Goal: Task Accomplishment & Management: Manage account settings

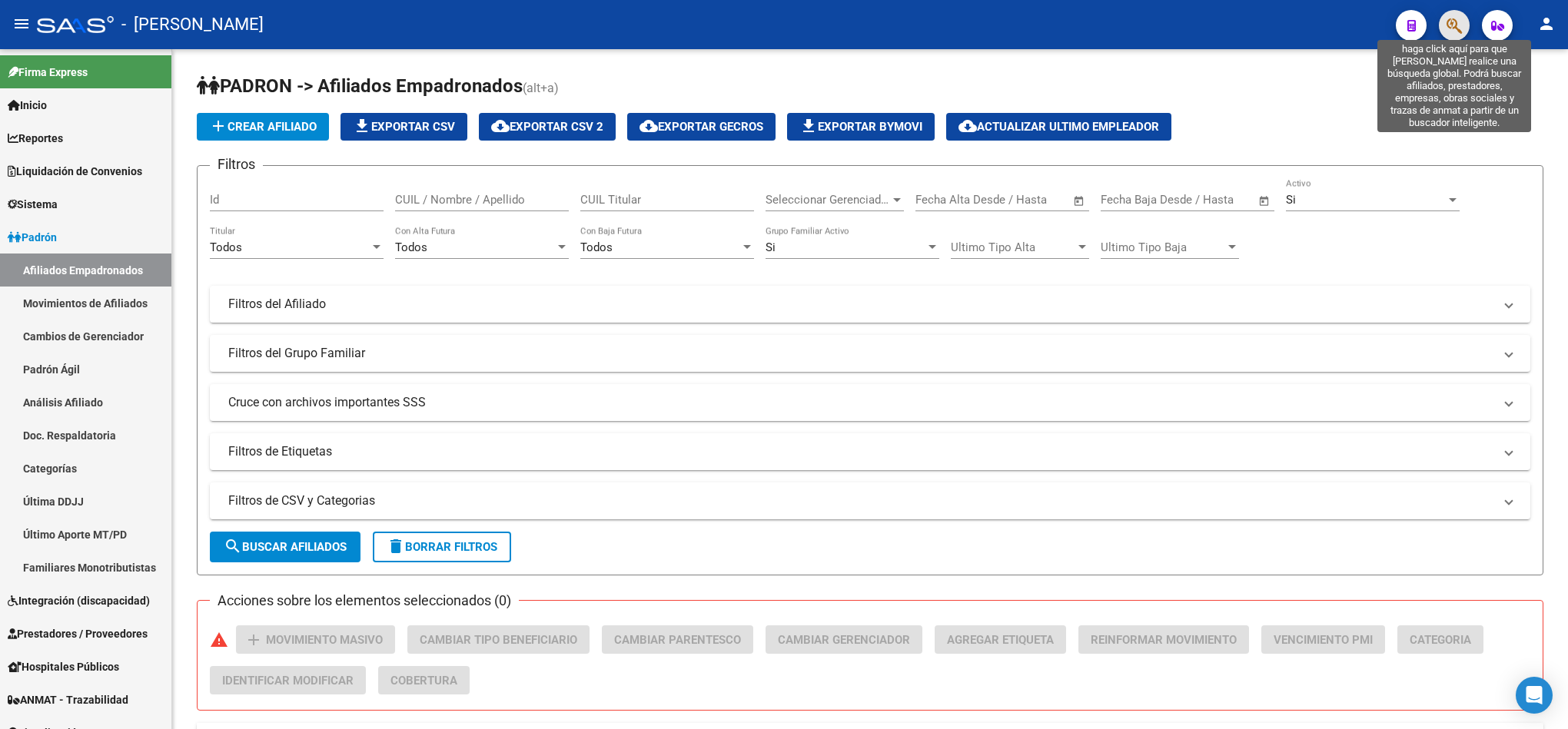
click at [1448, 19] on icon "button" at bounding box center [1454, 25] width 15 height 17
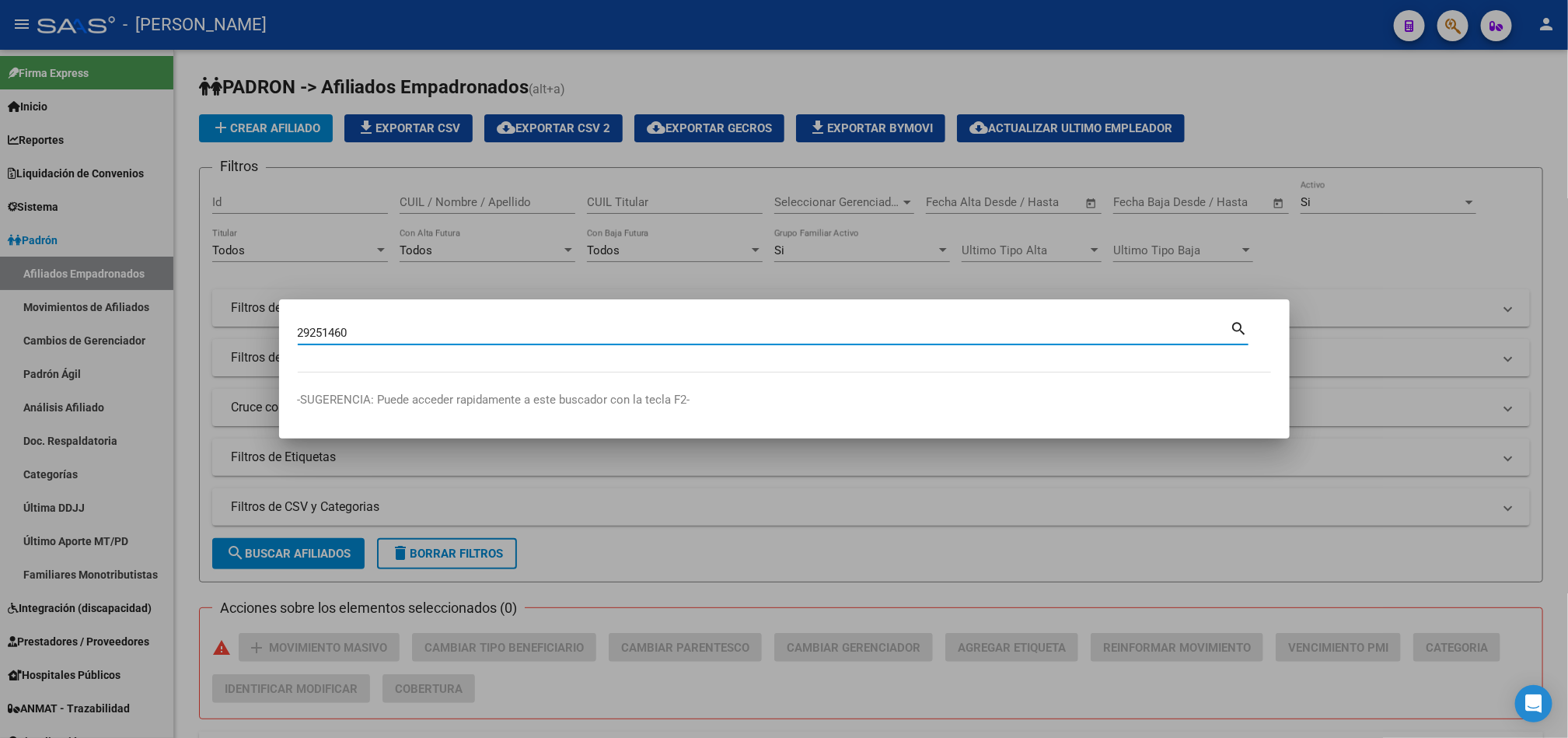
type input "29251460"
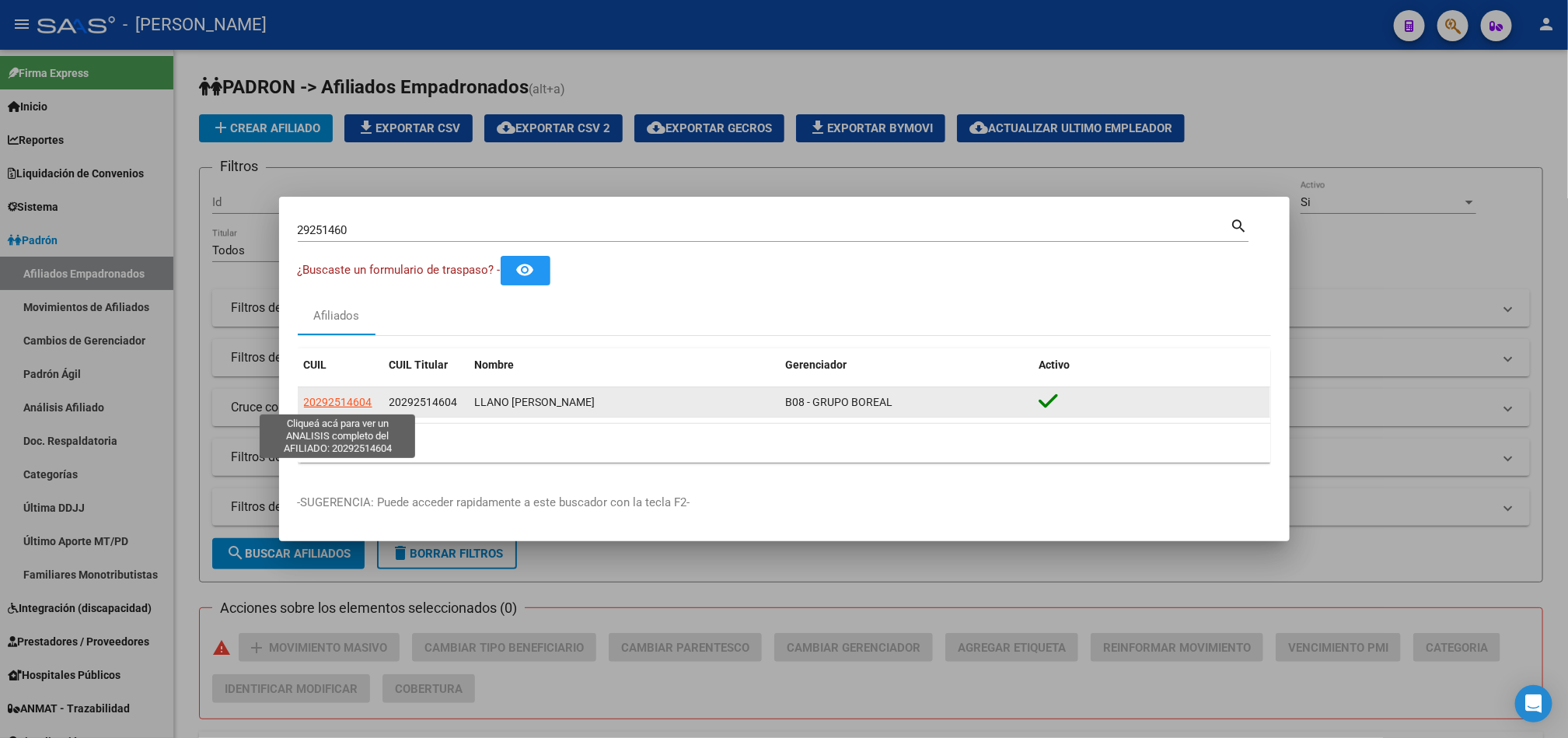
click at [359, 398] on span "20292514604" at bounding box center [338, 402] width 68 height 12
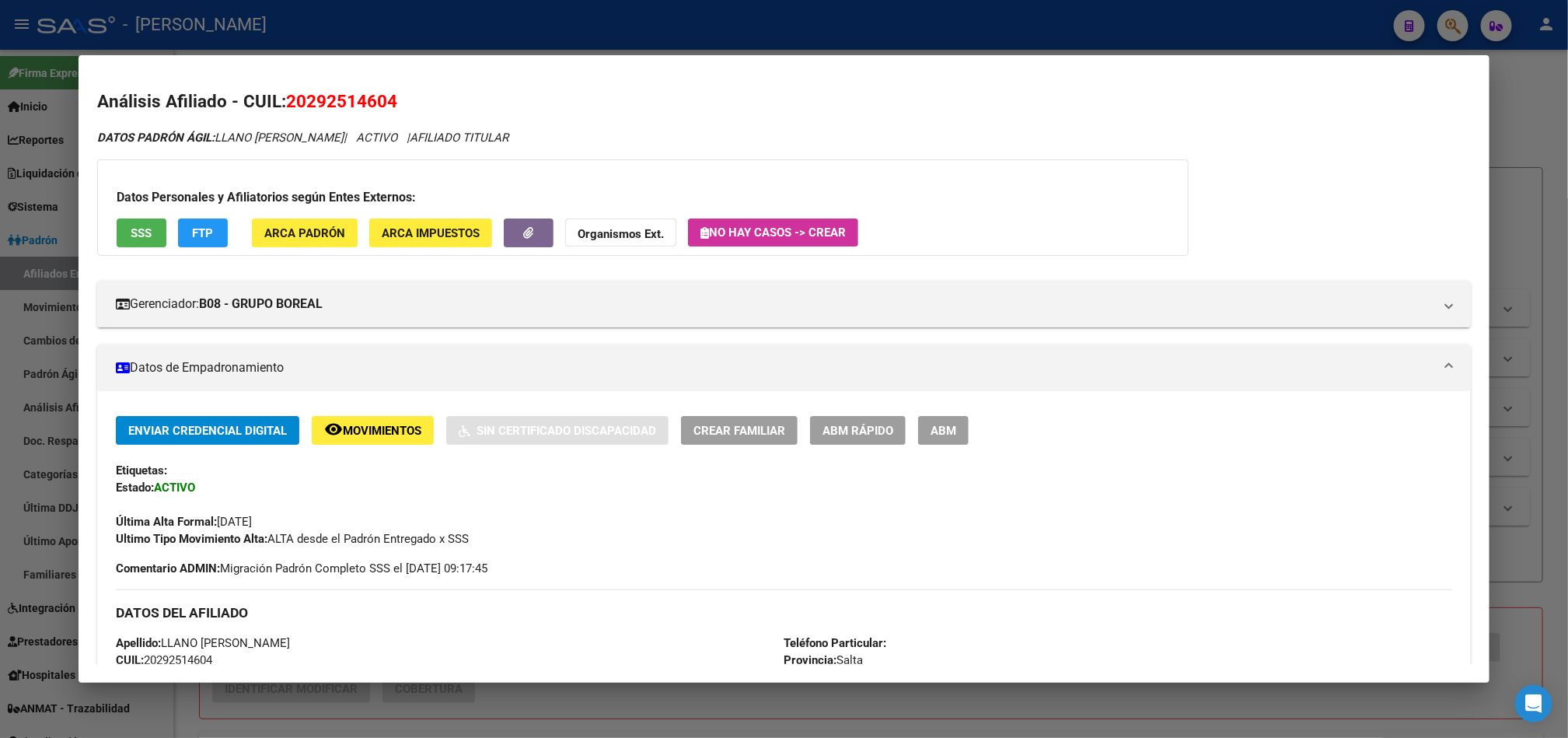
scroll to position [722, 0]
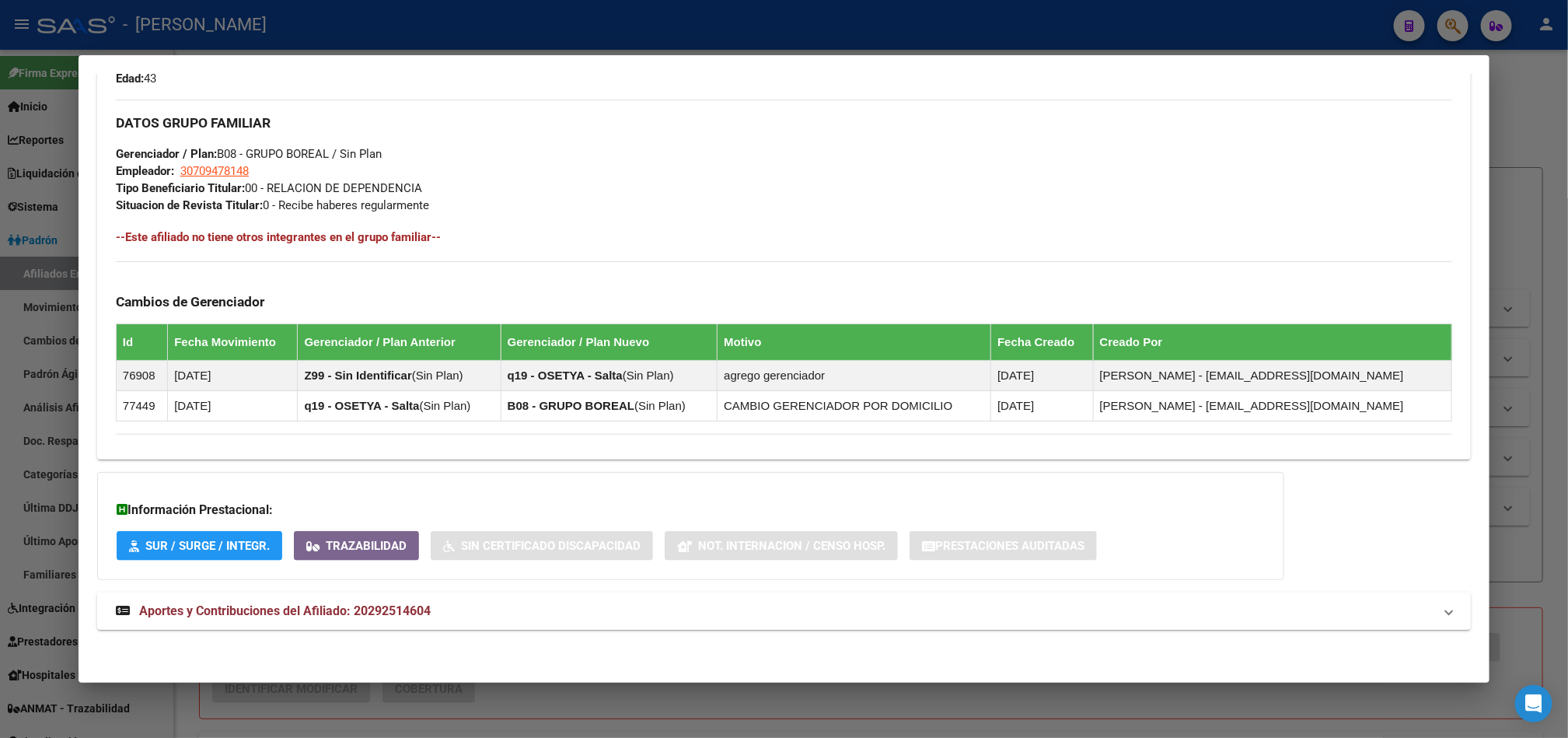
click at [415, 619] on strong "Aportes y Contribuciones del Afiliado: 20292514604" at bounding box center [273, 611] width 315 height 18
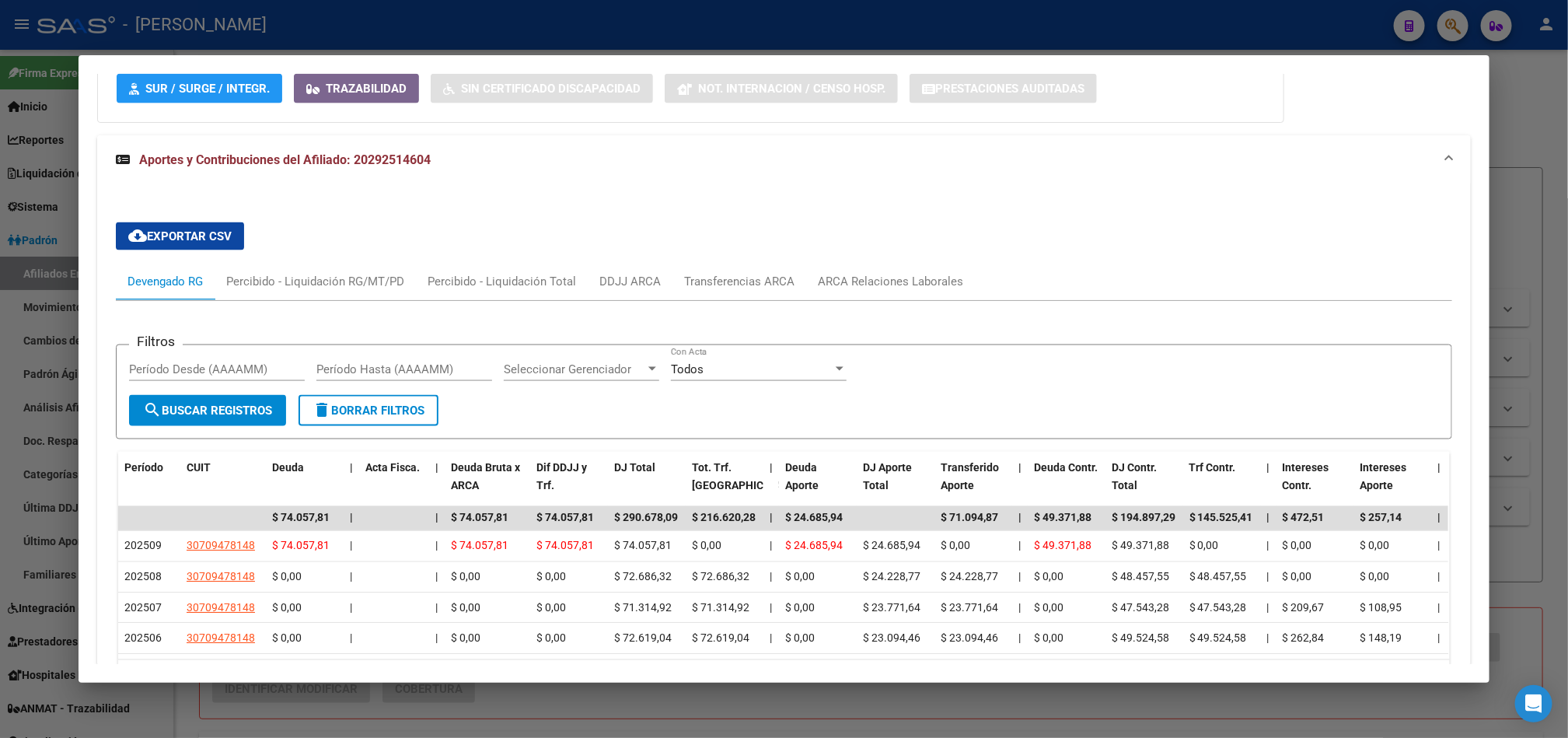
scroll to position [1305, 0]
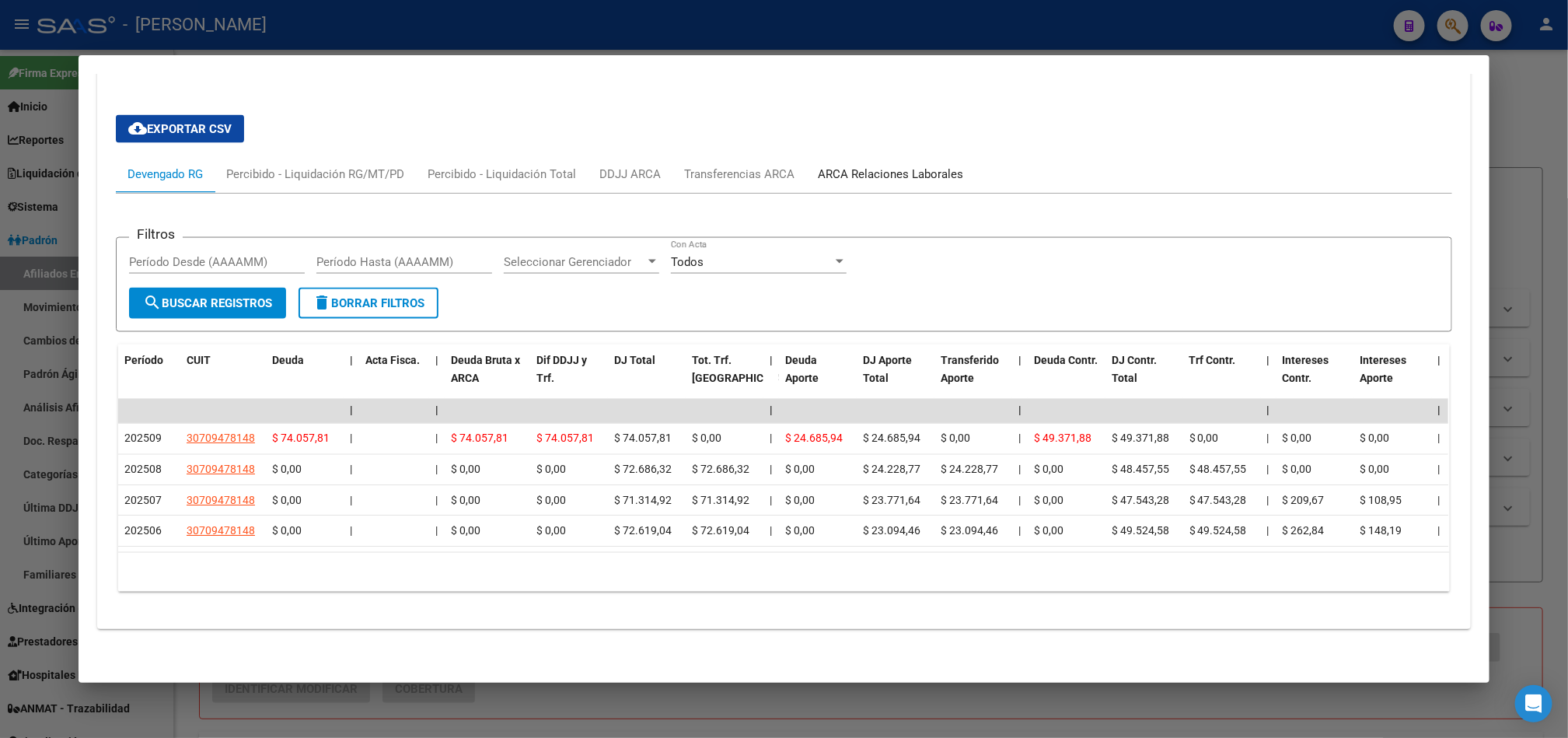
click at [866, 156] on div "ARCA Relaciones Laborales" at bounding box center [890, 174] width 169 height 37
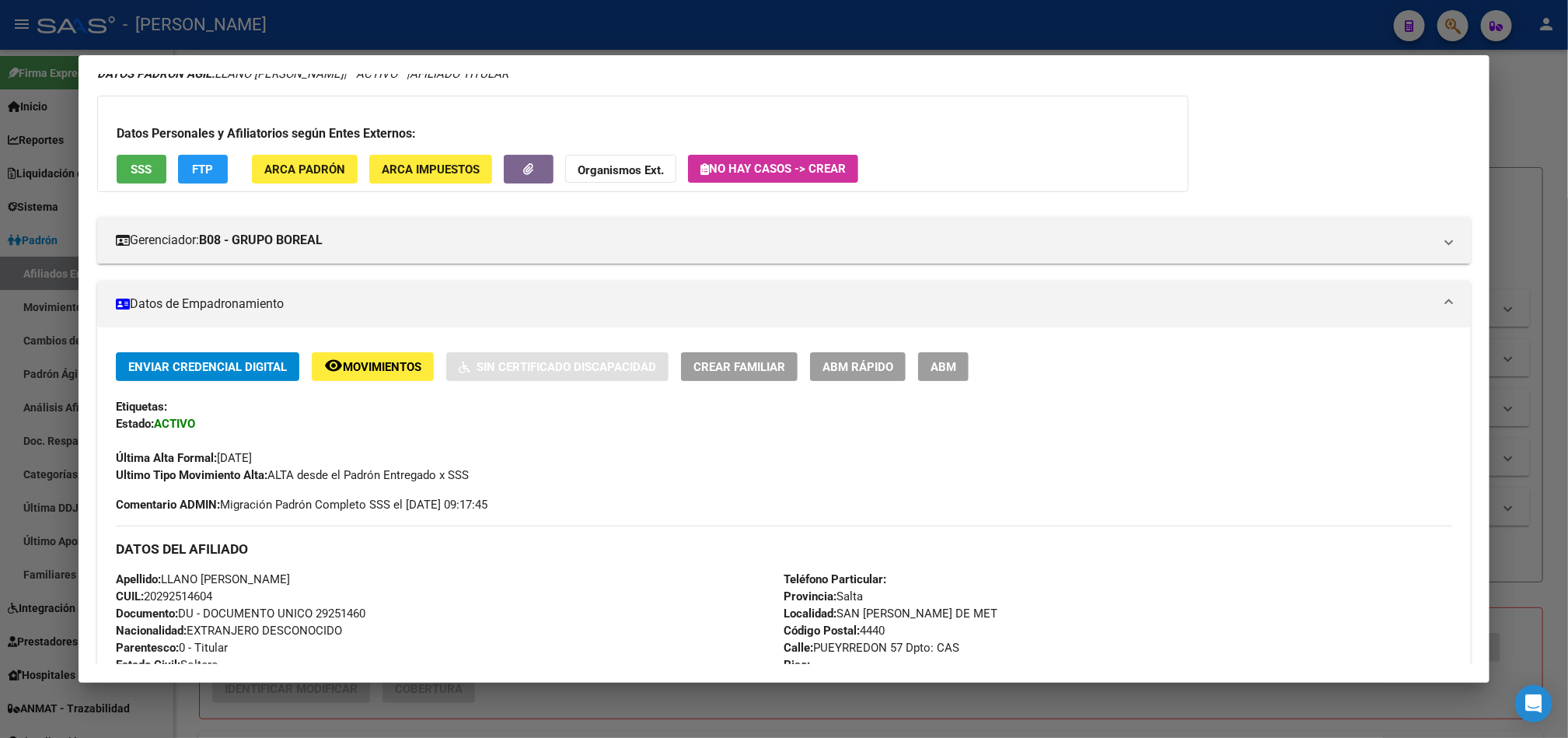
scroll to position [0, 0]
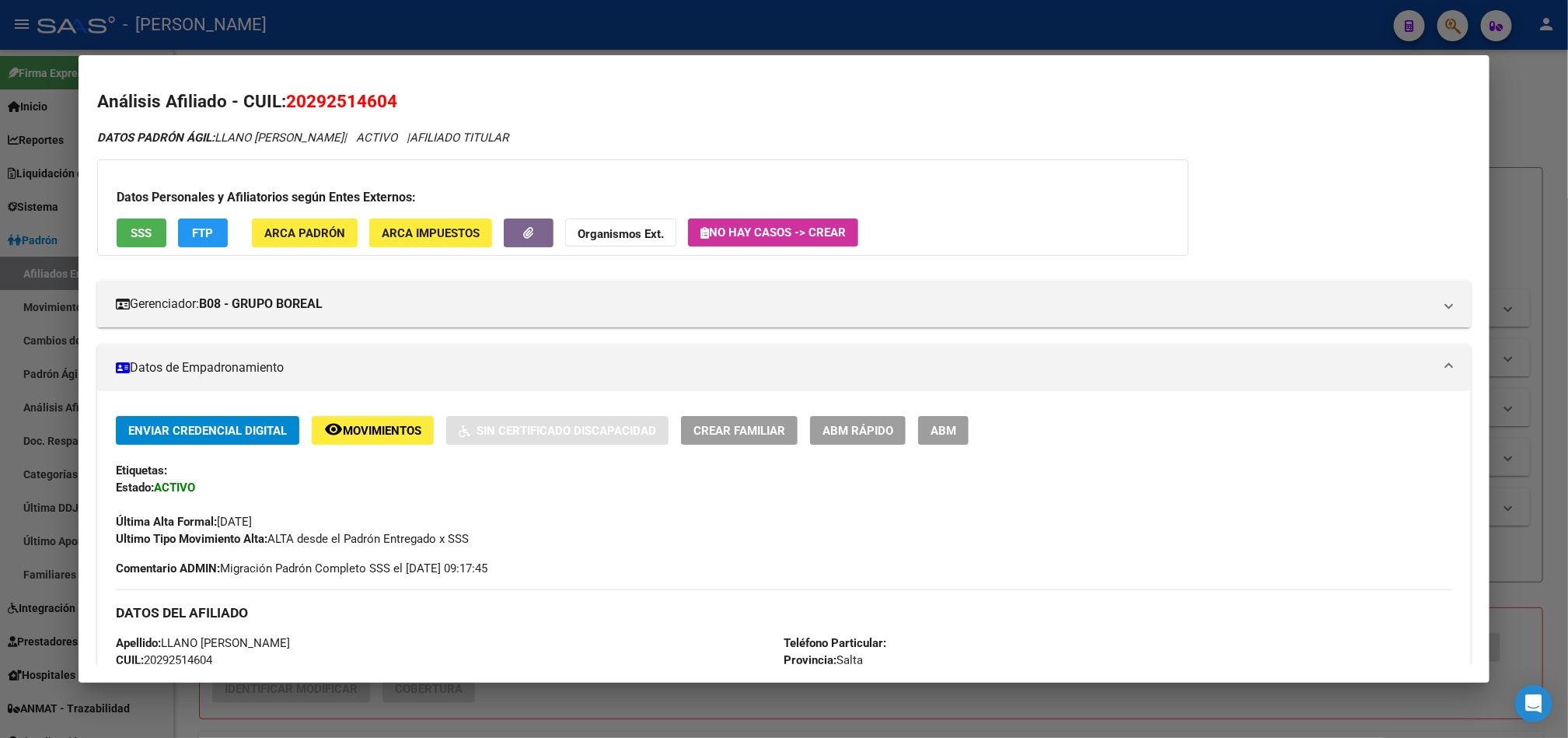
click at [350, 91] on span "20292514604" at bounding box center [341, 100] width 111 height 20
copy span "20292514604"
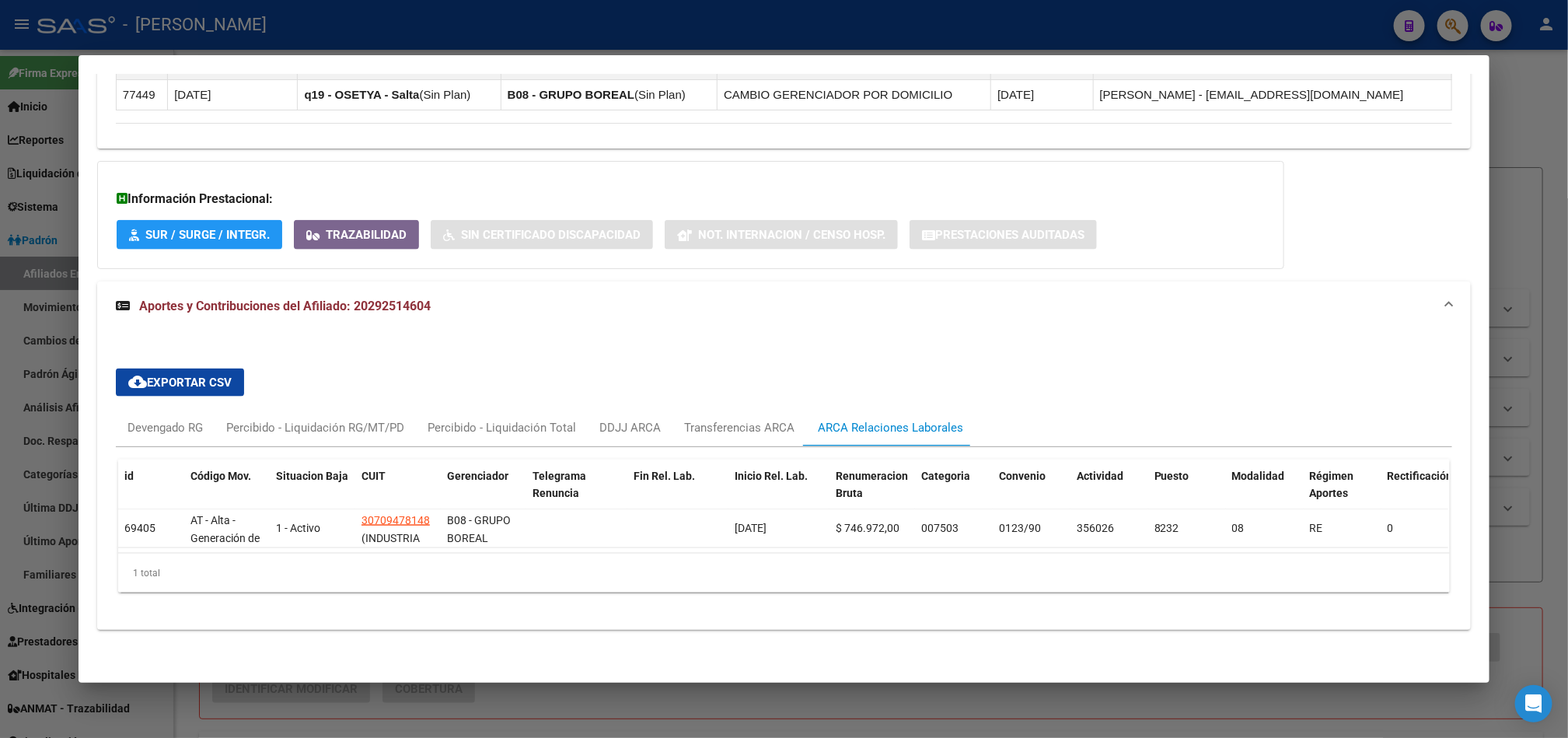
scroll to position [1050, 0]
click at [185, 419] on div "Devengado RG" at bounding box center [165, 427] width 75 height 17
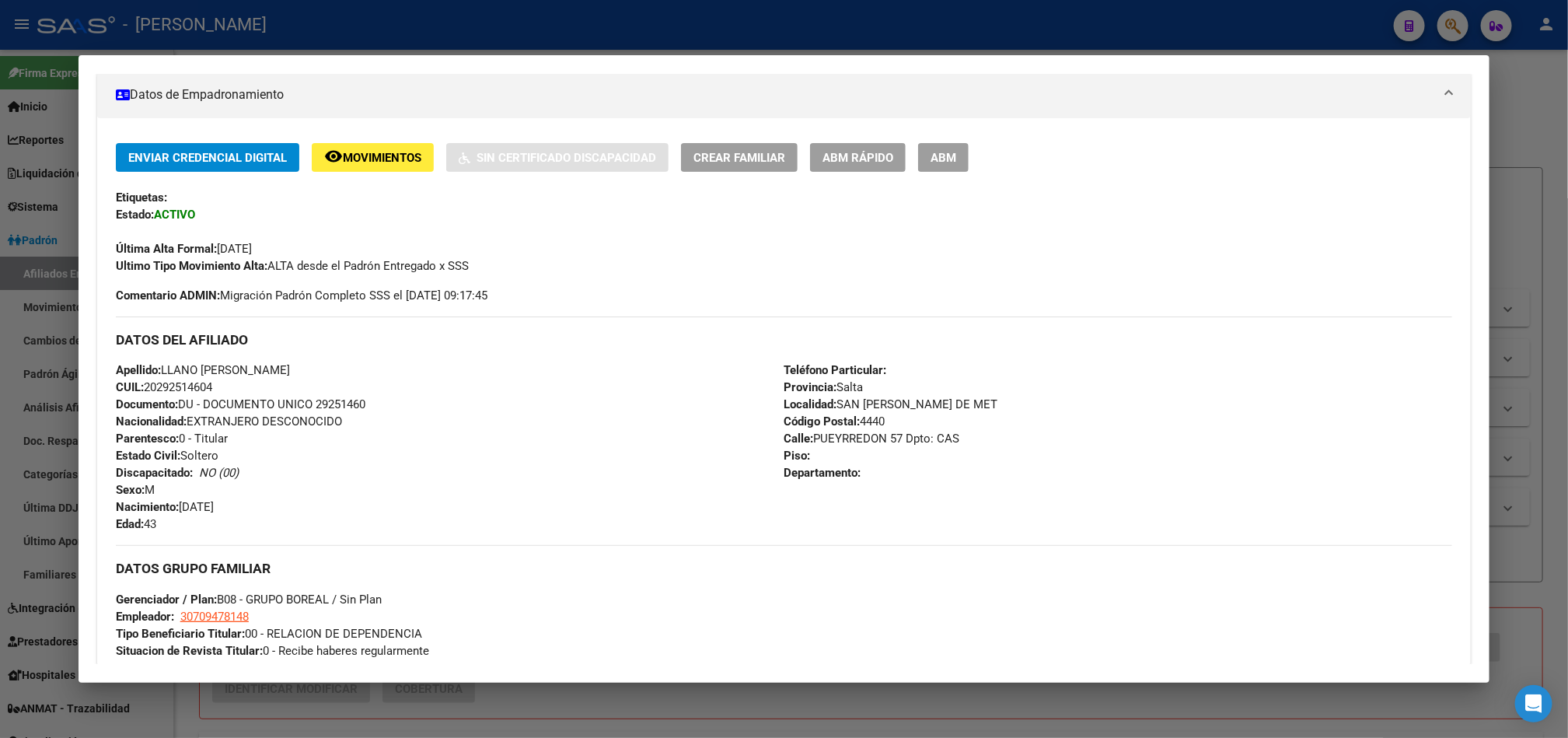
scroll to position [255, 0]
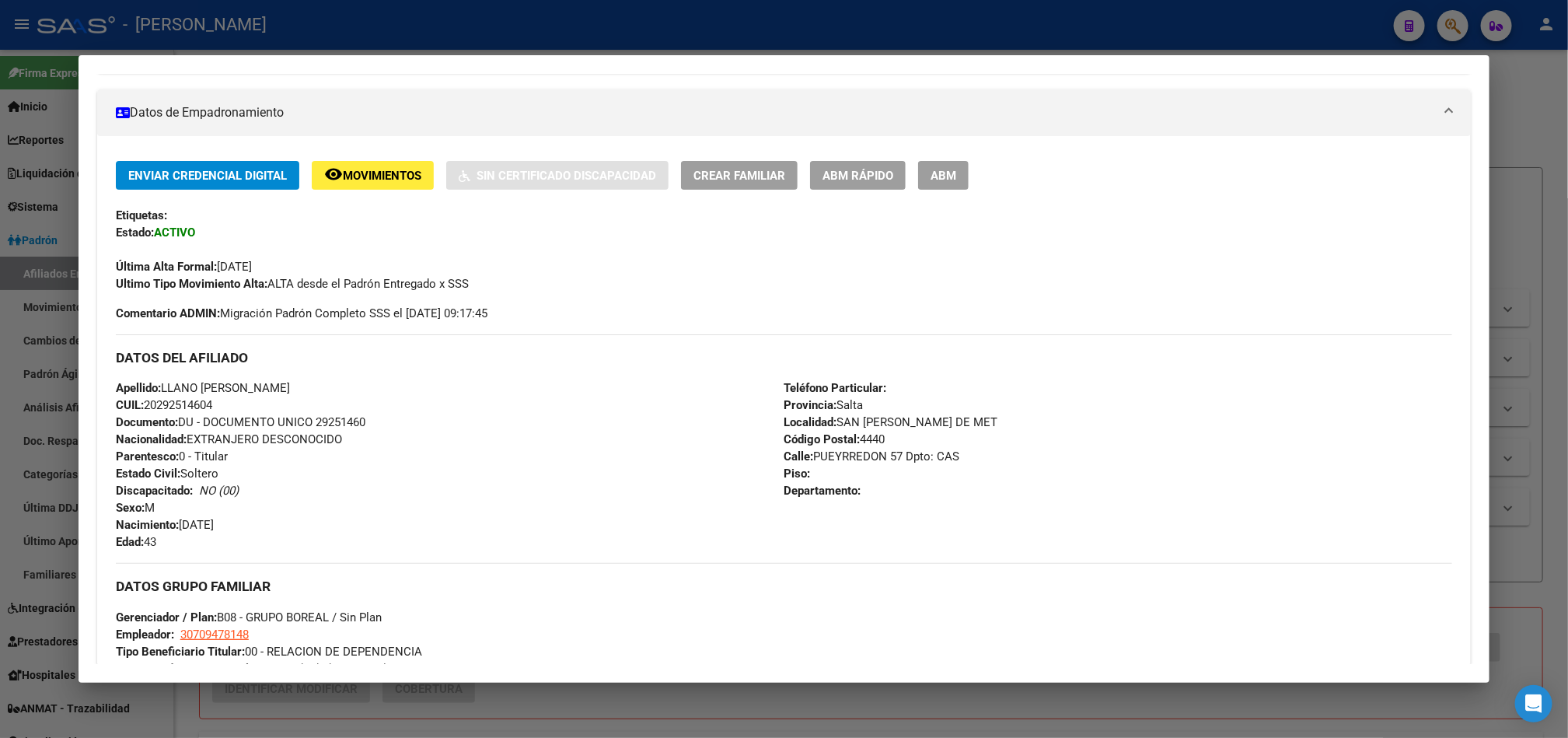
drag, startPoint x: 925, startPoint y: 175, endPoint x: 982, endPoint y: 308, distance: 144.7
click at [982, 308] on div "Enviar Credencial Digital remove_red_eye Movimientos Sin Certificado Discapacid…" at bounding box center [784, 241] width 1337 height 161
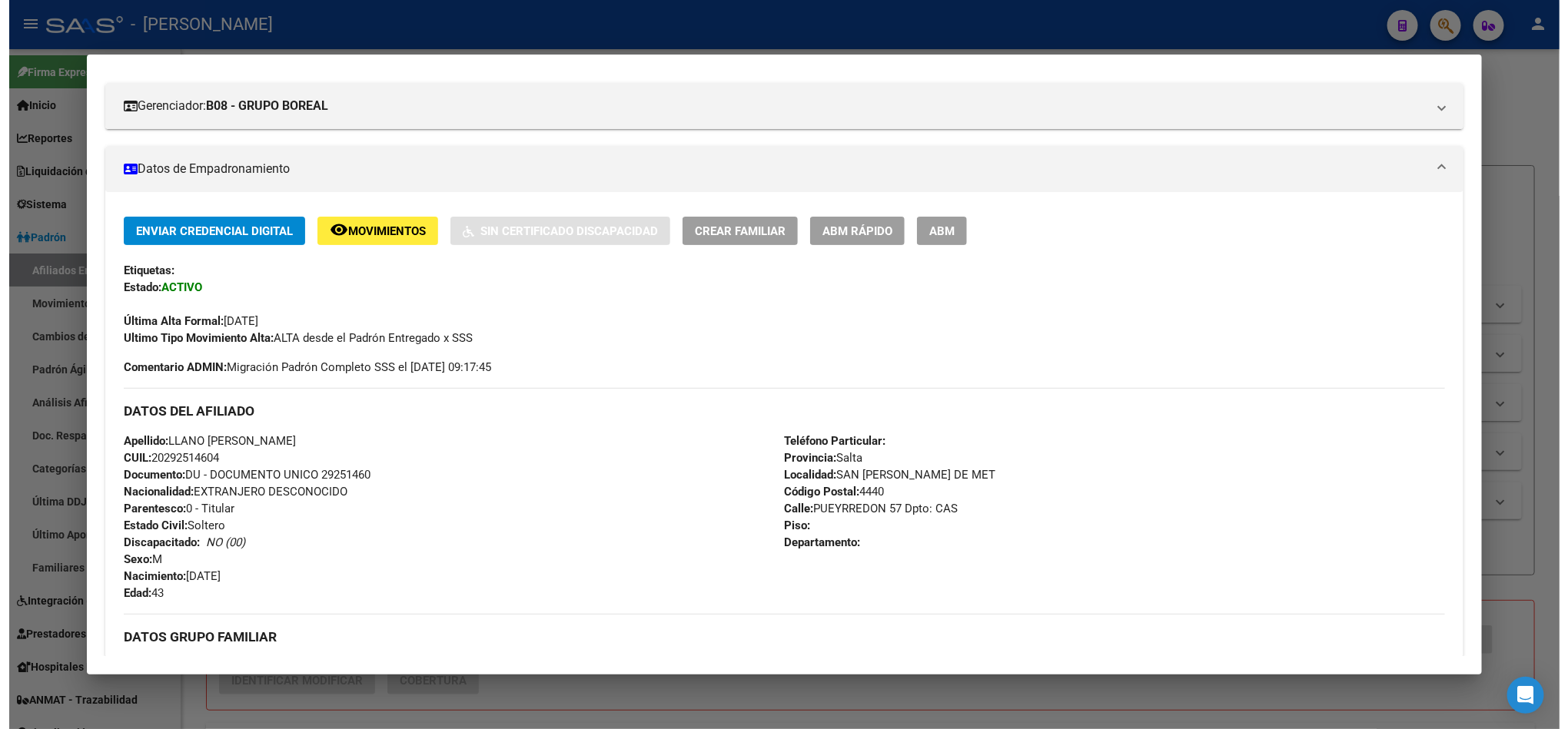
scroll to position [136, 0]
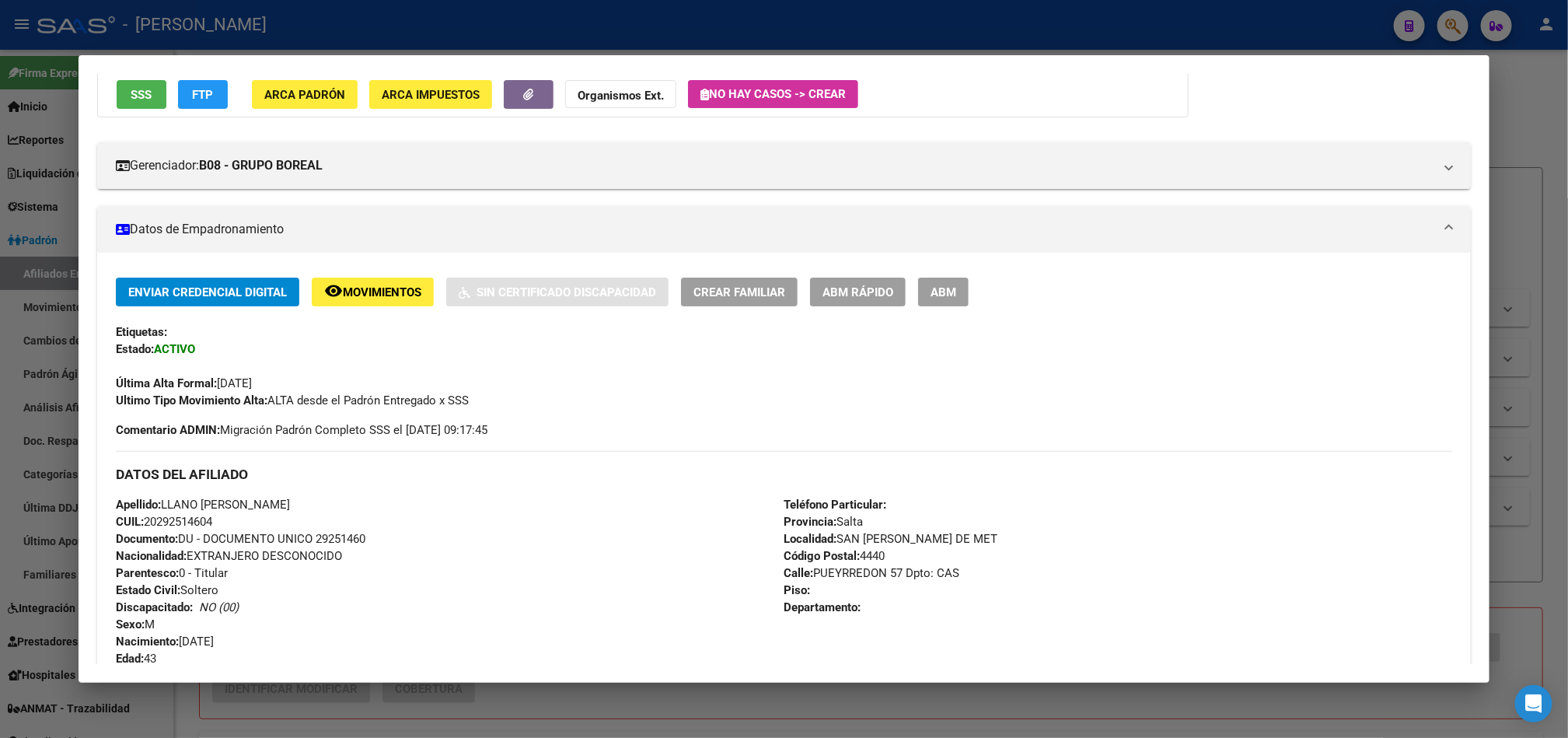
click at [934, 276] on div "Enviar Credencial Digital remove_red_eye Movimientos Sin Certificado Discapacid…" at bounding box center [784, 646] width 1374 height 787
click at [941, 287] on span "ABM" at bounding box center [943, 292] width 26 height 14
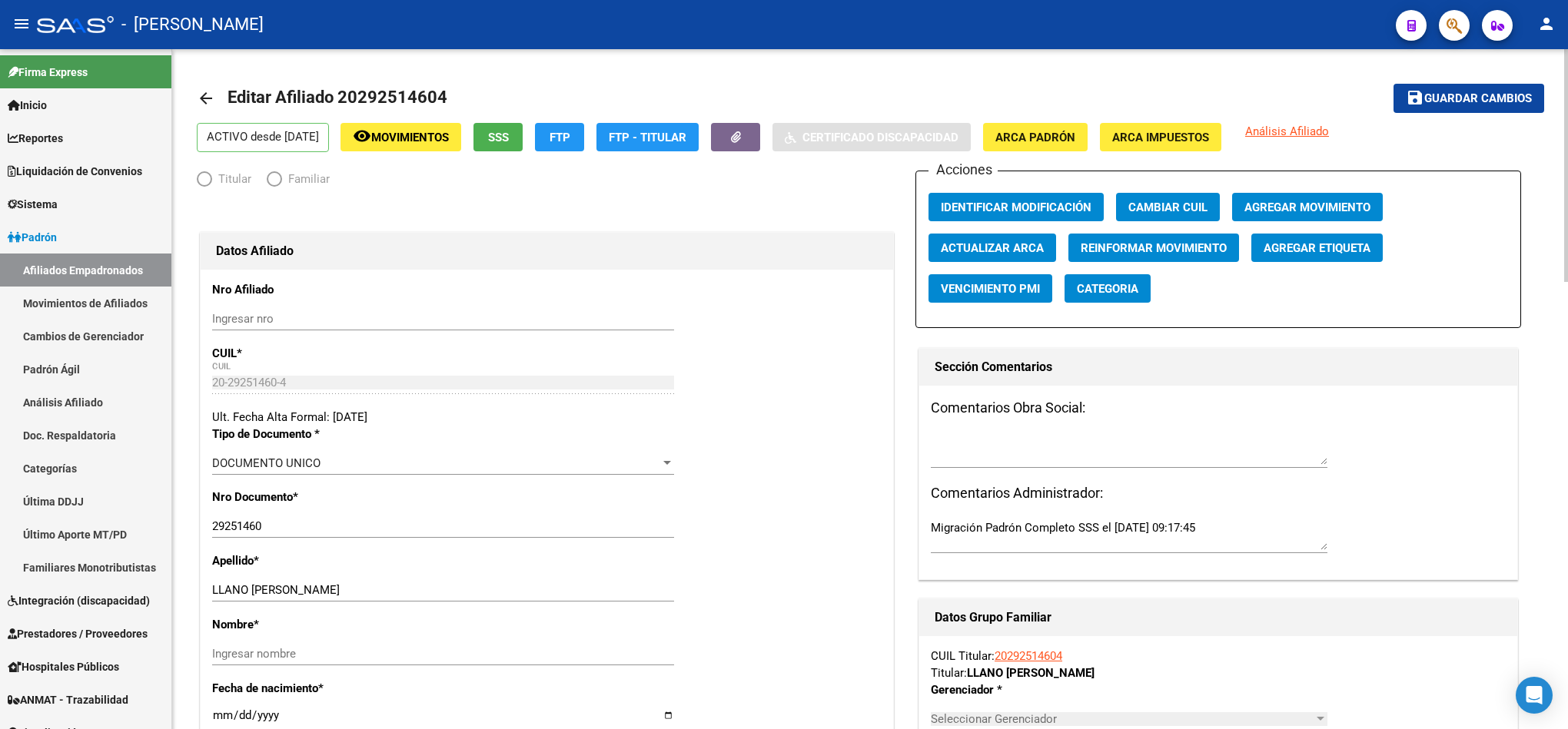
radio input "true"
type input "30-70947814-8"
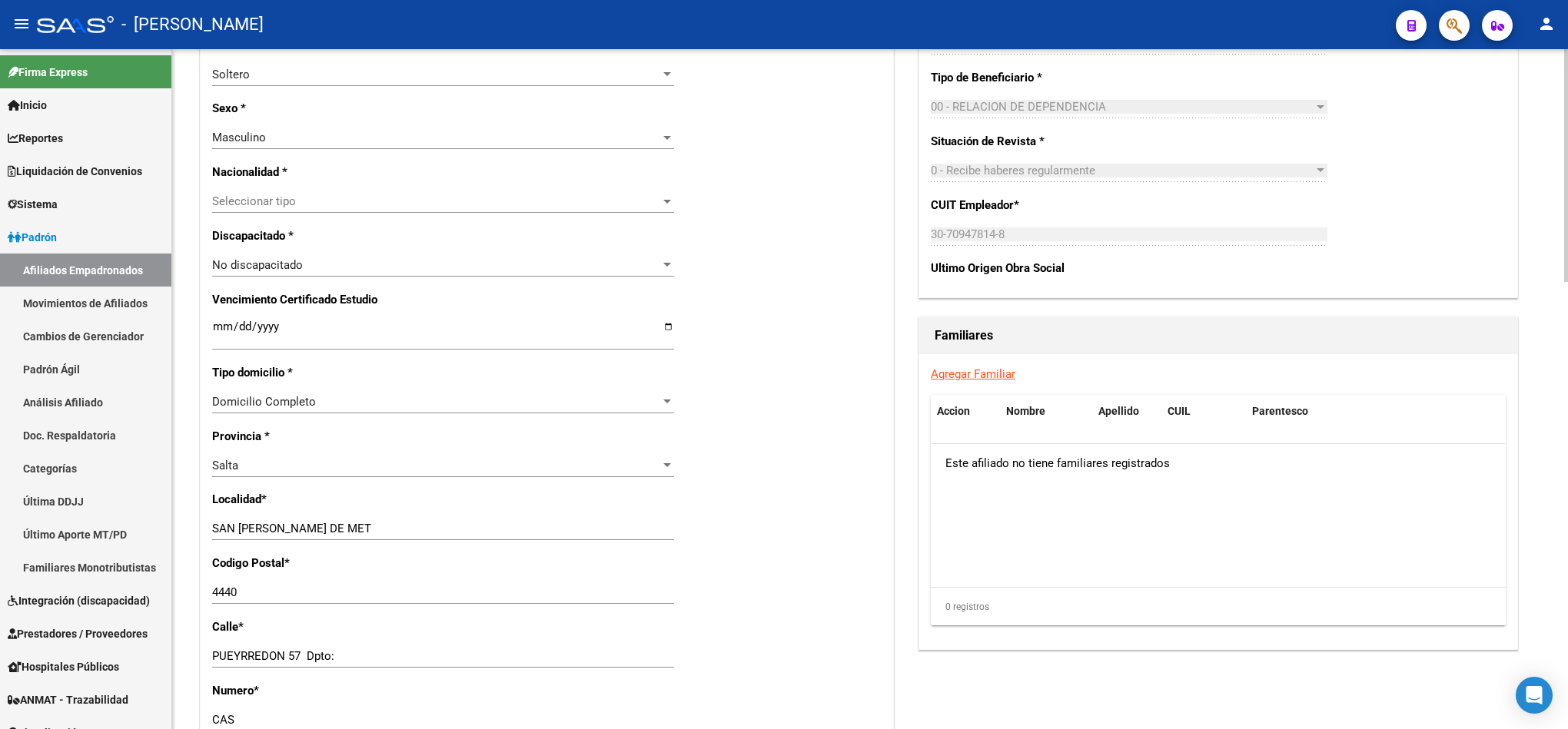
scroll to position [807, 0]
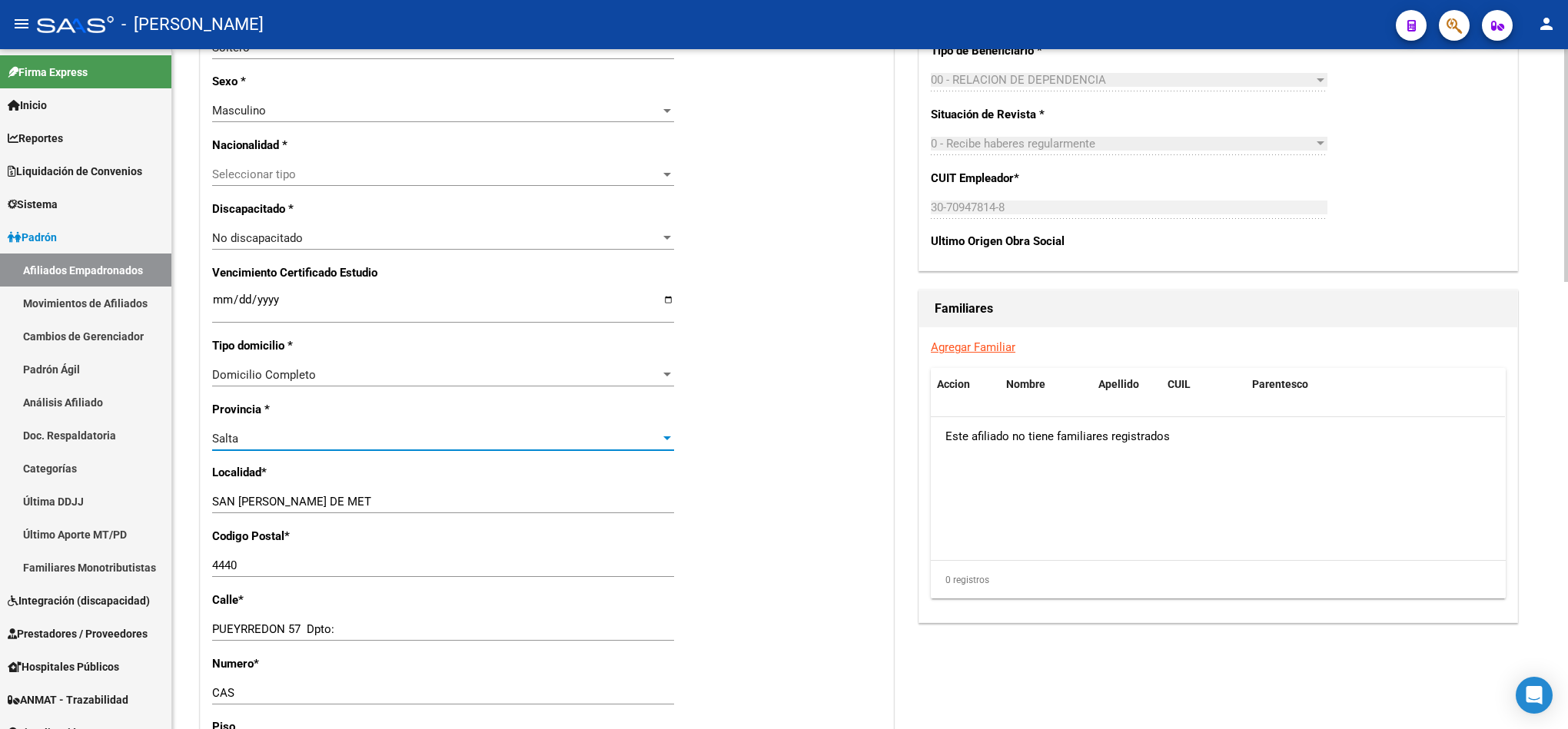
click at [334, 433] on div "Salta" at bounding box center [436, 438] width 448 height 13
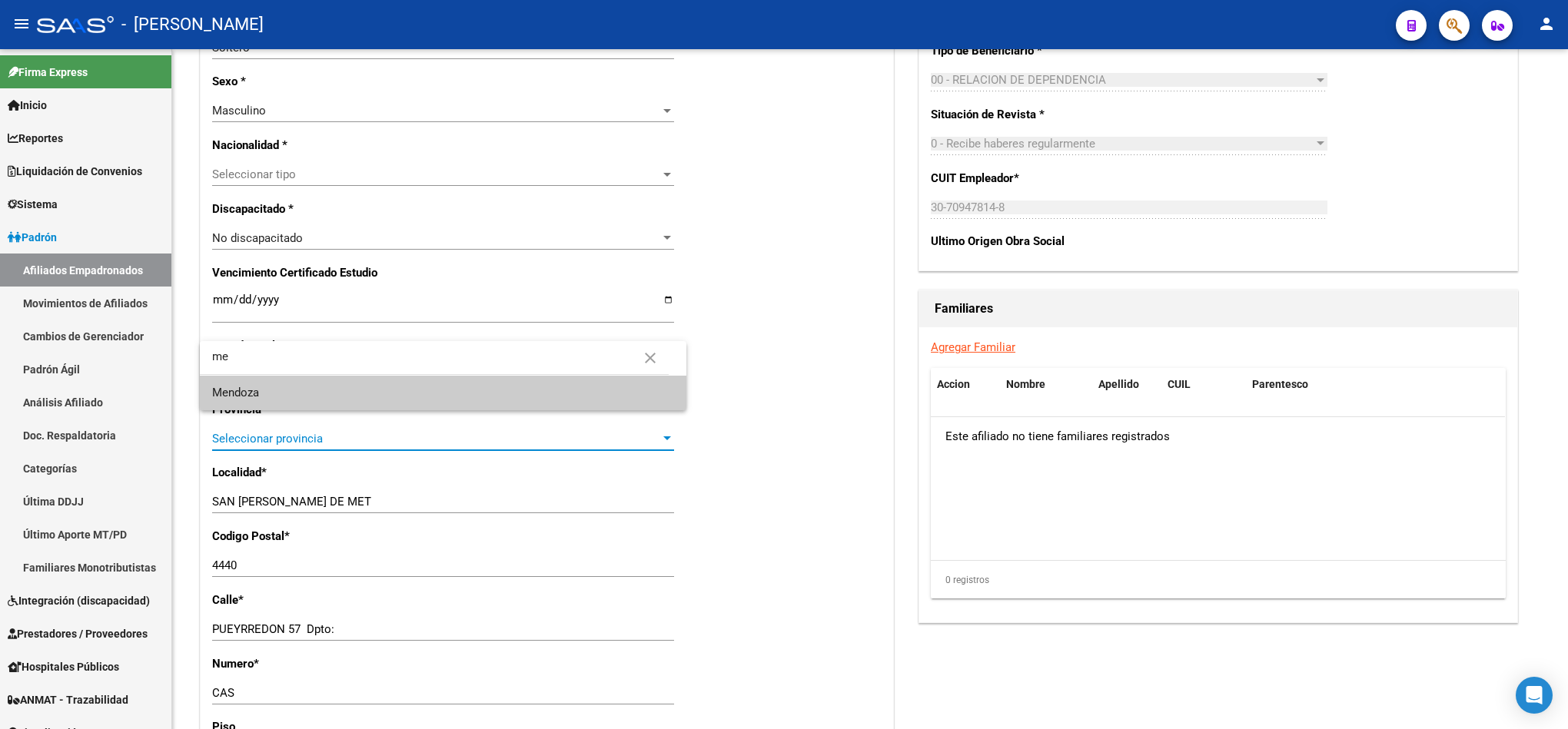
scroll to position [0, 0]
type input "mend"
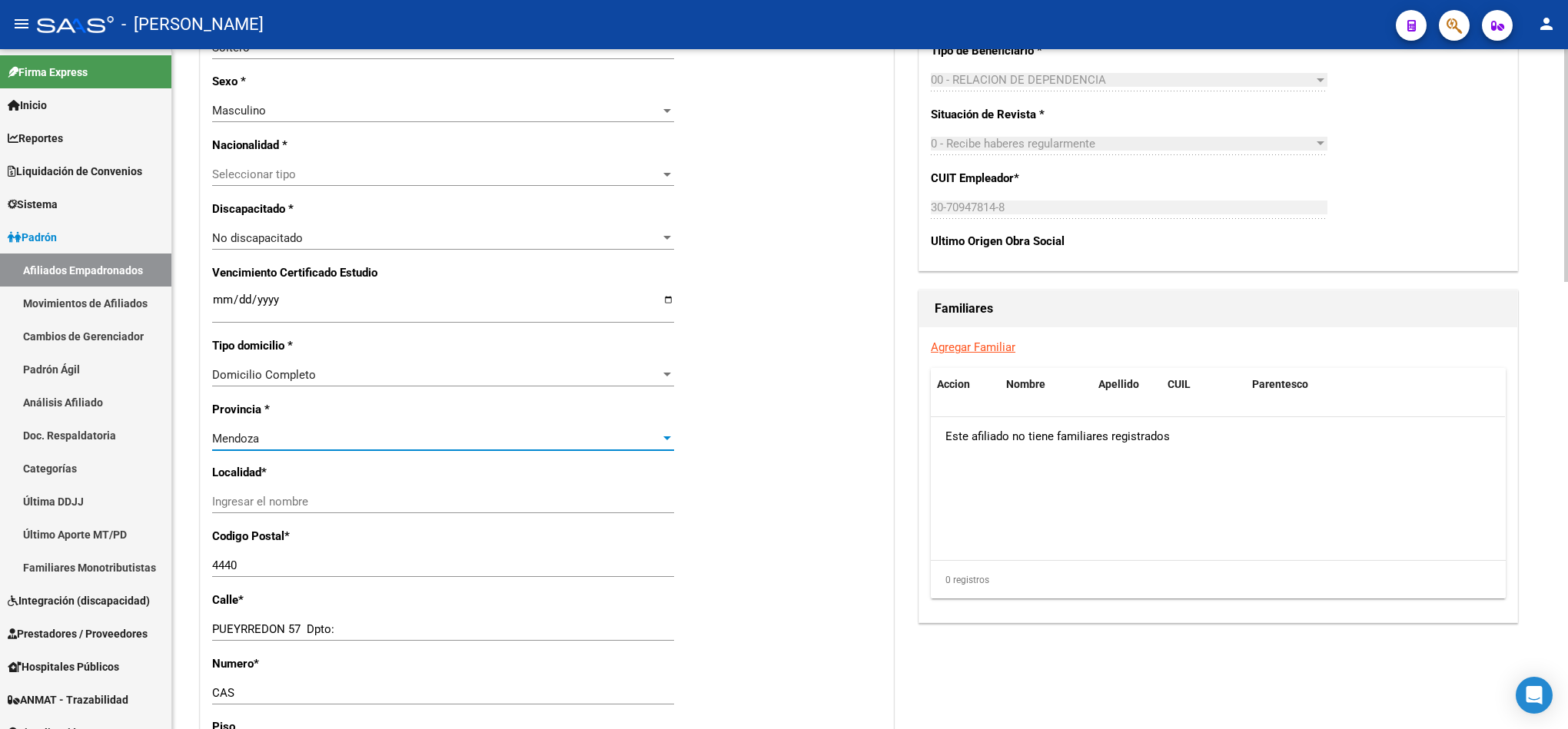
click at [375, 496] on input "Ingresar el nombre" at bounding box center [443, 501] width 462 height 13
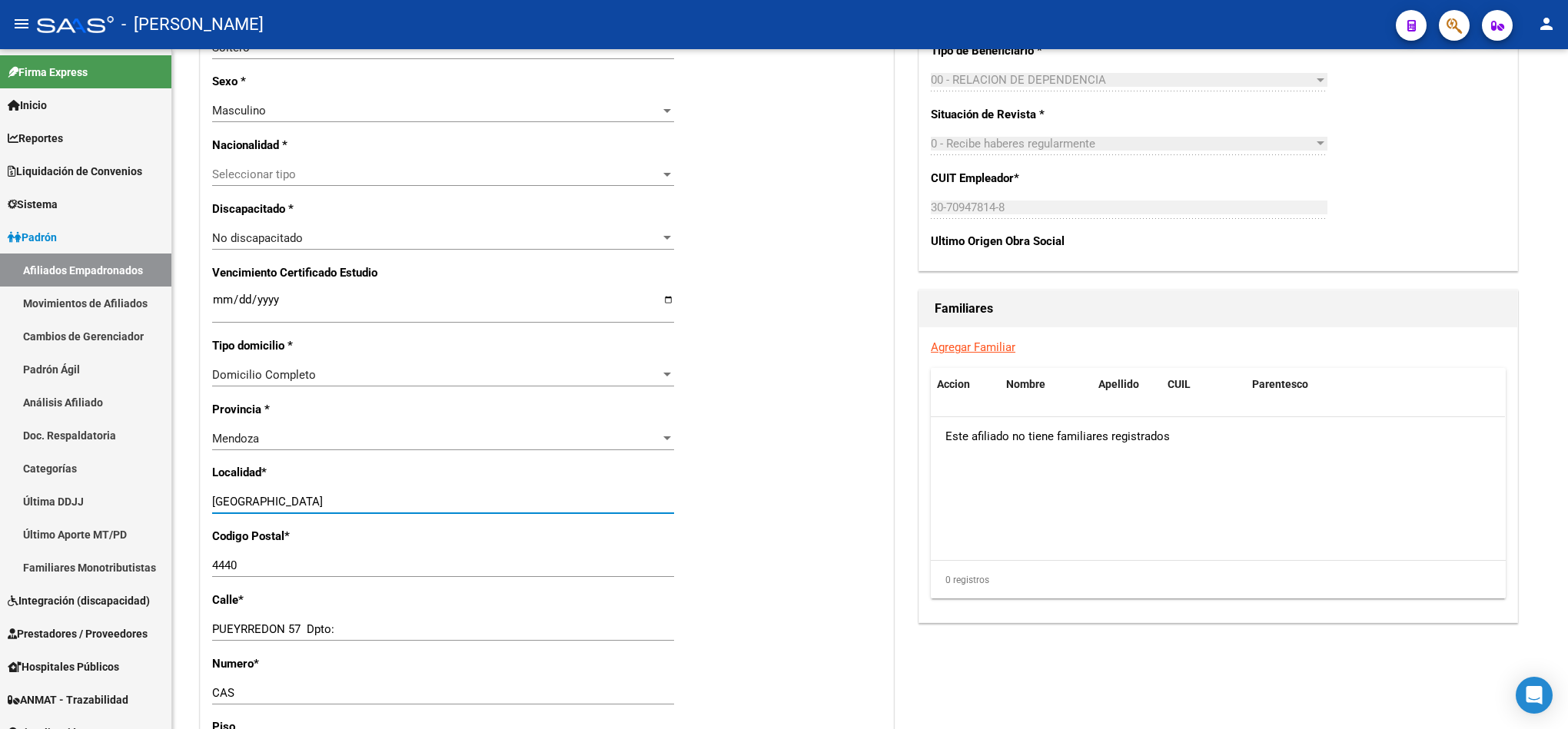
type input "barrio avenida"
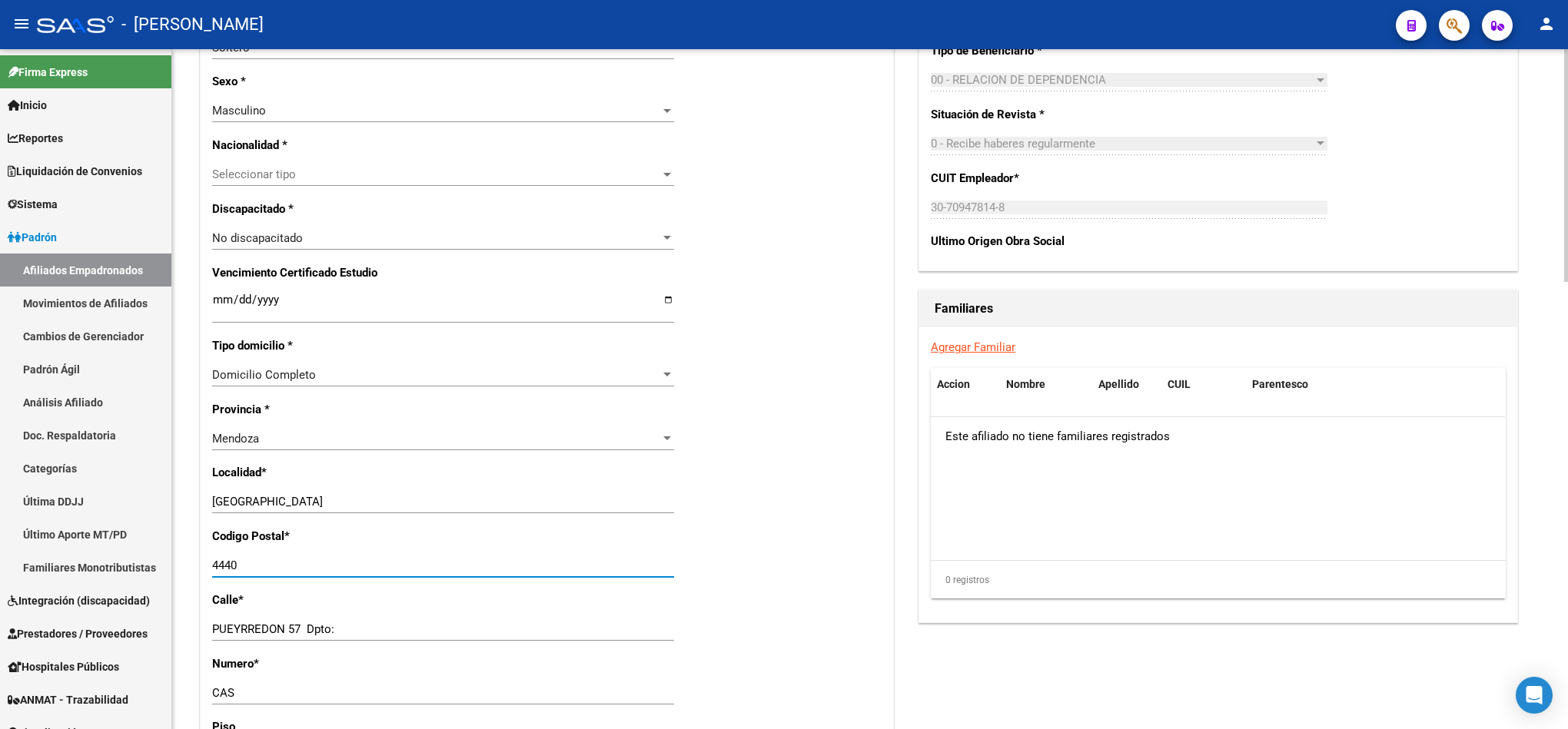
click at [295, 567] on input "4440" at bounding box center [443, 565] width 462 height 13
drag, startPoint x: 295, startPoint y: 567, endPoint x: 281, endPoint y: 583, distance: 21.3
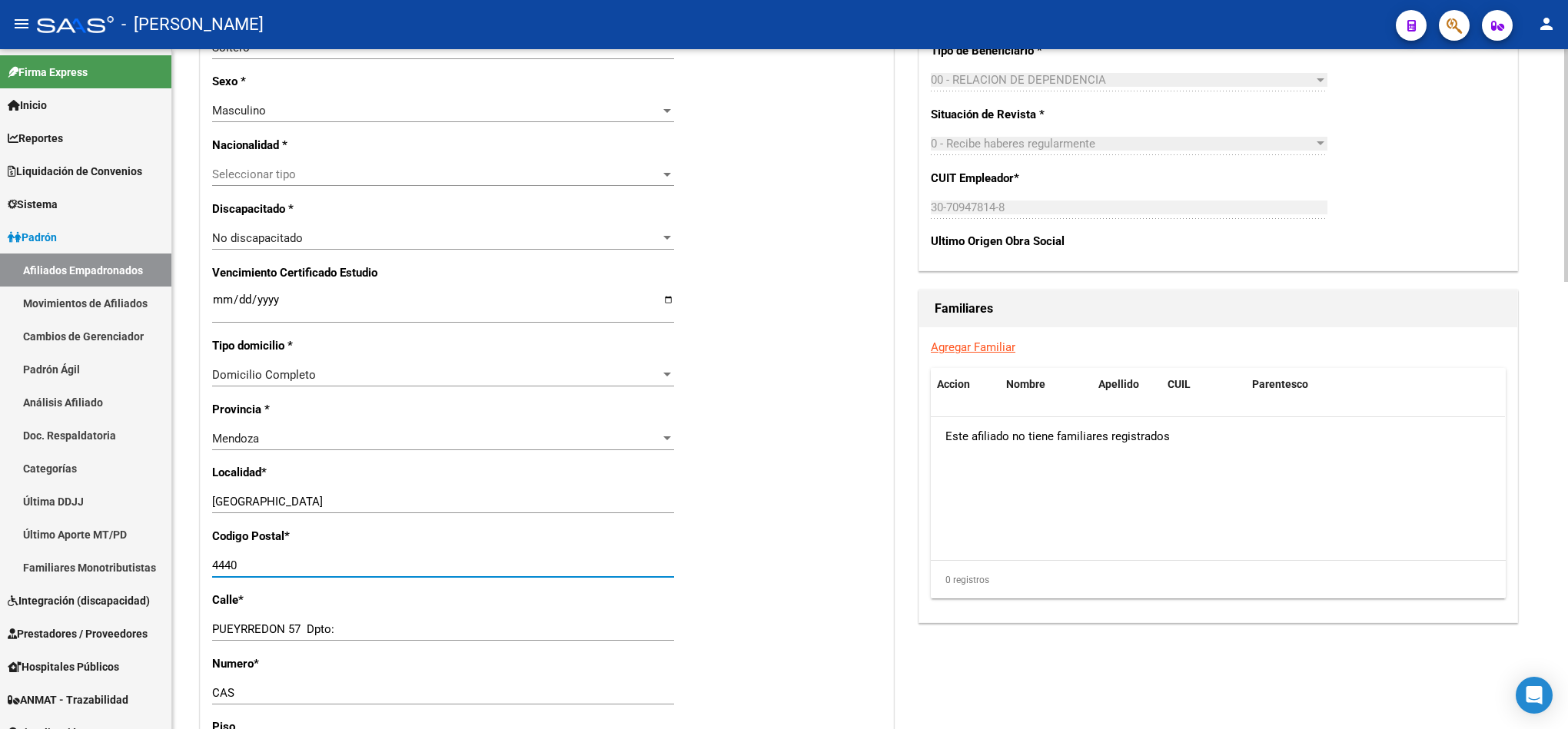
click at [294, 570] on input "4440" at bounding box center [443, 565] width 462 height 13
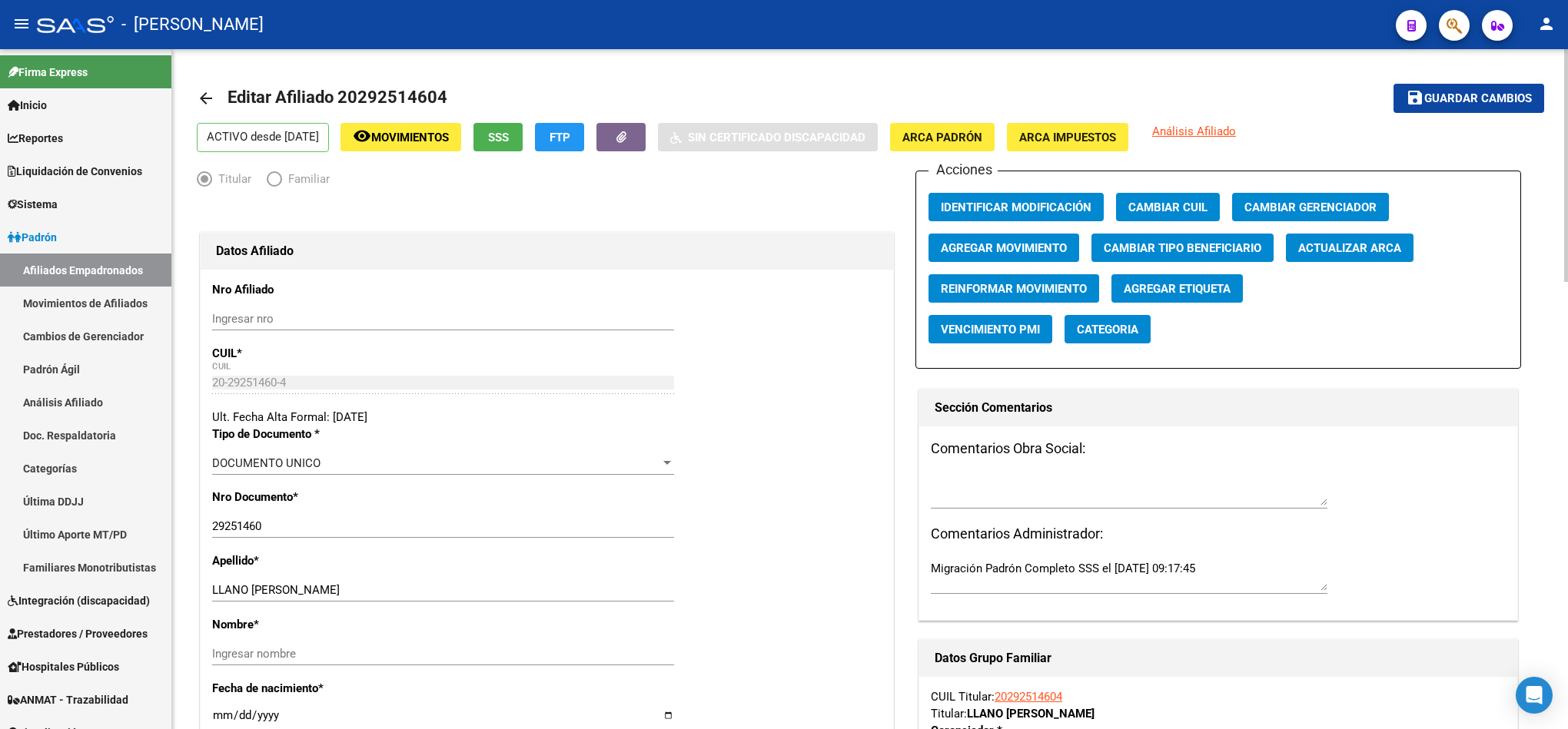
type input "5519"
click at [1452, 95] on span "Guardar cambios" at bounding box center [1478, 98] width 108 height 13
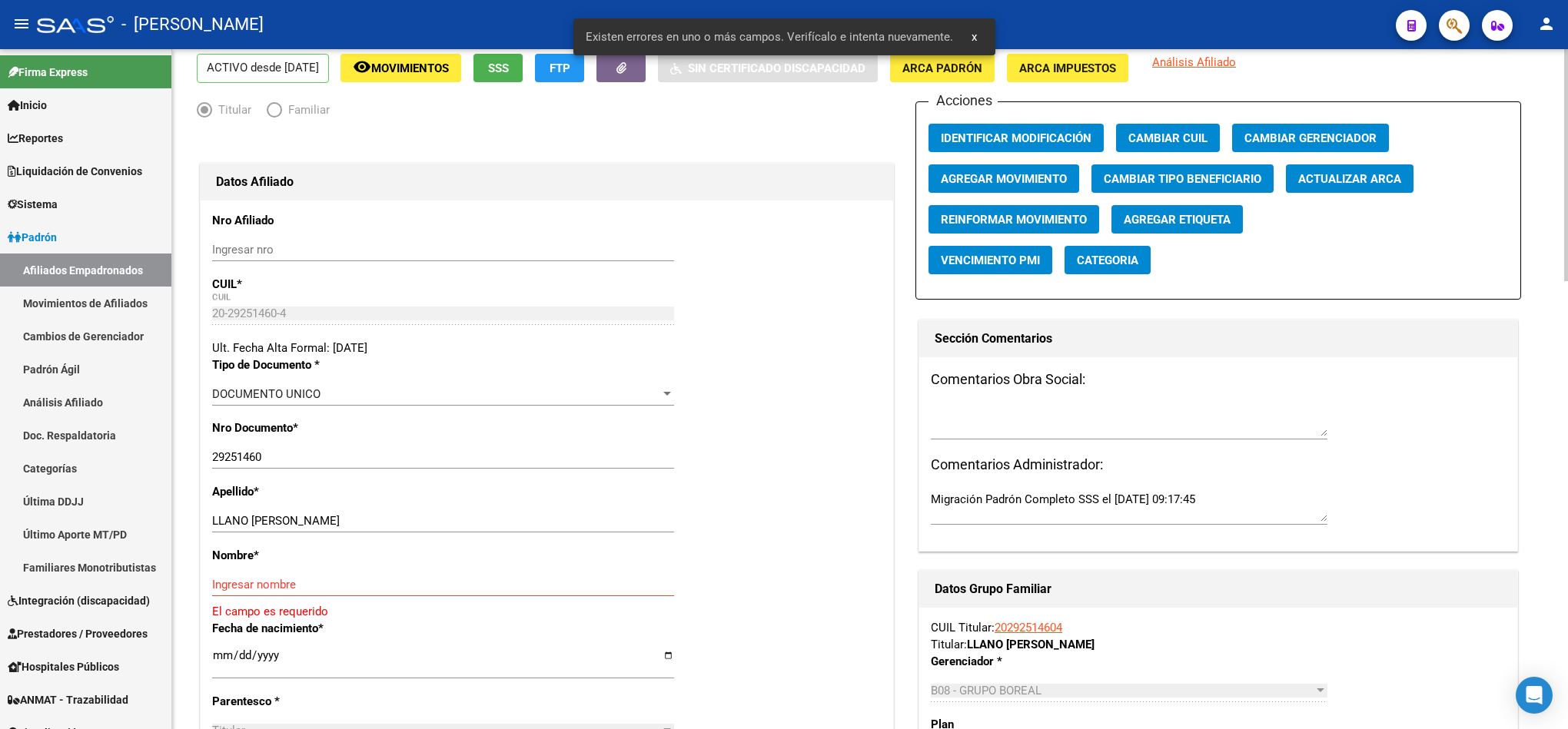
scroll to position [115, 0]
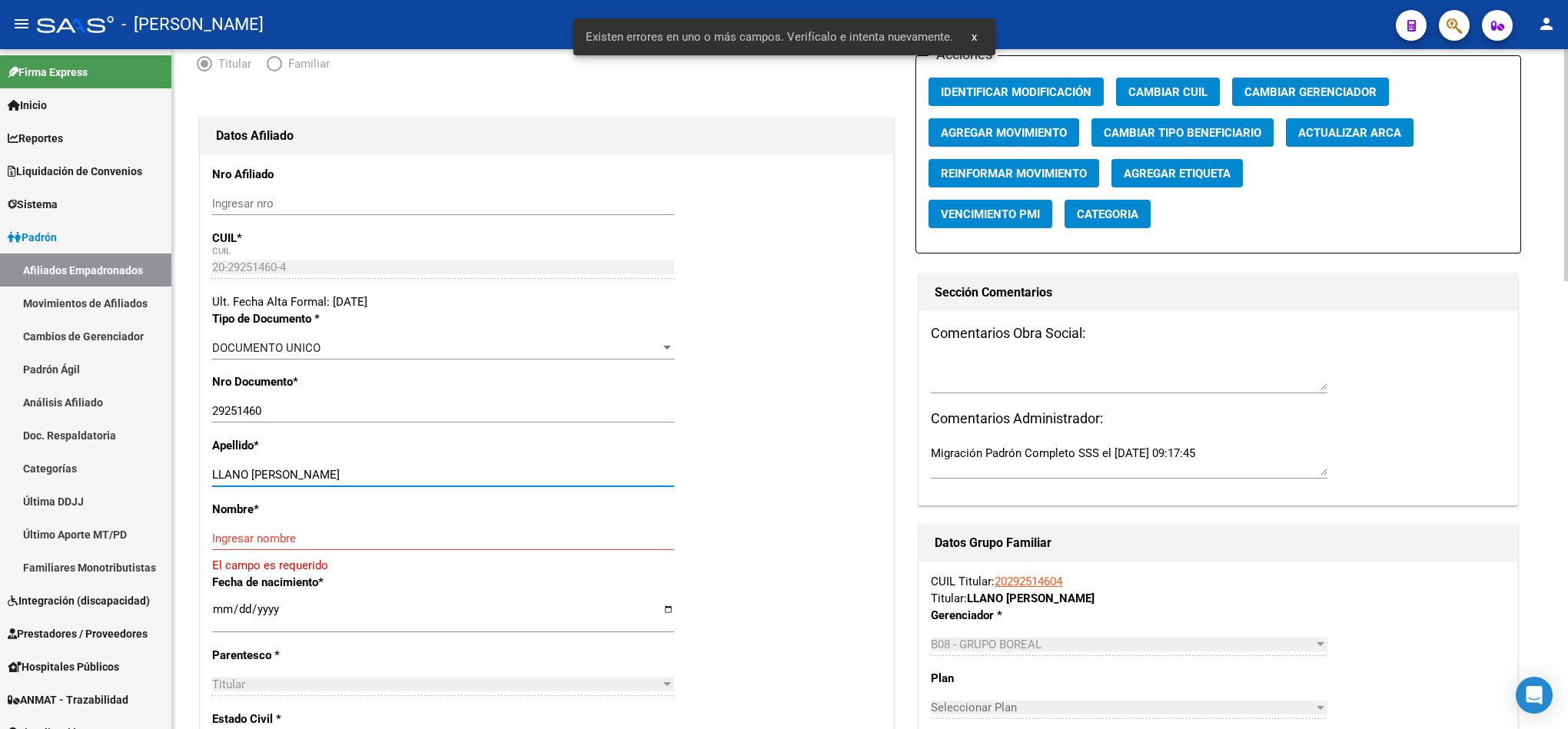
click at [339, 478] on input "LLANO JUAN CARLOS" at bounding box center [443, 474] width 462 height 13
drag, startPoint x: 339, startPoint y: 478, endPoint x: 256, endPoint y: 475, distance: 83.1
click at [256, 475] on input "LLANO JUAN CARLOS" at bounding box center [443, 474] width 462 height 13
type input "LLANO"
click at [291, 539] on input "Ingresar nombre" at bounding box center [443, 538] width 462 height 13
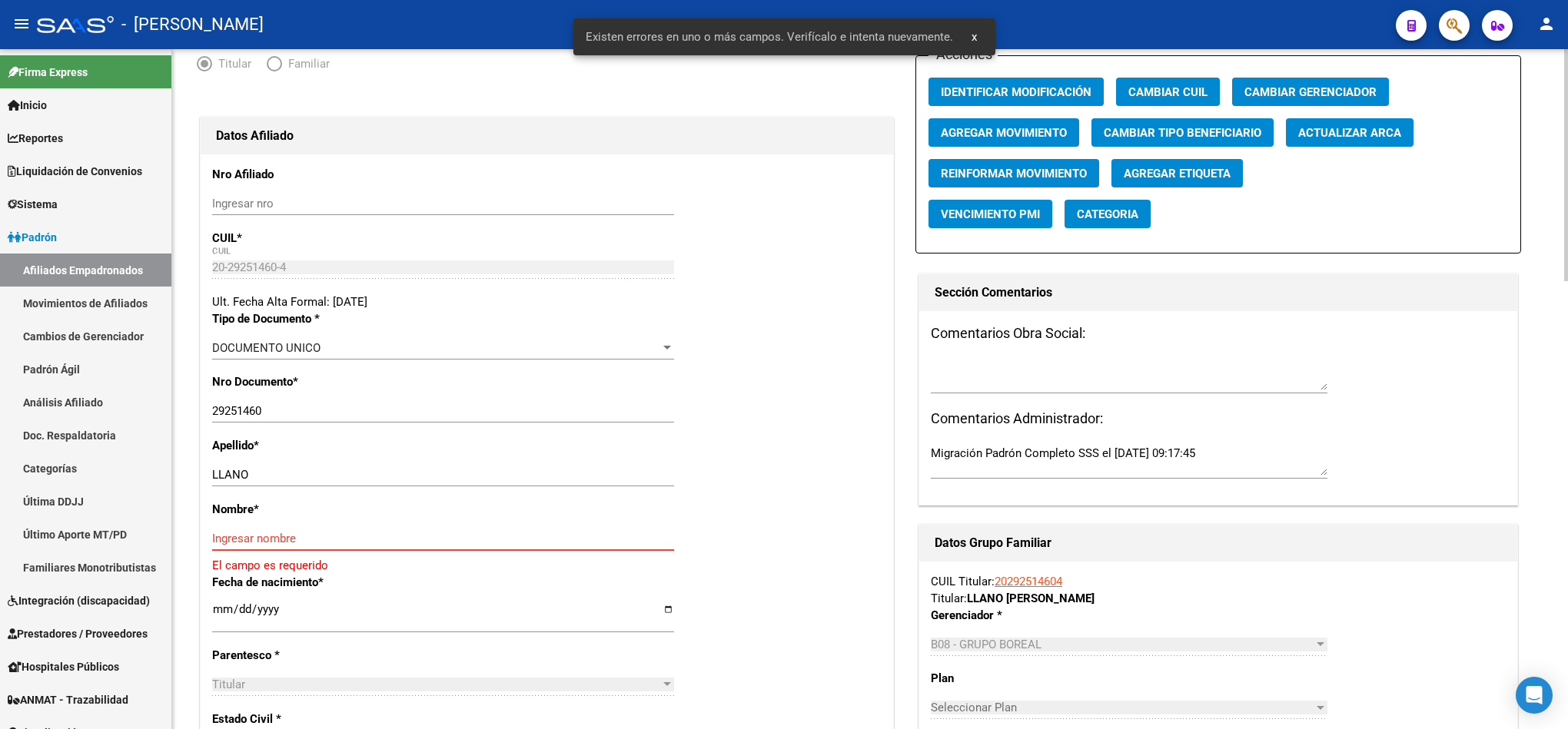
paste input "JUAN CARLOS"
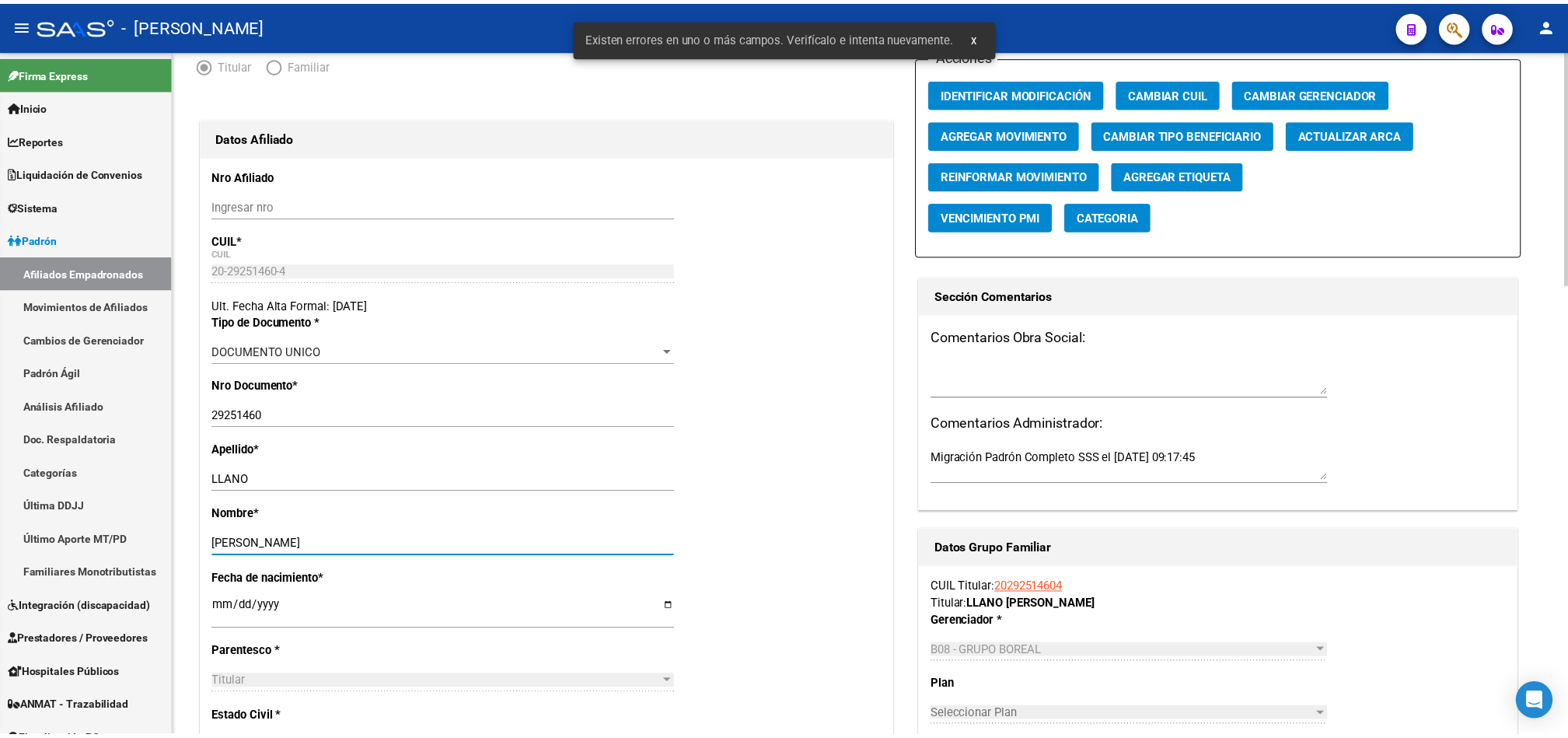
scroll to position [0, 0]
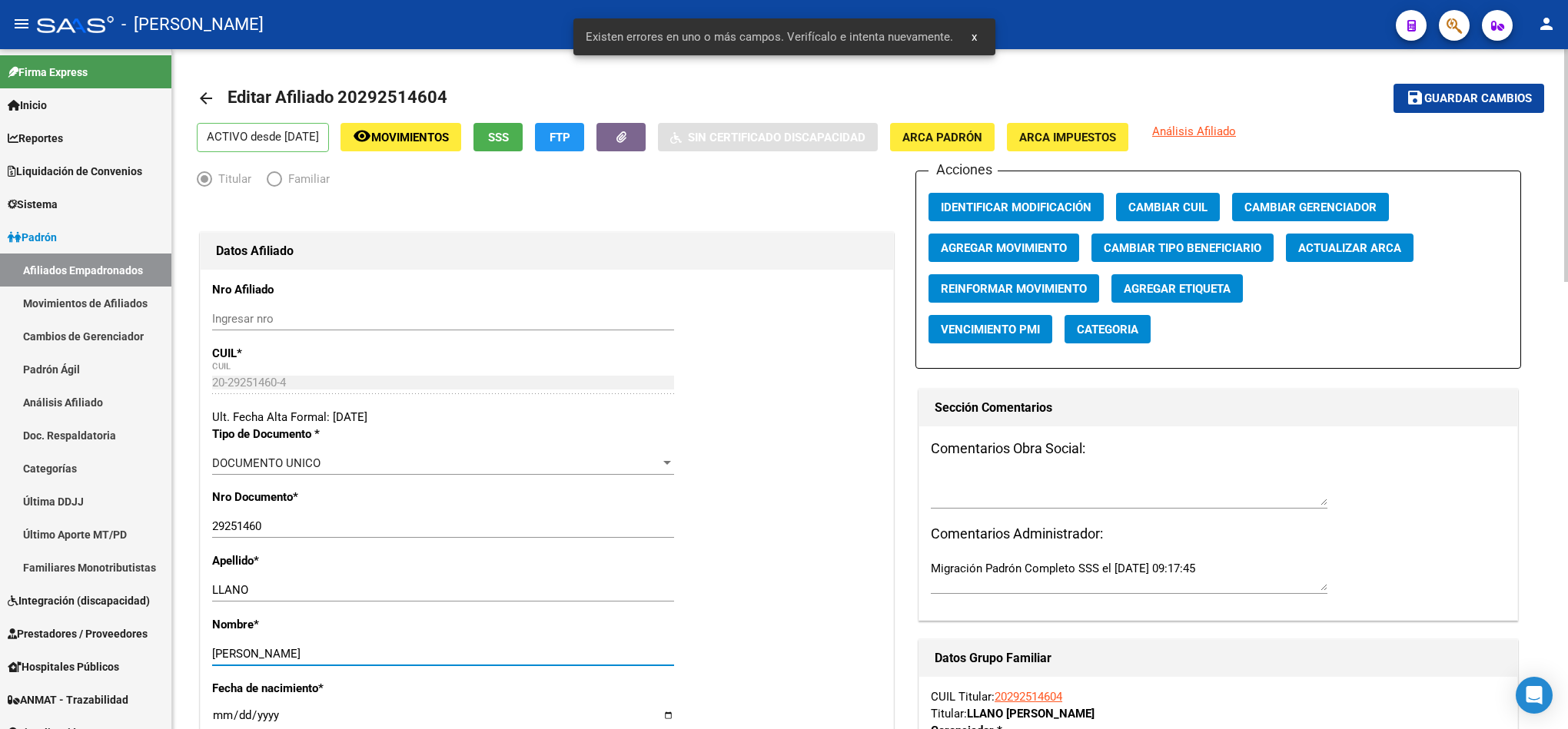
type input "JUAN CARLOS"
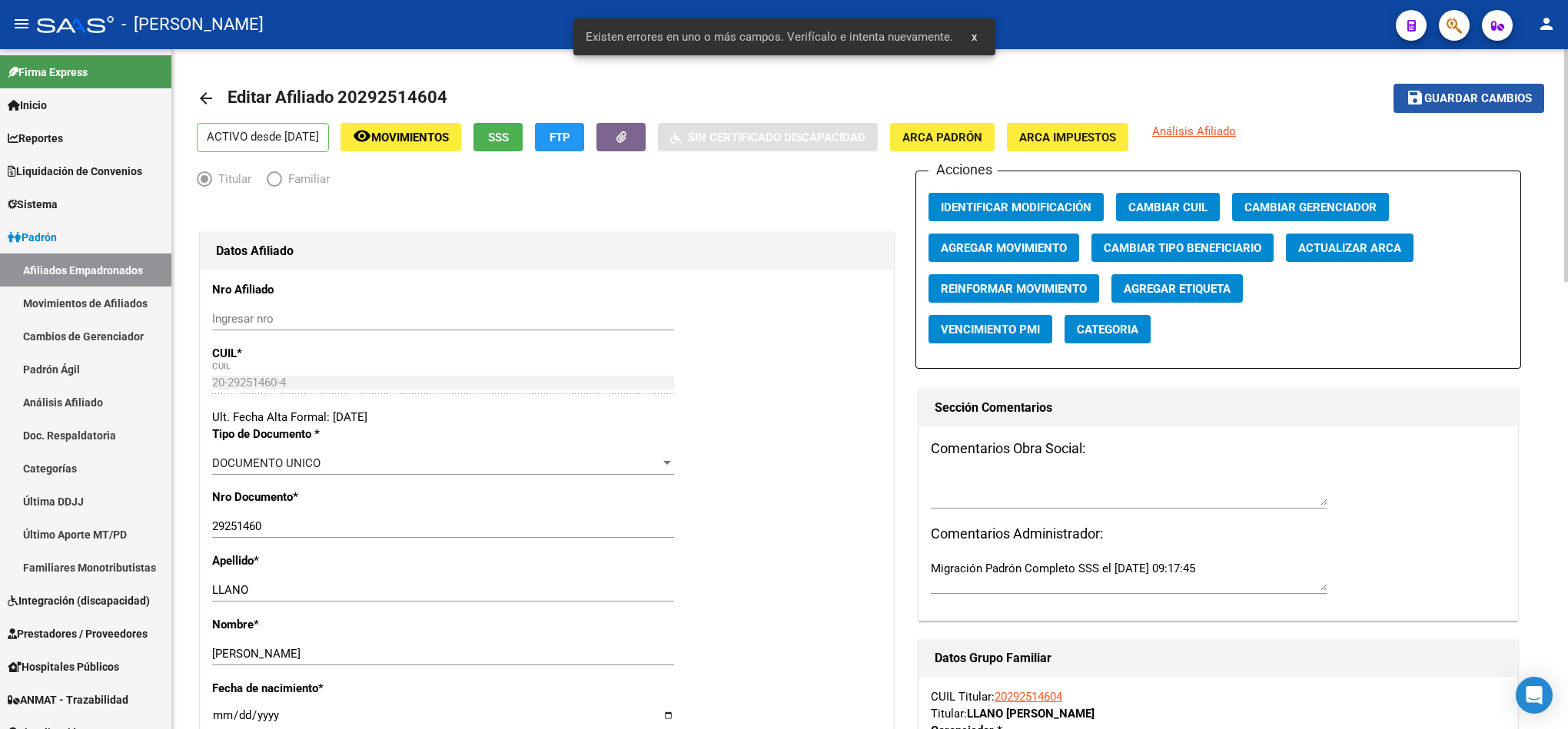
click at [1478, 106] on button "save Guardar cambios" at bounding box center [1469, 98] width 151 height 29
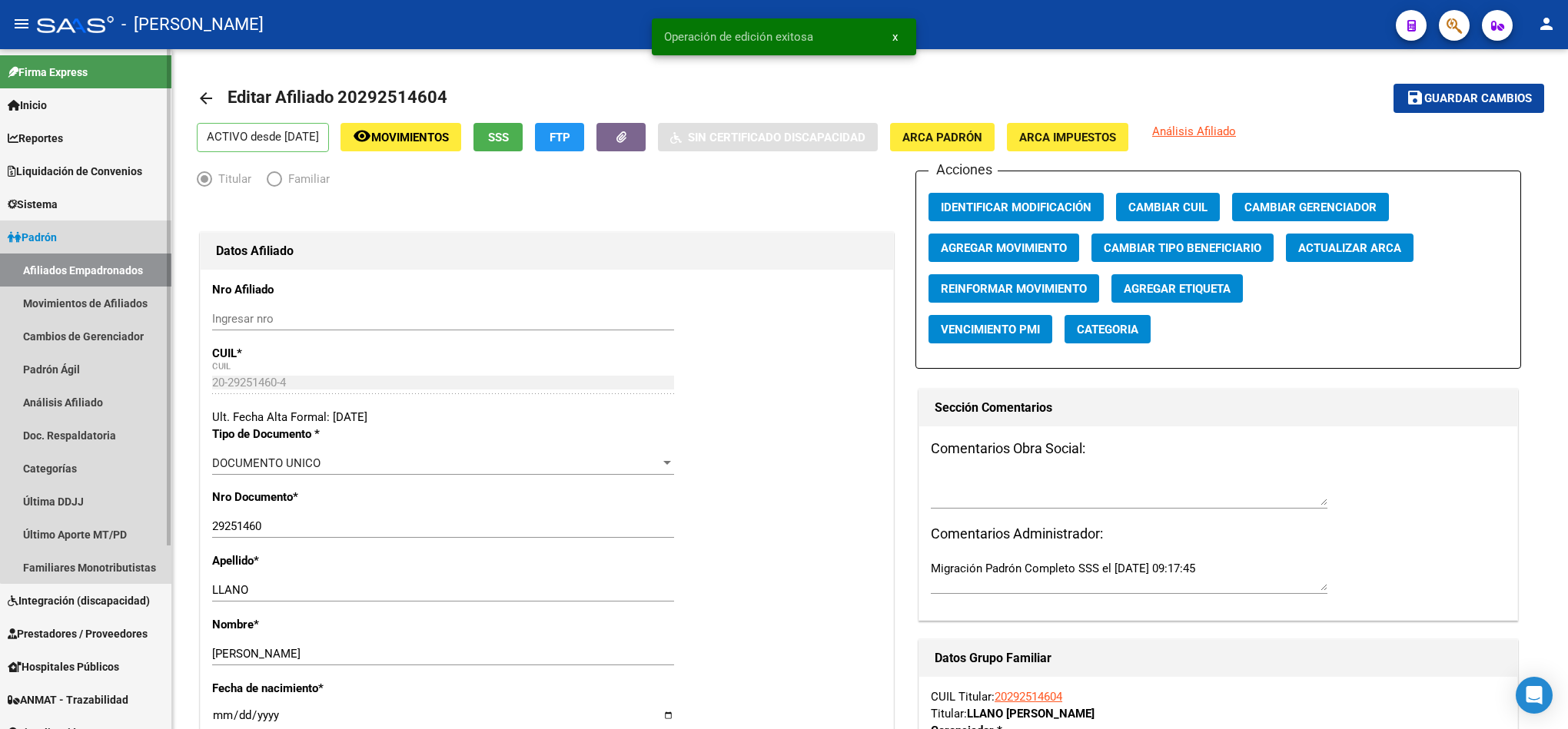
click at [88, 260] on link "Afiliados Empadronados" at bounding box center [86, 270] width 171 height 33
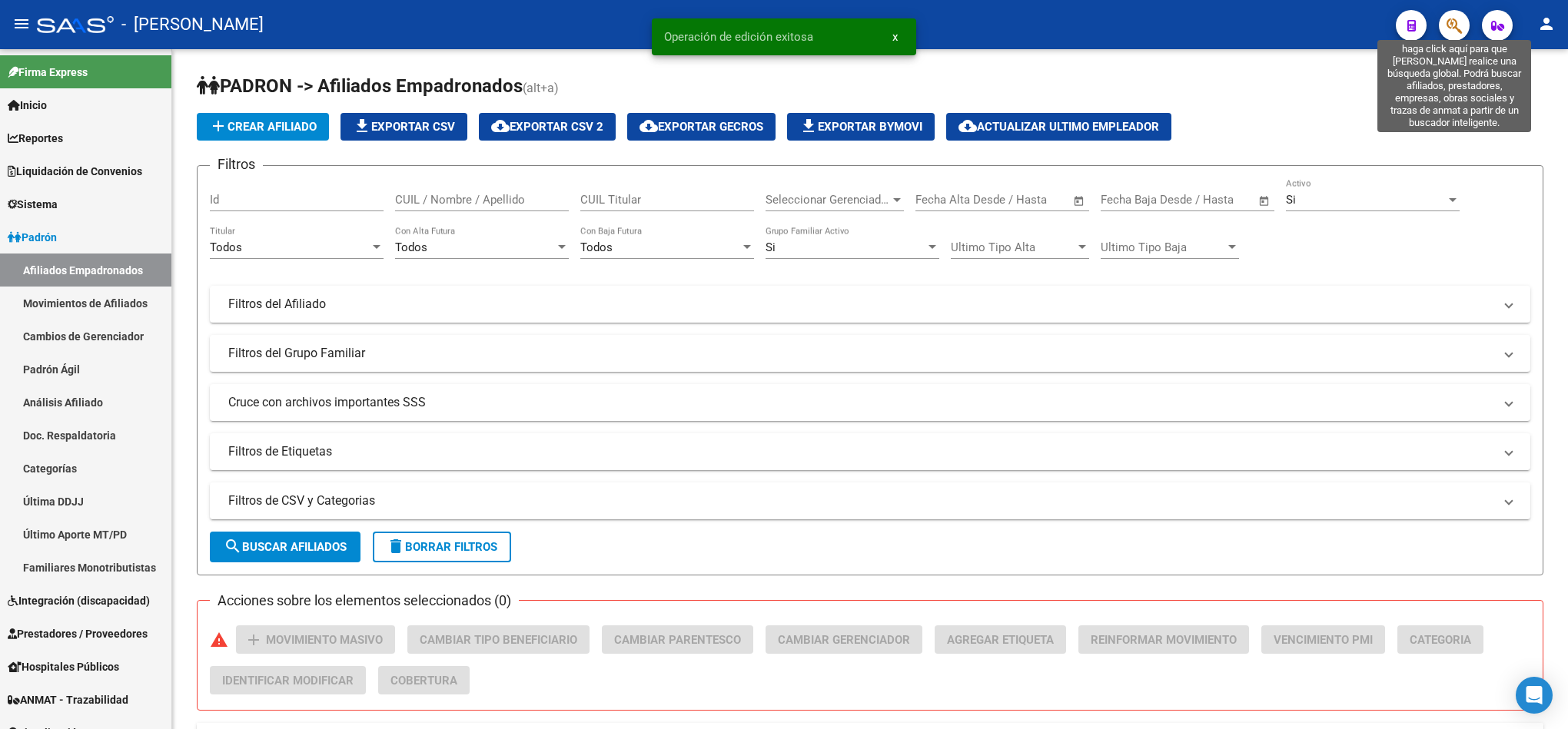
click at [1455, 23] on icon "button" at bounding box center [1454, 25] width 15 height 17
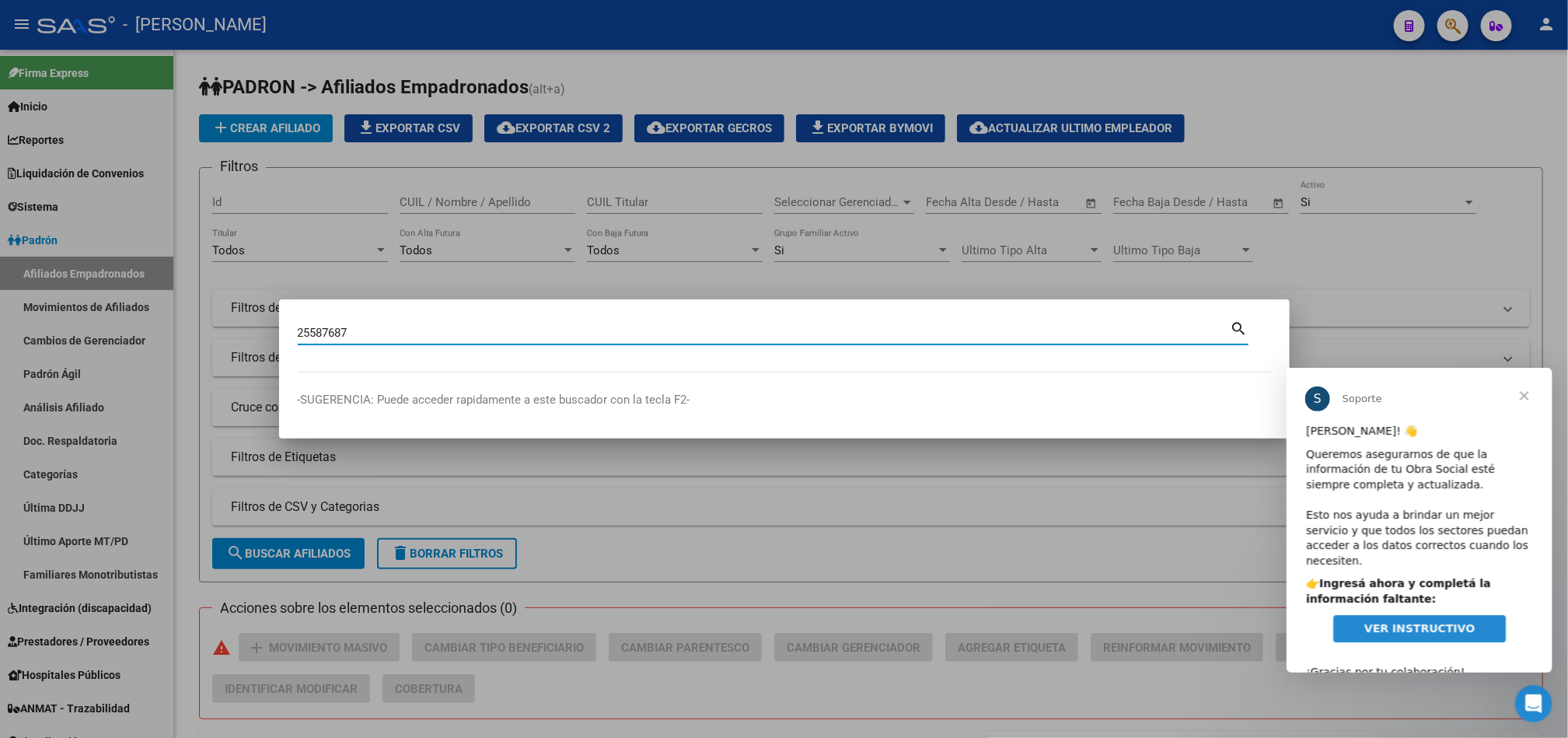
type input "25587687"
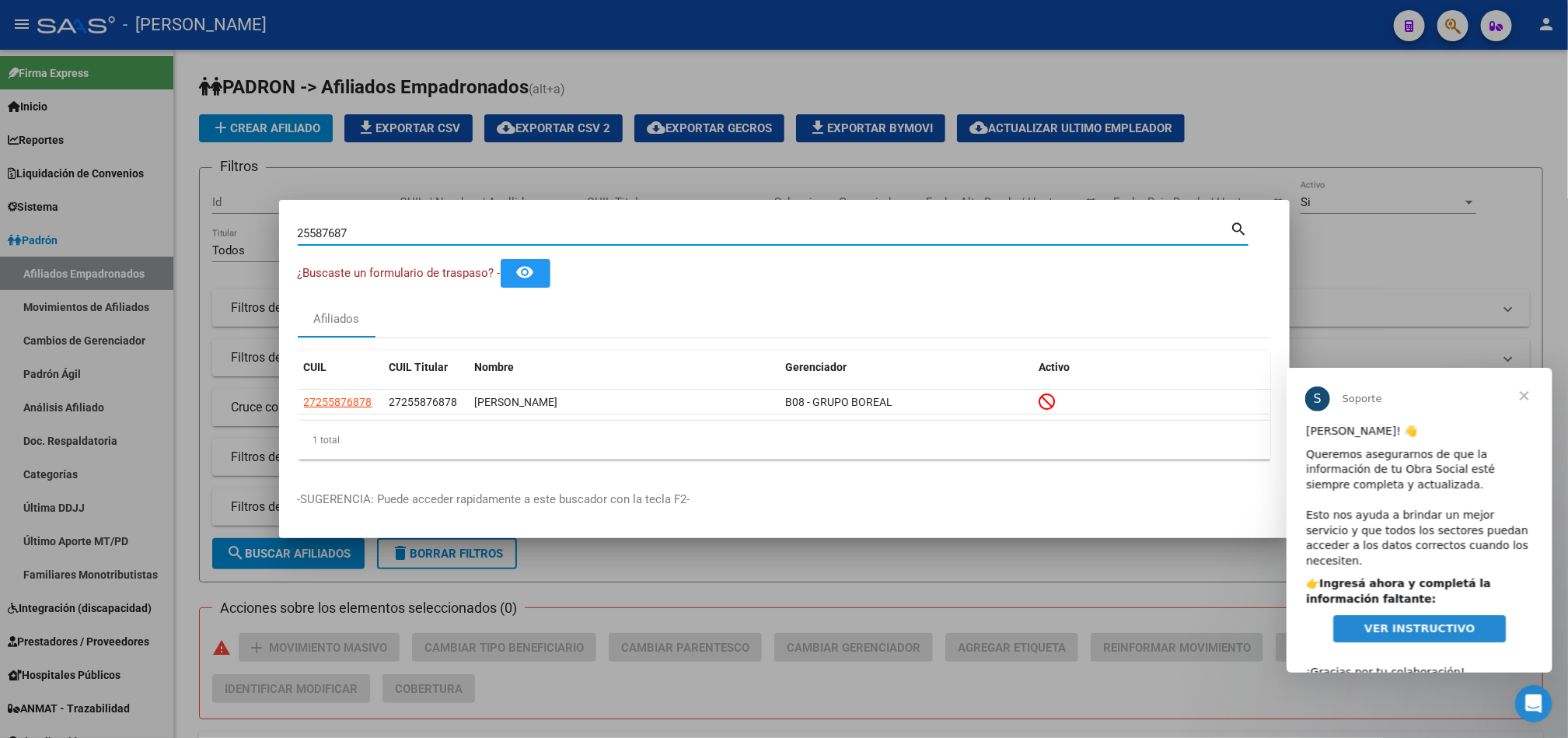
scroll to position [19, 0]
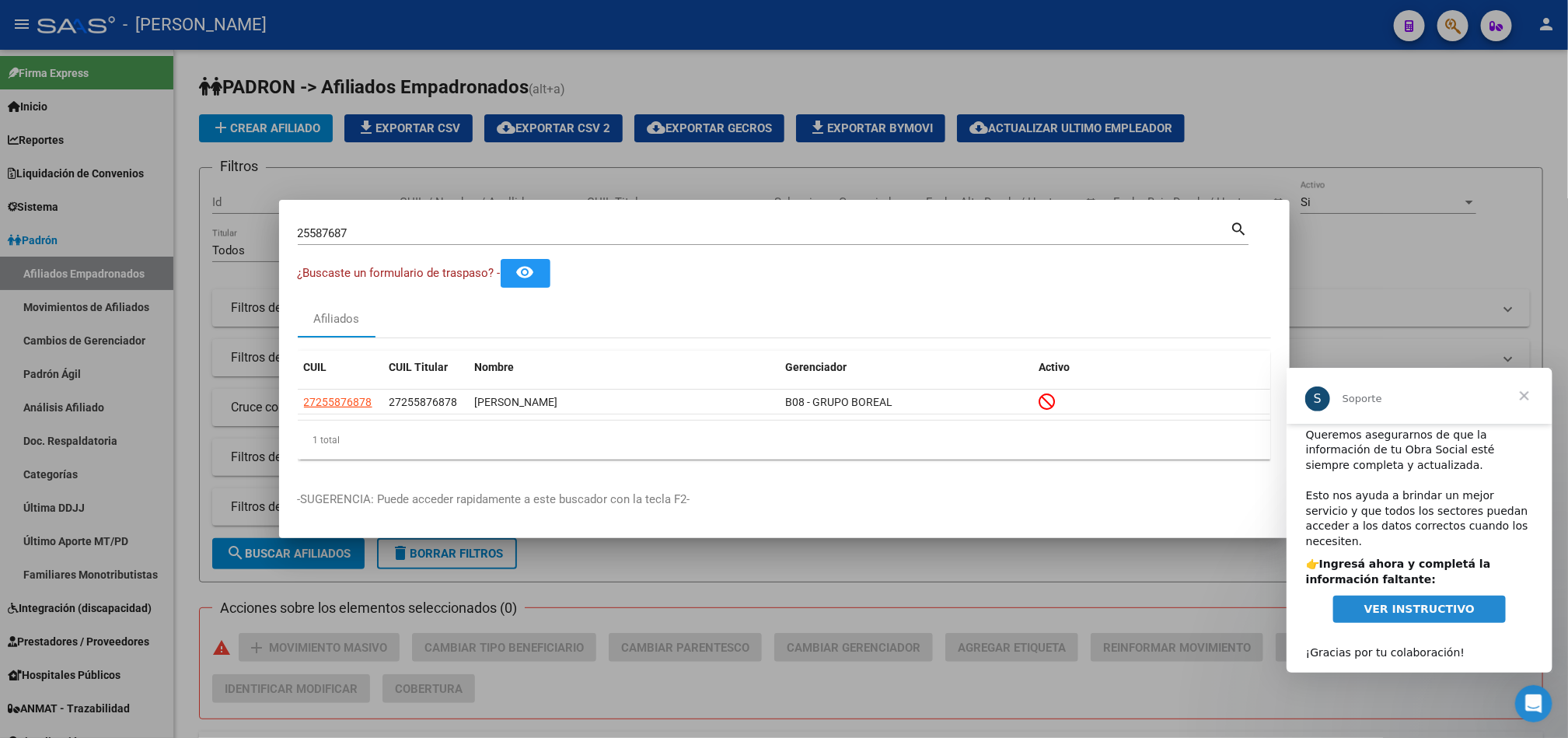
click at [1417, 602] on span "VER INSTRUCTIVO" at bounding box center [1419, 608] width 111 height 12
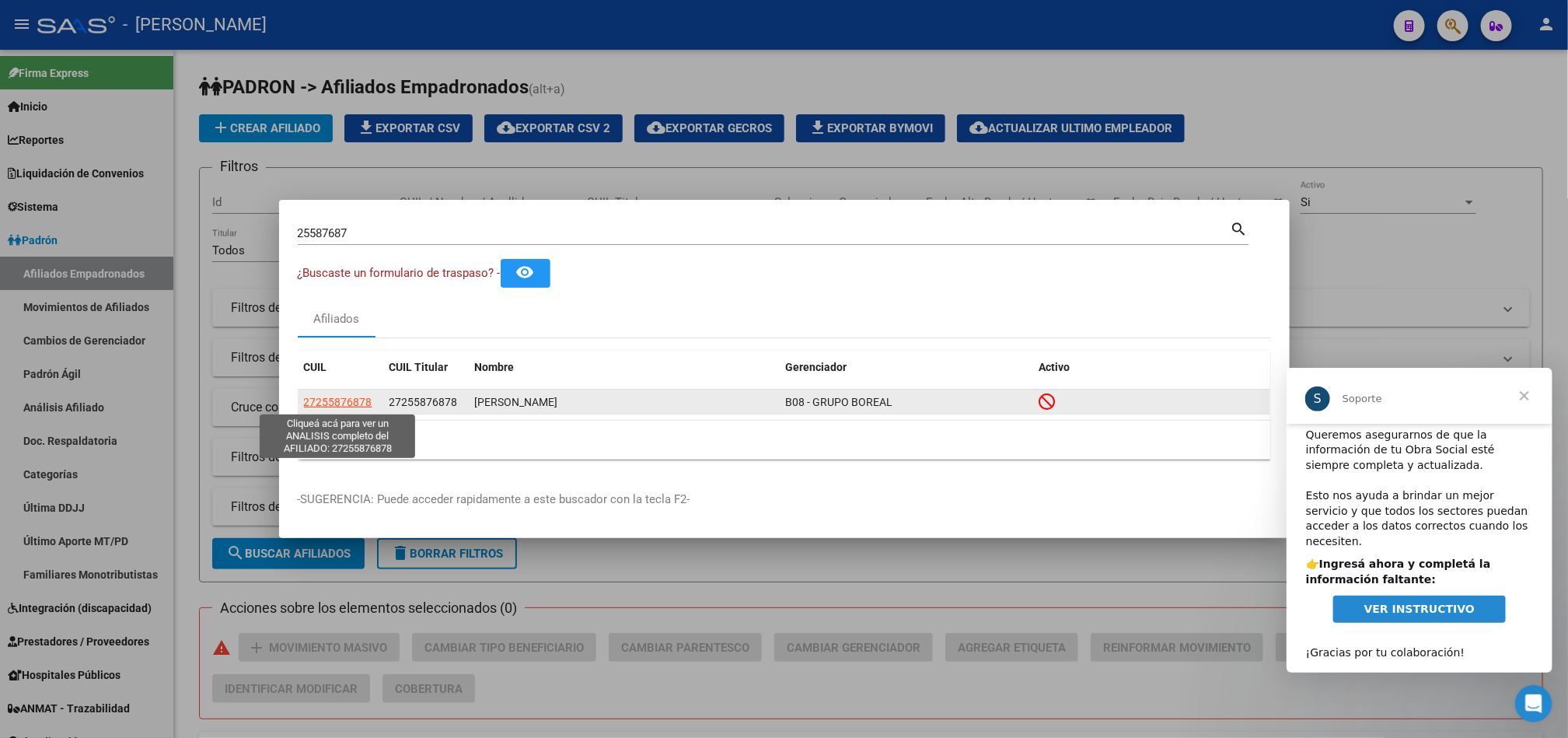
click at [345, 396] on span "27255876878" at bounding box center [338, 402] width 68 height 12
type textarea "27255876878"
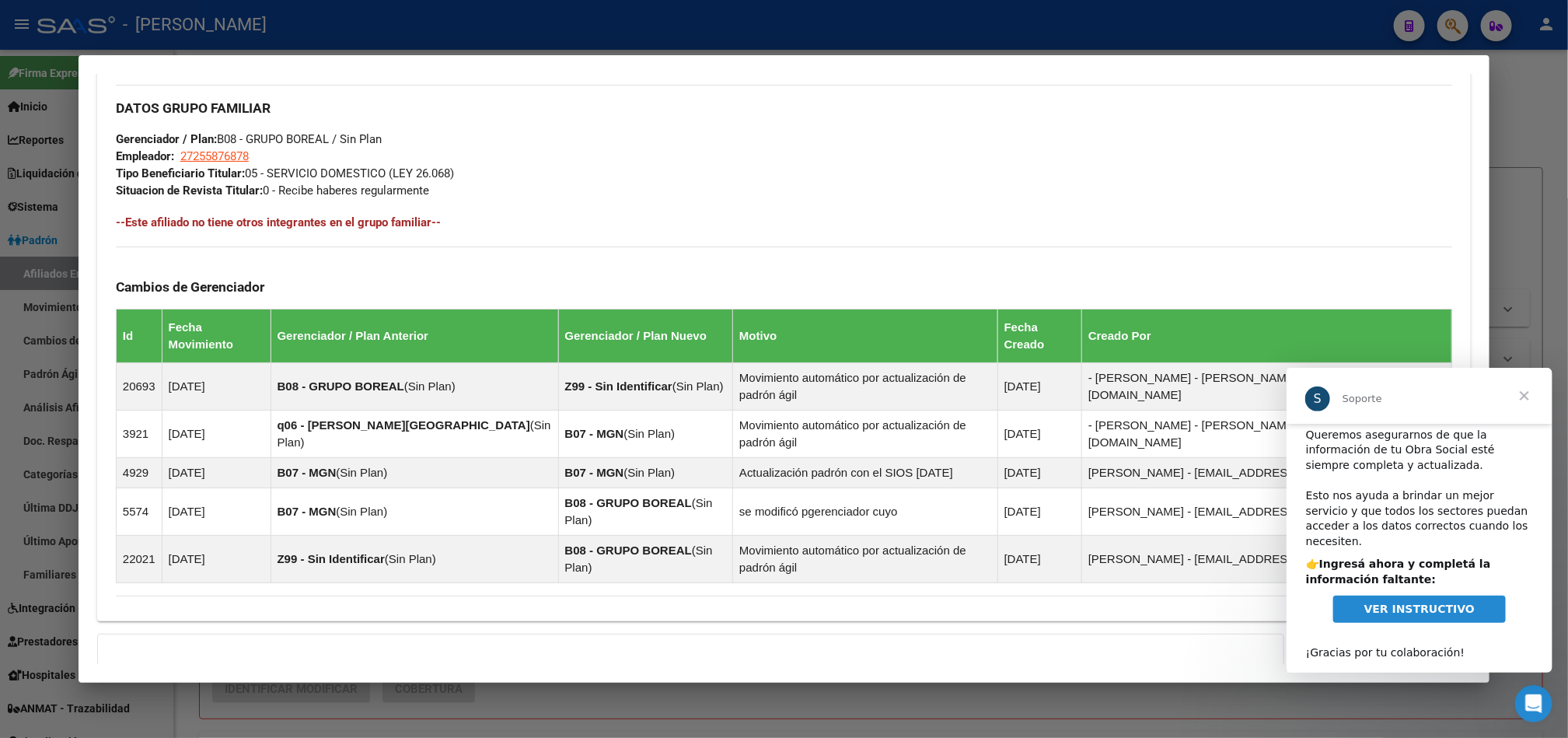
scroll to position [848, 0]
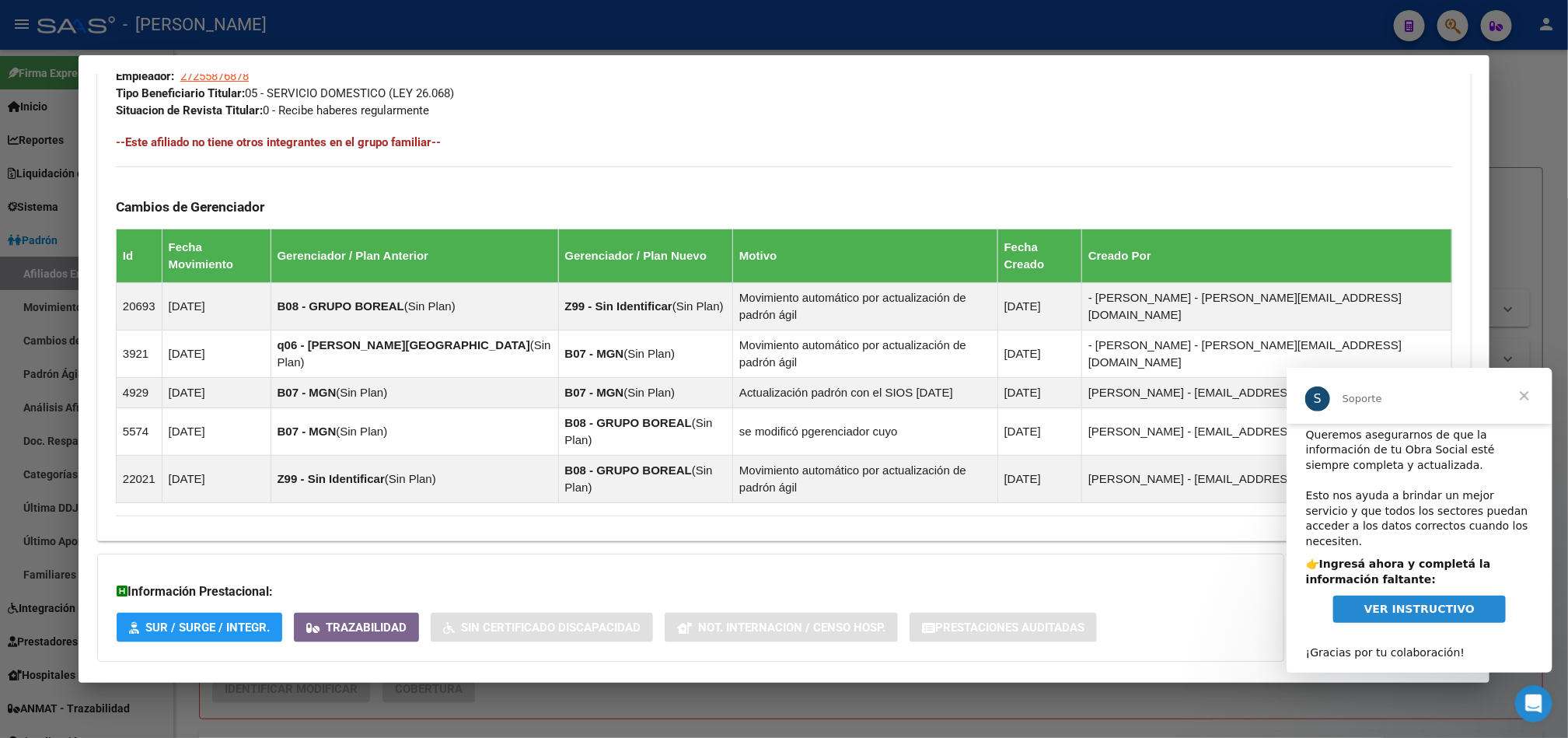
click at [397, 675] on mat-expansion-panel-header "Aportes y Contribuciones del Afiliado: 27255876878" at bounding box center [784, 693] width 1374 height 37
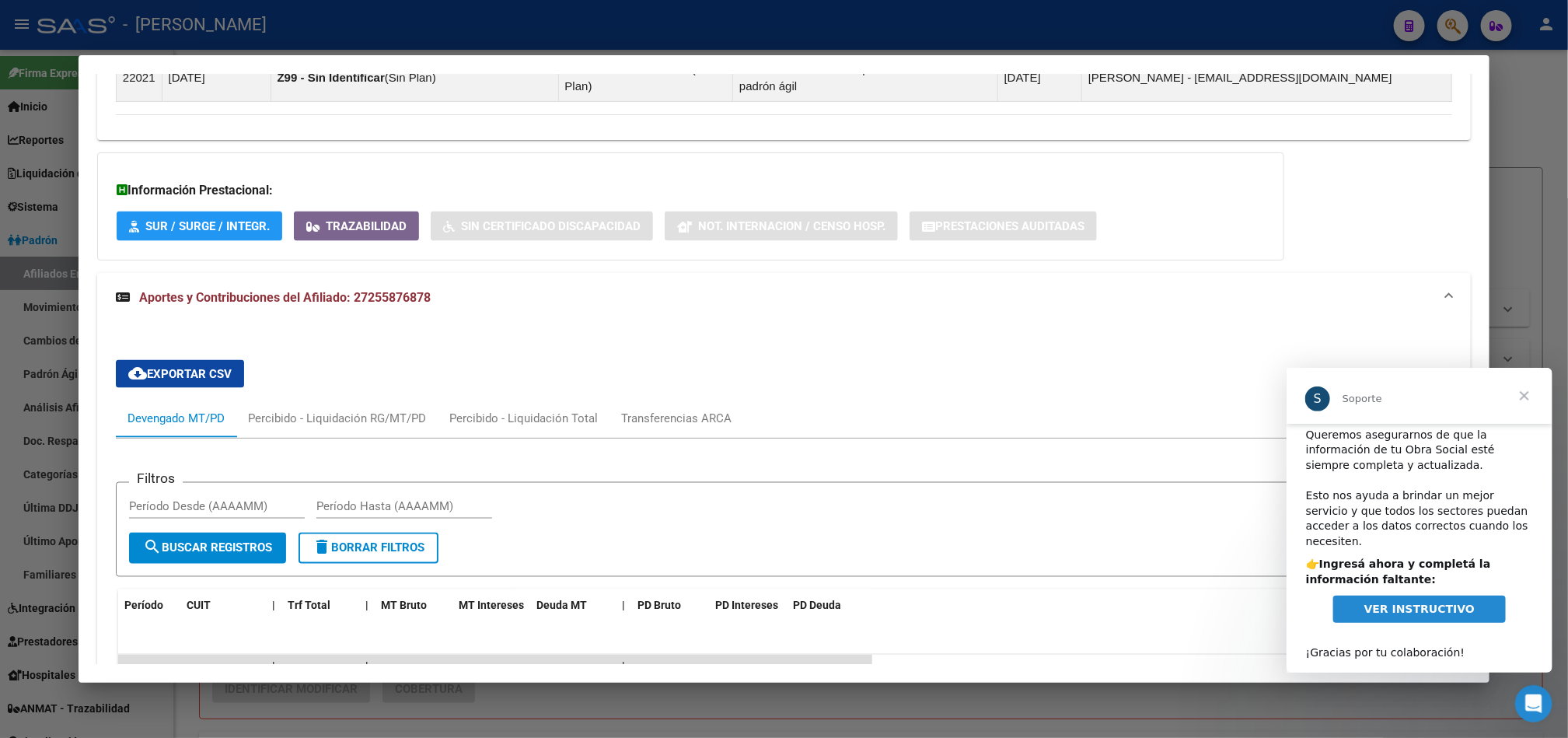
scroll to position [1366, 0]
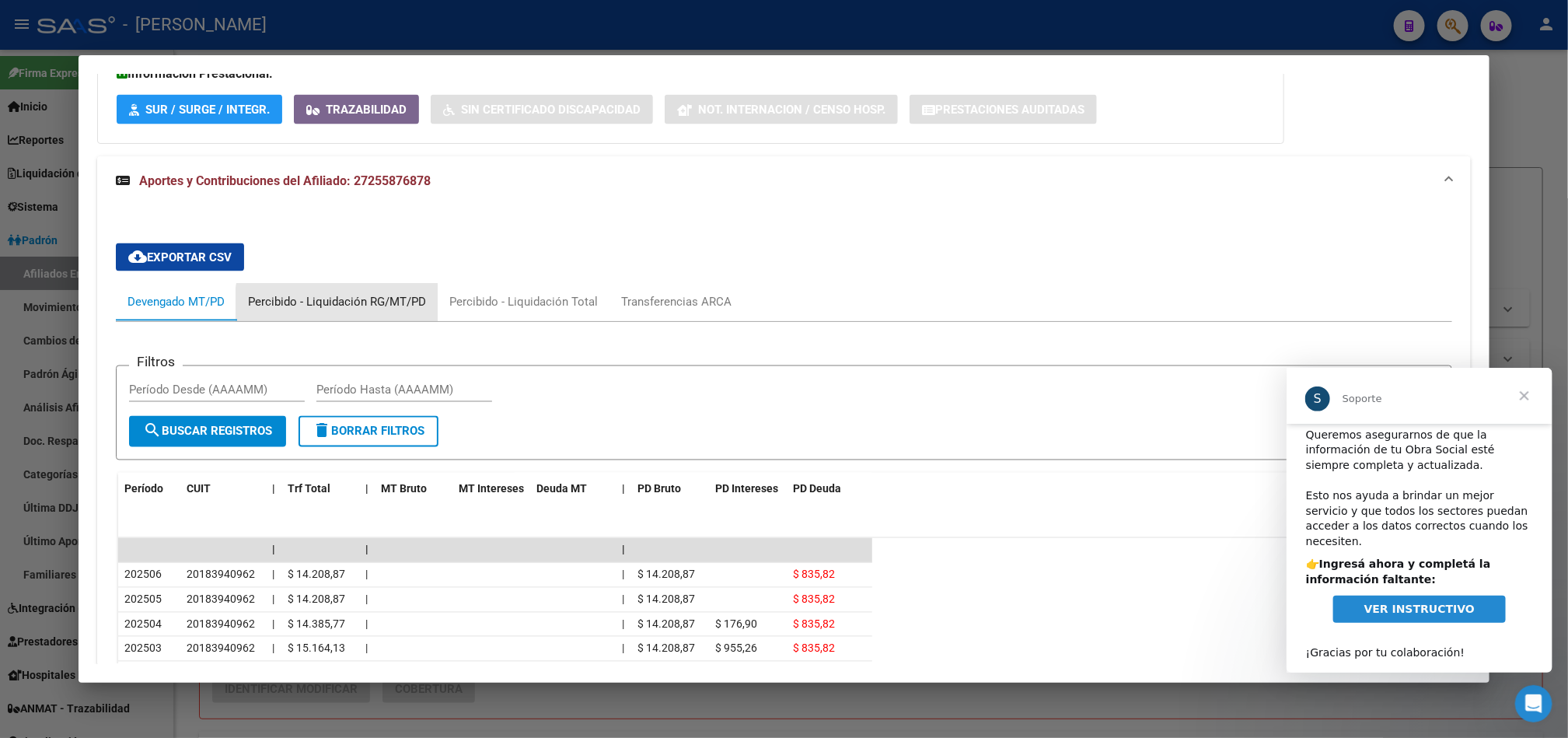
click at [343, 294] on div "Percibido - Liquidación RG/MT/PD" at bounding box center [337, 302] width 178 height 17
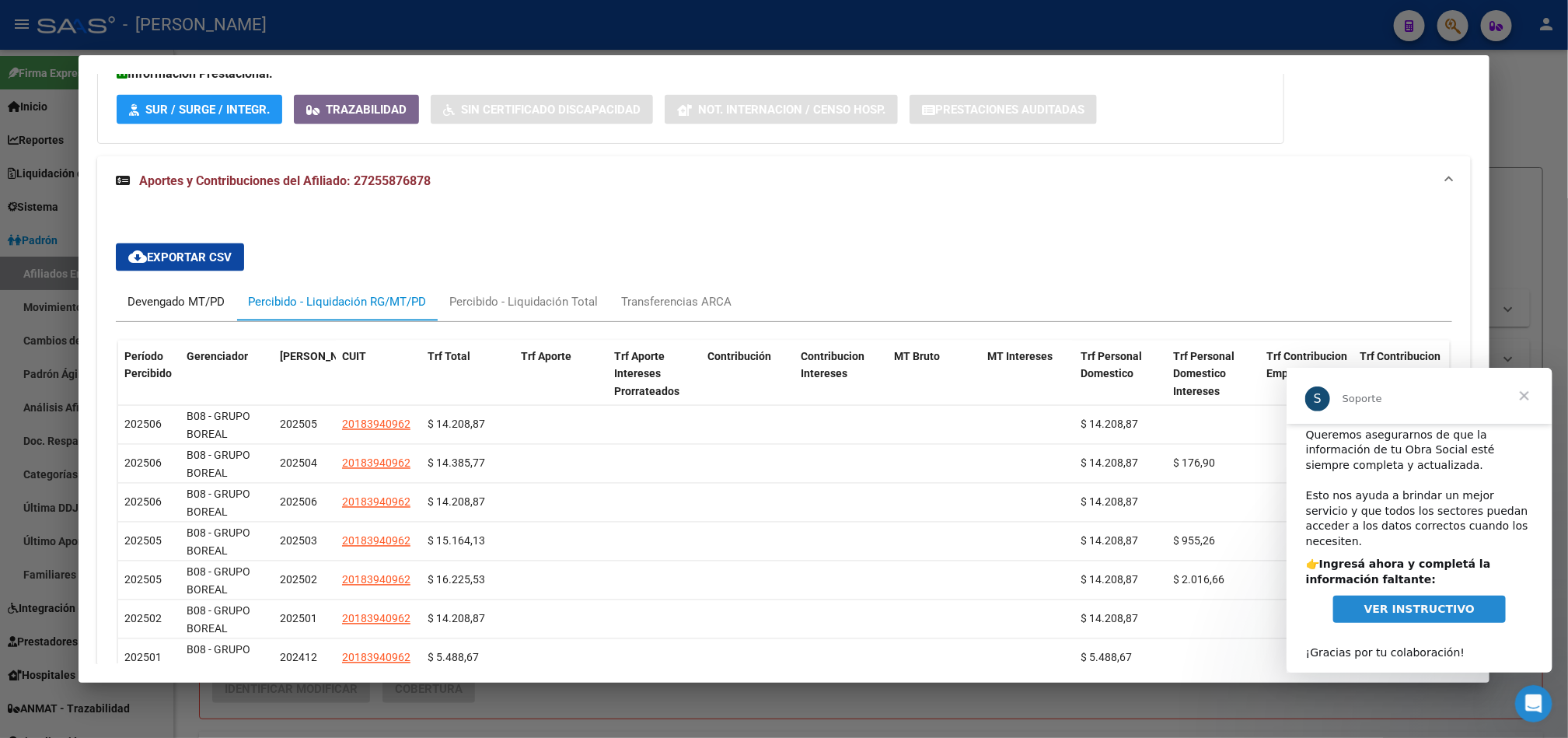
click at [180, 284] on div "Devengado MT/PD" at bounding box center [176, 303] width 120 height 37
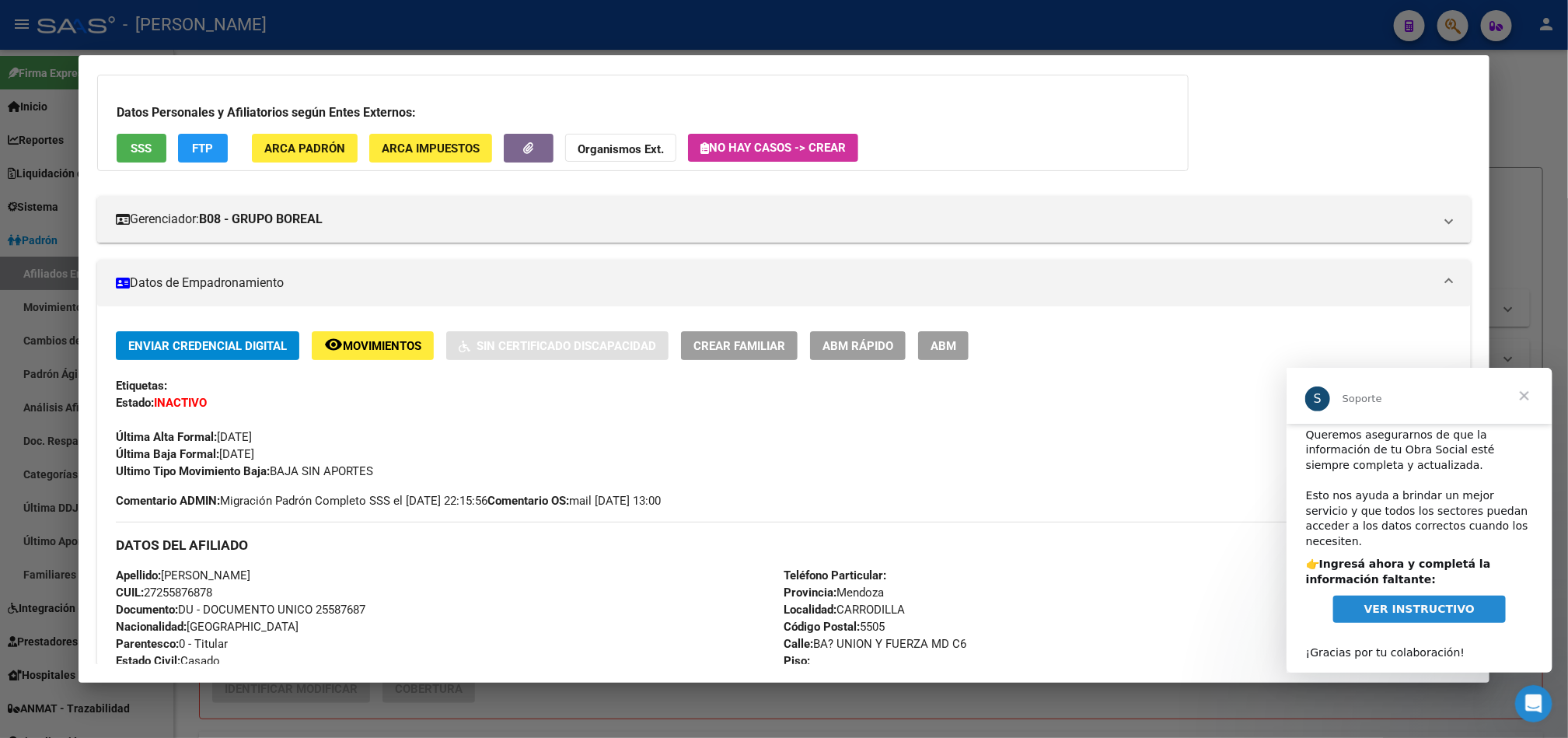
scroll to position [0, 0]
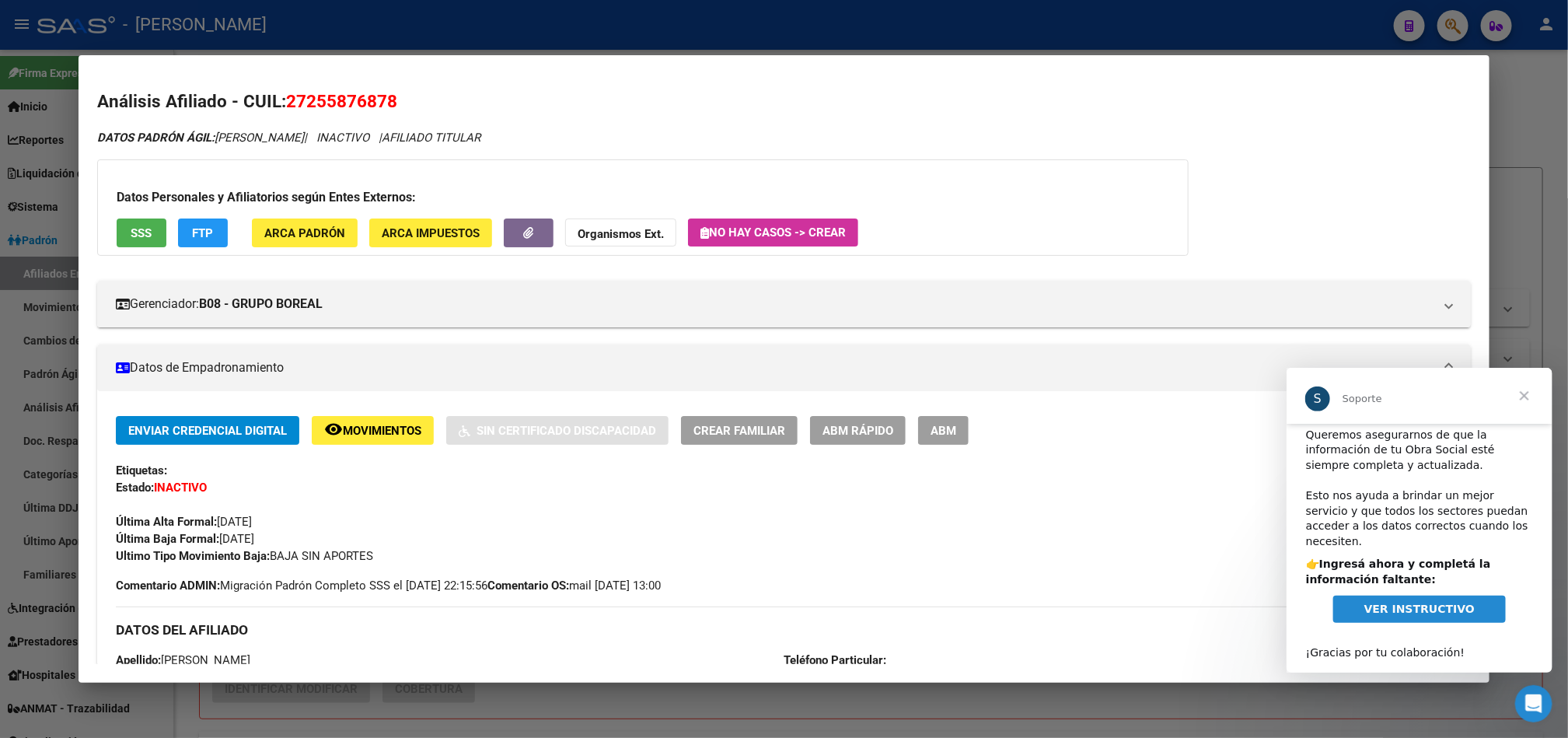
click at [325, 108] on span "27255876878" at bounding box center [341, 100] width 111 height 20
copy span "27255876878"
drag, startPoint x: 0, startPoint y: 569, endPoint x: 24, endPoint y: 635, distance: 70.2
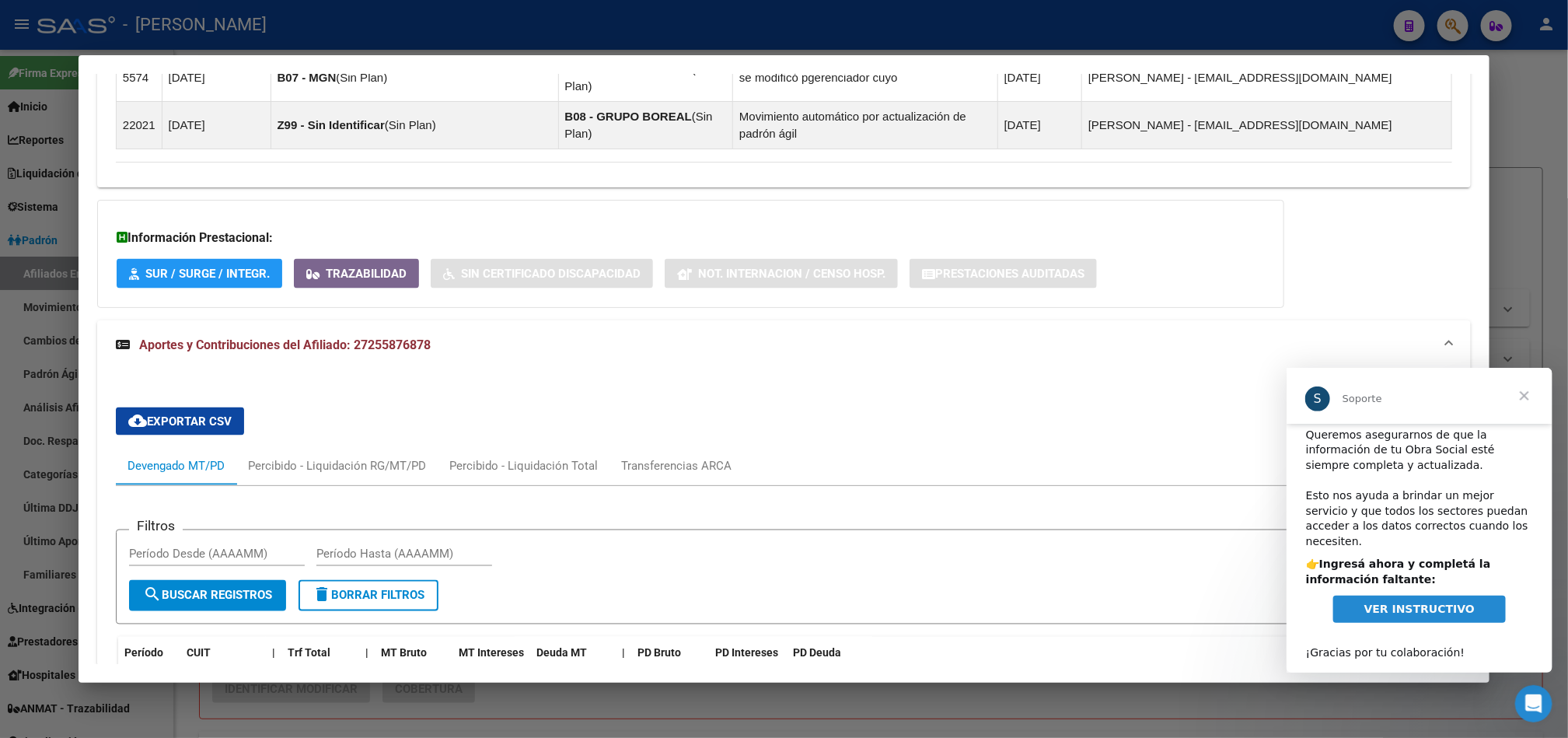
scroll to position [1319, 0]
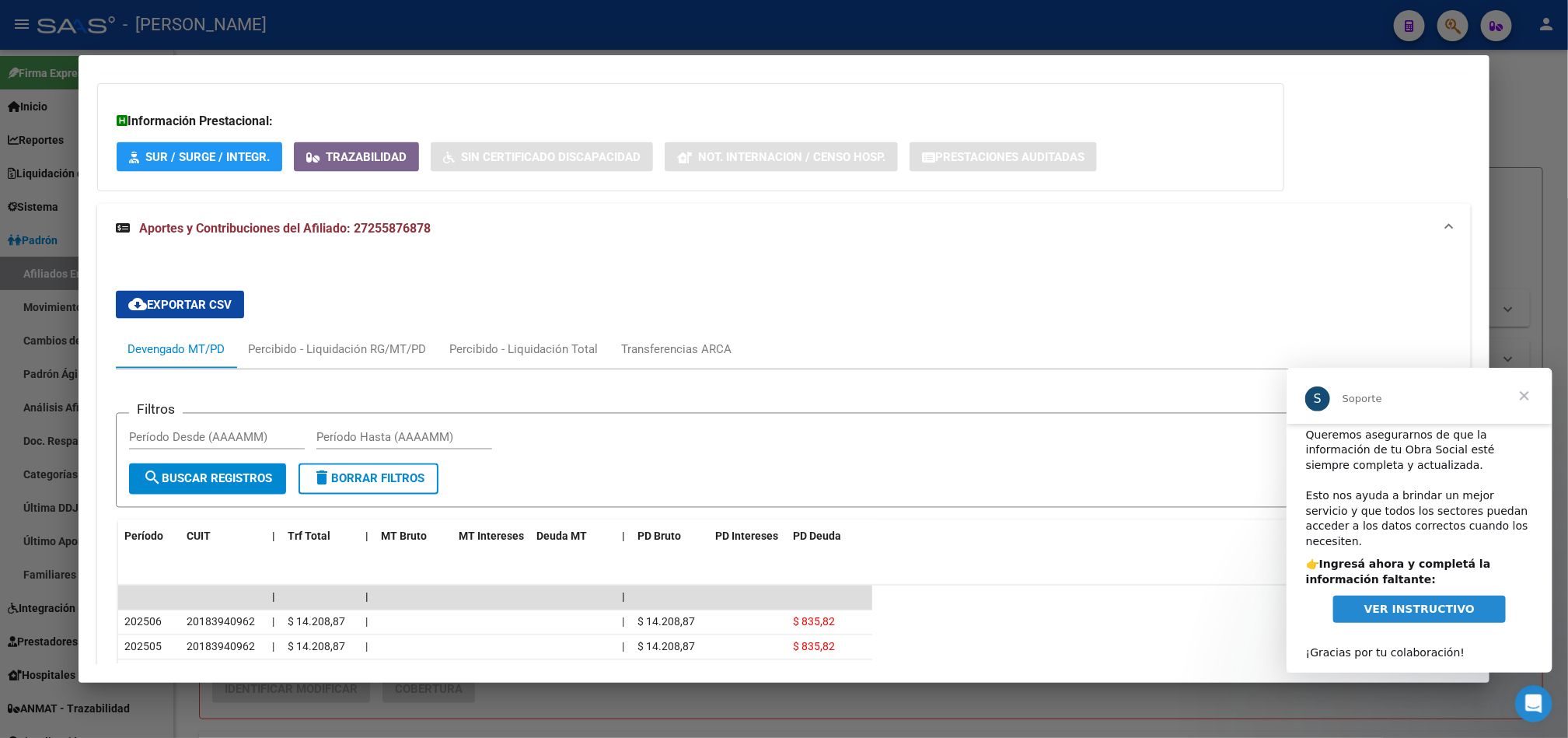
click at [1526, 389] on span "Cerrar" at bounding box center [1524, 395] width 56 height 56
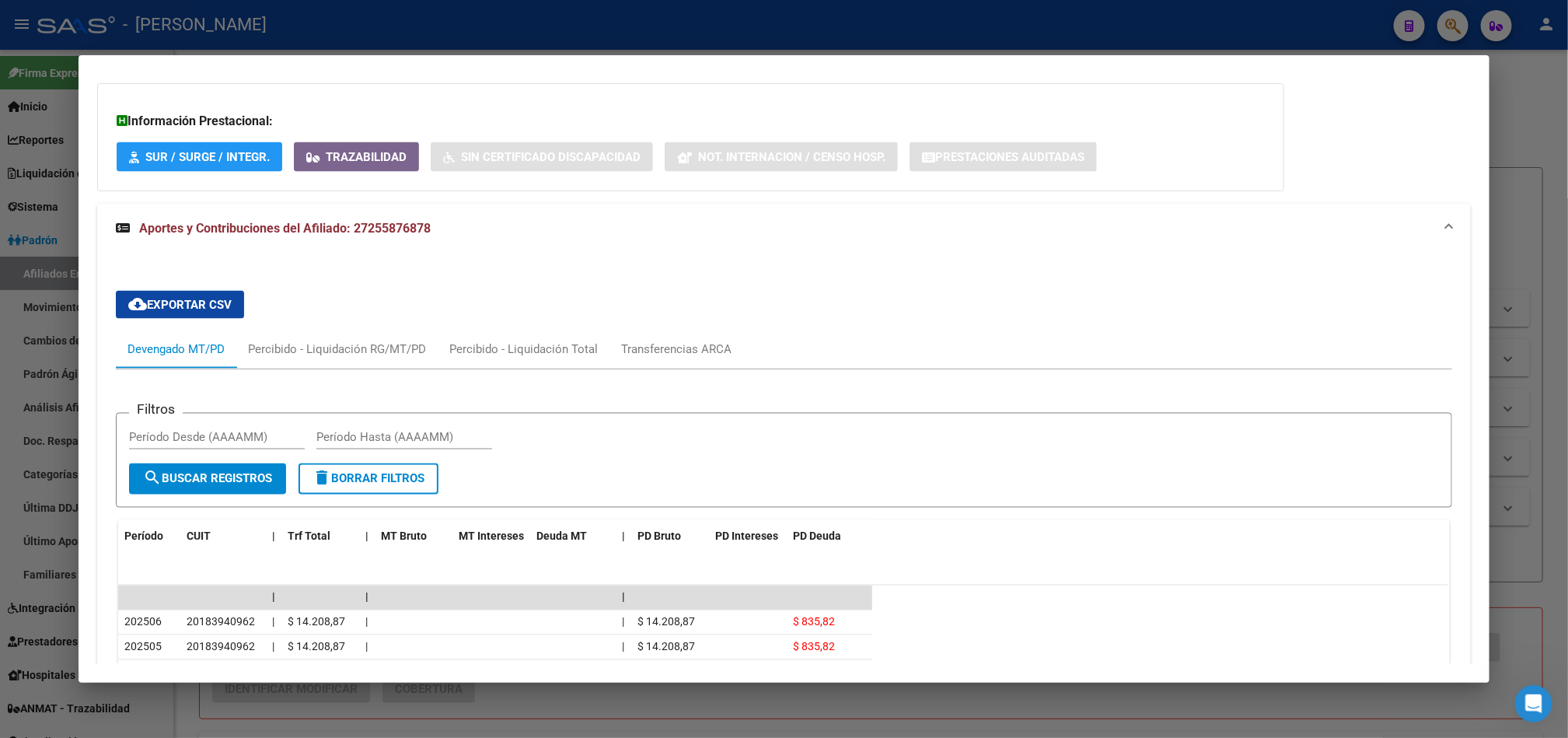
drag, startPoint x: 12, startPoint y: 434, endPoint x: 79, endPoint y: 284, distance: 164.3
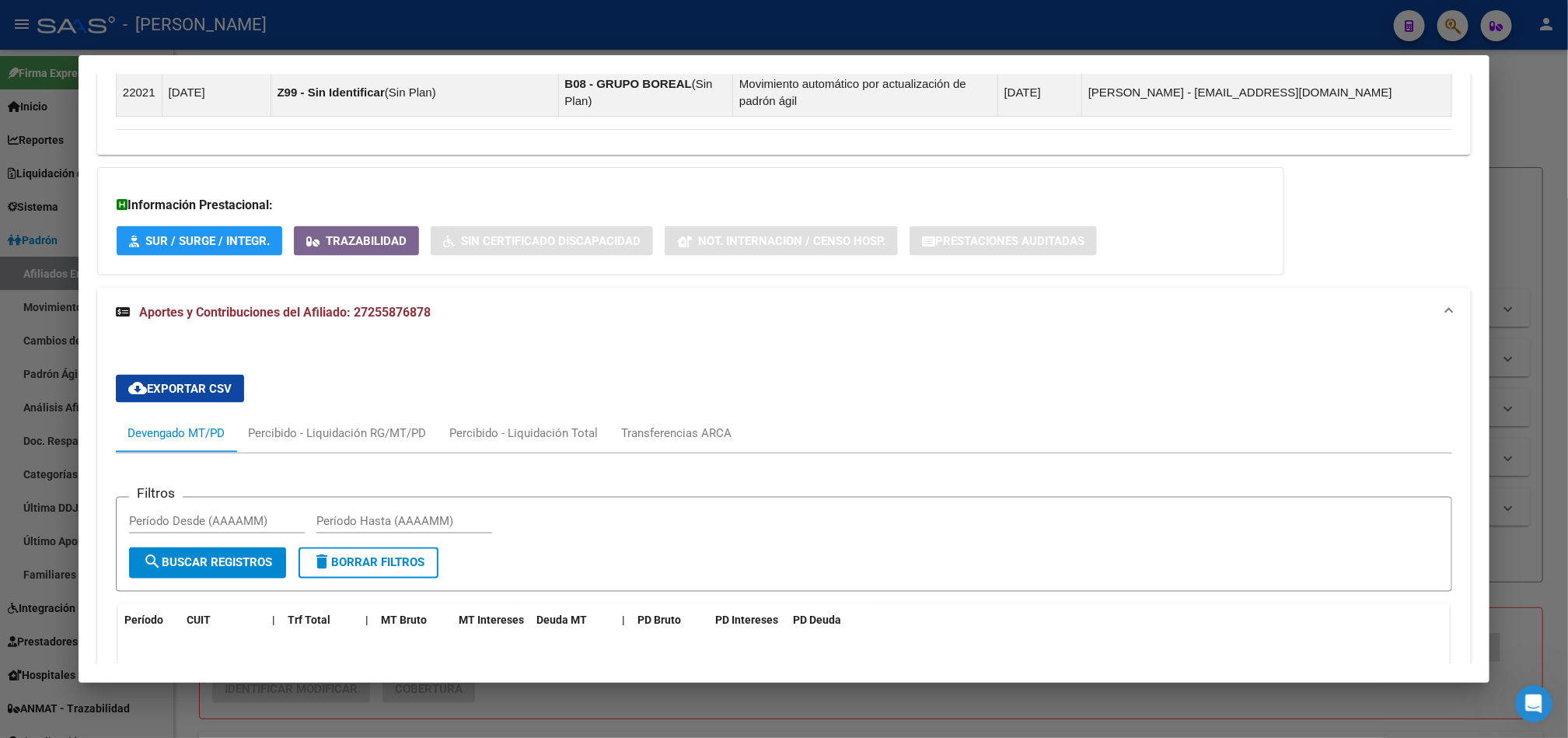
scroll to position [1201, 0]
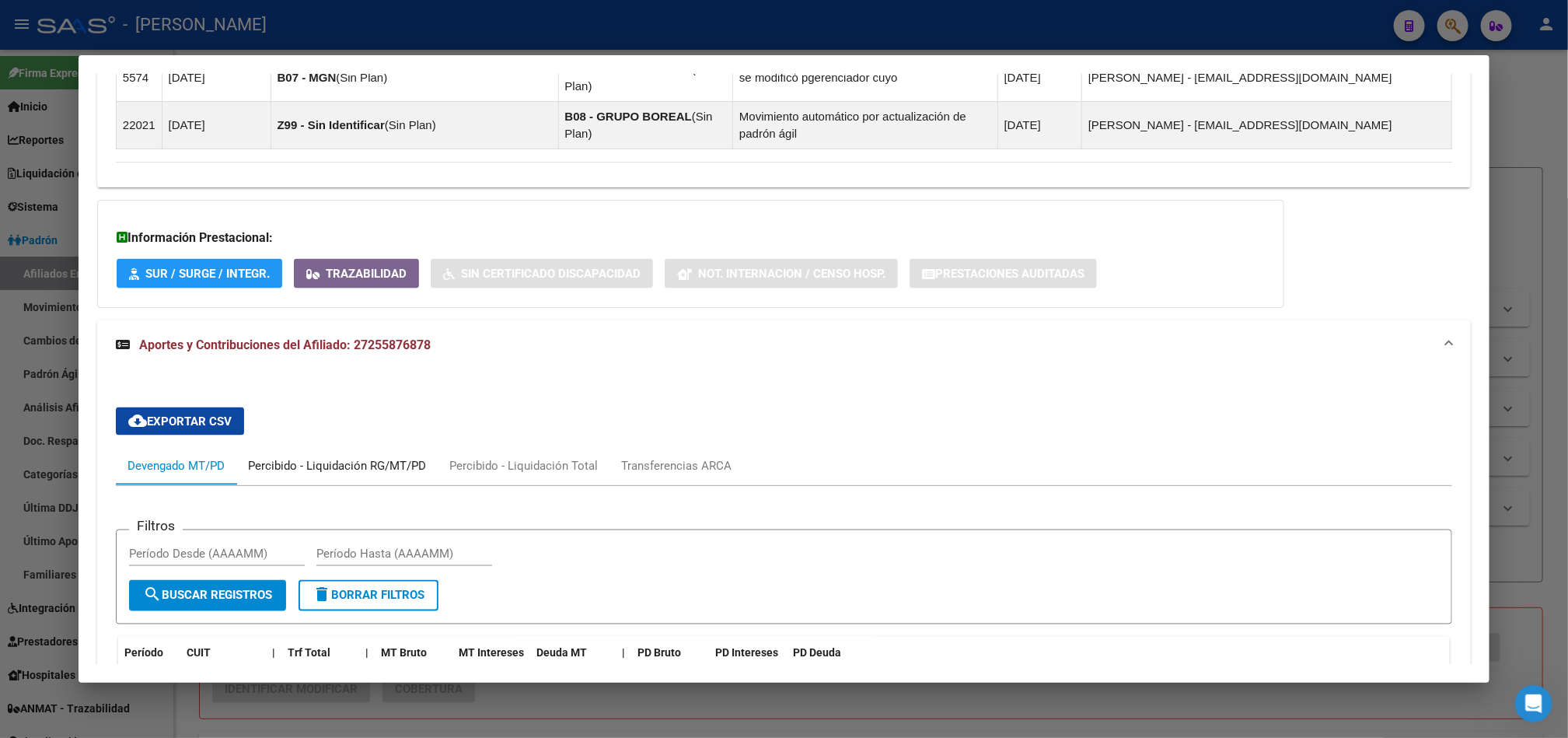
click at [312, 448] on div "Percibido - Liquidación RG/MT/PD" at bounding box center [336, 467] width 202 height 37
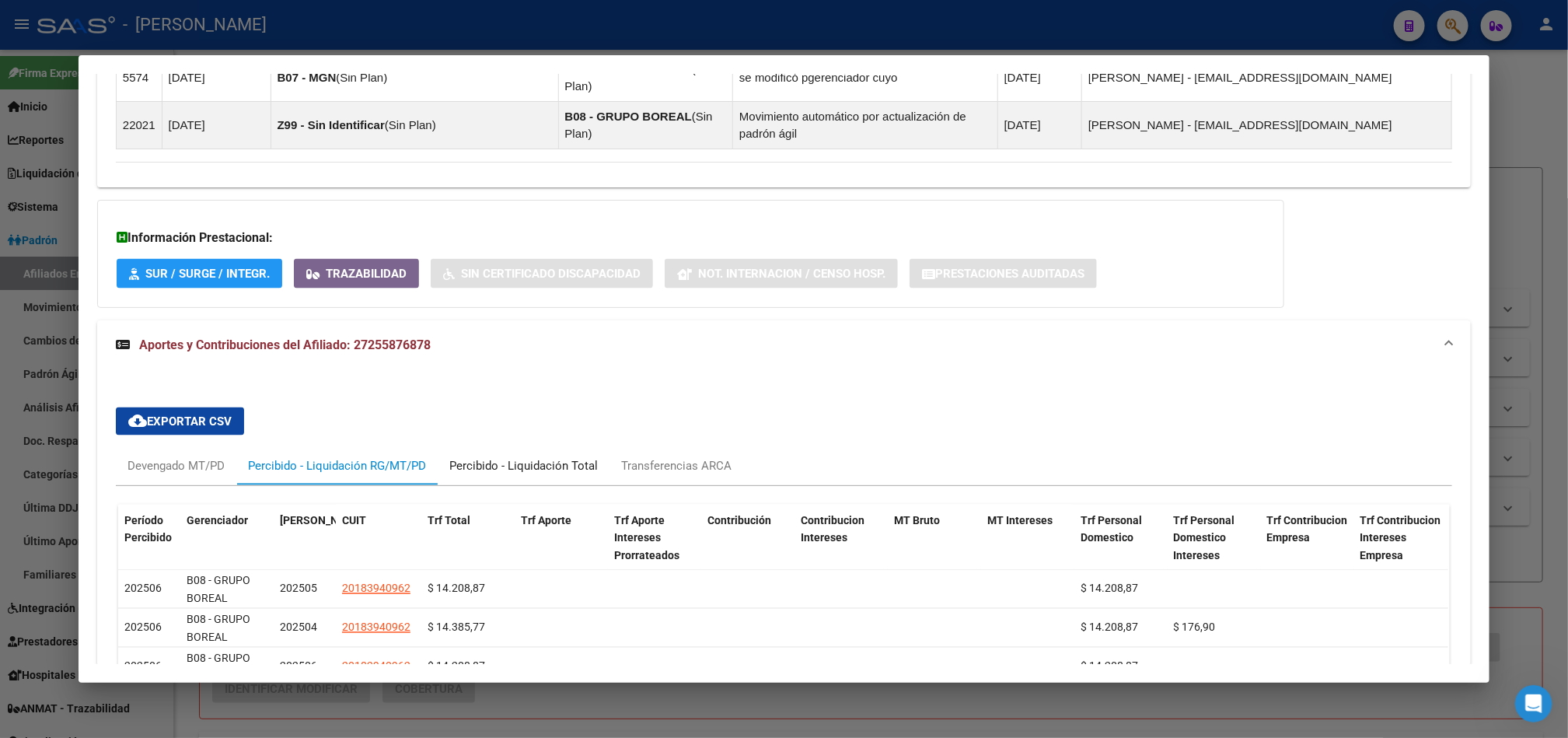
click at [504, 458] on div "Percibido - Liquidación Total" at bounding box center [523, 466] width 149 height 17
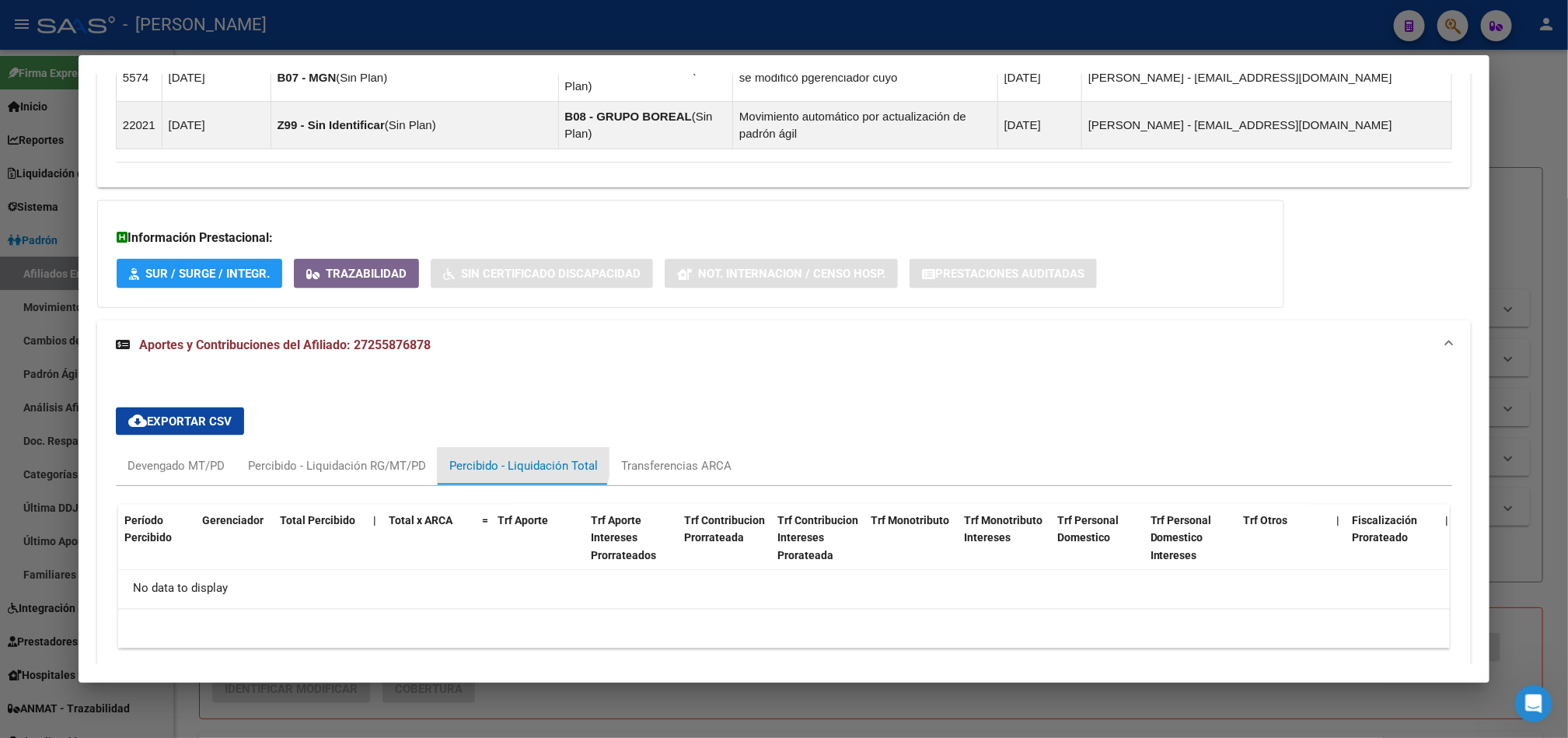
scroll to position [1118, 0]
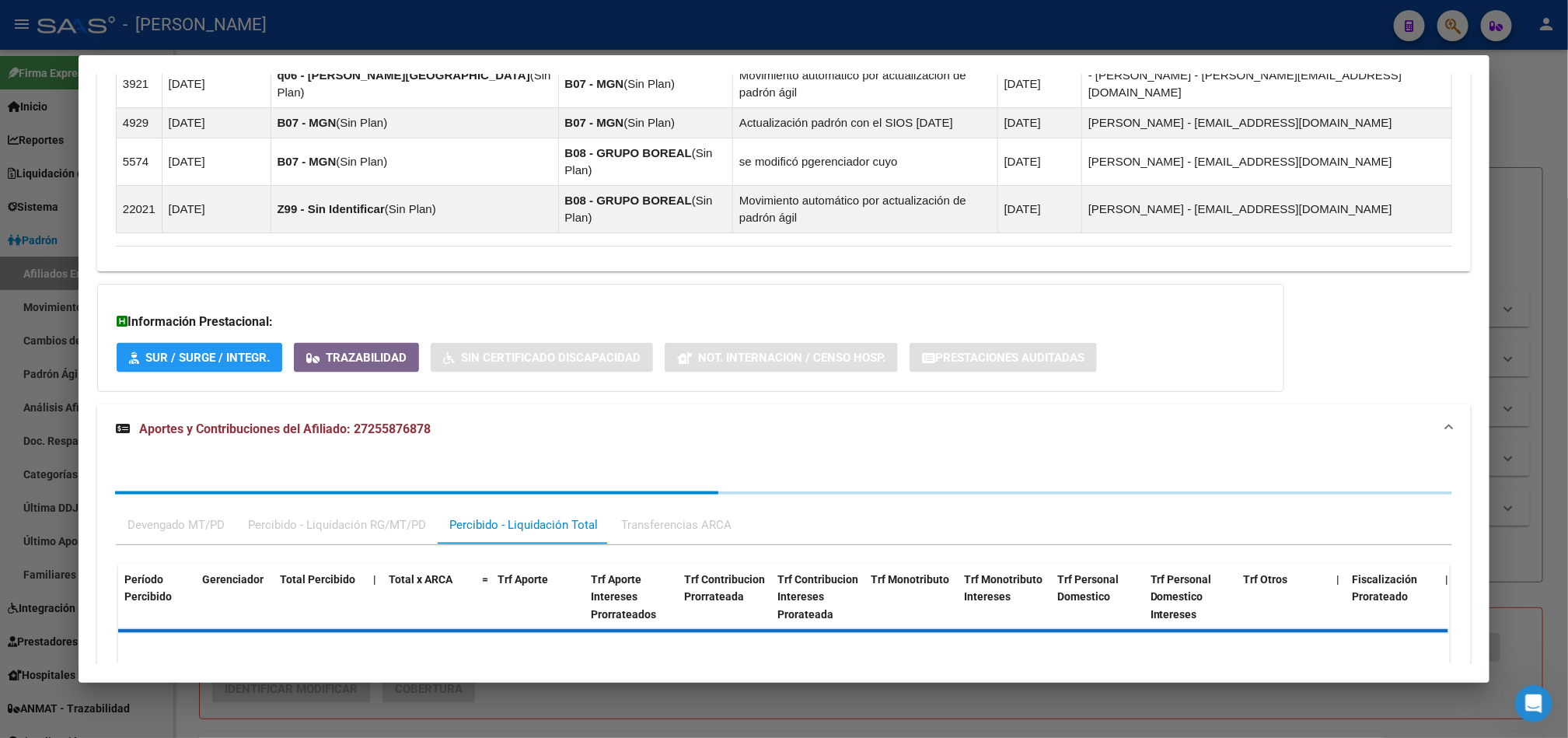
click at [640, 455] on div "Devengado MT/PD Percibido - Liquidación RG/MT/PD Percibido - Liquidación Total …" at bounding box center [784, 582] width 1374 height 256
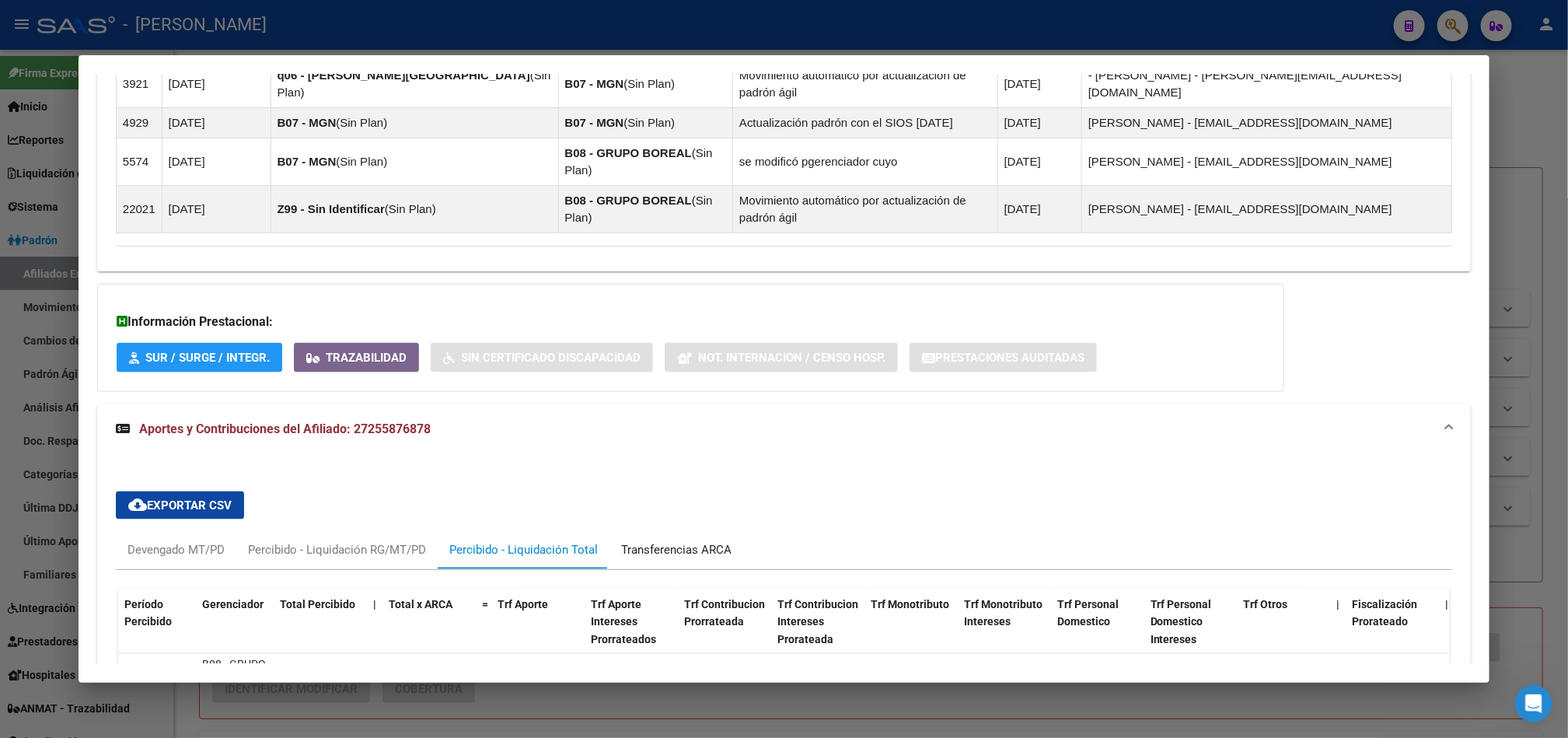
drag, startPoint x: 635, startPoint y: 479, endPoint x: 749, endPoint y: 407, distance: 134.8
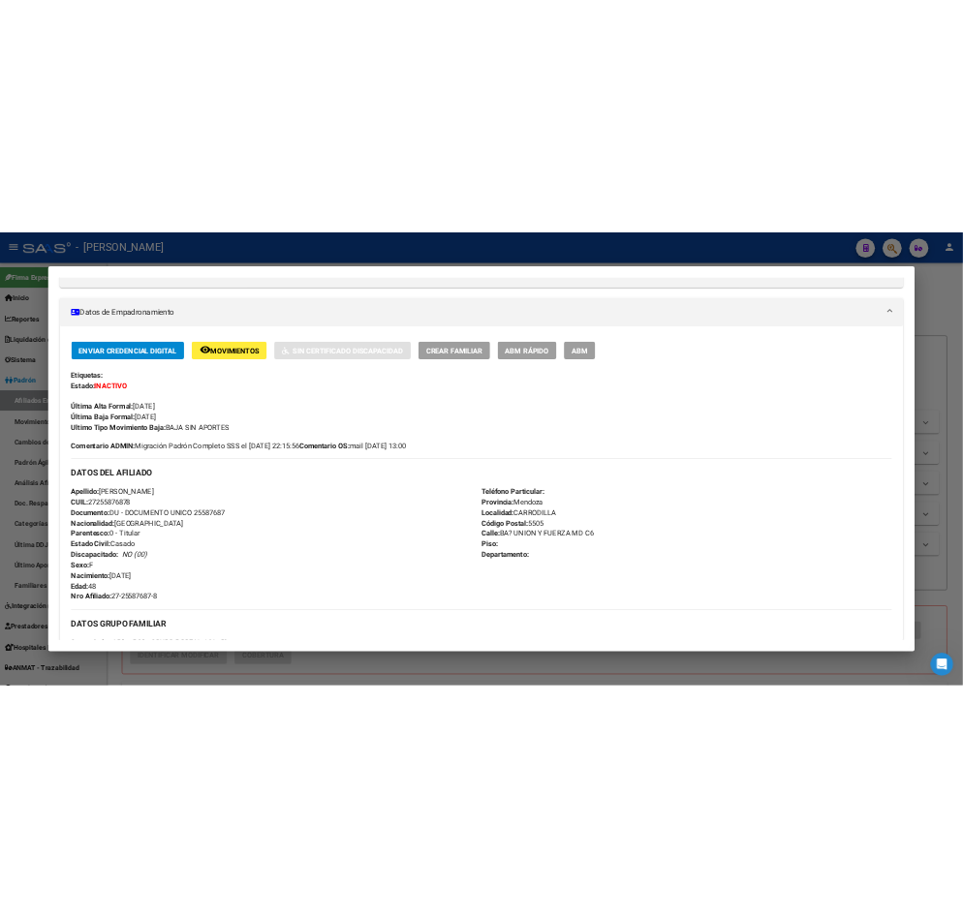
scroll to position [0, 0]
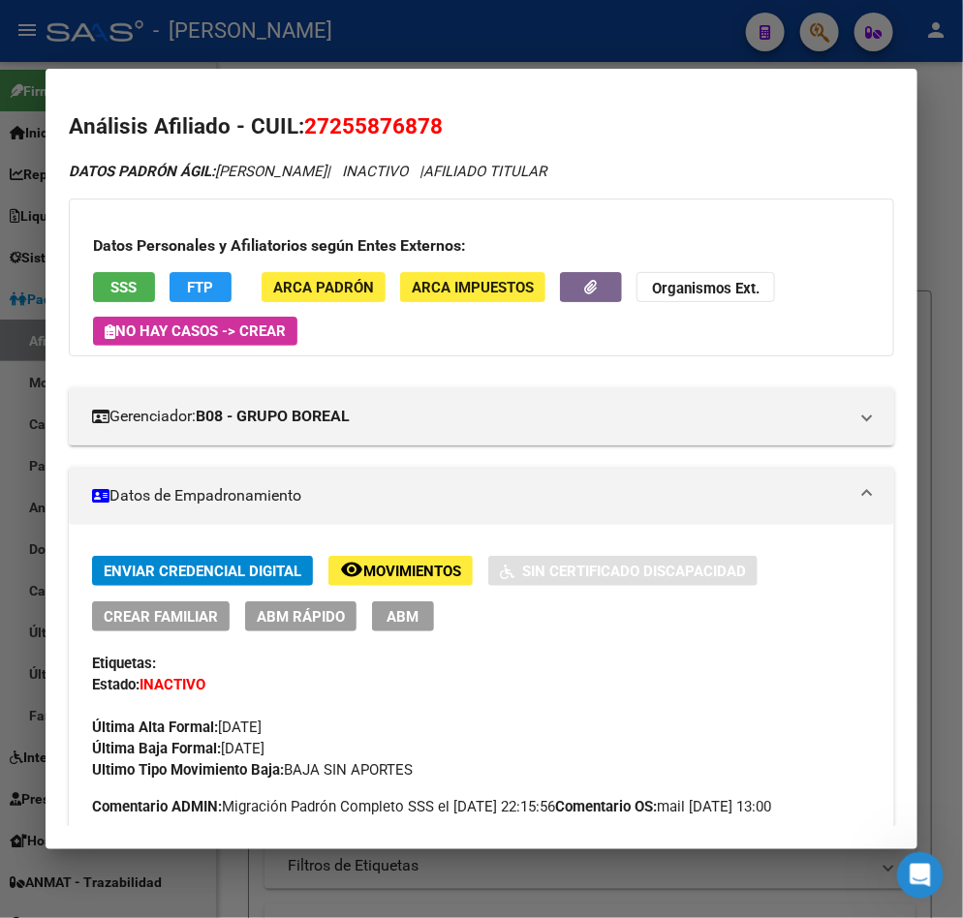
click at [651, 32] on div at bounding box center [481, 459] width 963 height 918
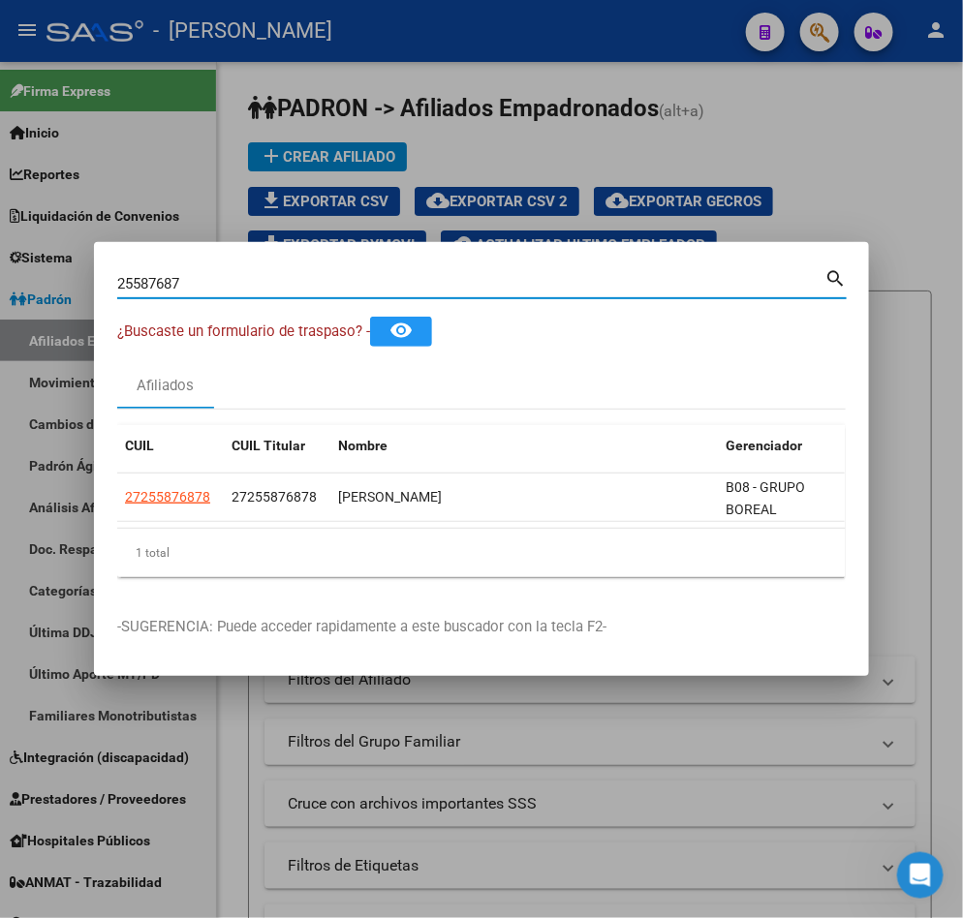
click at [608, 275] on input "25587687" at bounding box center [470, 283] width 707 height 17
paste input "30452560"
type input "30452560"
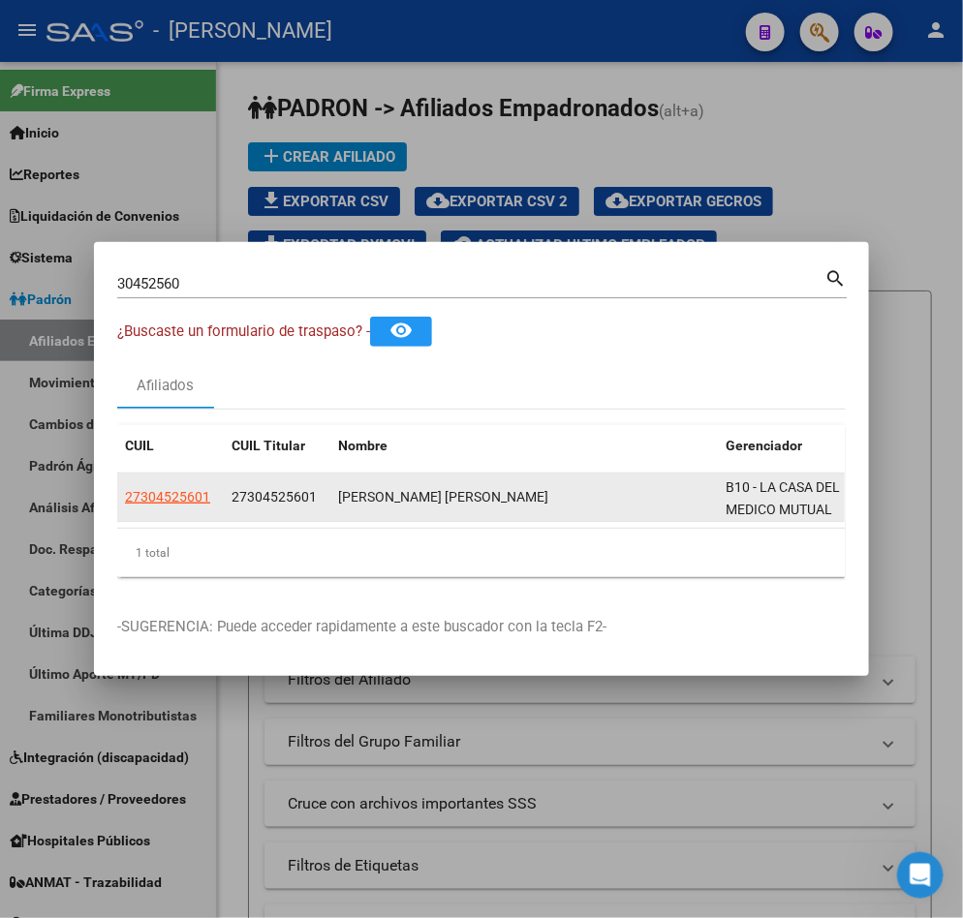
drag, startPoint x: 166, startPoint y: 491, endPoint x: 210, endPoint y: 498, distance: 45.1
click at [210, 498] on datatable-body-cell "27304525601" at bounding box center [170, 497] width 107 height 47
click at [184, 489] on span "27304525601" at bounding box center [167, 496] width 85 height 15
copy span "525601"
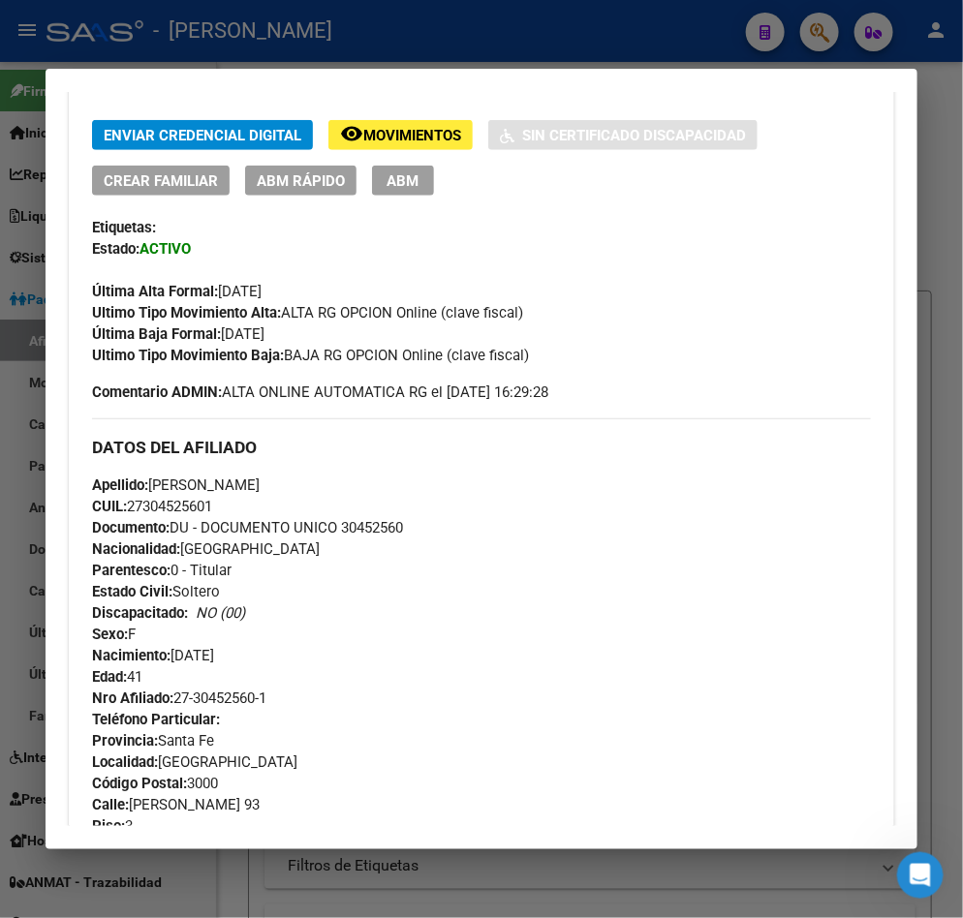
scroll to position [872, 0]
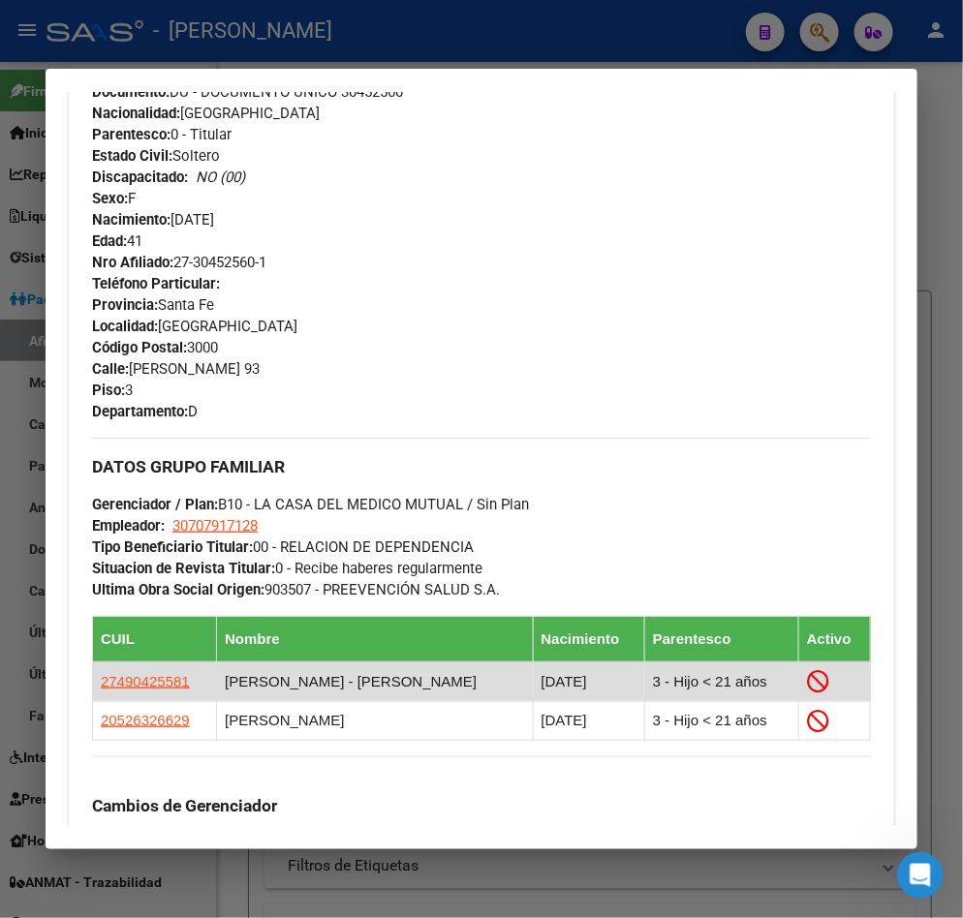
click at [161, 697] on td "27490425581" at bounding box center [155, 681] width 124 height 39
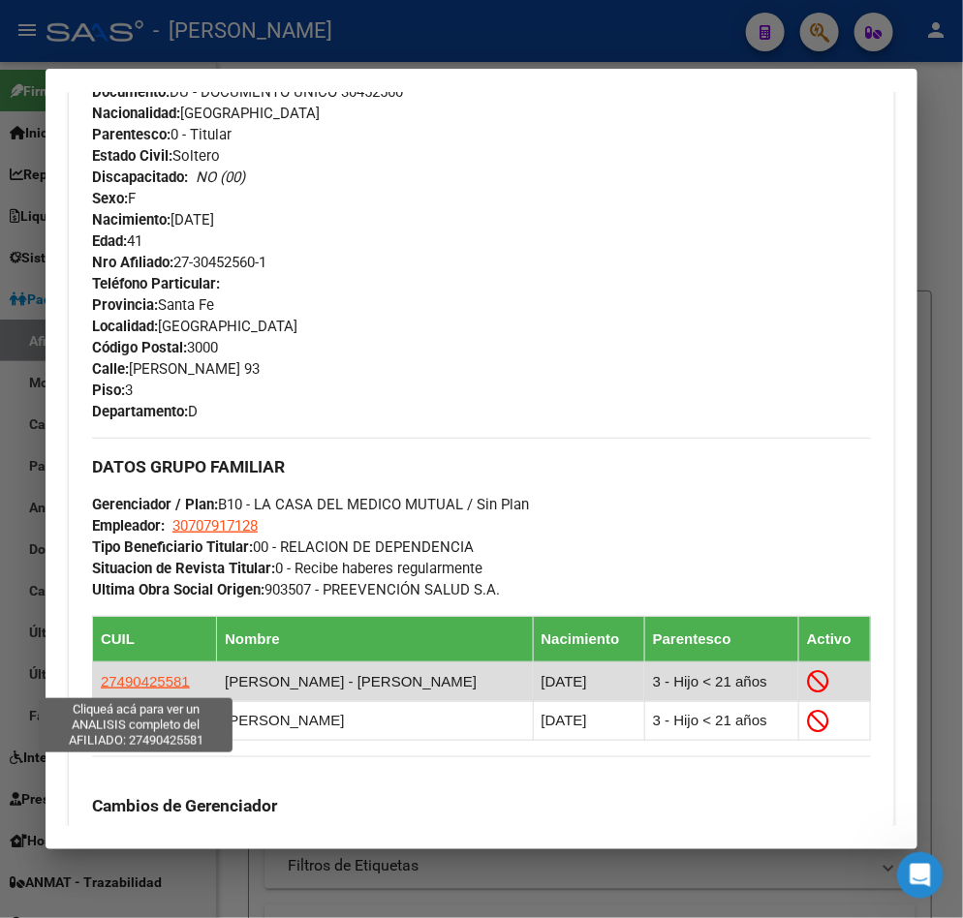
click at [166, 680] on span "27490425581" at bounding box center [145, 681] width 89 height 16
type textarea "27490425581"
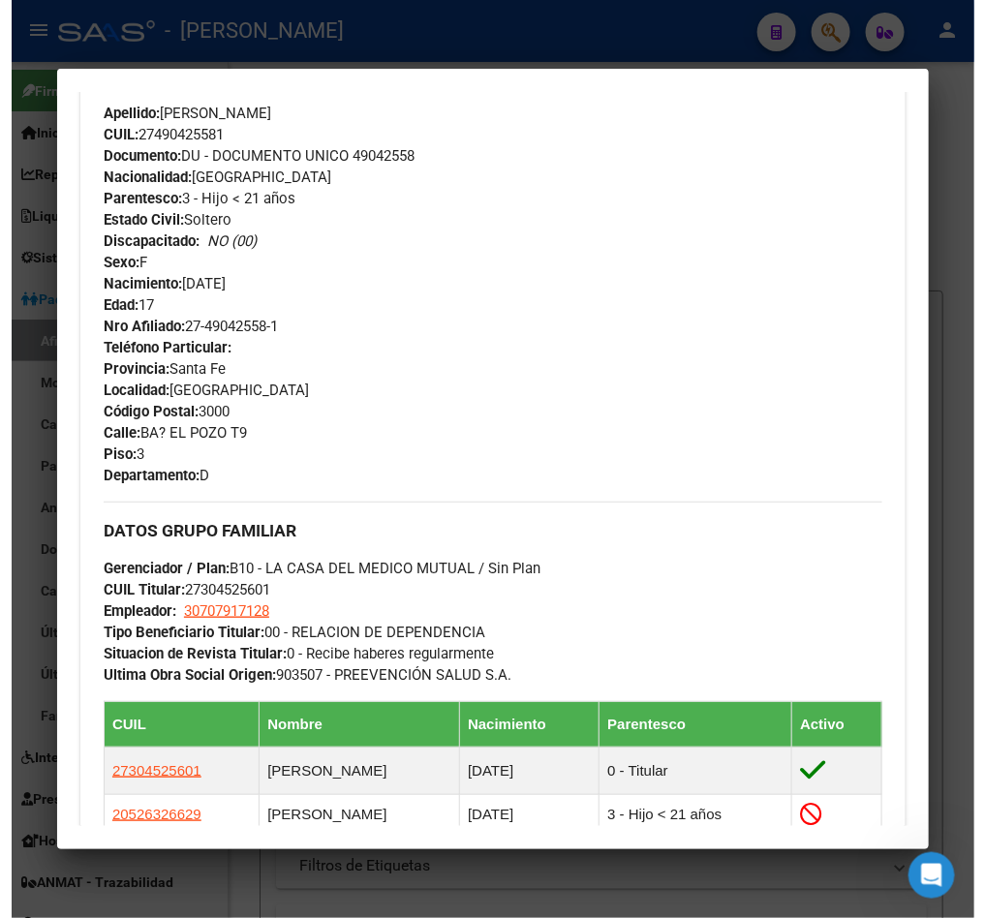
scroll to position [291, 0]
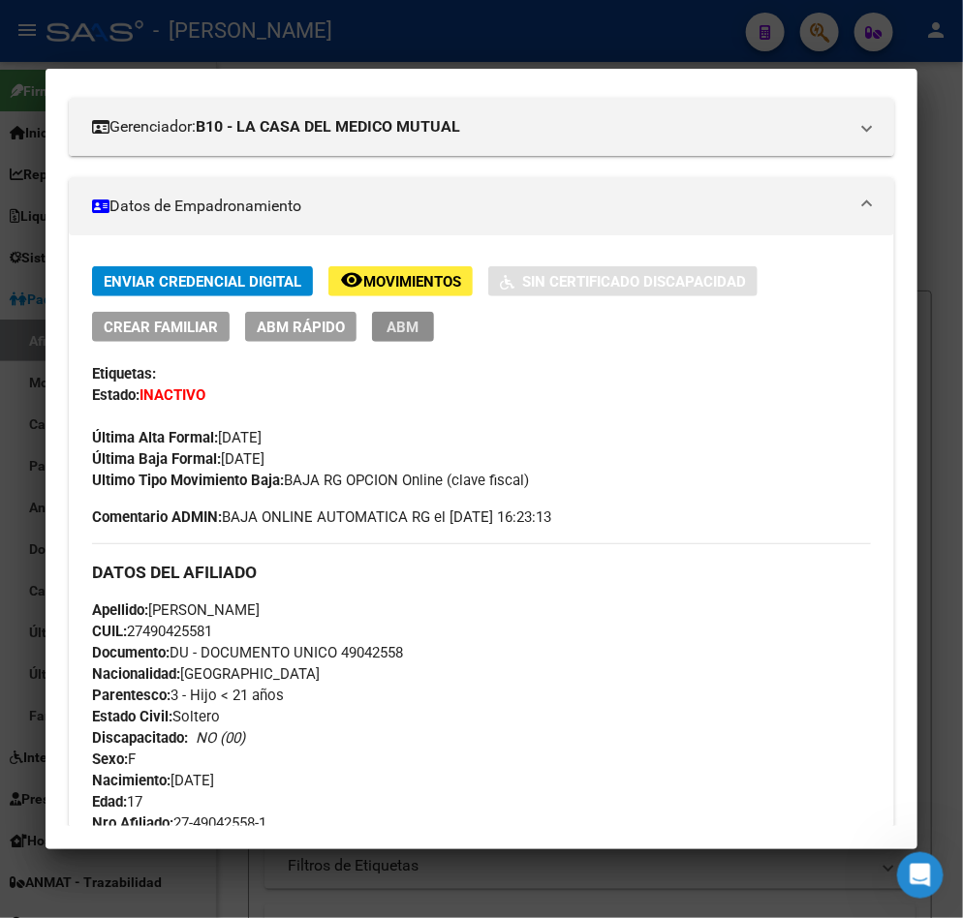
click at [404, 337] on button "ABM" at bounding box center [403, 327] width 62 height 30
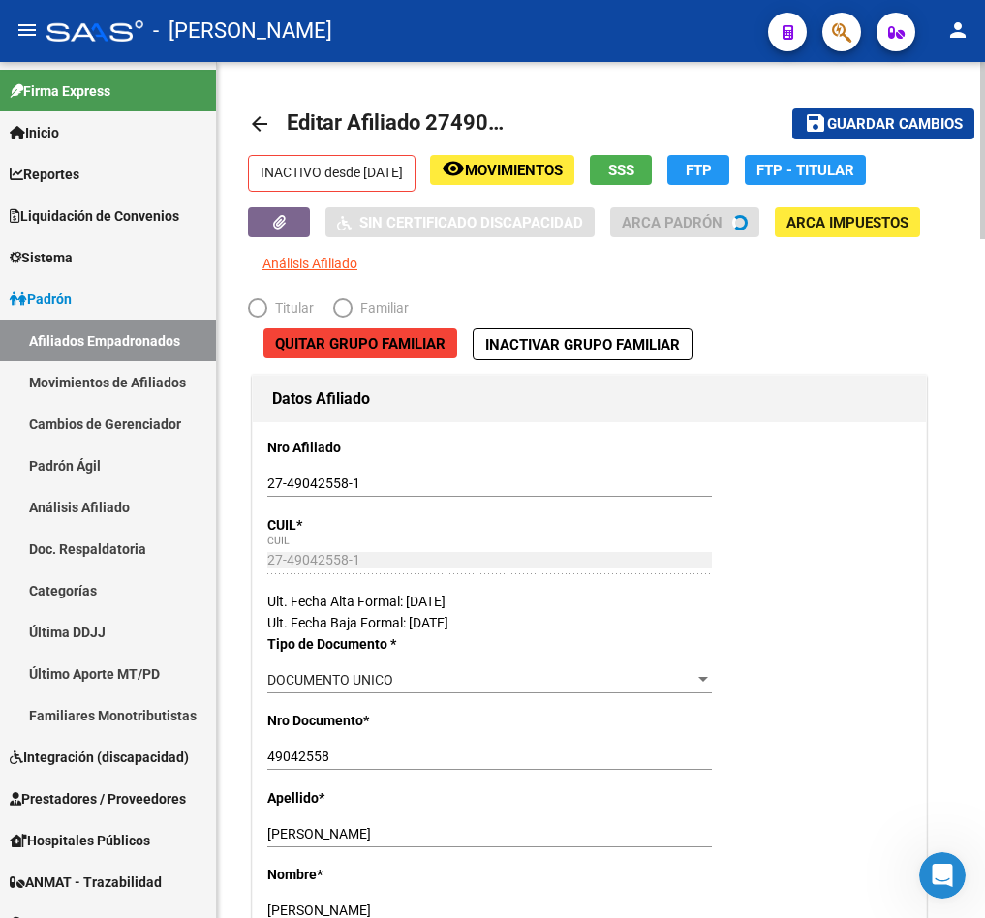
radio input "true"
type input "30-70791712-8"
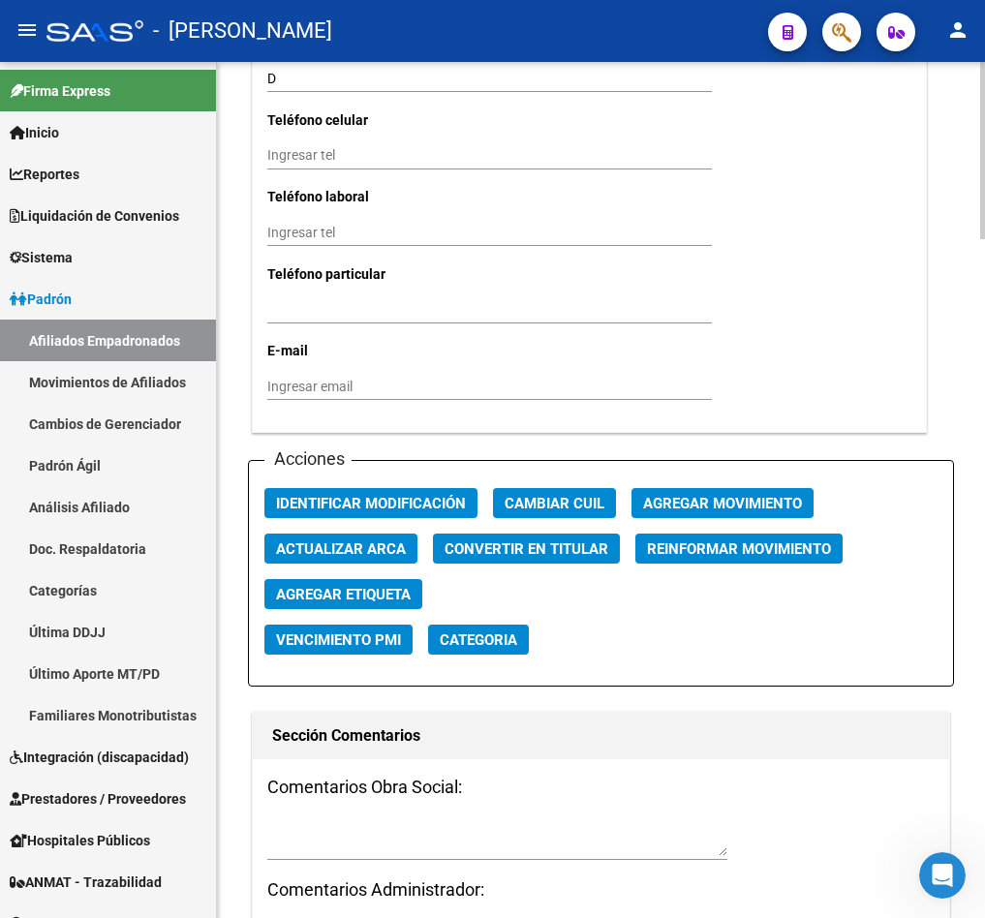
scroll to position [2324, 0]
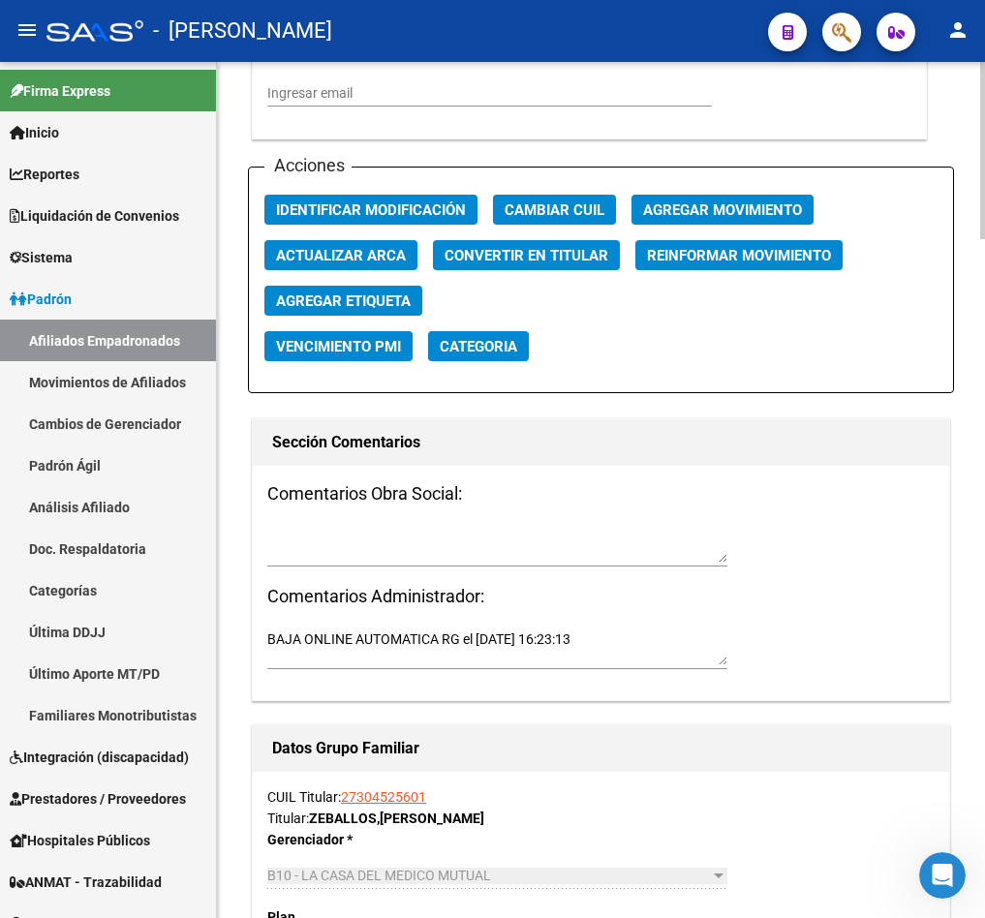
click at [695, 210] on span "Agregar Movimiento" at bounding box center [722, 209] width 159 height 17
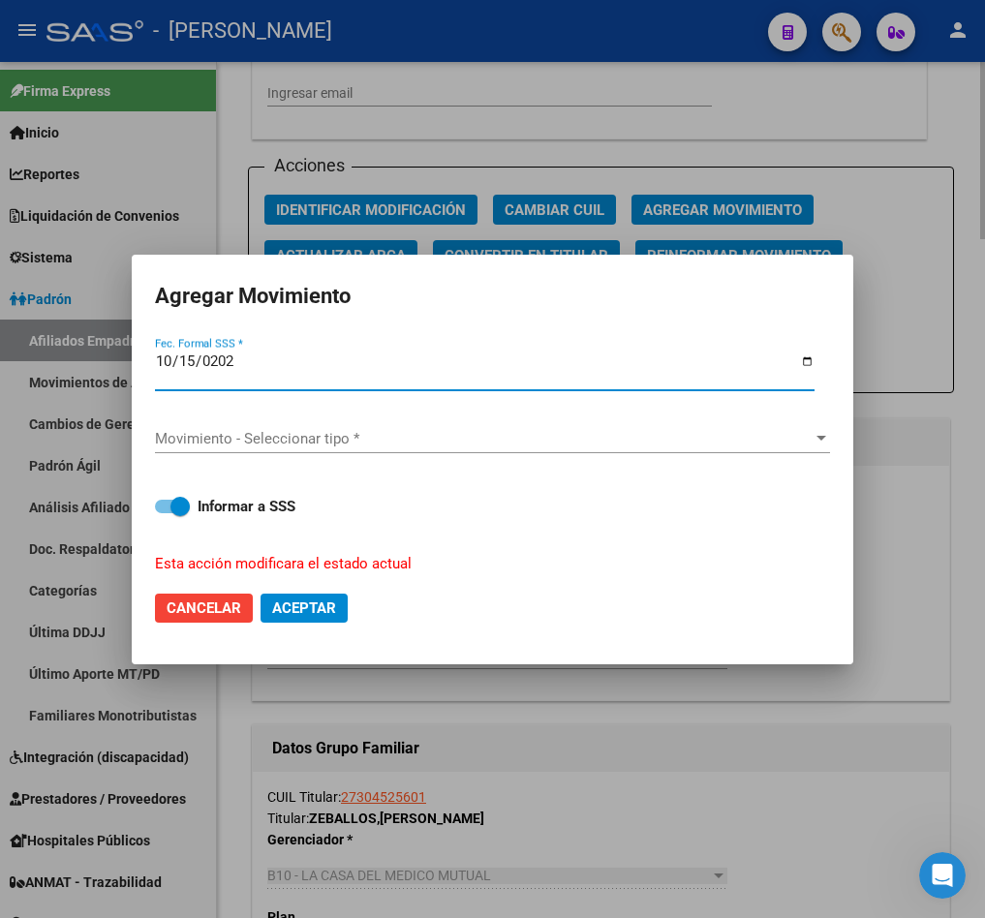
type input "[DATE]"
click at [268, 431] on span "Movimiento - Seleccionar tipo *" at bounding box center [484, 438] width 658 height 17
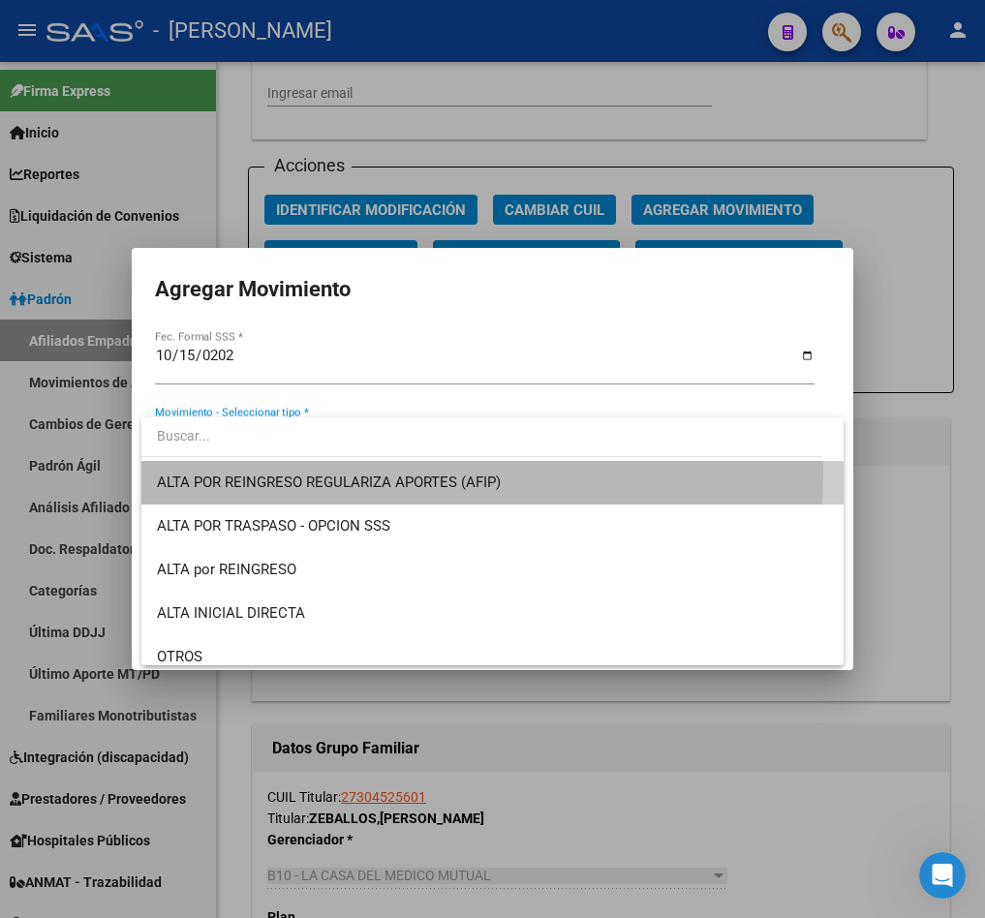
click at [262, 469] on span "ALTA POR REINGRESO REGULARIZA APORTES (AFIP)" at bounding box center [493, 483] width 672 height 44
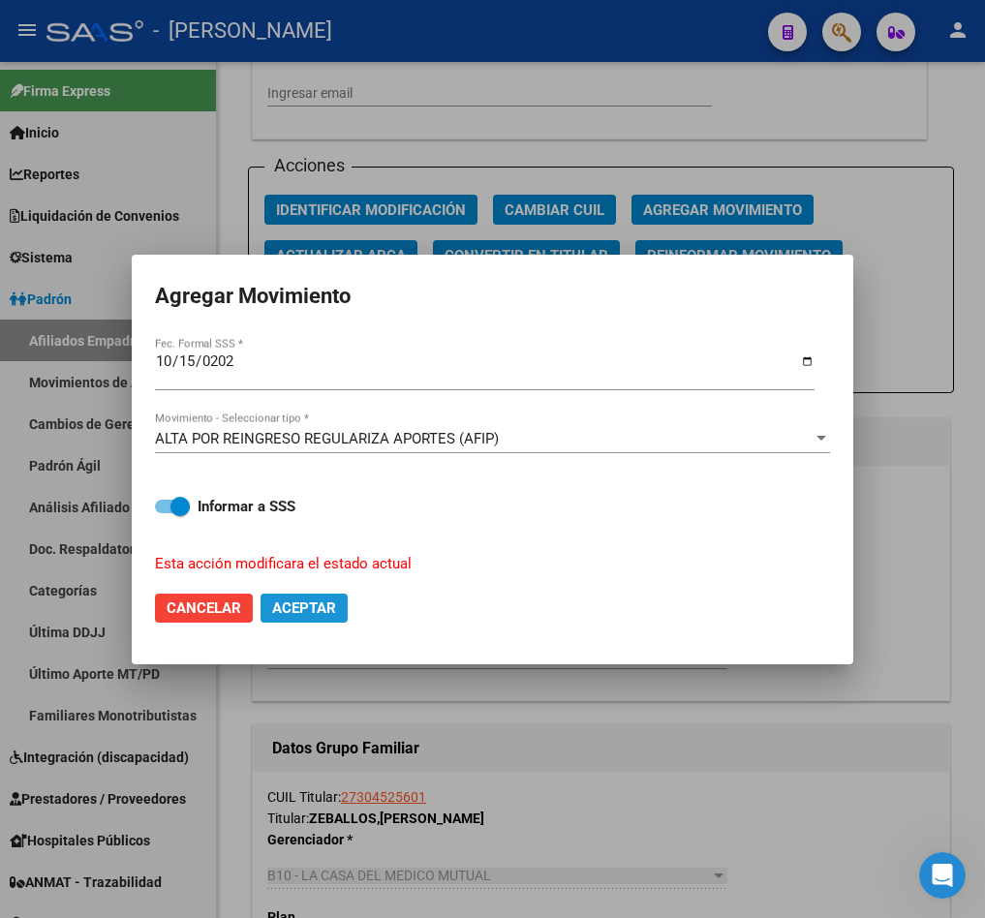
click at [291, 610] on span "Aceptar" at bounding box center [304, 608] width 64 height 17
checkbox input "false"
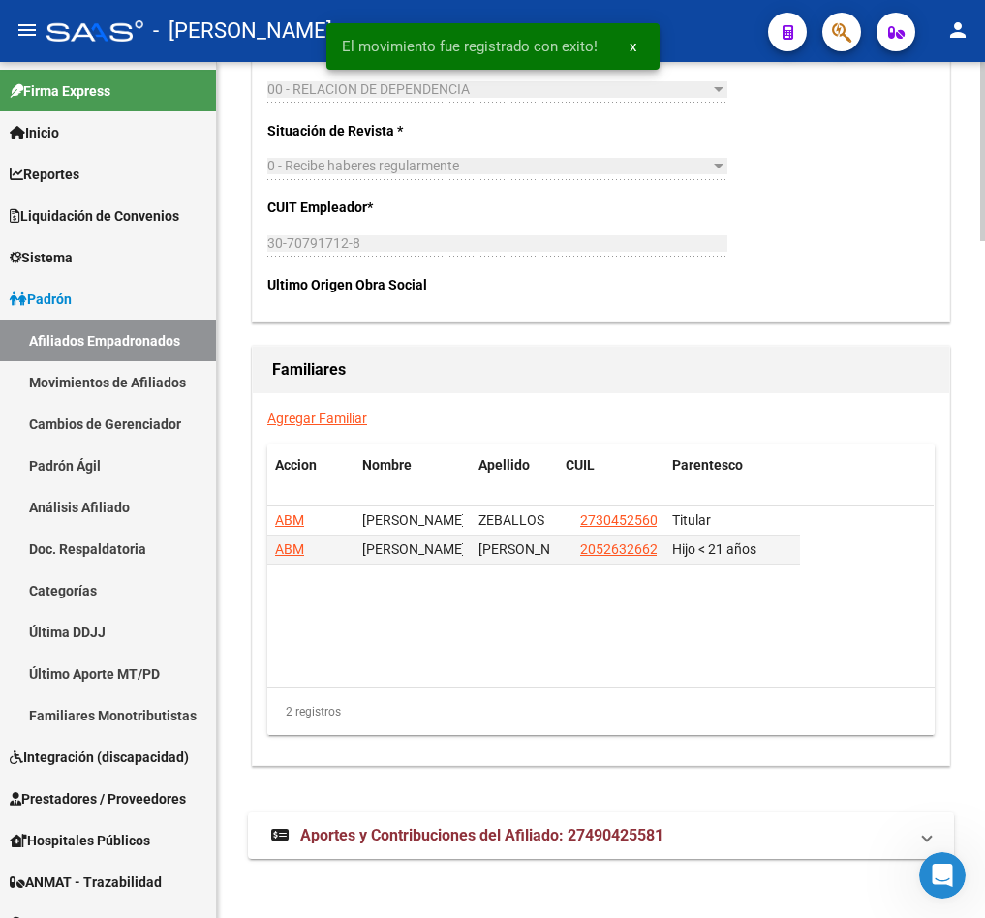
scroll to position [3196, 0]
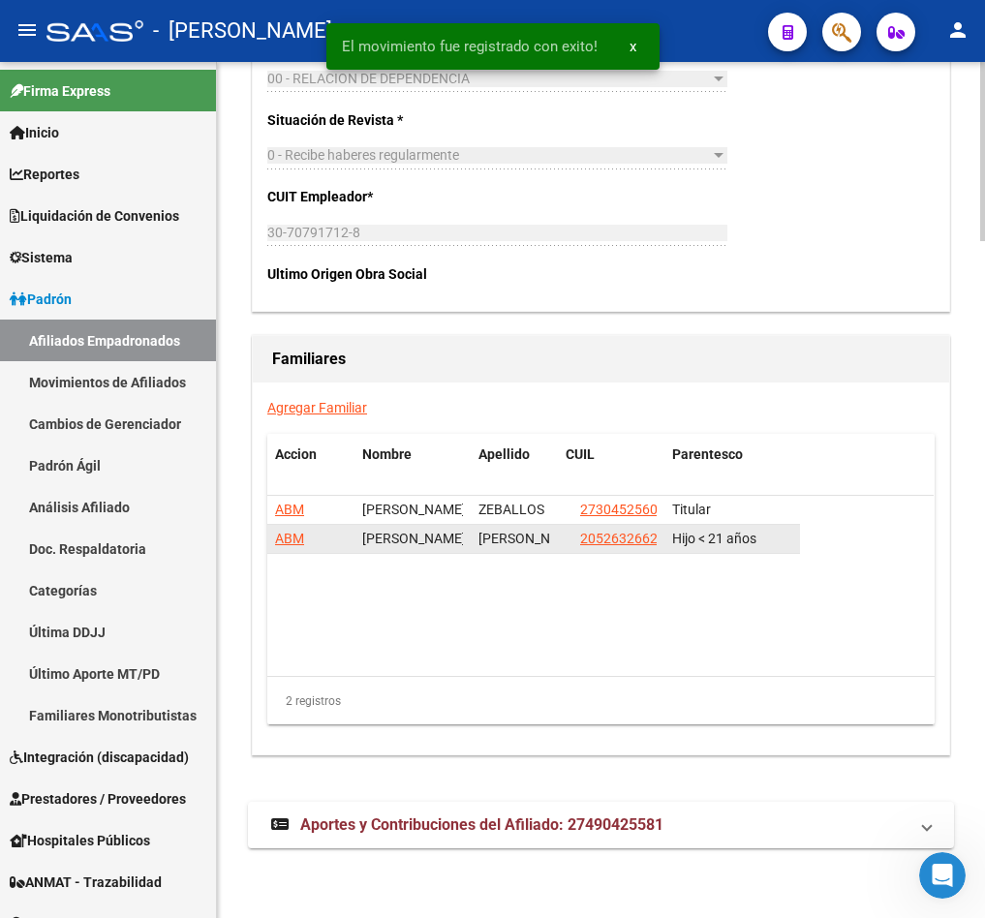
click at [620, 550] on app-link-go-to "20526326629" at bounding box center [622, 539] width 85 height 22
drag, startPoint x: 634, startPoint y: 579, endPoint x: 637, endPoint y: 669, distance: 90.1
click at [637, 669] on datatable-body "ABM SILVINA MICAELA ZEBALLOS 27304525601 Titular ABM GENARO URIEL MARSENGO 2052…" at bounding box center [600, 586] width 666 height 180
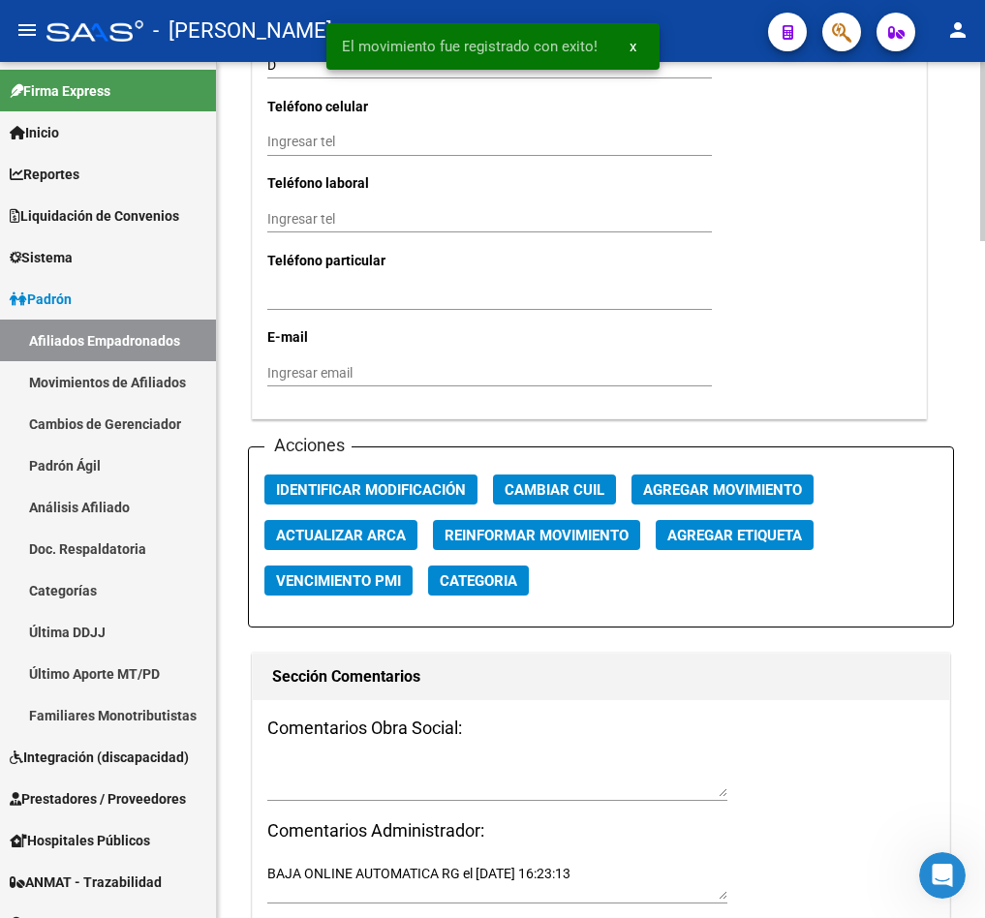
scroll to position [2324, 0]
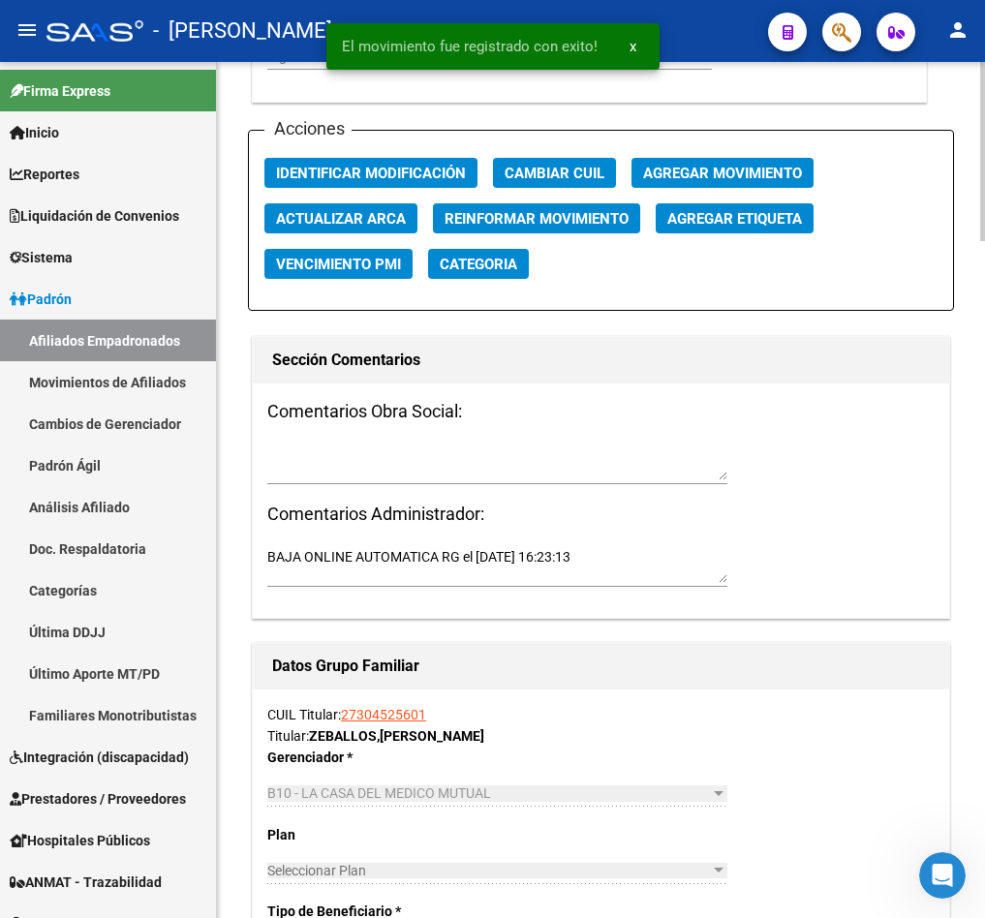
click at [427, 480] on textarea at bounding box center [497, 462] width 460 height 37
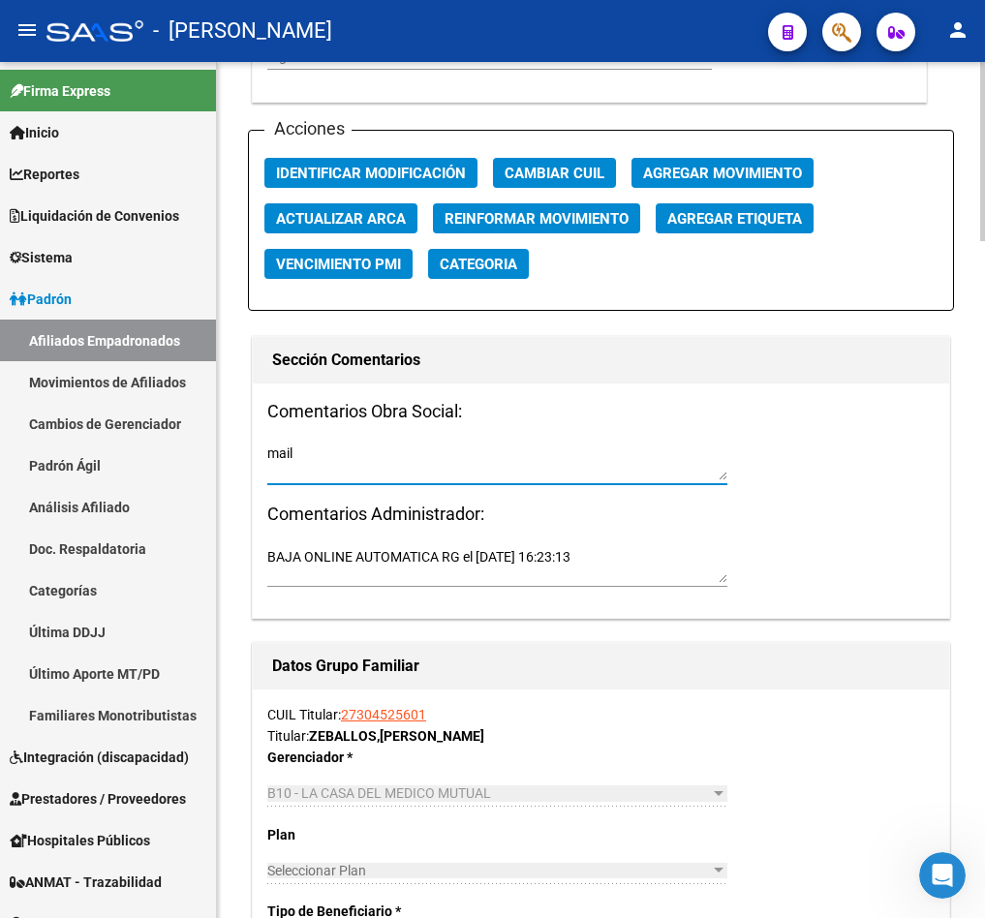
paste textarea "lunes 13/10/2025 13:03"
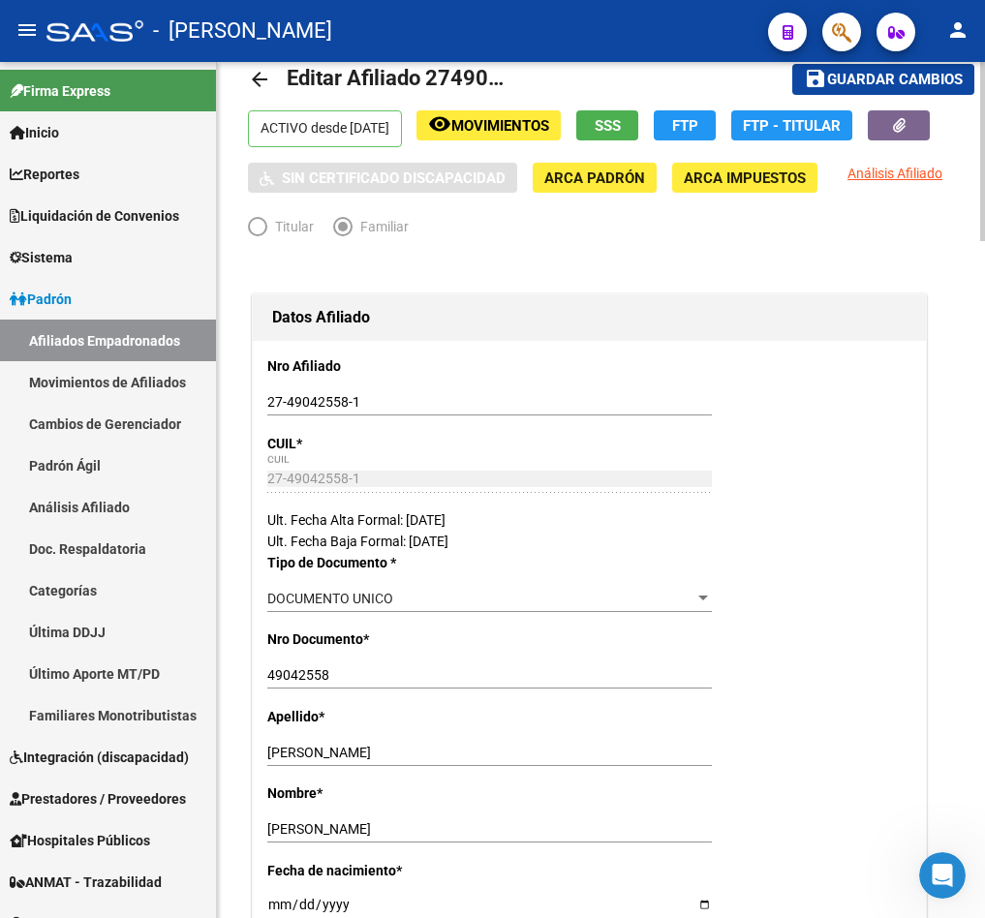
scroll to position [0, 0]
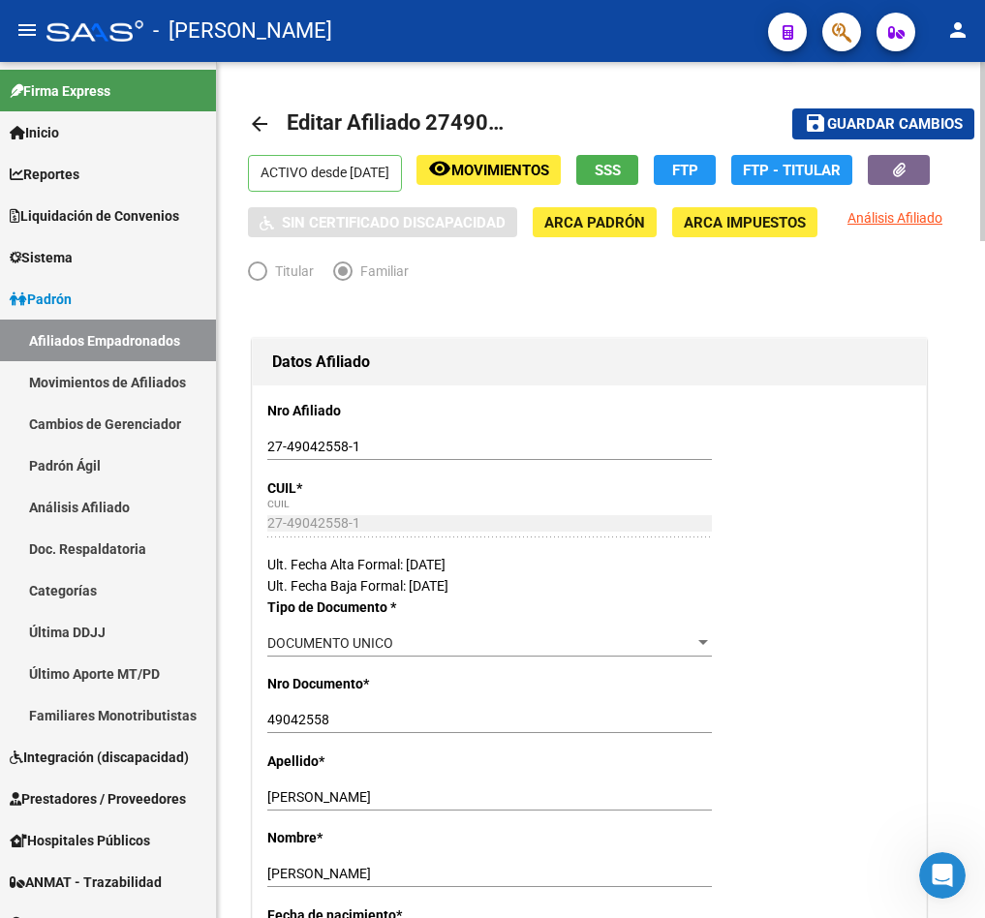
type textarea "mail lunes 13/10/2025 13:03"
click at [915, 128] on span "Guardar cambios" at bounding box center [895, 124] width 136 height 17
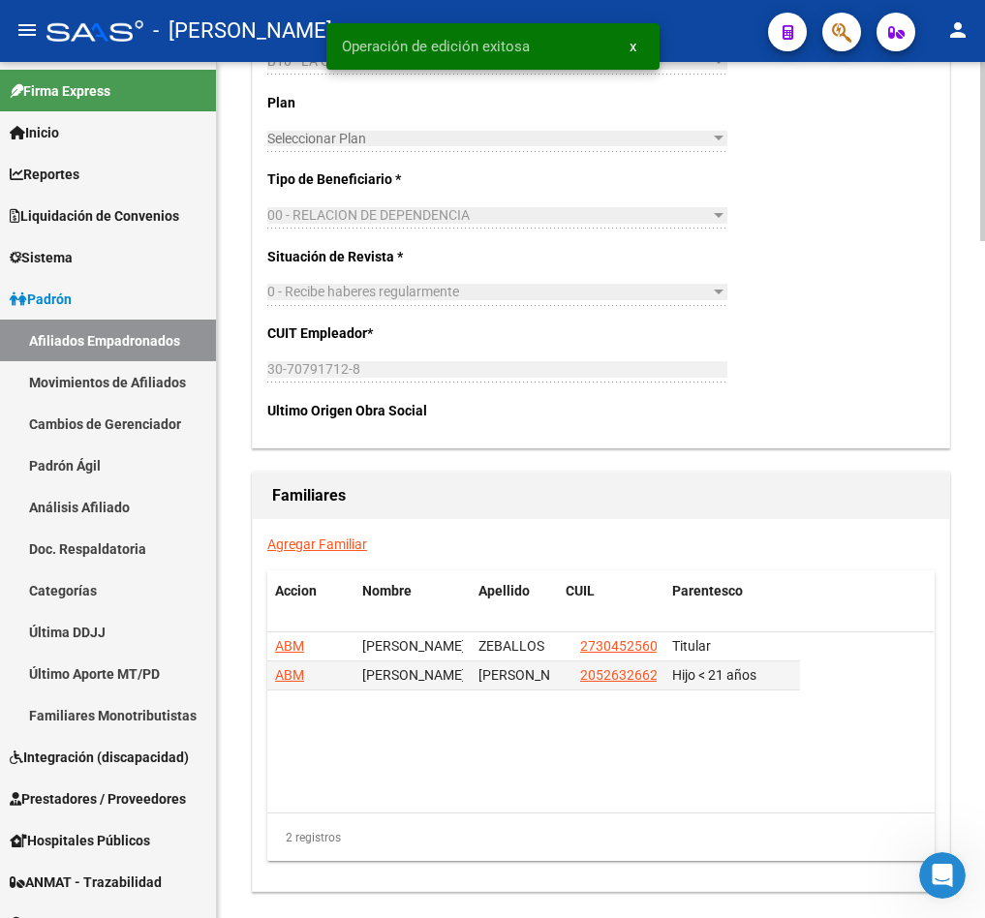
scroll to position [3232, 0]
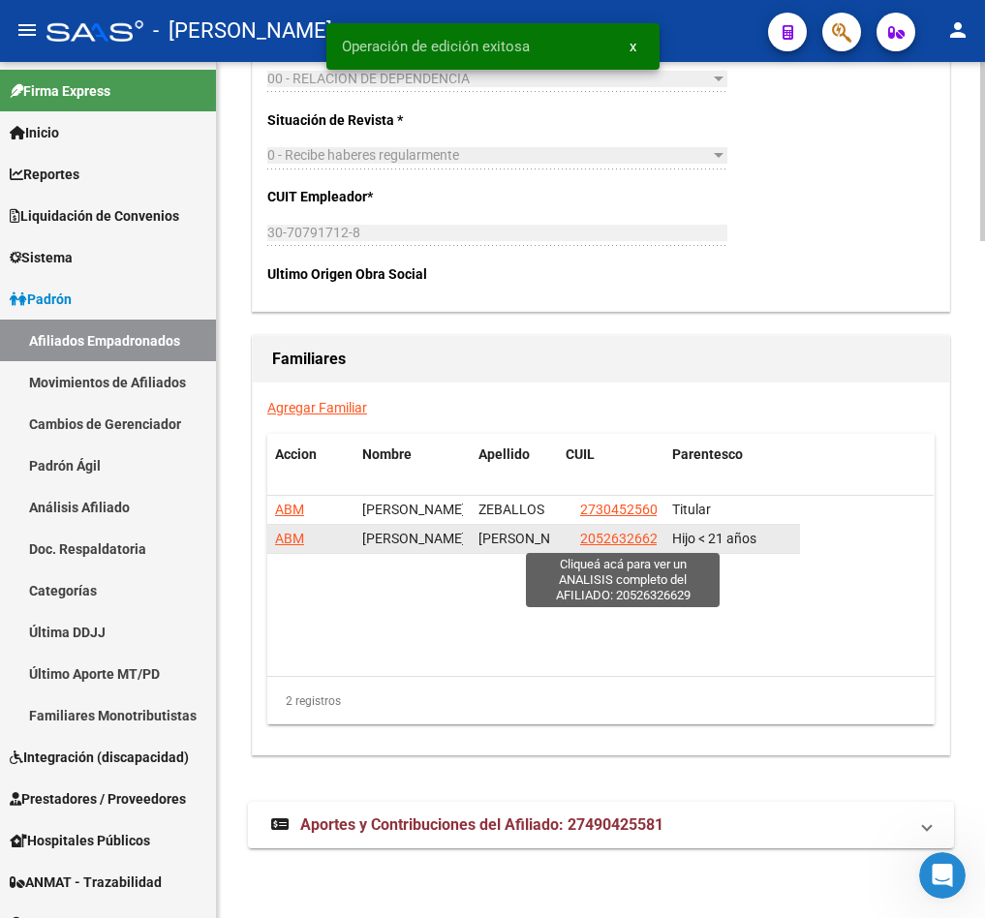
click at [608, 535] on span "20526326629" at bounding box center [622, 538] width 85 height 15
type textarea "20526326629"
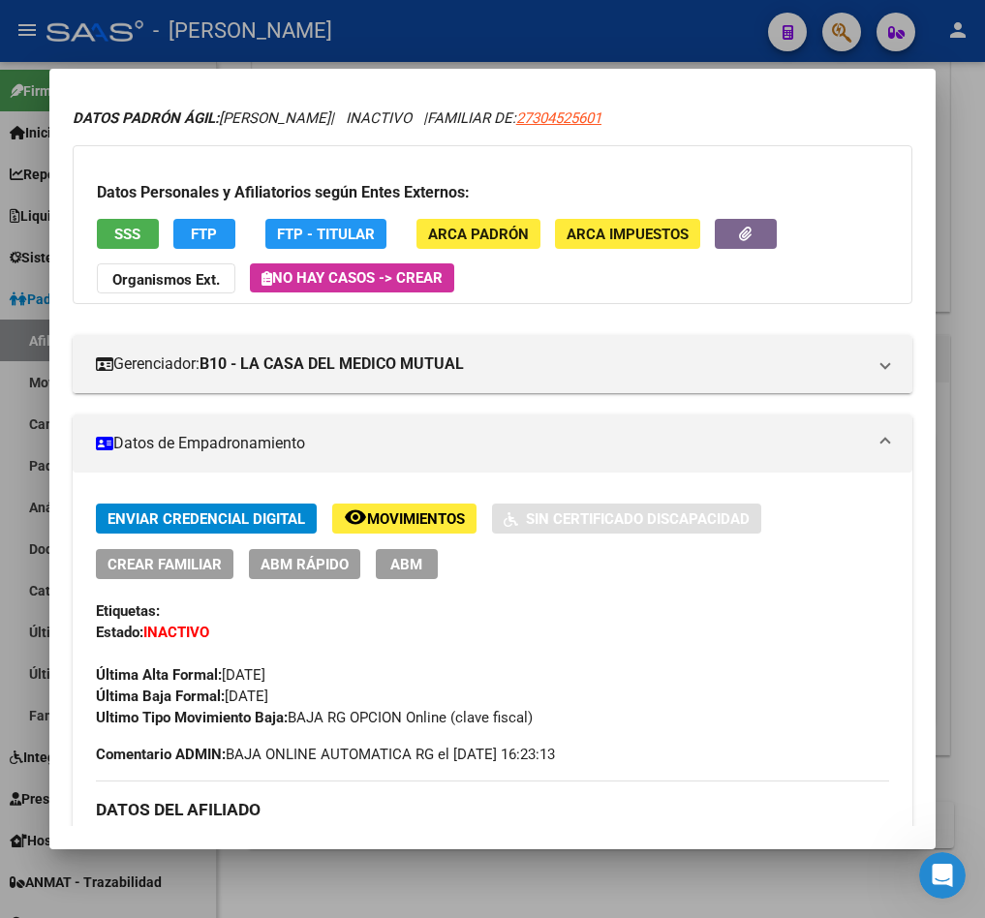
scroll to position [0, 0]
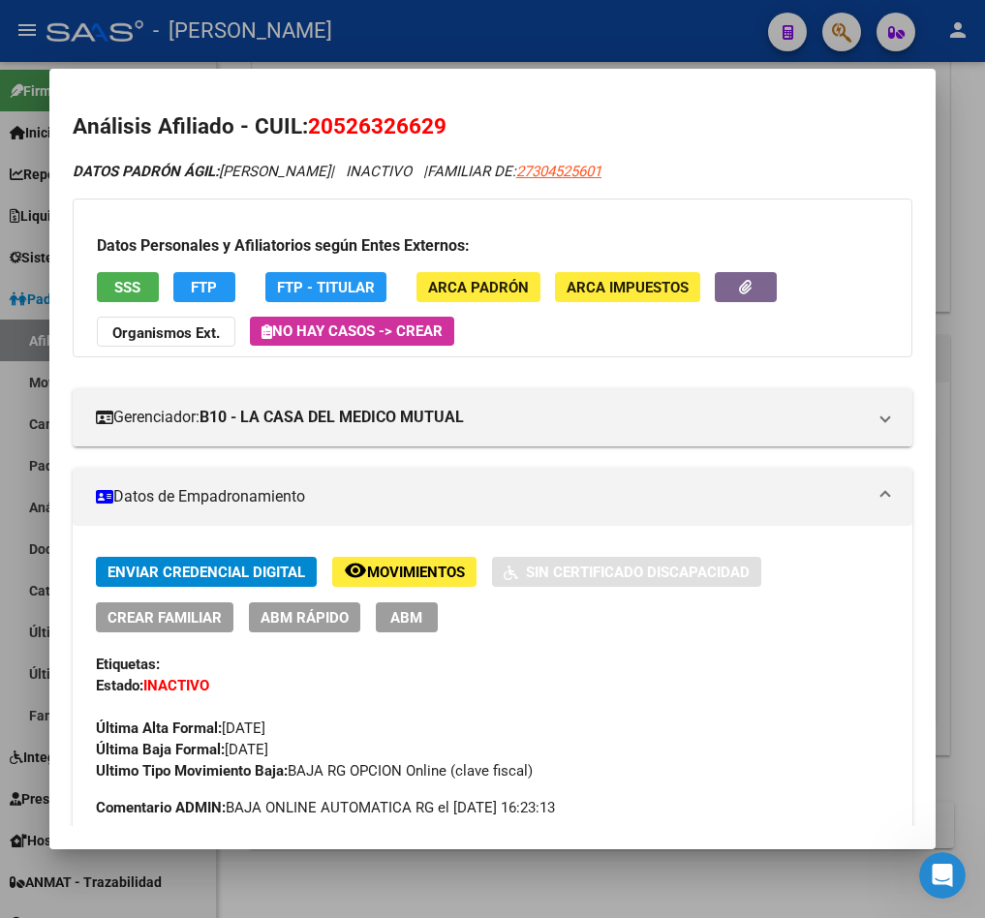
click at [395, 629] on button "ABM" at bounding box center [407, 617] width 62 height 30
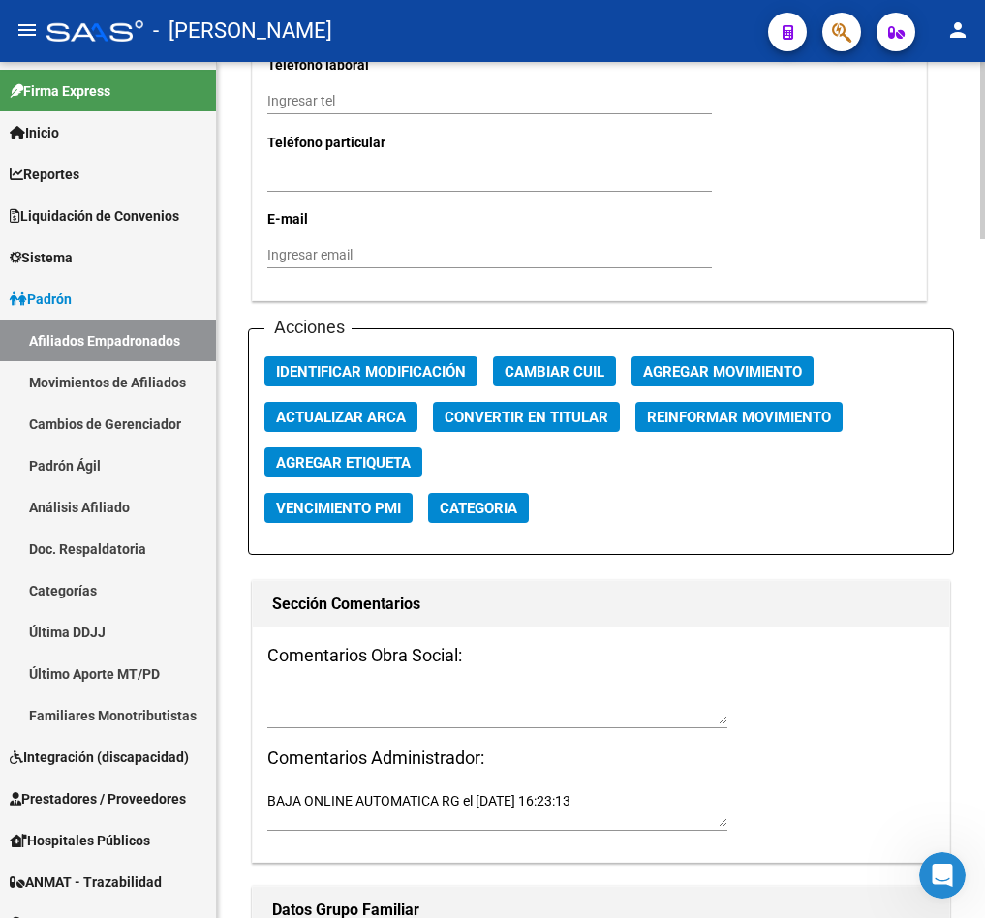
scroll to position [2324, 0]
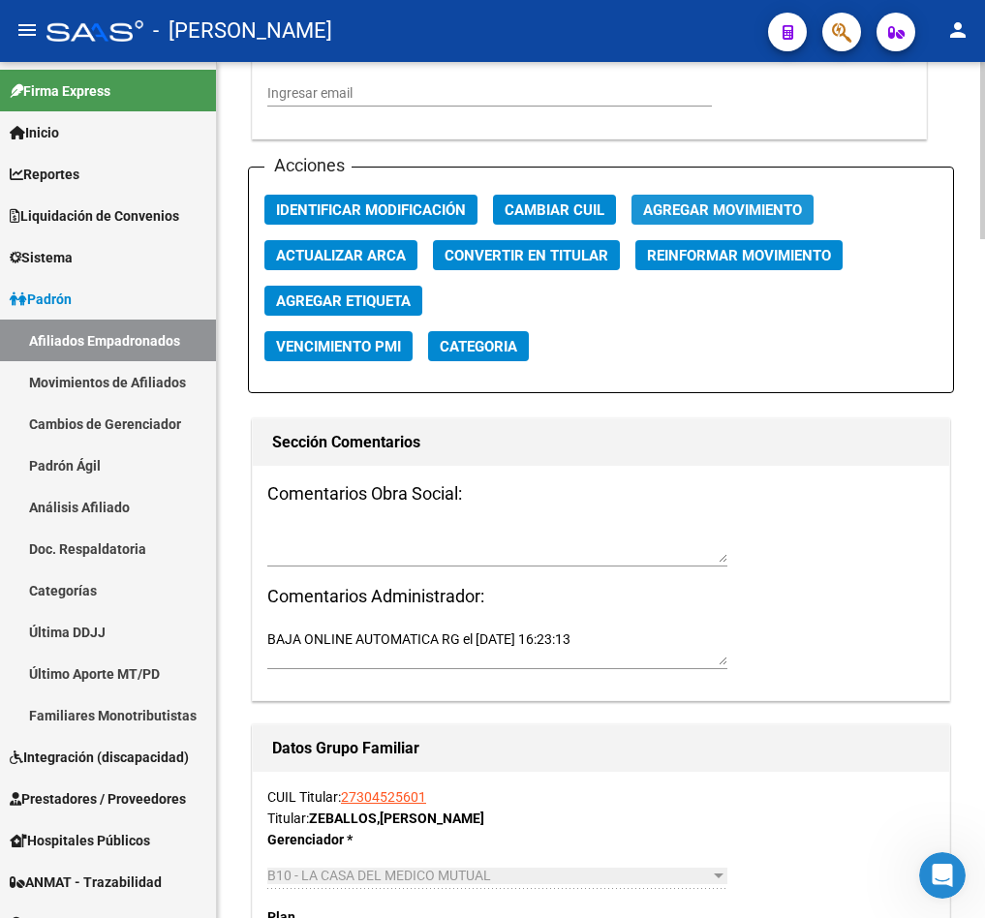
click at [697, 212] on span "Agregar Movimiento" at bounding box center [722, 209] width 159 height 17
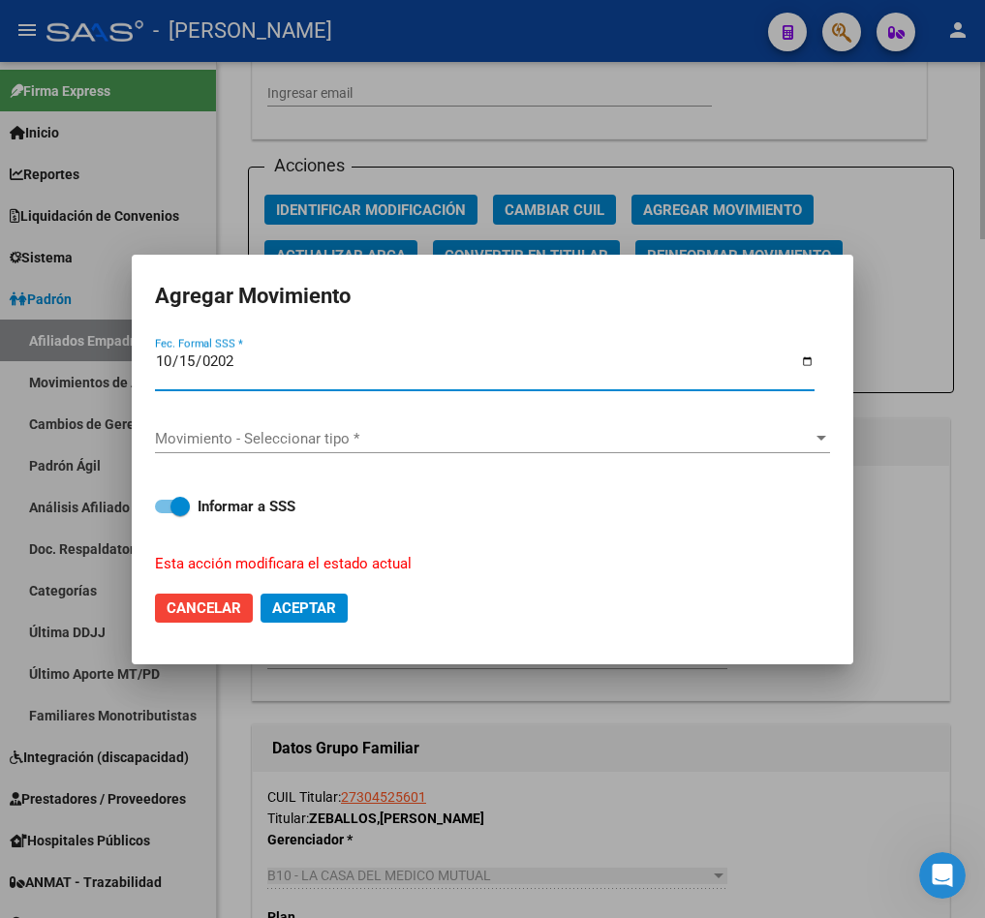
type input "[DATE]"
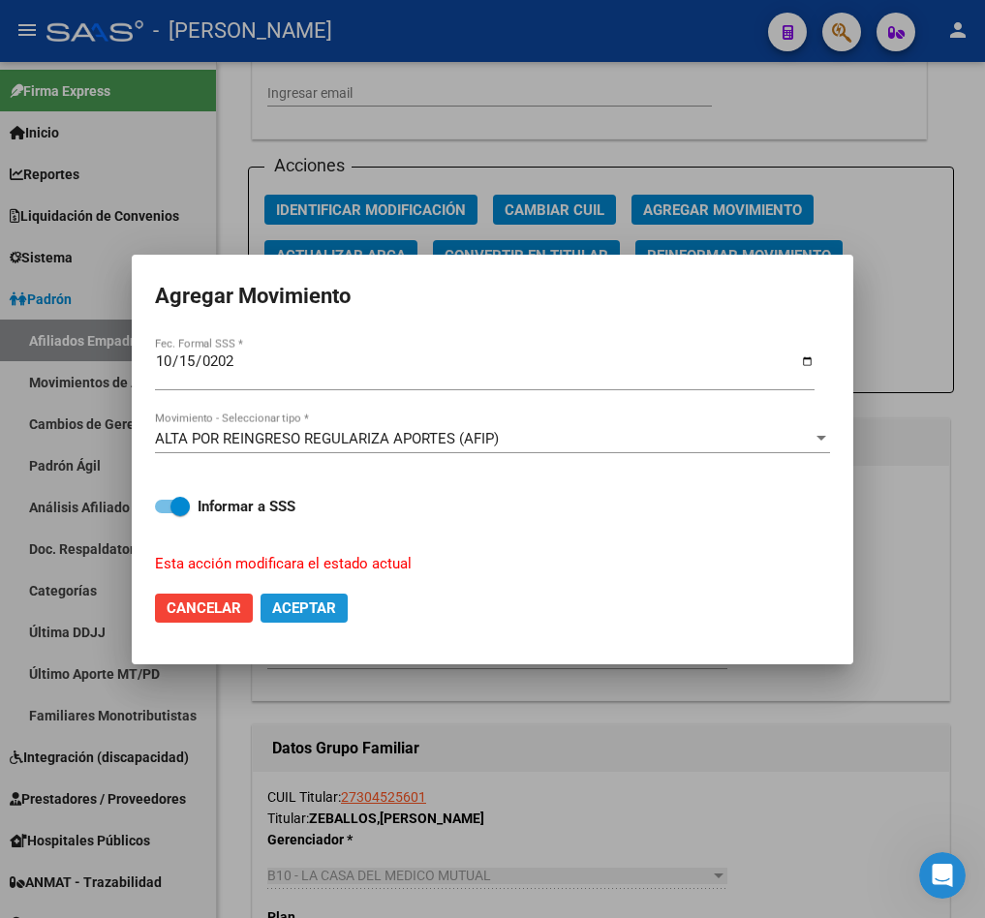
click at [343, 607] on button "Aceptar" at bounding box center [304, 608] width 87 height 29
checkbox input "false"
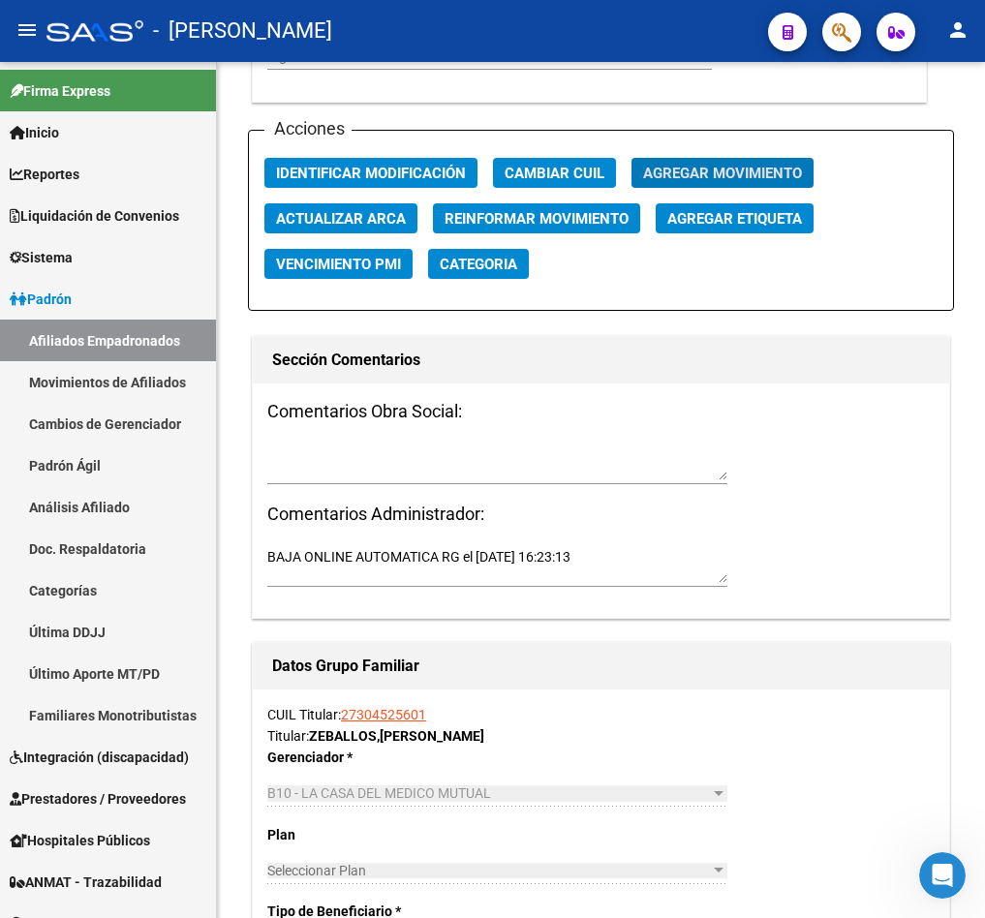
click at [846, 18] on span "button" at bounding box center [841, 33] width 19 height 40
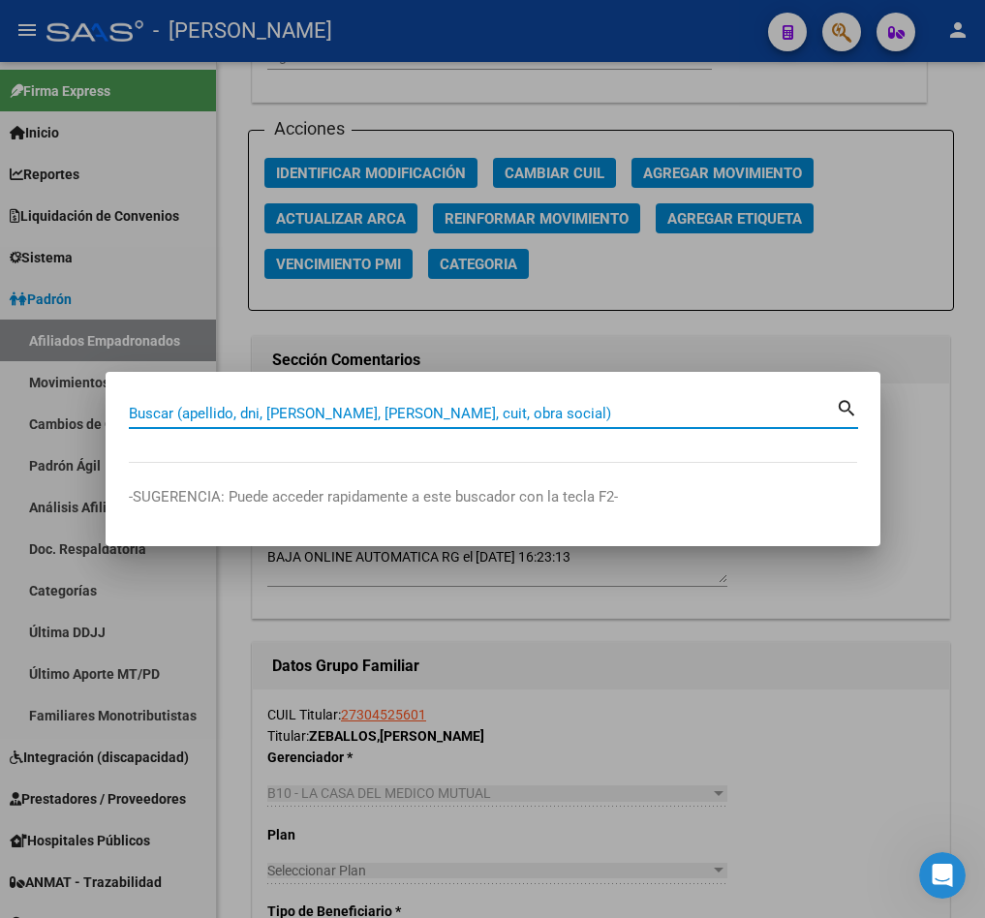
paste input "21533204"
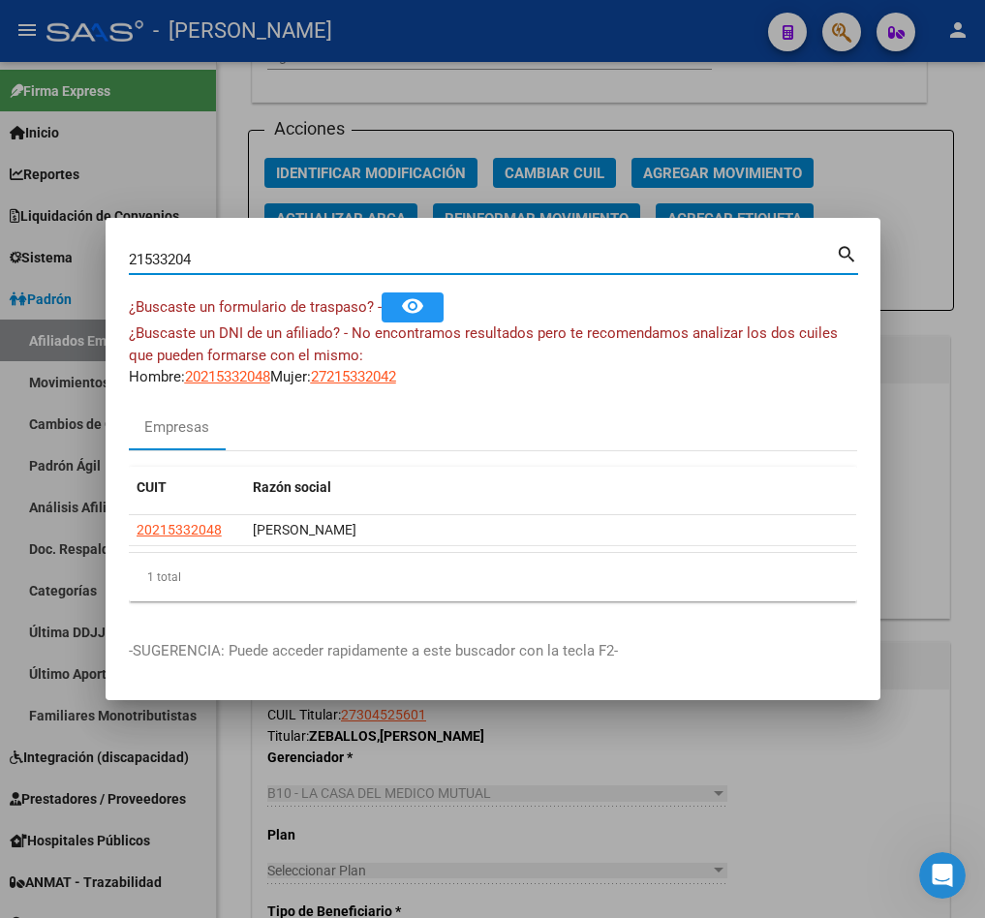
click at [352, 250] on div "21533204 Buscar (apellido, dni, cuil, nro traspaso, cuit, obra social)" at bounding box center [482, 259] width 707 height 29
click at [352, 261] on input "21533204" at bounding box center [482, 259] width 707 height 17
paste input "44451141"
type input "44451141"
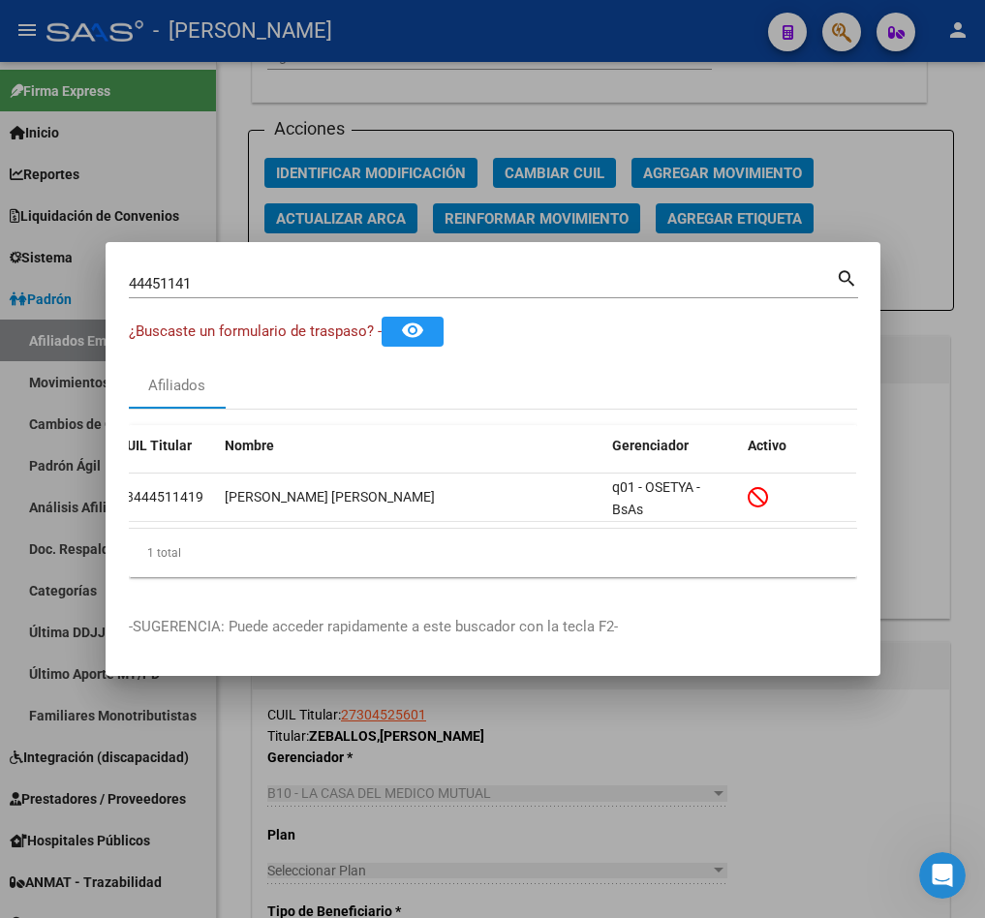
scroll to position [0, 0]
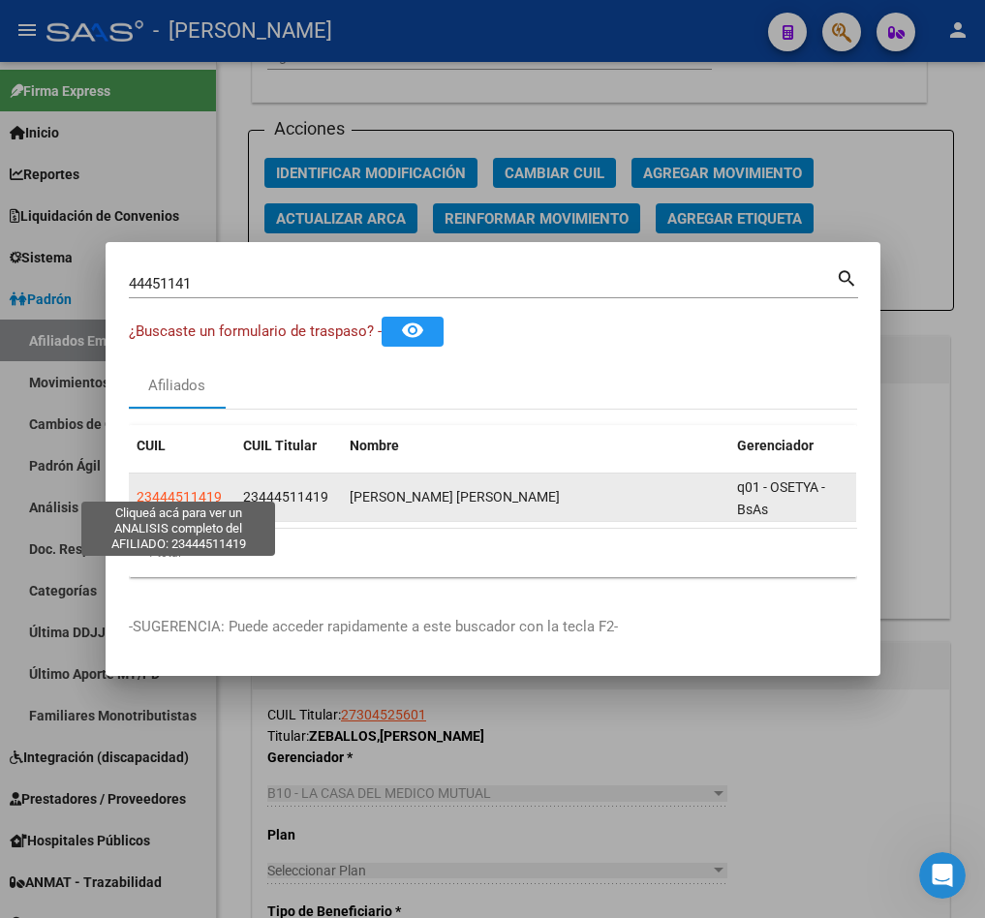
click at [172, 494] on span "23444511419" at bounding box center [179, 496] width 85 height 15
type textarea "23444511419"
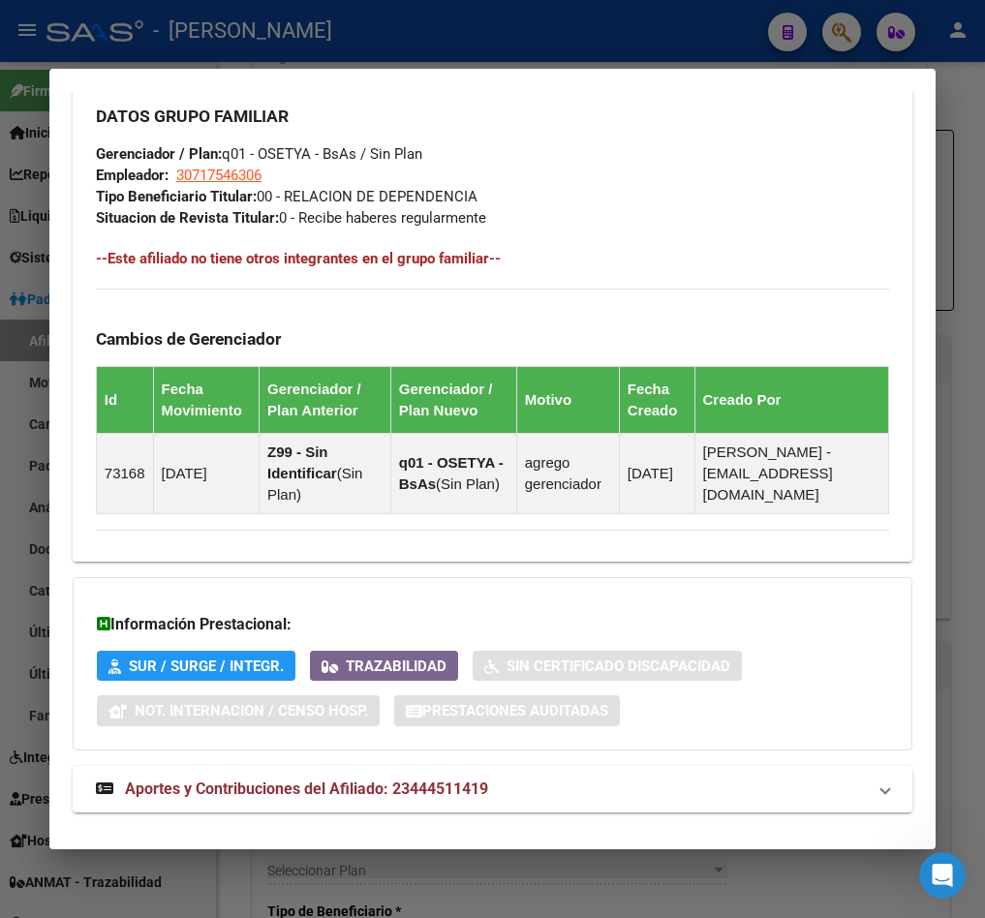
scroll to position [1233, 0]
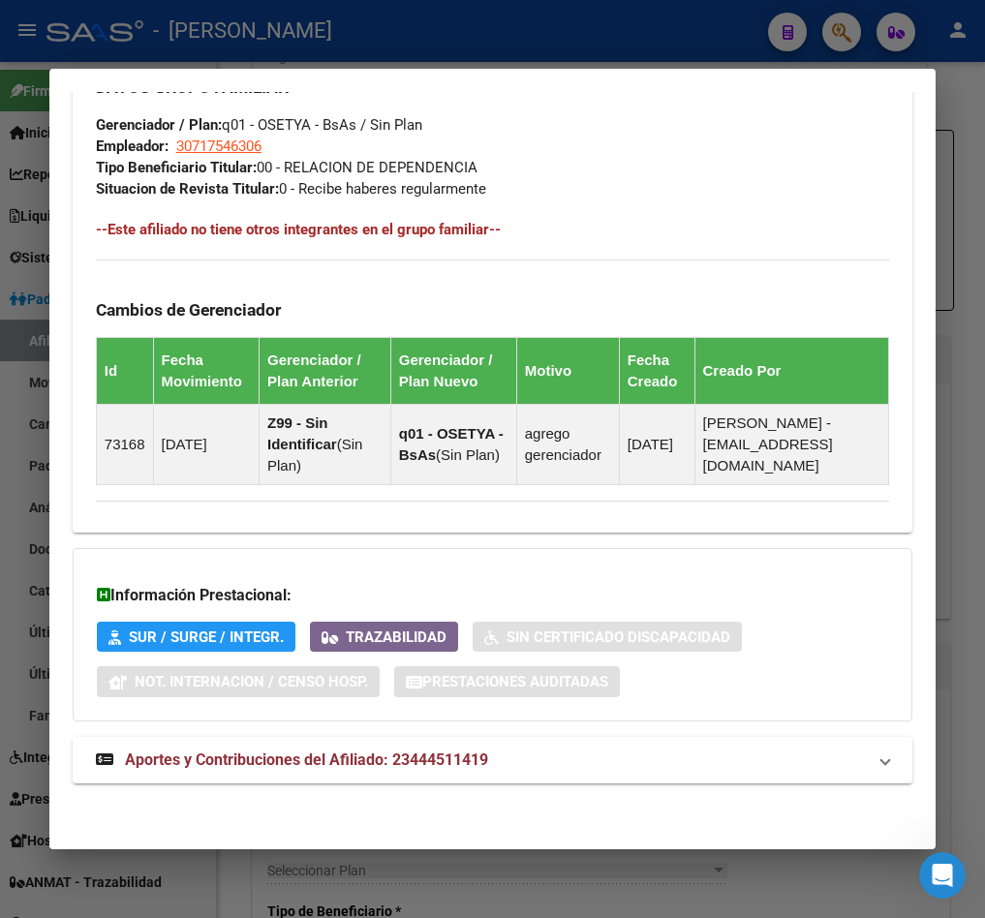
click at [477, 751] on span "Aportes y Contribuciones del Afiliado: 23444511419" at bounding box center [306, 760] width 363 height 18
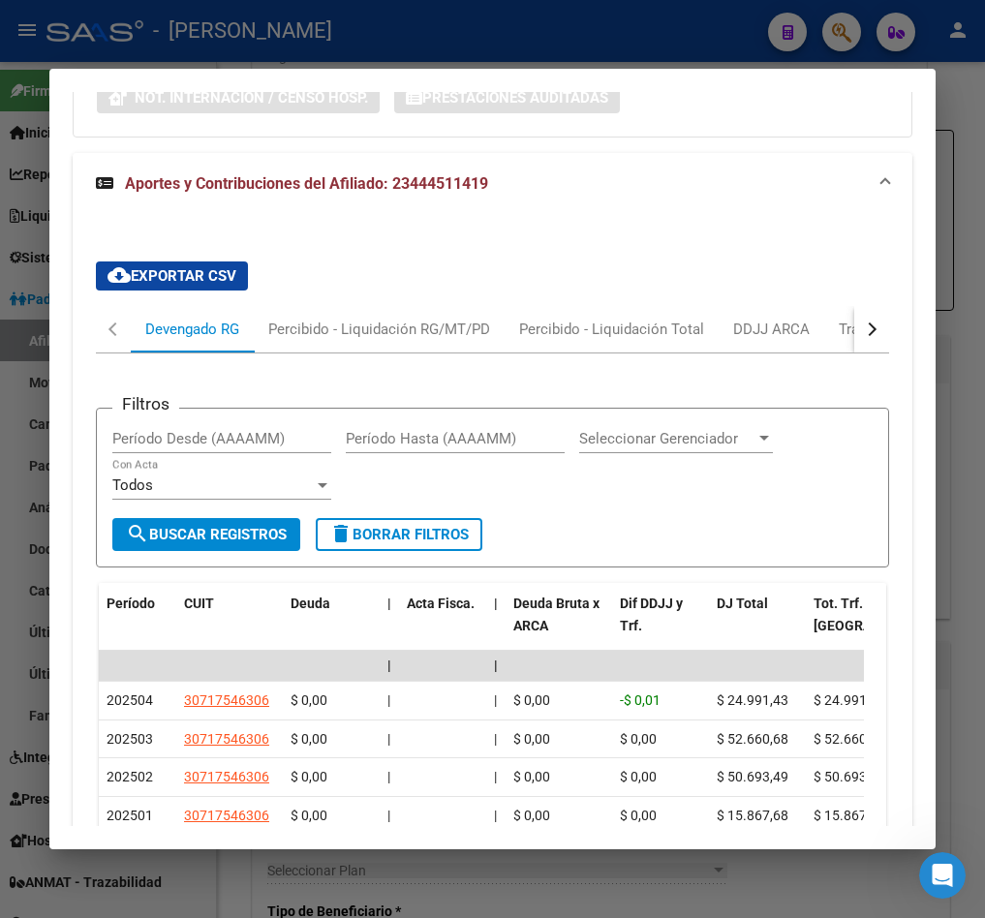
scroll to position [1994, 0]
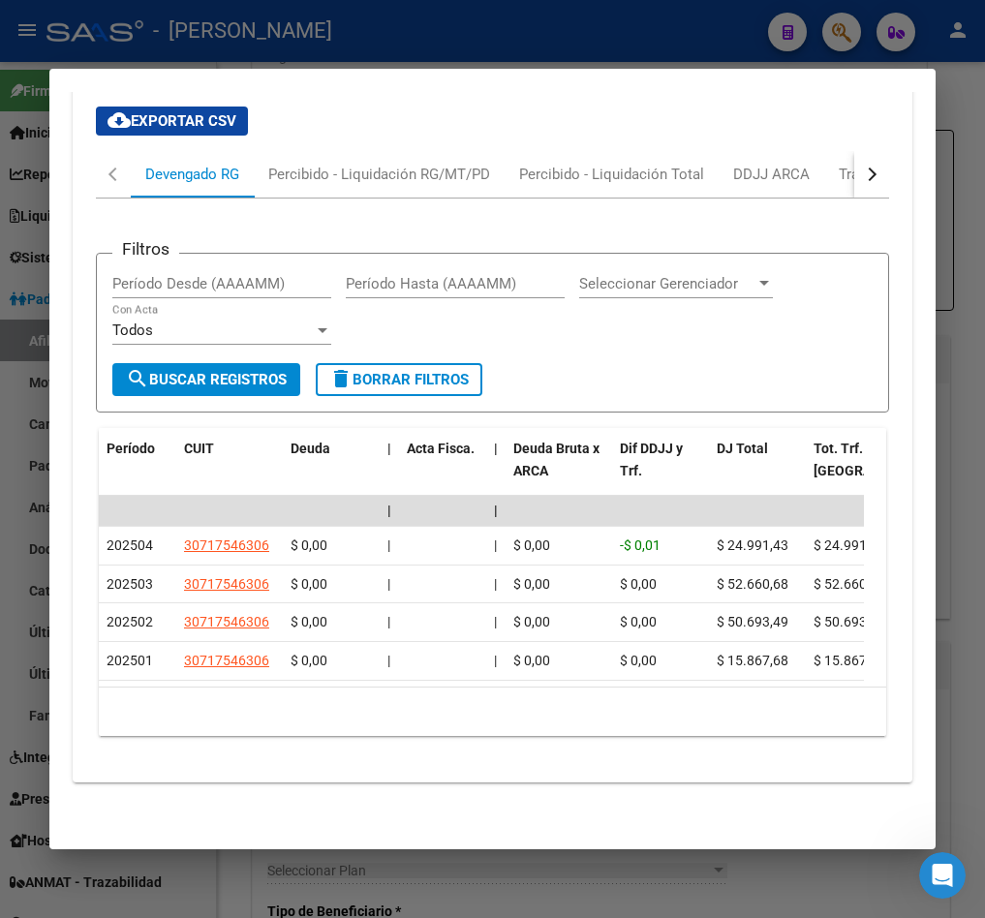
click at [854, 152] on button "button" at bounding box center [871, 174] width 35 height 46
click at [695, 164] on div "ARCA Relaciones Laborales" at bounding box center [733, 174] width 181 height 21
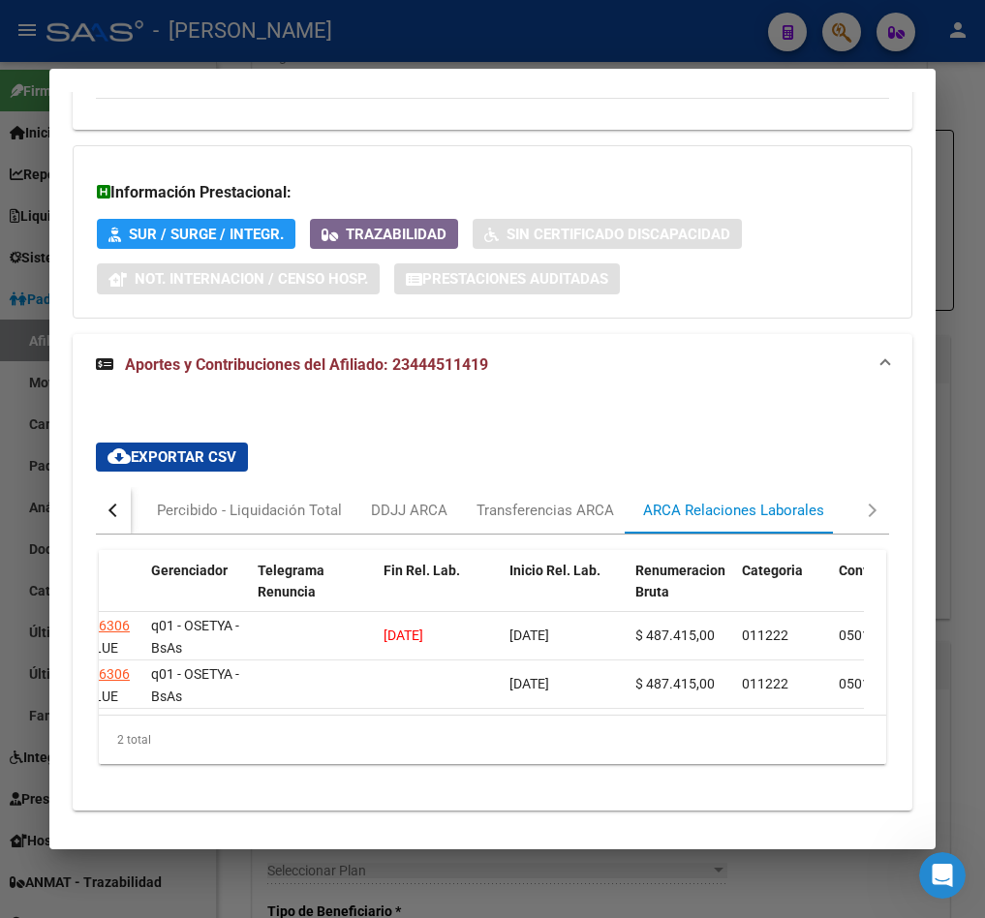
scroll to position [0, 0]
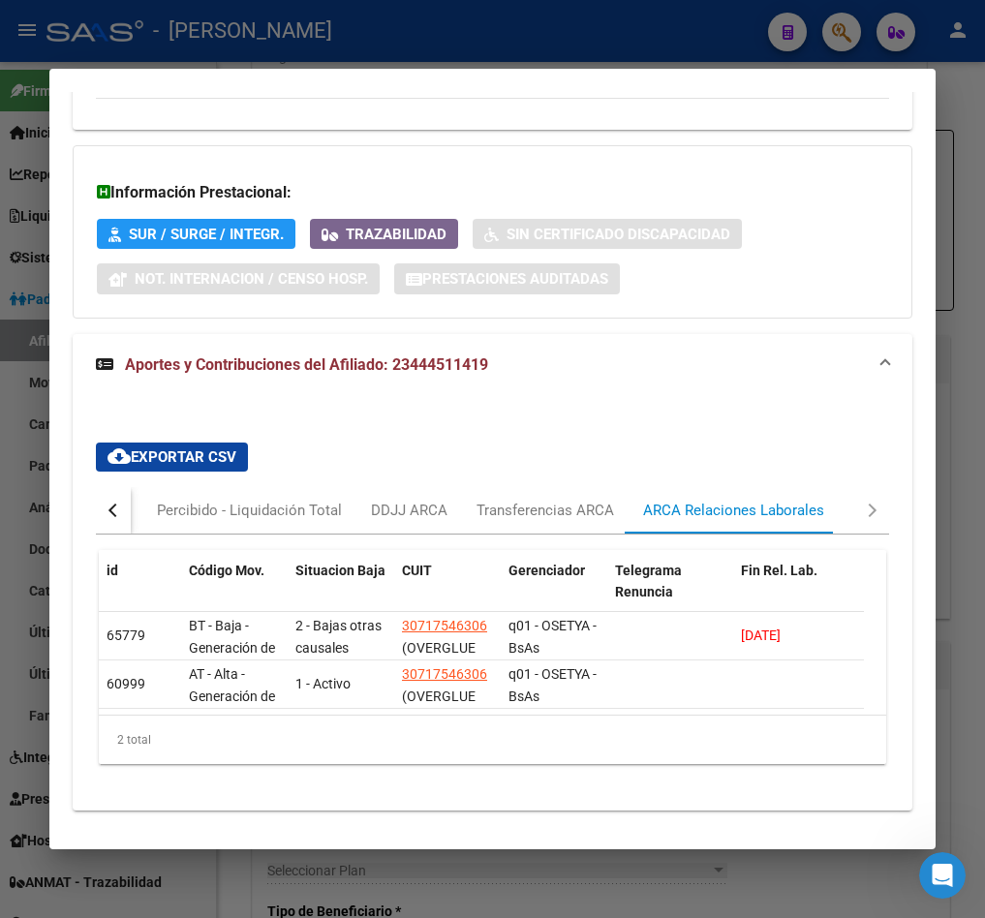
click at [117, 523] on button "button" at bounding box center [113, 510] width 35 height 46
click at [312, 511] on div "Percibido - Liquidación RG/MT/PD" at bounding box center [379, 510] width 222 height 21
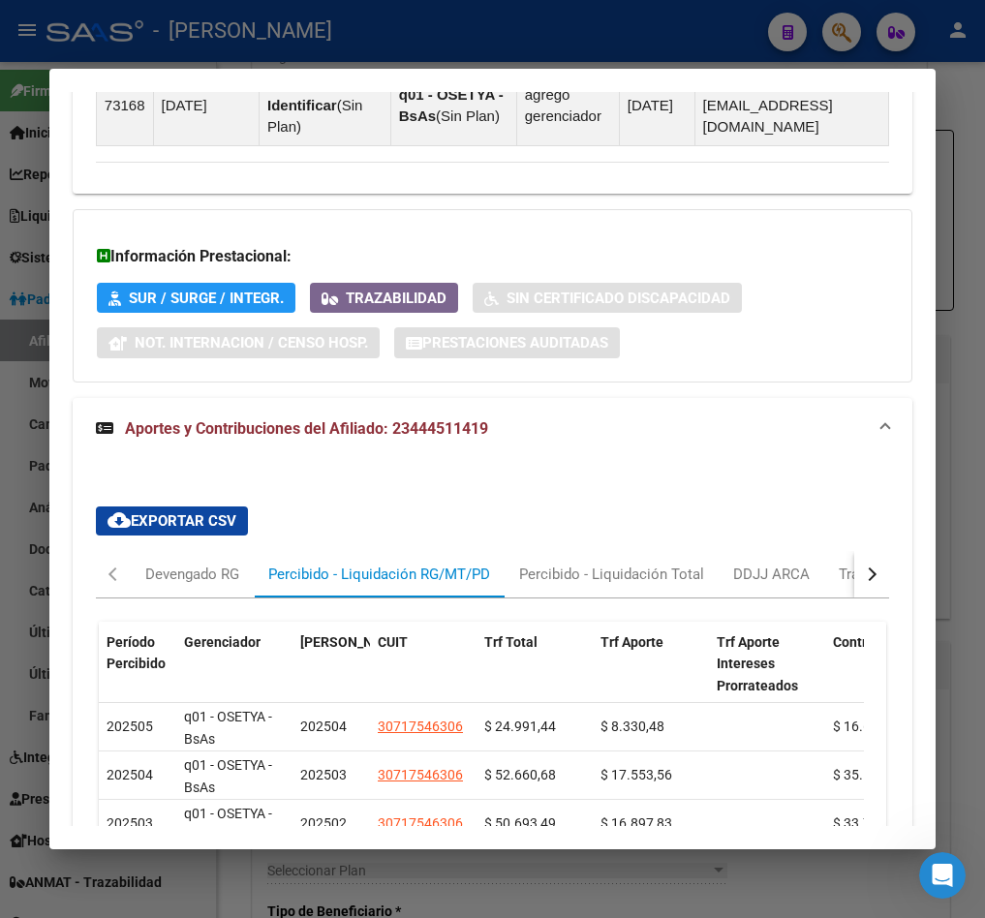
scroll to position [1633, 0]
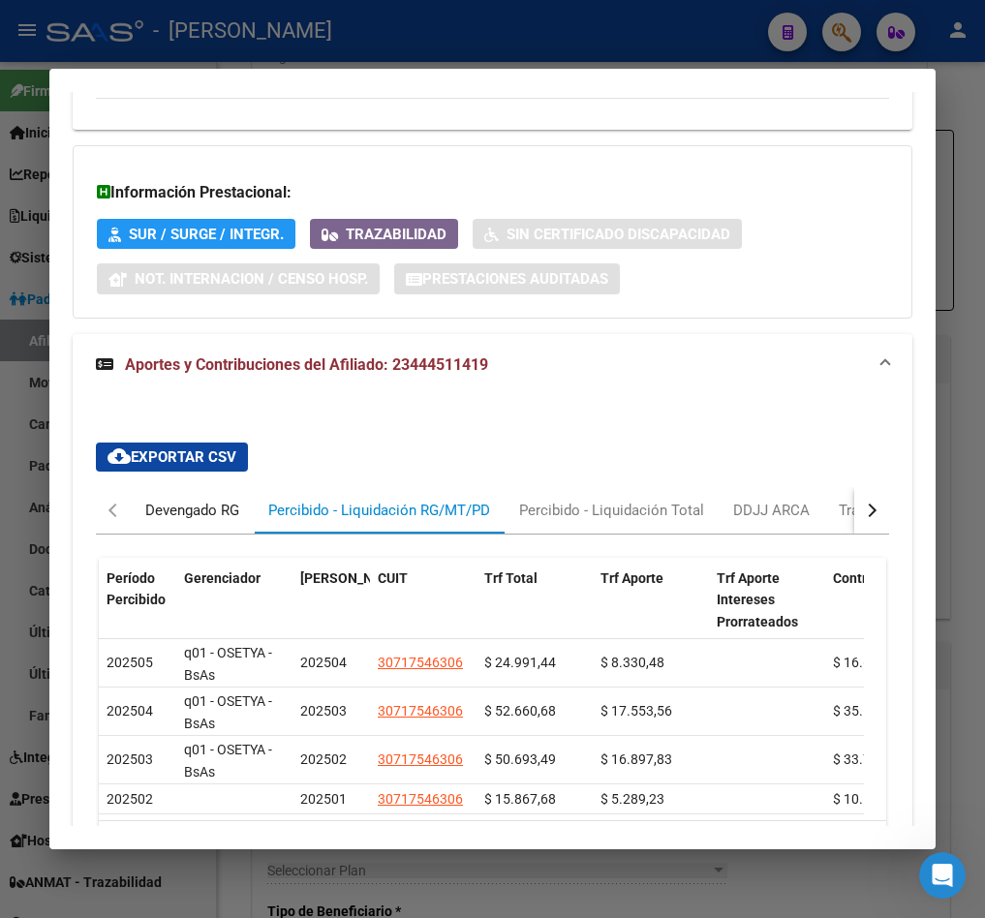
click at [164, 498] on div "Devengado RG" at bounding box center [192, 510] width 123 height 46
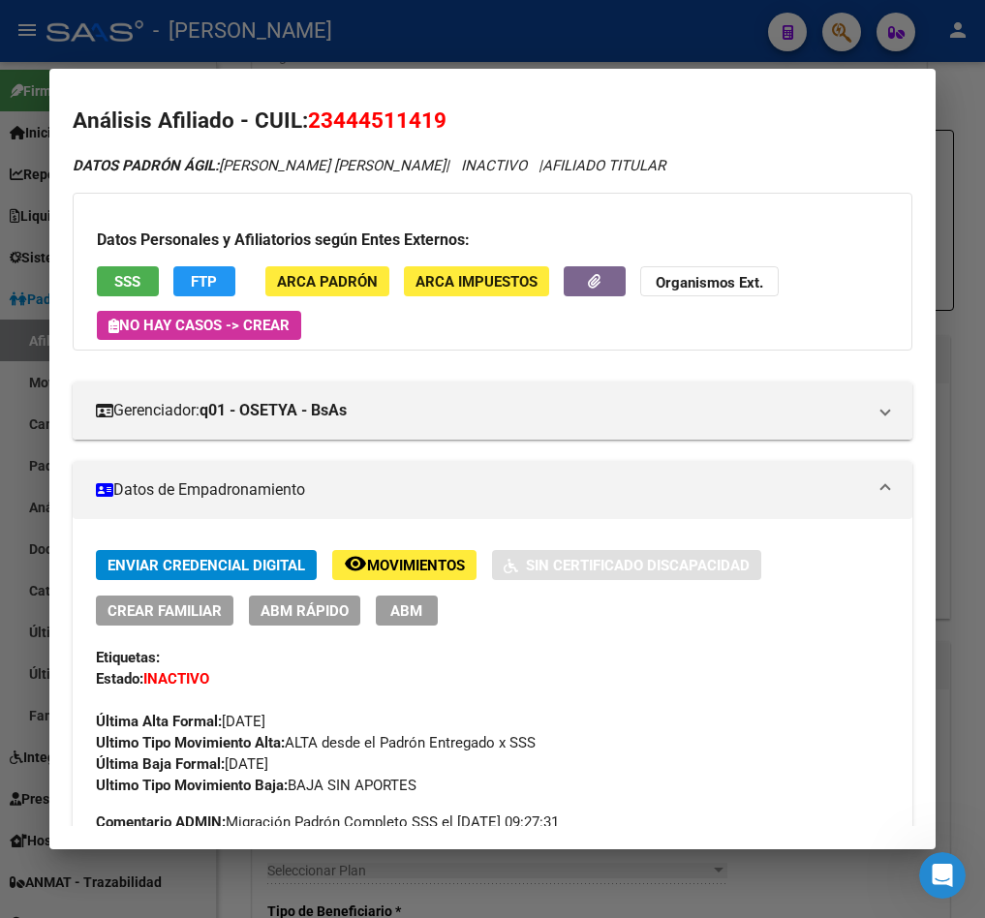
scroll to position [0, 0]
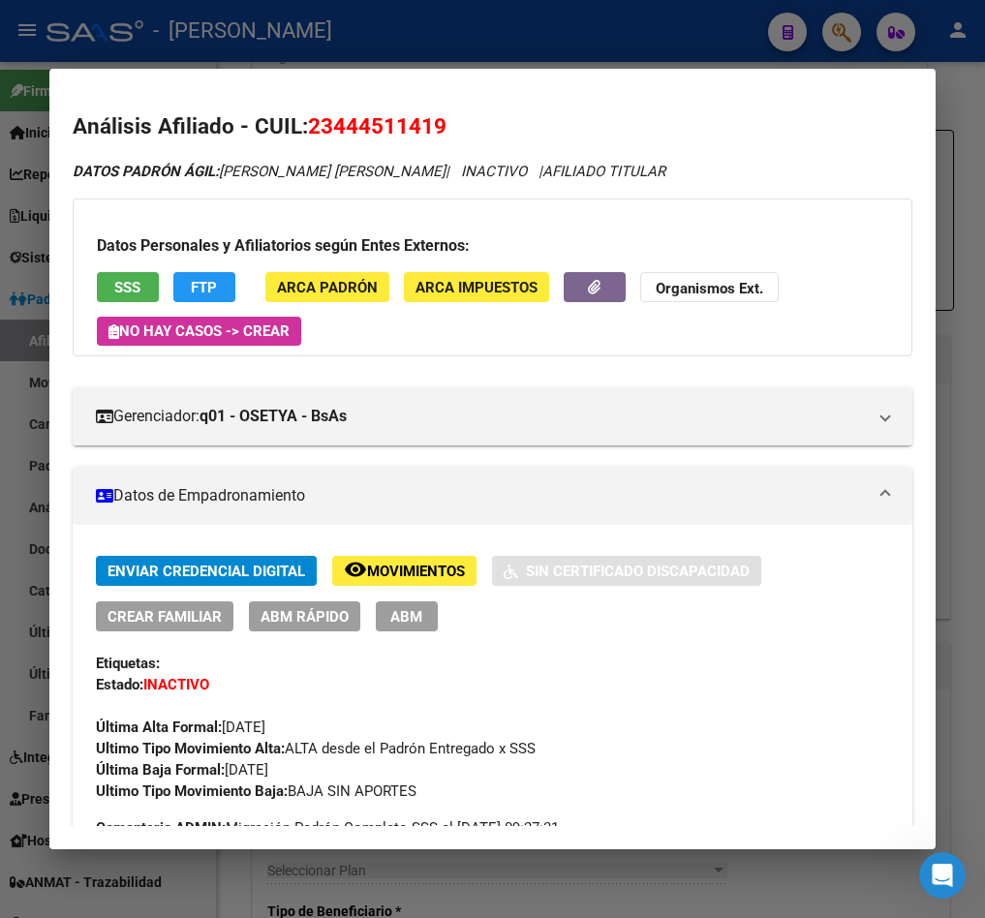
click at [326, 110] on h2 "Análisis Afiliado - CUIL: 23444511419" at bounding box center [493, 126] width 840 height 33
click at [350, 125] on span "23444511419" at bounding box center [377, 125] width 138 height 25
click at [352, 126] on span "23444511419" at bounding box center [377, 125] width 138 height 25
copy span "23444511419"
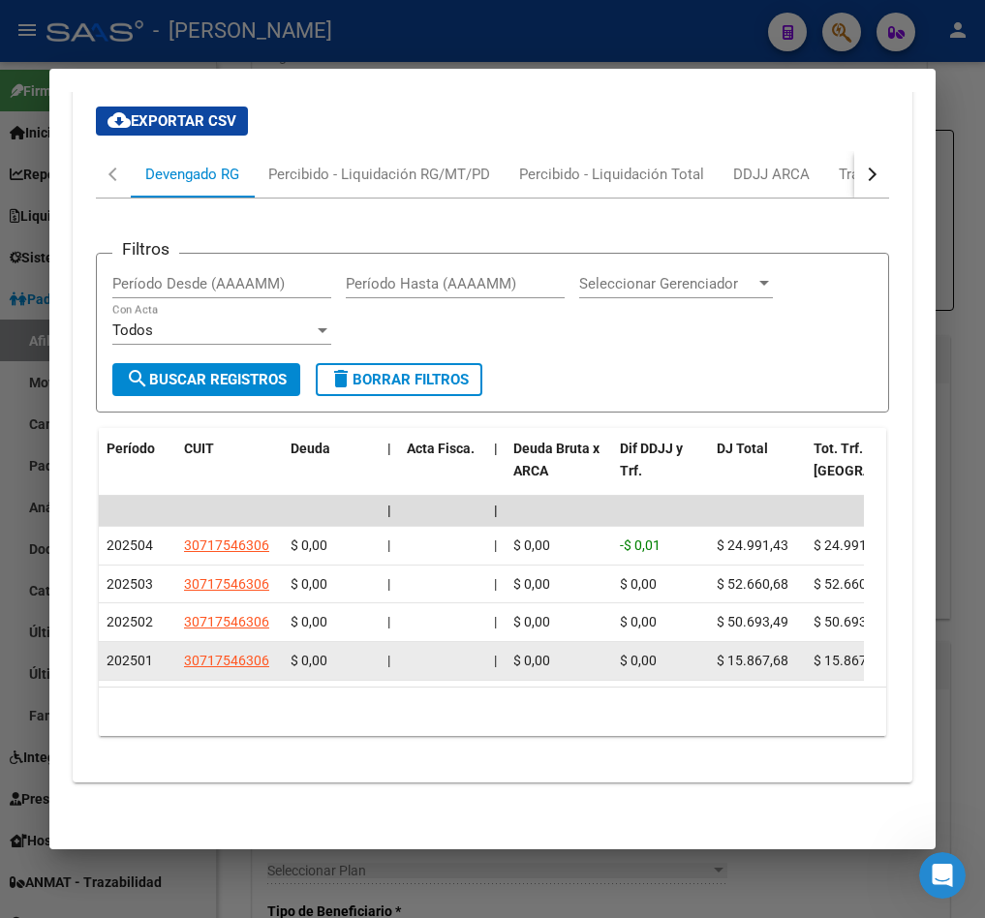
scroll to position [1994, 0]
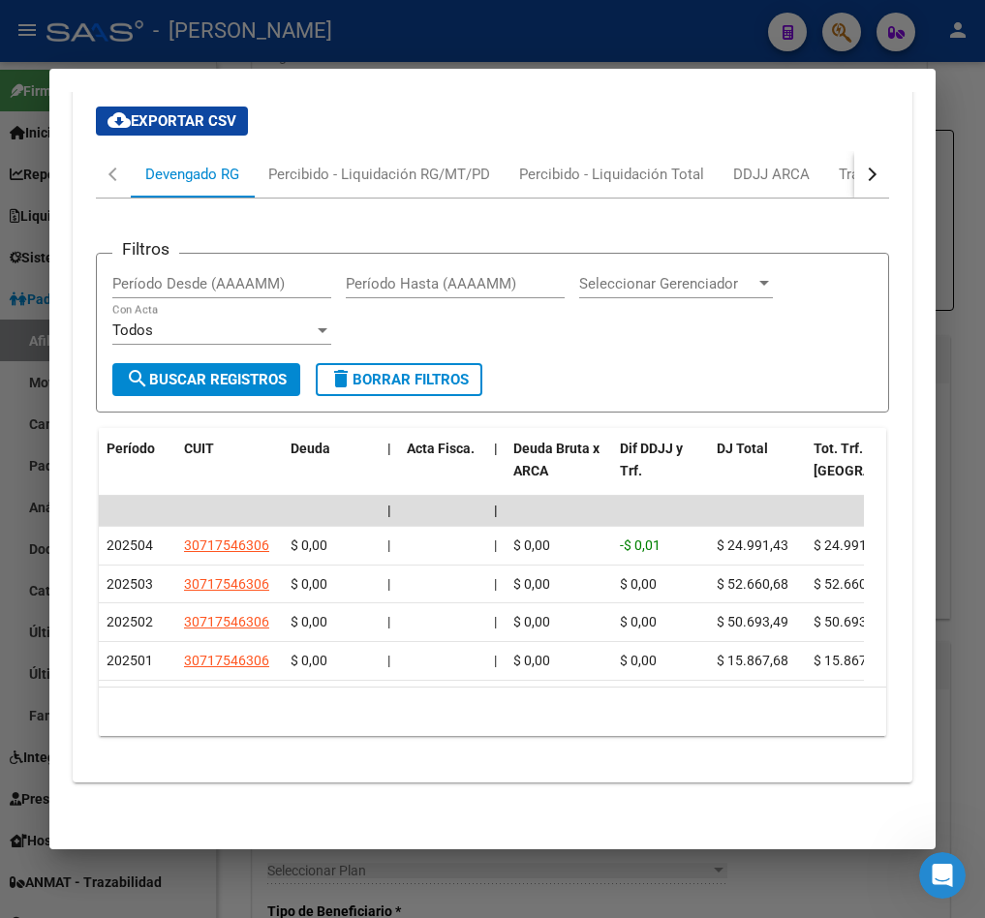
drag, startPoint x: 248, startPoint y: 661, endPoint x: 257, endPoint y: 666, distance: 10.5
click at [257, 666] on datatable-body "| | | | | | | | | | | | | 202504 30717546306 $ 0,00 | | $ 0,00 -$ 0,01 $ 24.991…" at bounding box center [481, 591] width 765 height 191
click at [854, 169] on button "button" at bounding box center [871, 174] width 35 height 46
click at [768, 164] on div "ARCA Relaciones Laborales" at bounding box center [733, 174] width 181 height 21
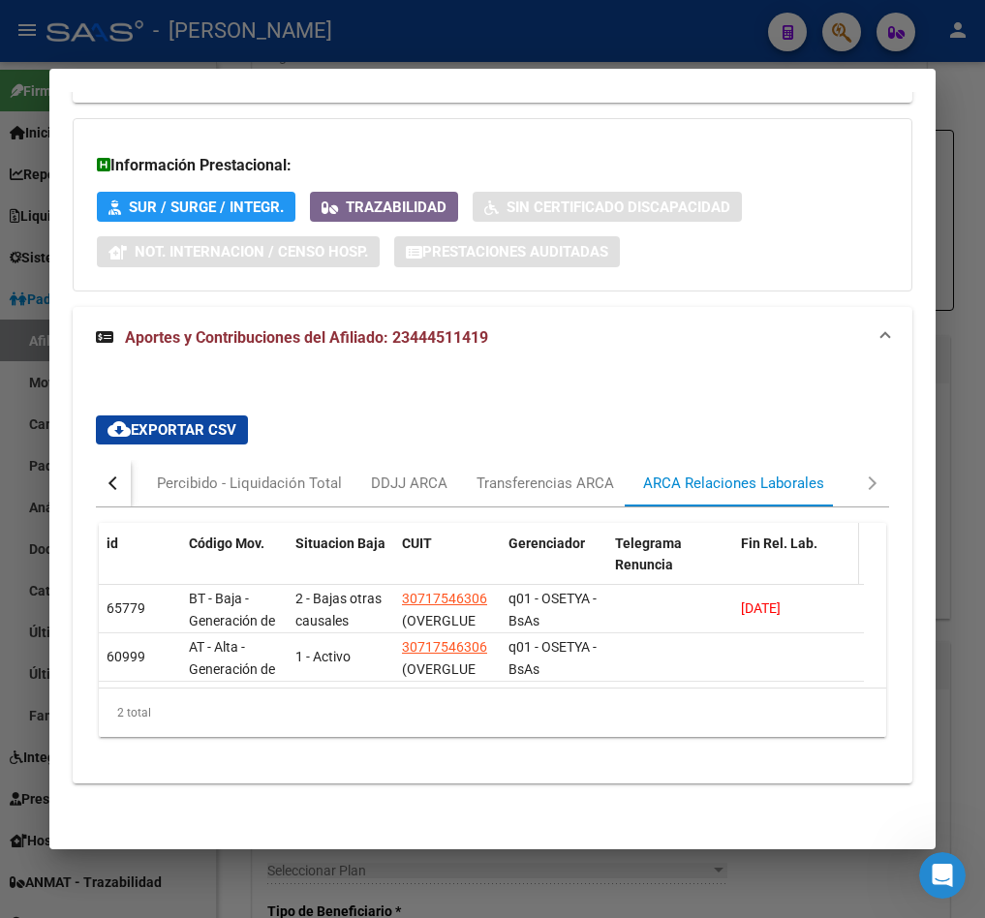
scroll to position [1688, 0]
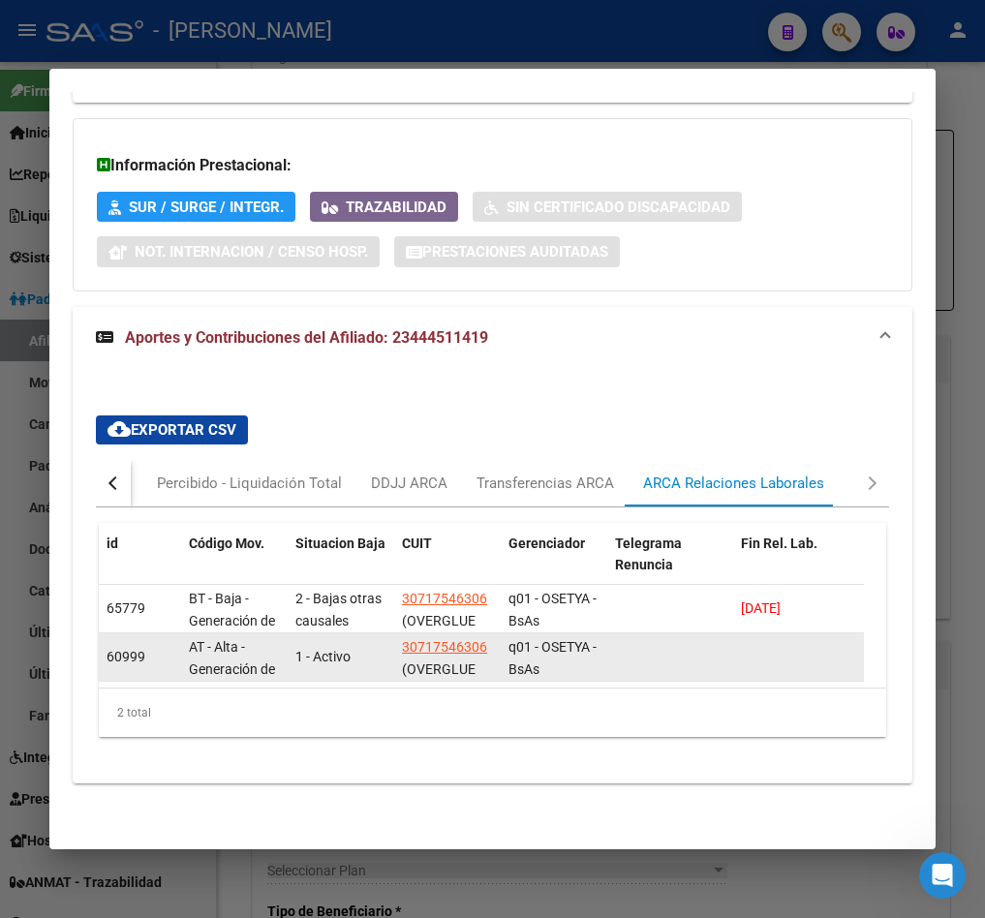
click at [754, 652] on datatable-body-cell at bounding box center [796, 656] width 126 height 47
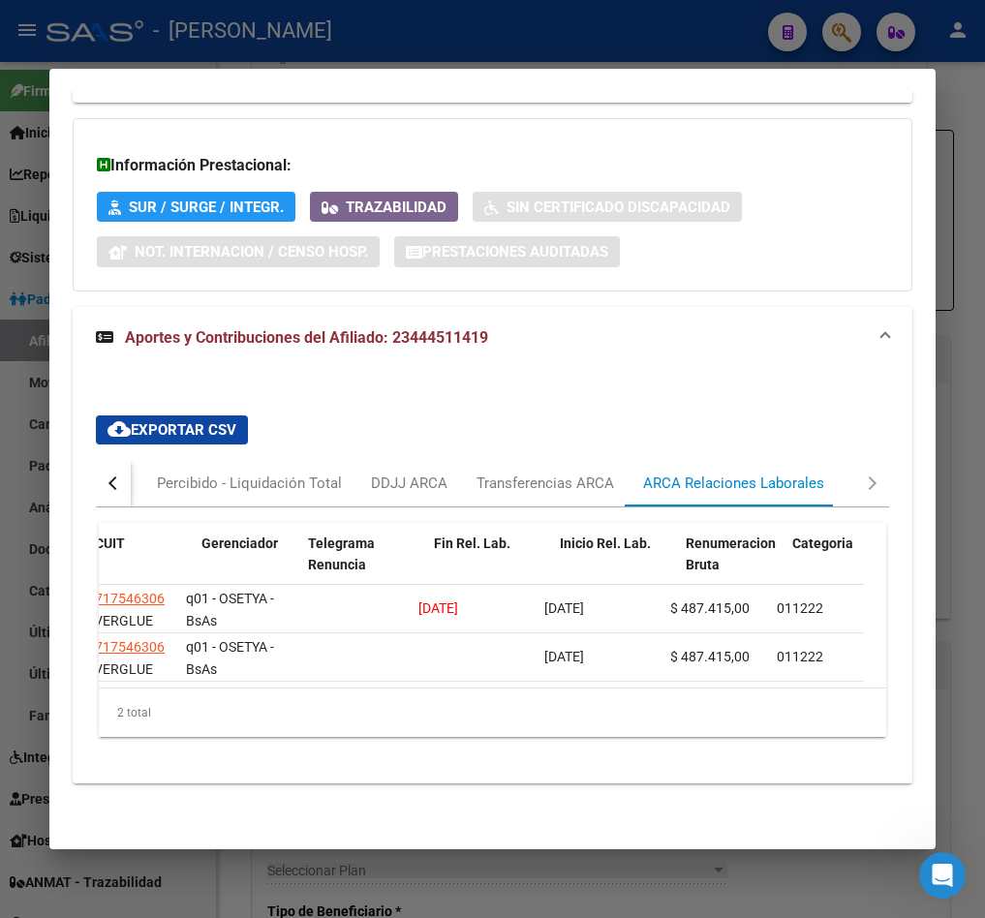
scroll to position [0, 306]
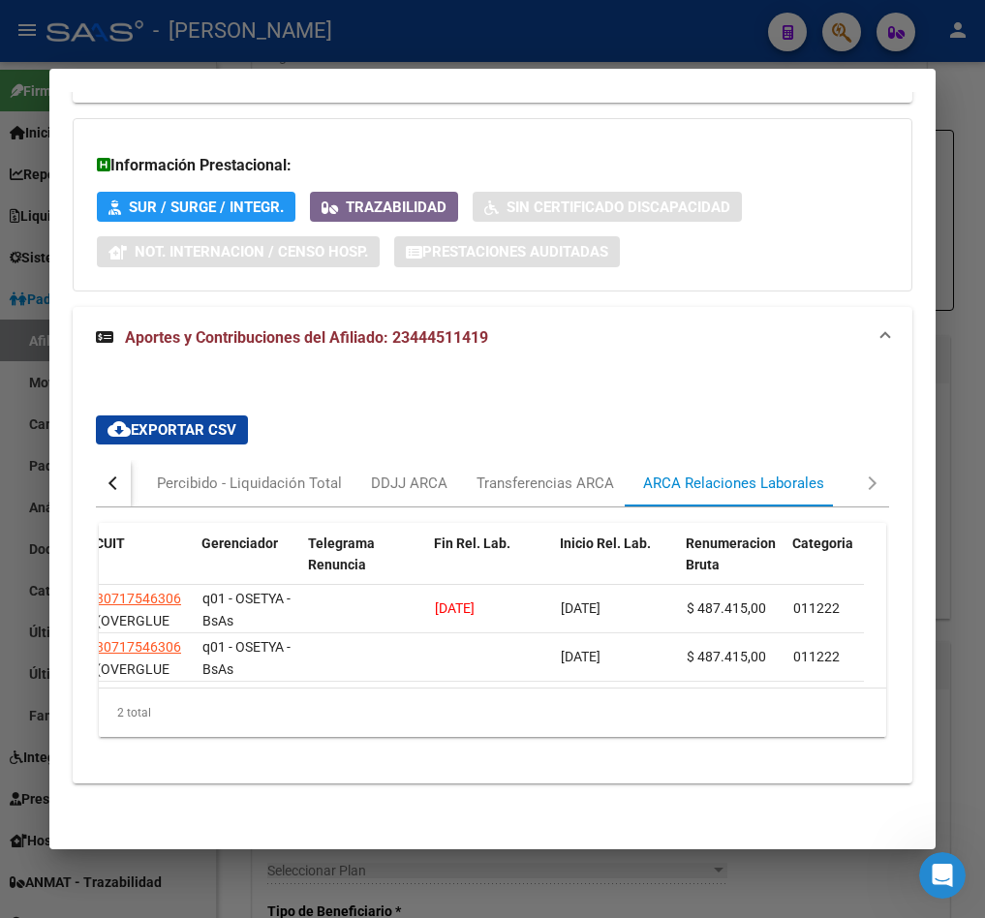
click at [21, 446] on div at bounding box center [492, 459] width 985 height 918
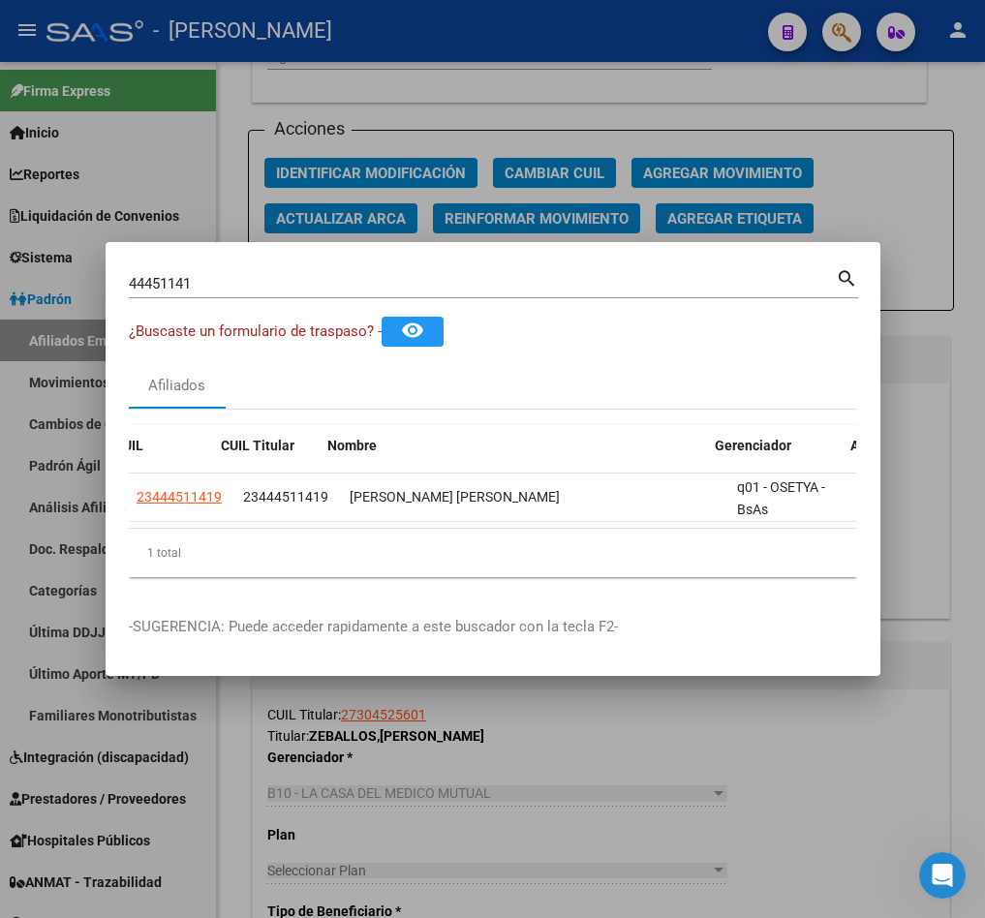
scroll to position [0, 26]
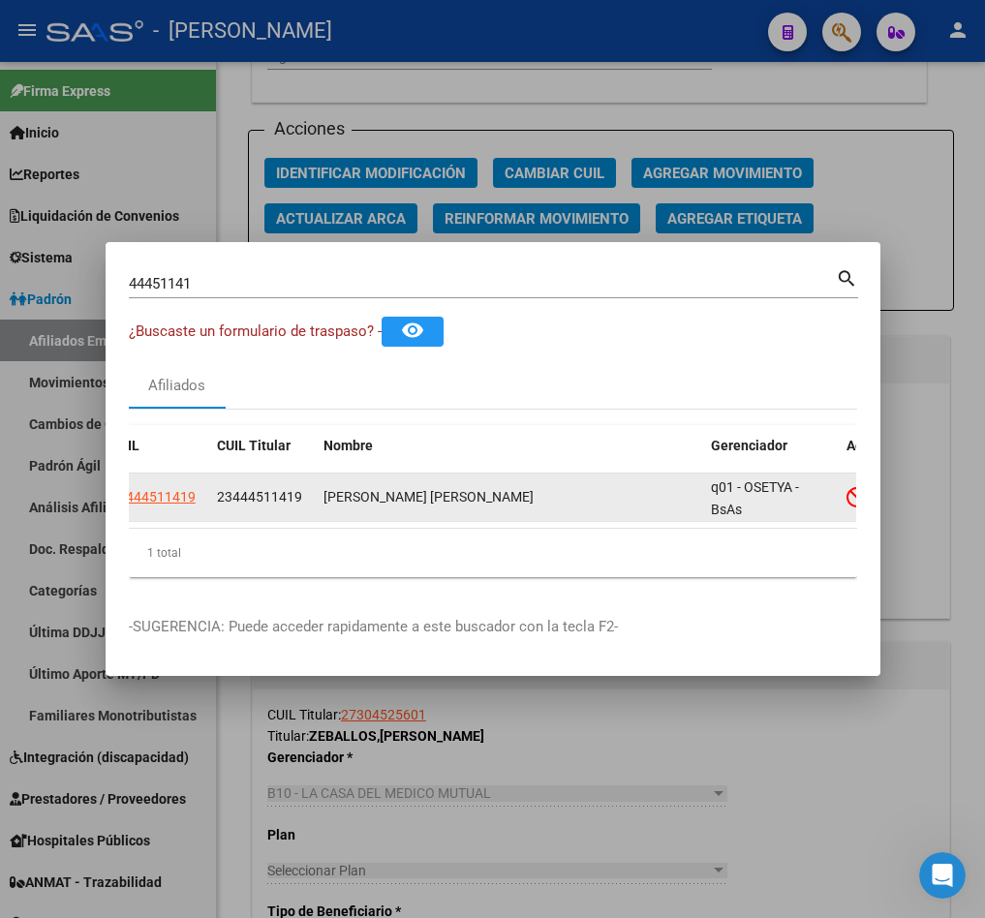
drag, startPoint x: 230, startPoint y: 491, endPoint x: 291, endPoint y: 495, distance: 61.1
click at [291, 495] on div "23444511419" at bounding box center [262, 497] width 91 height 22
copy span "44451141"
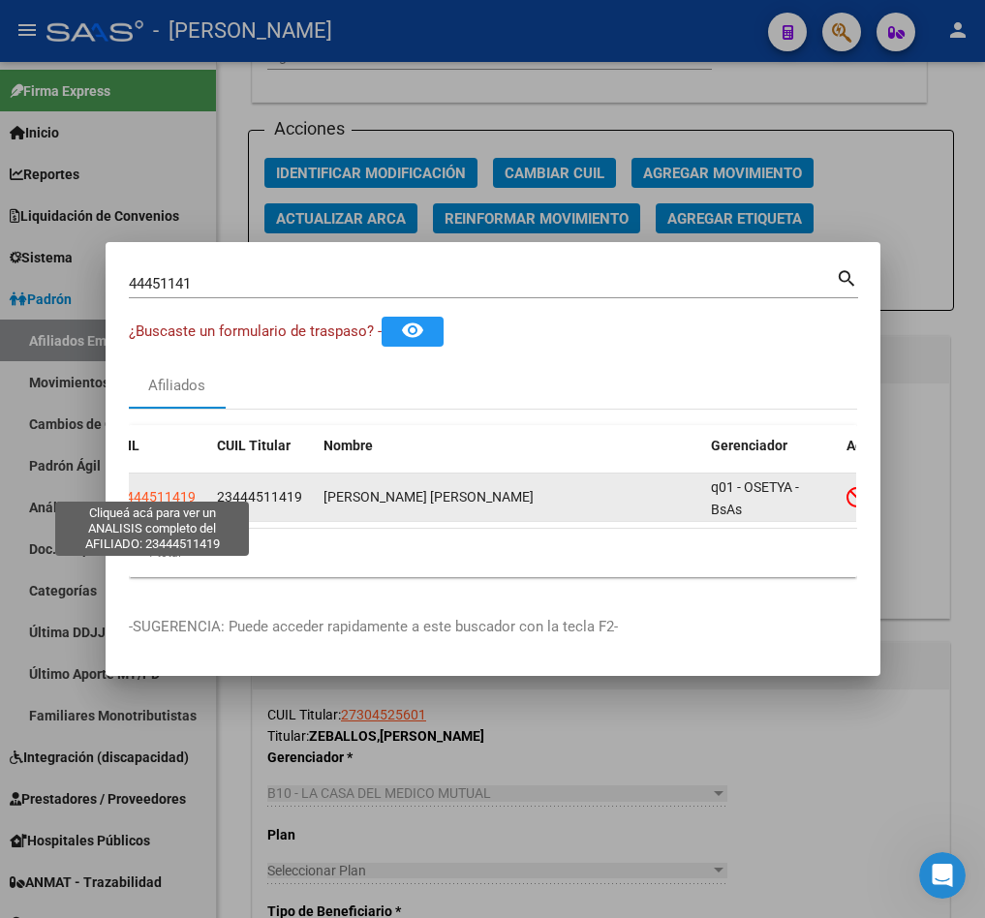
click at [177, 489] on span "23444511419" at bounding box center [152, 496] width 85 height 15
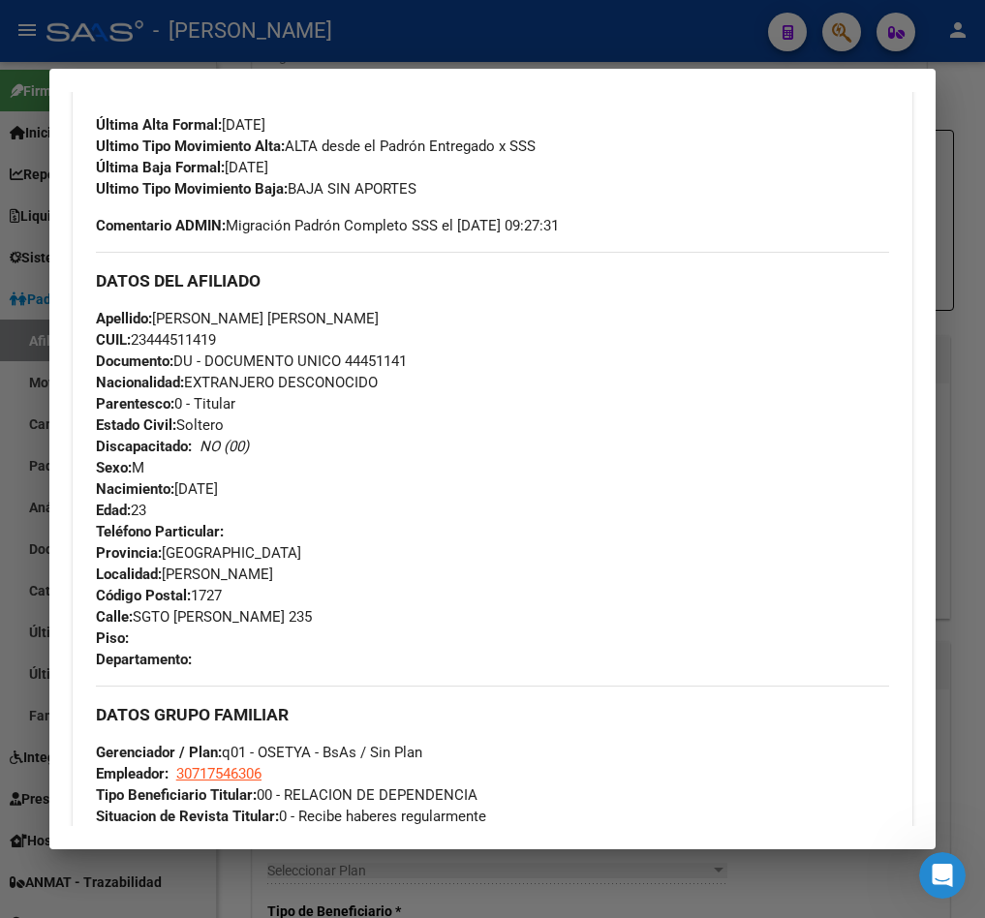
scroll to position [620, 0]
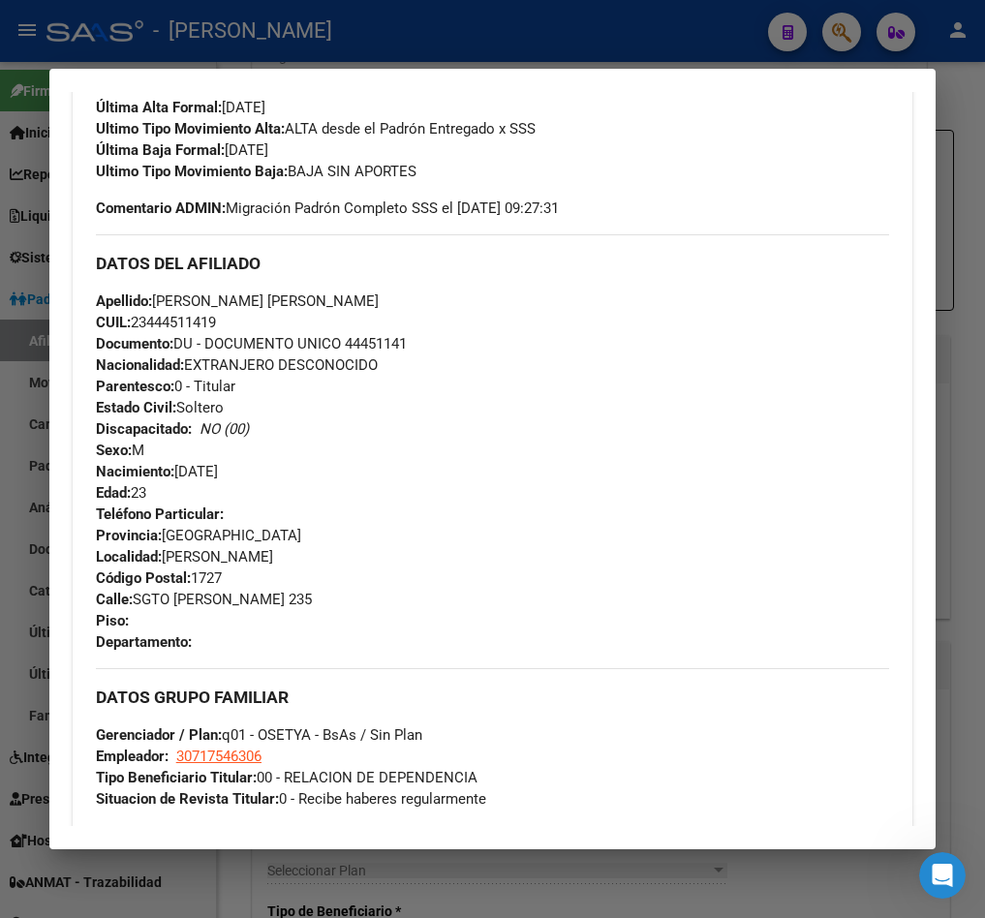
drag, startPoint x: 152, startPoint y: 321, endPoint x: 215, endPoint y: 323, distance: 63.0
click at [215, 323] on span "CUIL: 23444511419" at bounding box center [156, 322] width 120 height 17
copy span "44451141"
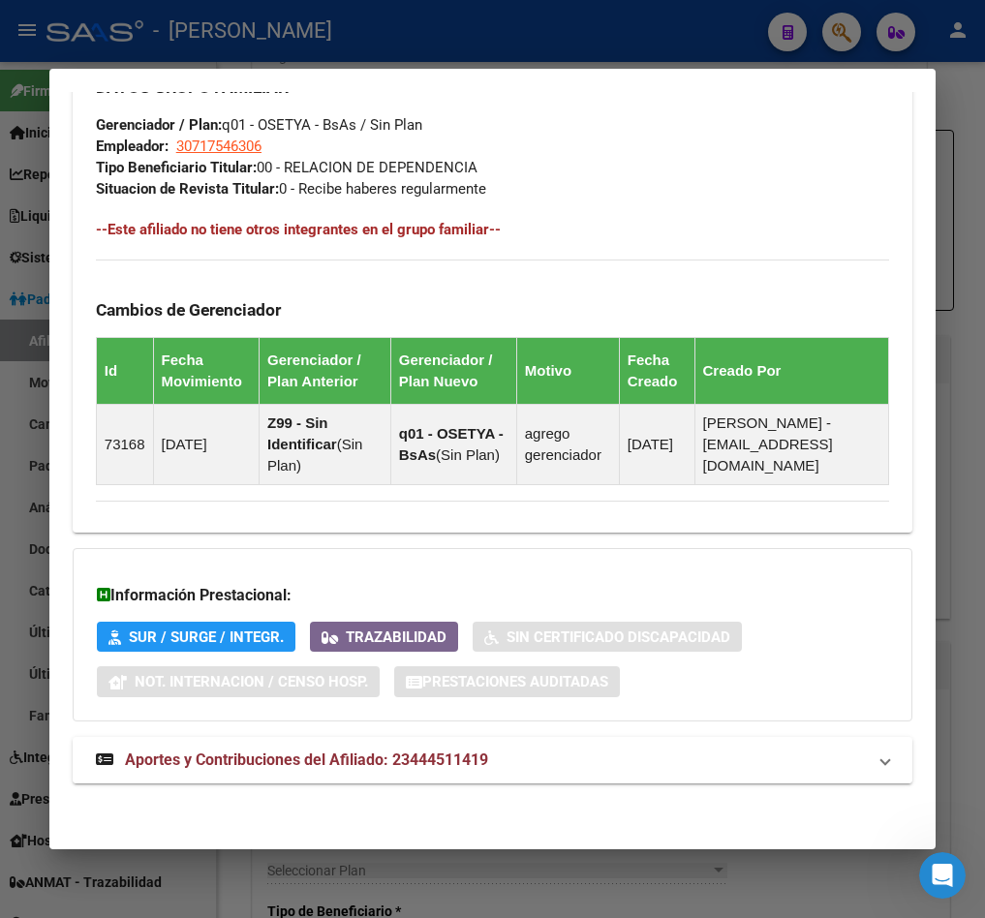
drag, startPoint x: 457, startPoint y: 745, endPoint x: 498, endPoint y: 745, distance: 40.7
click at [457, 745] on mat-expansion-panel-header "Aportes y Contribuciones del Afiliado: 23444511419" at bounding box center [493, 760] width 840 height 46
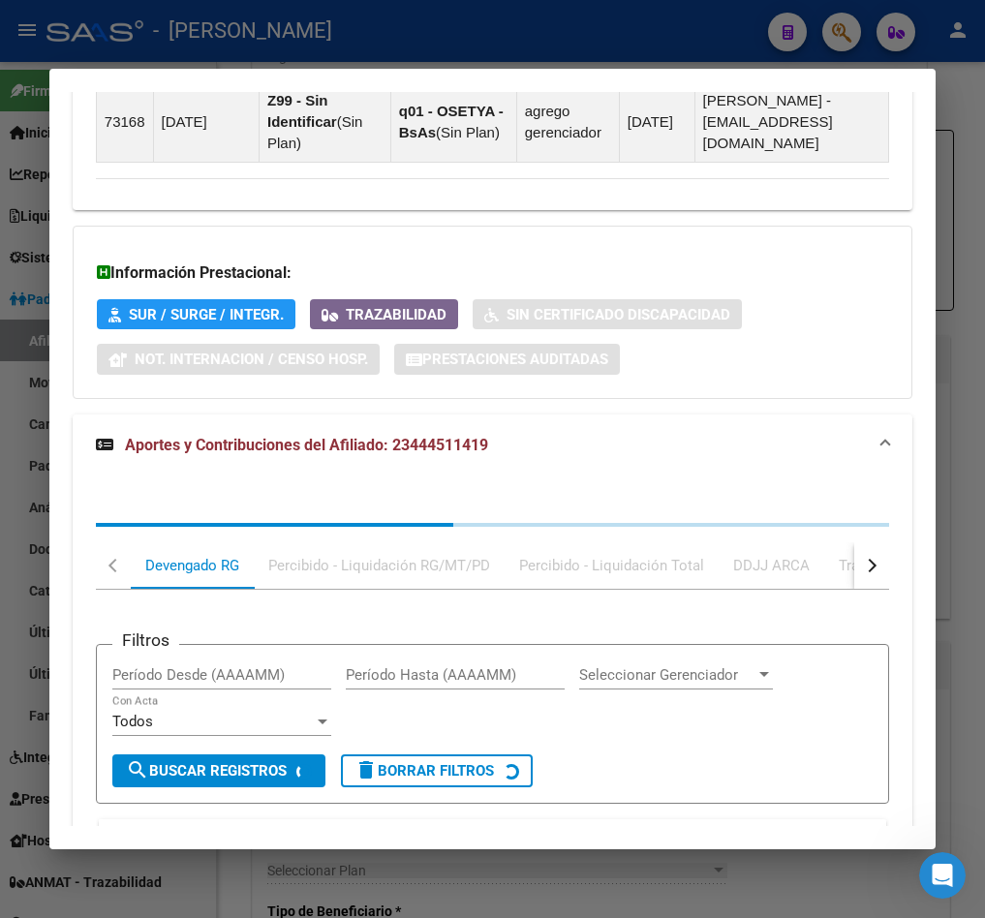
scroll to position [1761, 0]
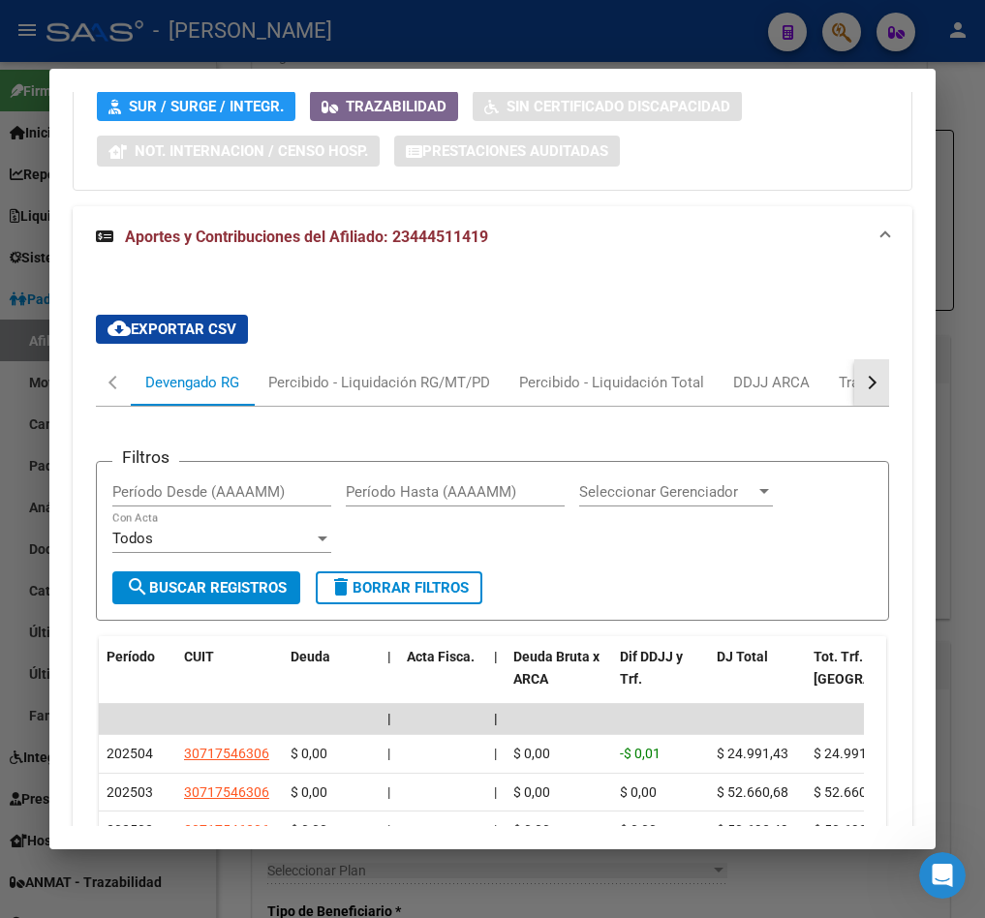
click at [854, 389] on button "button" at bounding box center [871, 382] width 35 height 46
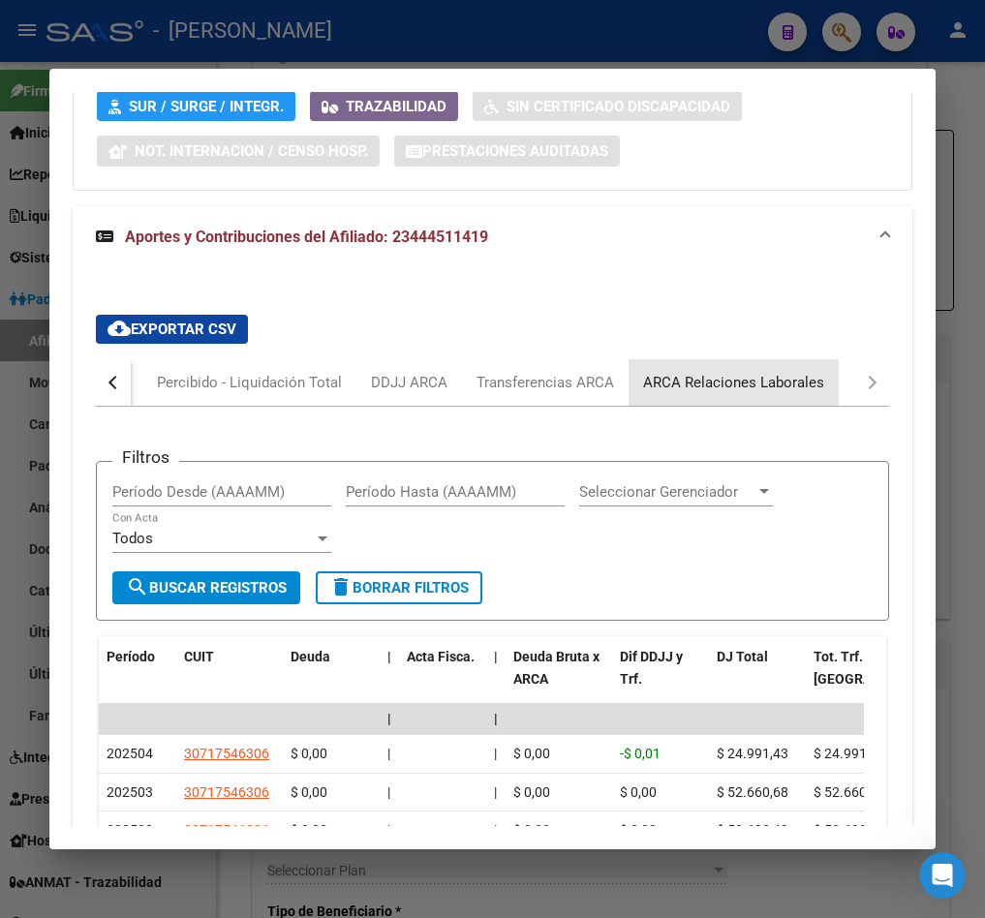
click at [805, 379] on div "ARCA Relaciones Laborales" at bounding box center [733, 382] width 181 height 21
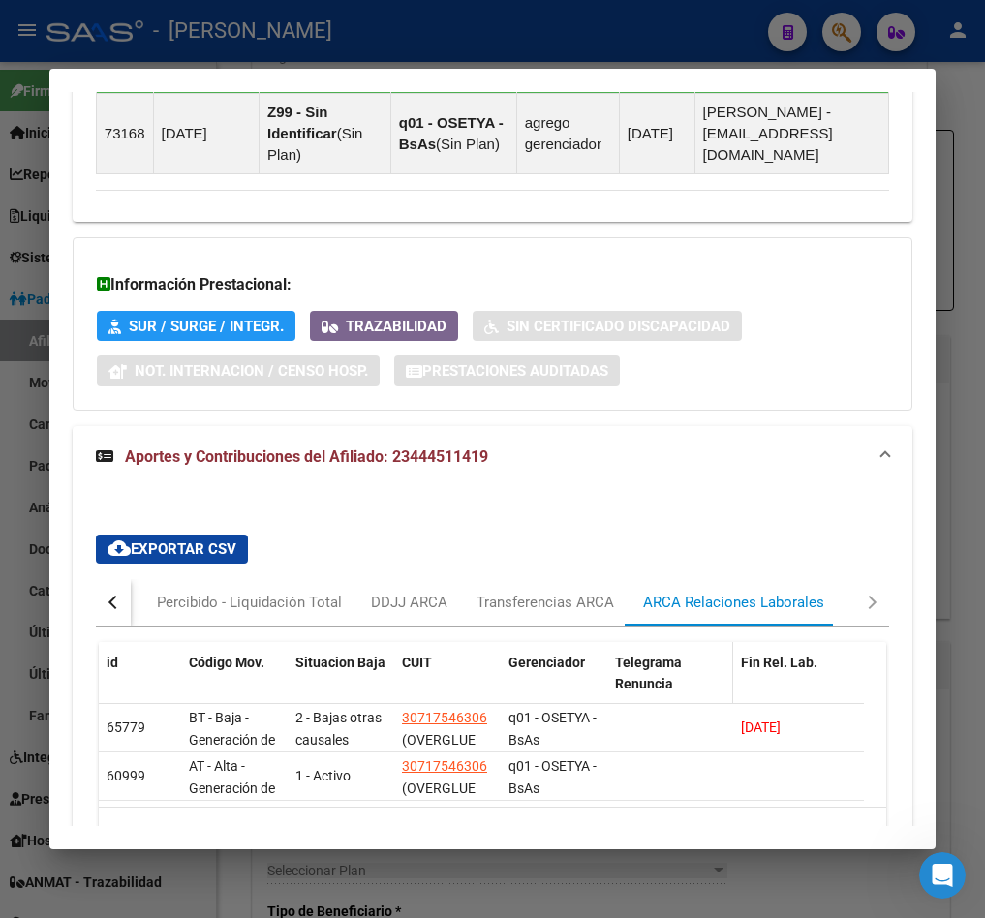
scroll to position [1688, 0]
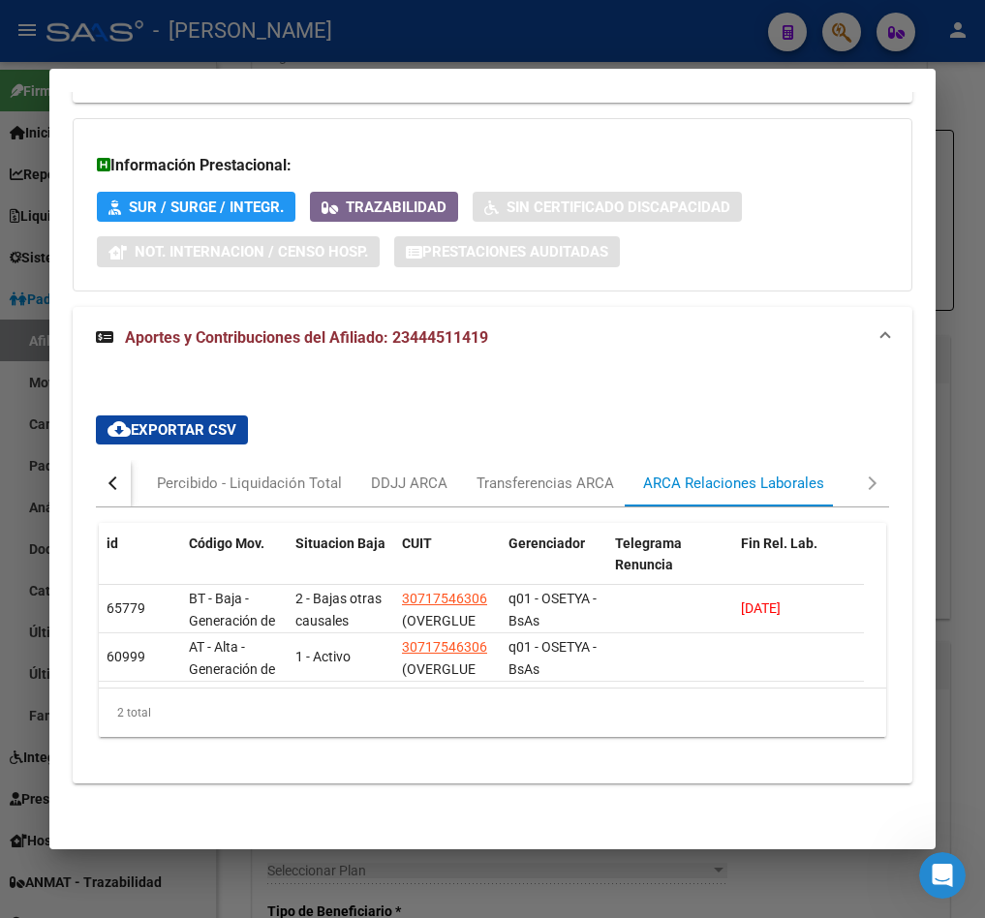
click at [768, 661] on datatable-body "65779 BT - Baja - Generación de Clave 2 - Bajas otras causales 30717546306 (OVE…" at bounding box center [481, 636] width 765 height 103
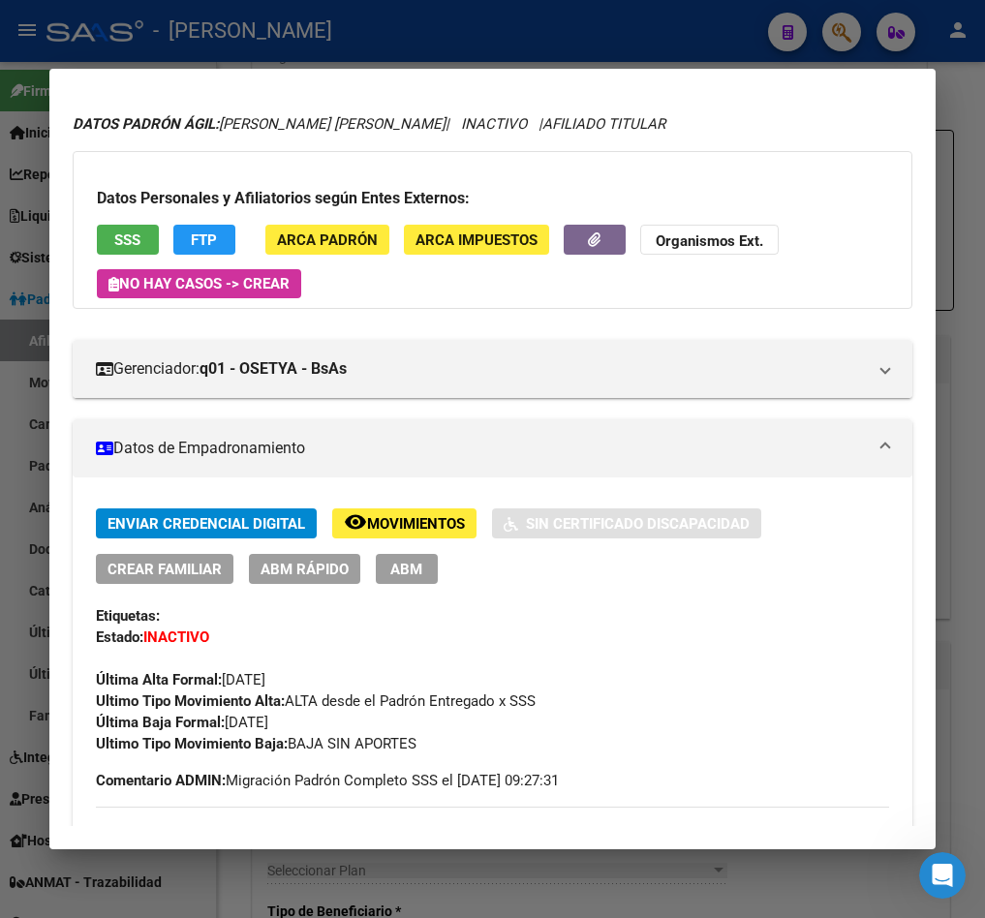
scroll to position [0, 0]
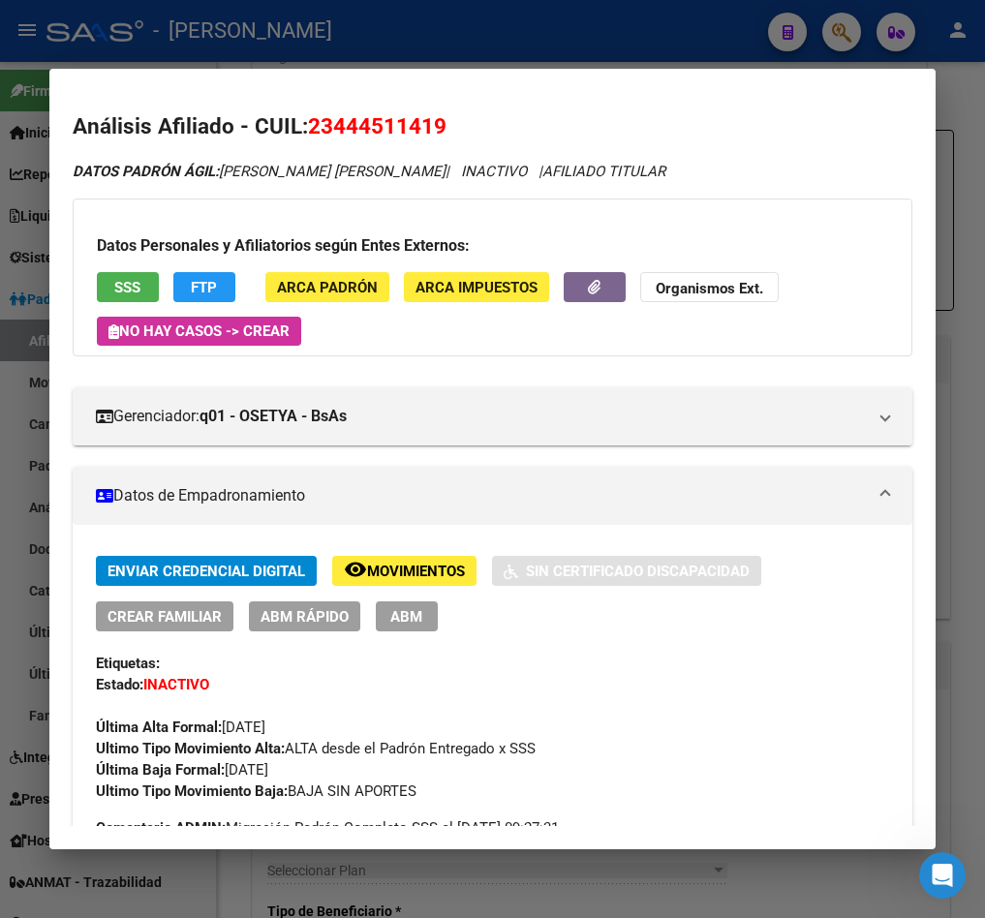
click at [431, 123] on span "23444511419" at bounding box center [377, 125] width 138 height 25
copy span "23444511419"
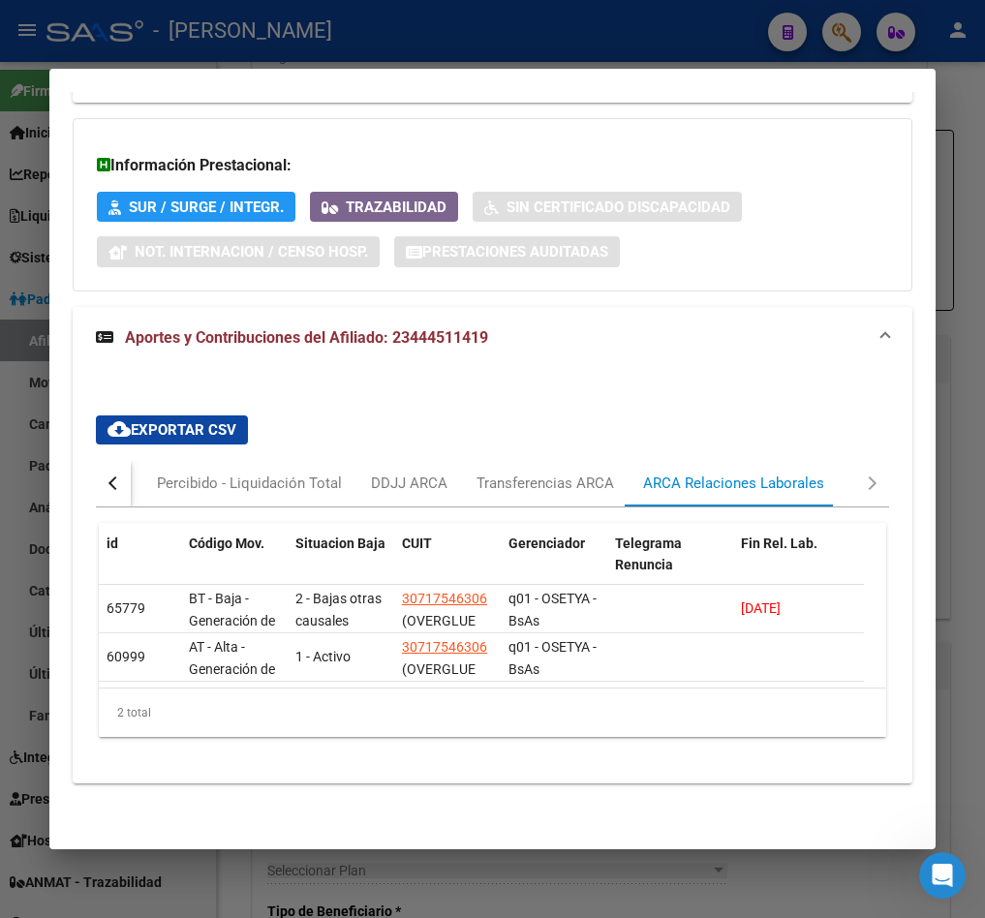
scroll to position [1, 0]
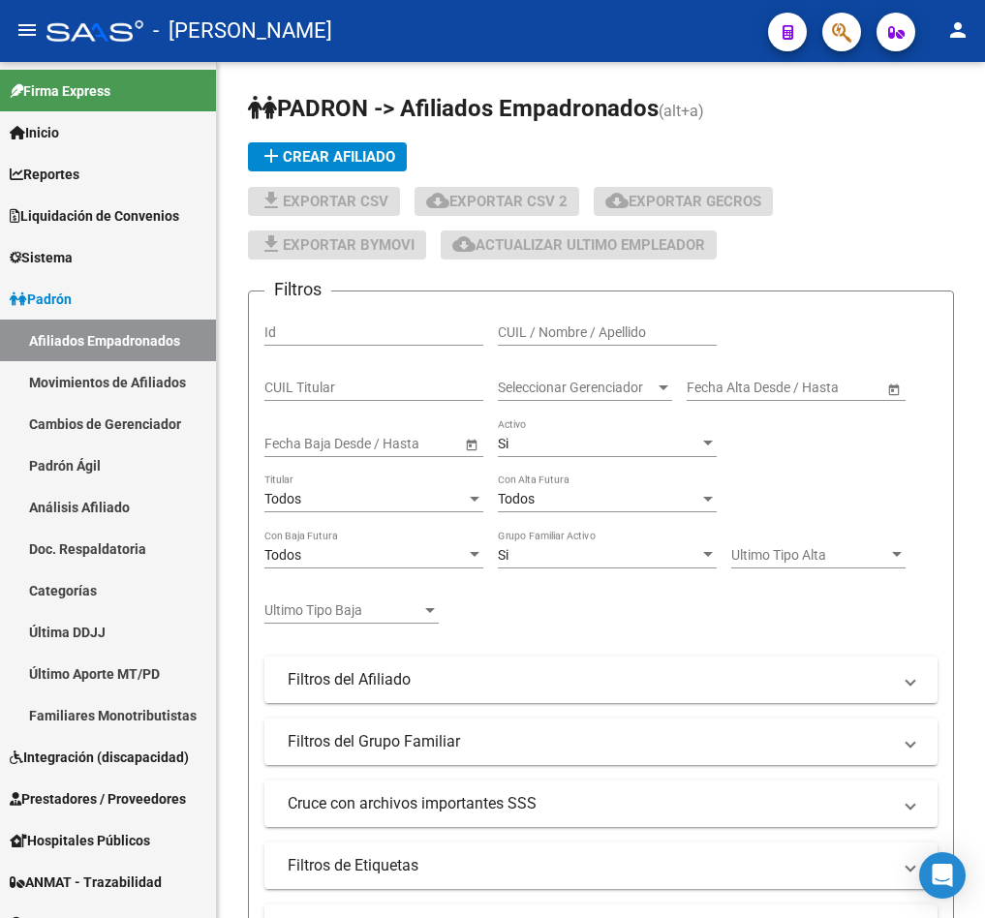
click at [863, 30] on mat-toolbar "menu - osetya person" at bounding box center [492, 31] width 985 height 62
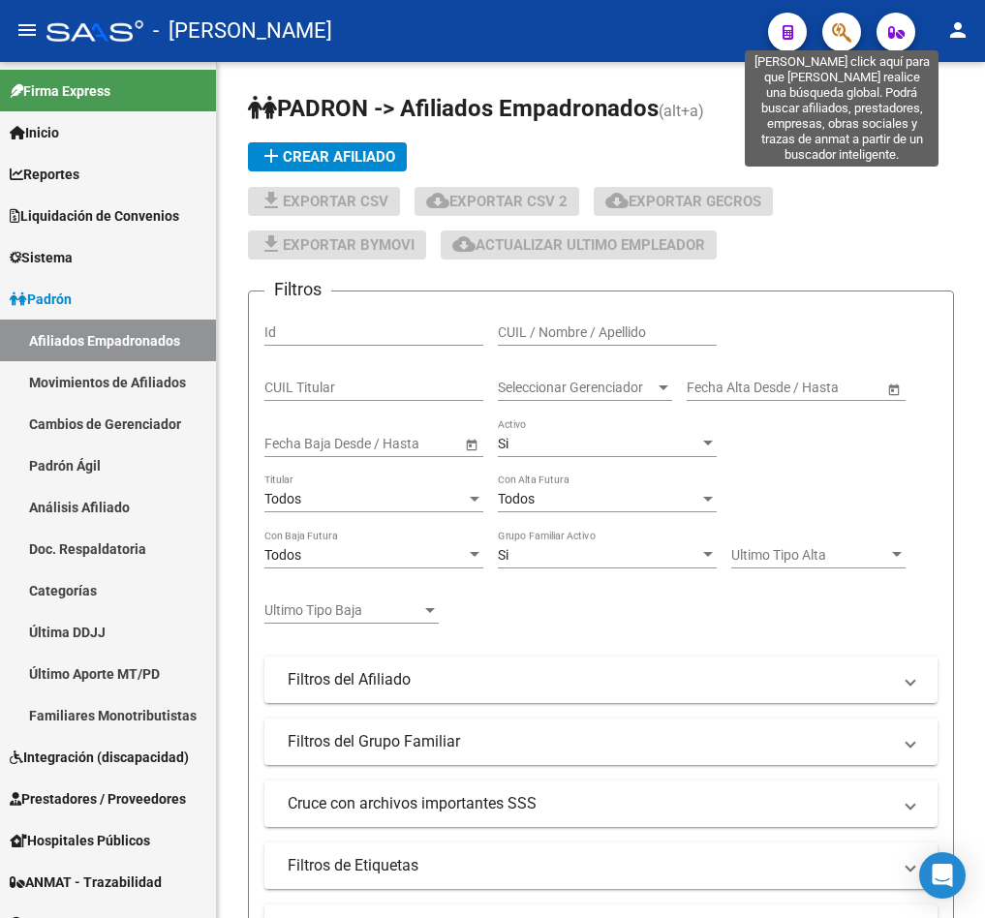
click at [851, 33] on icon "button" at bounding box center [841, 32] width 19 height 22
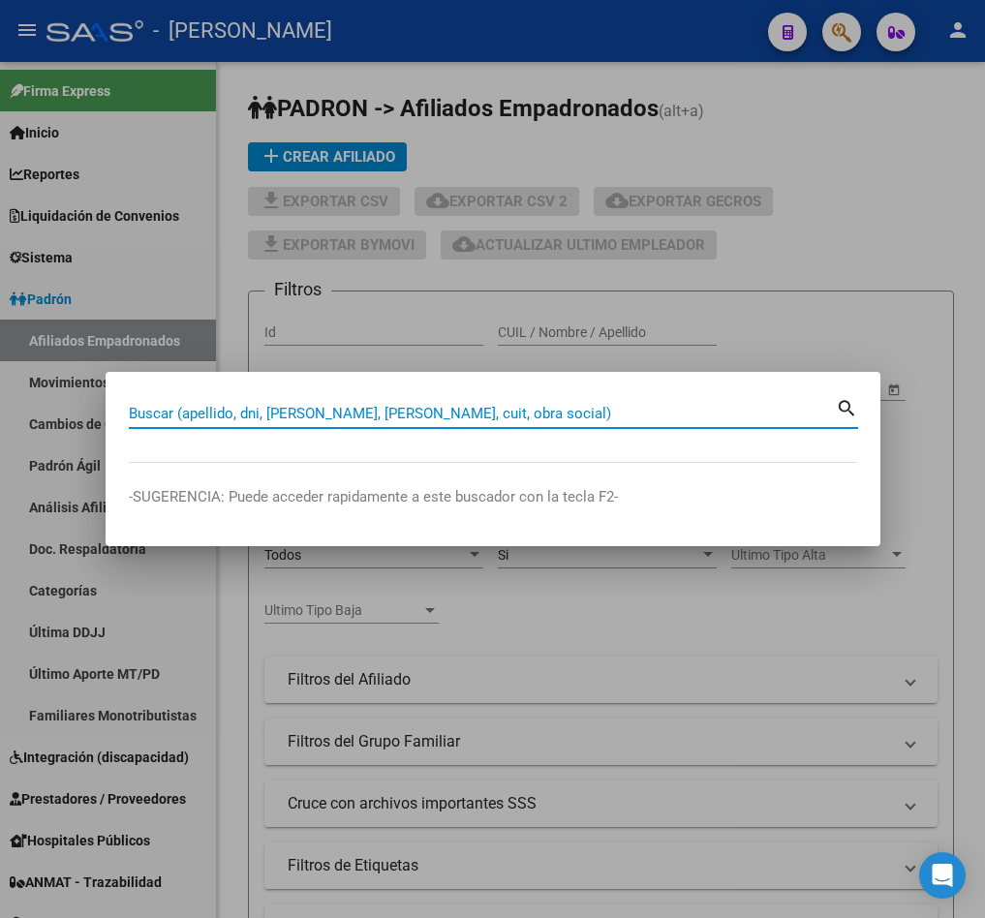
paste input "20298355885"
type input "20298355885"
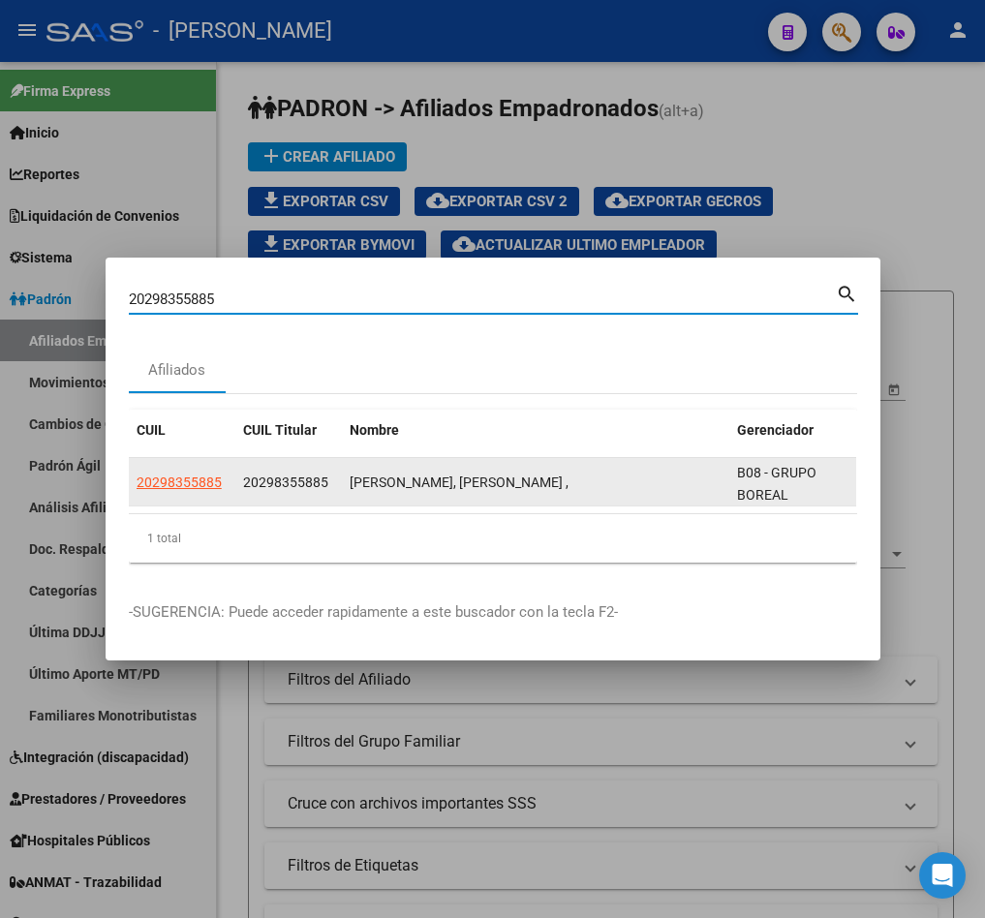
click at [222, 474] on div "20298355885" at bounding box center [182, 483] width 91 height 22
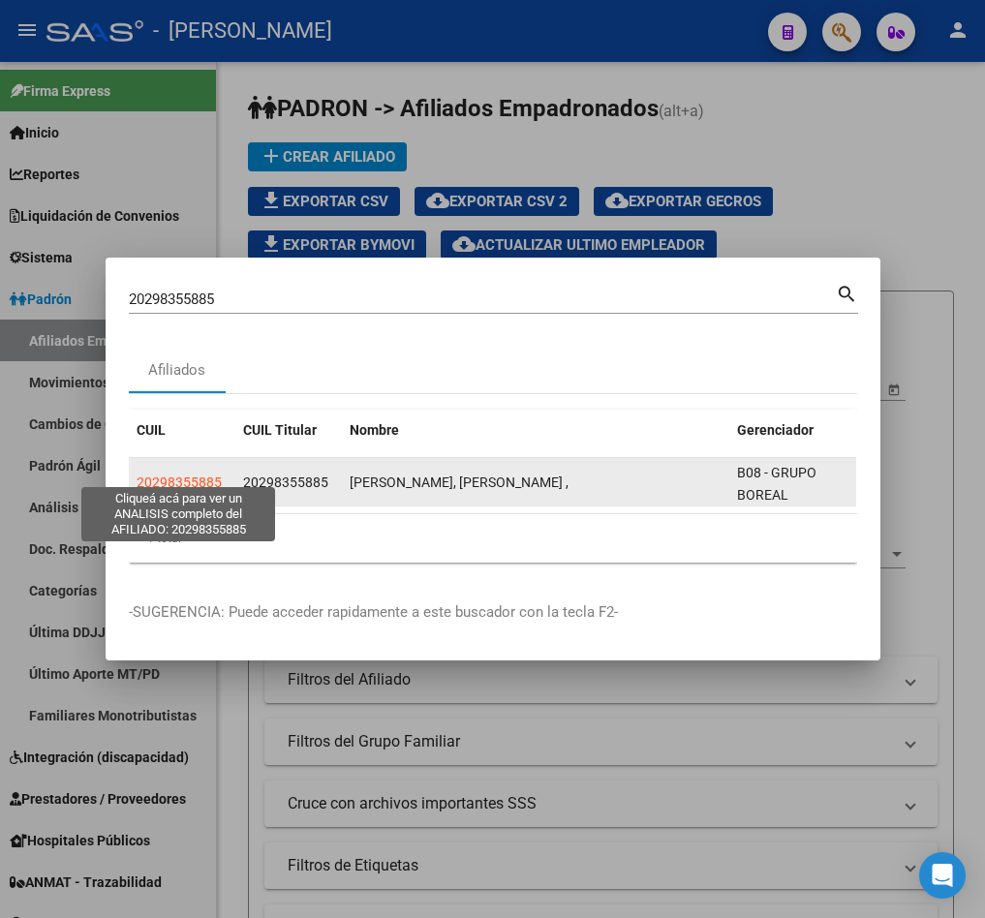
click at [209, 475] on span "20298355885" at bounding box center [179, 482] width 85 height 15
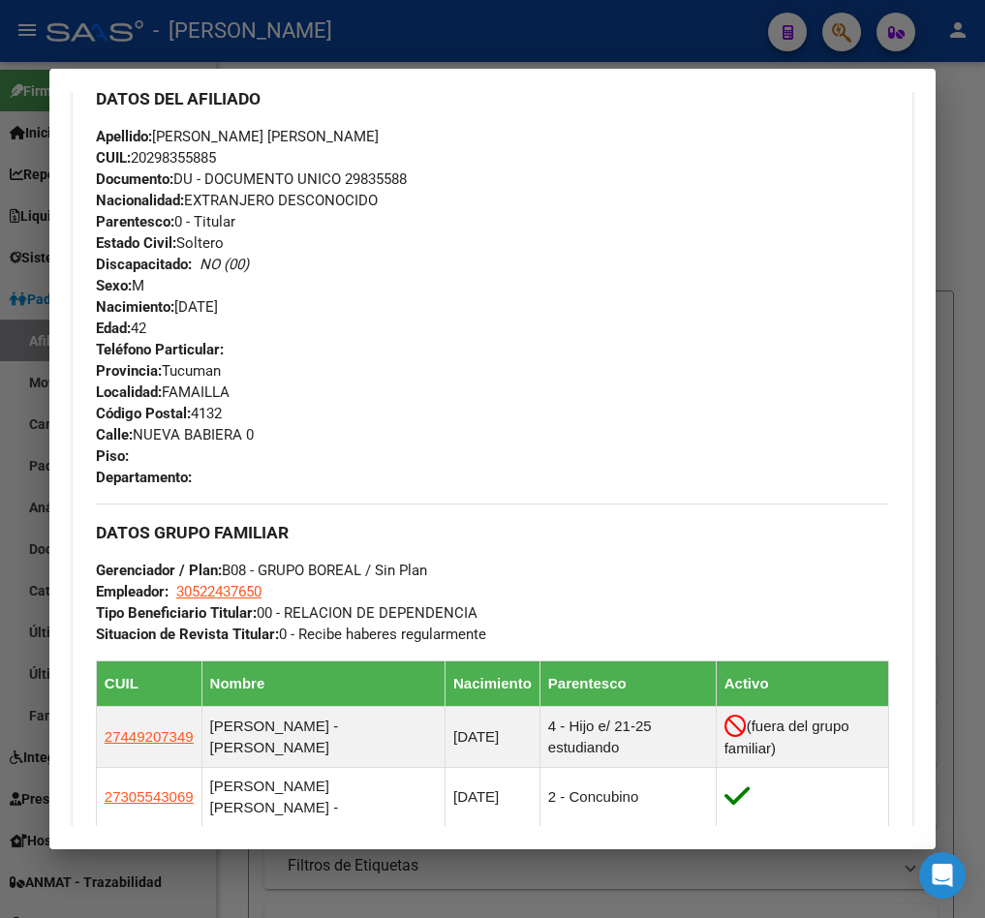
scroll to position [1017, 0]
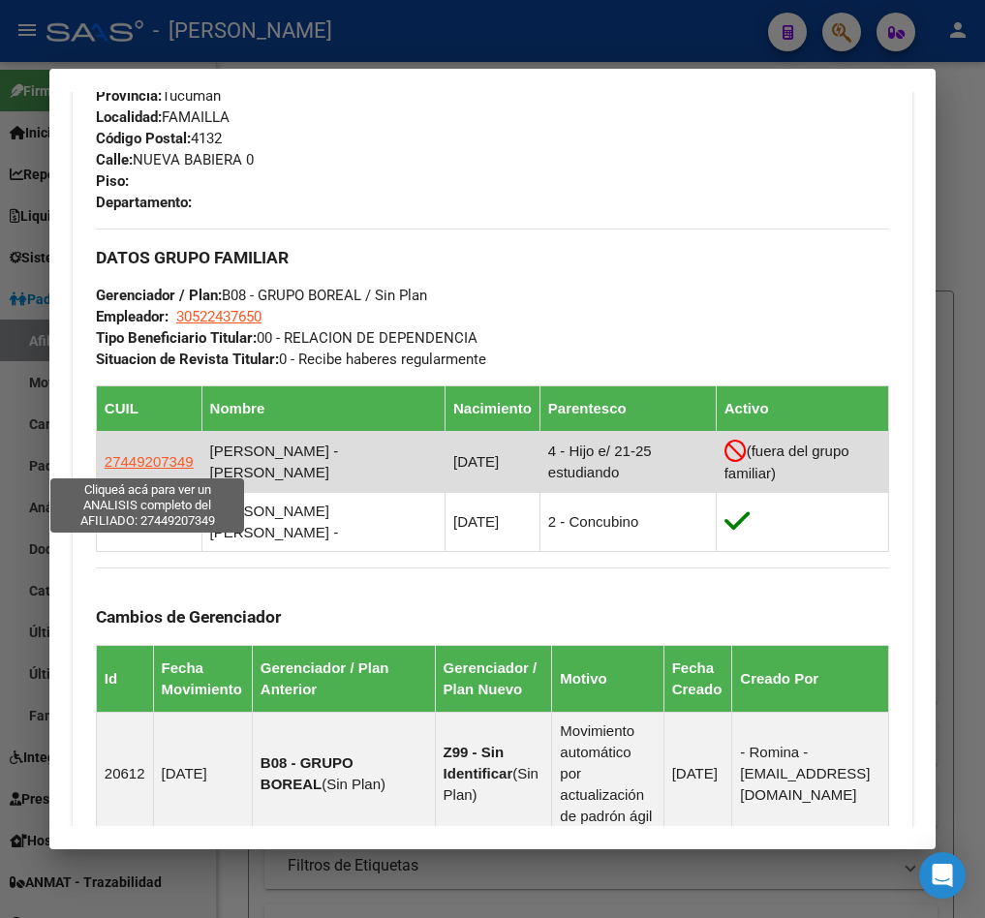
click at [148, 457] on span "27449207349" at bounding box center [149, 461] width 89 height 16
type textarea "27449207349"
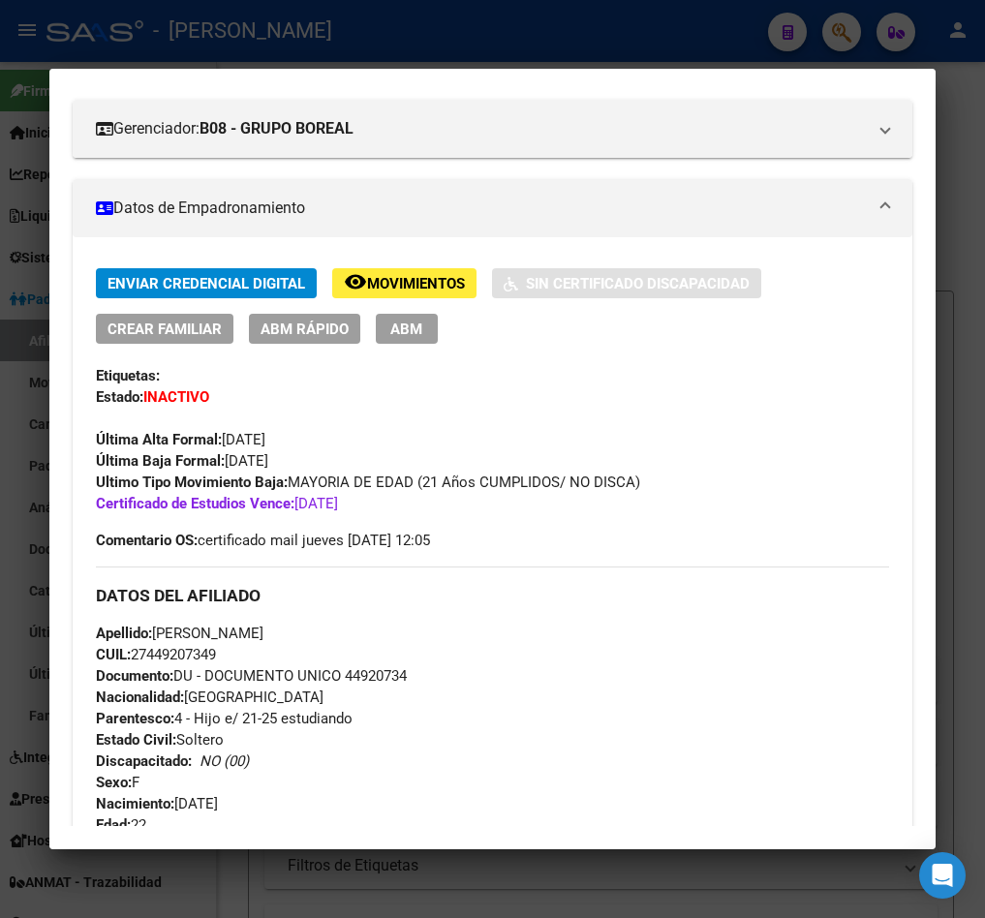
scroll to position [291, 0]
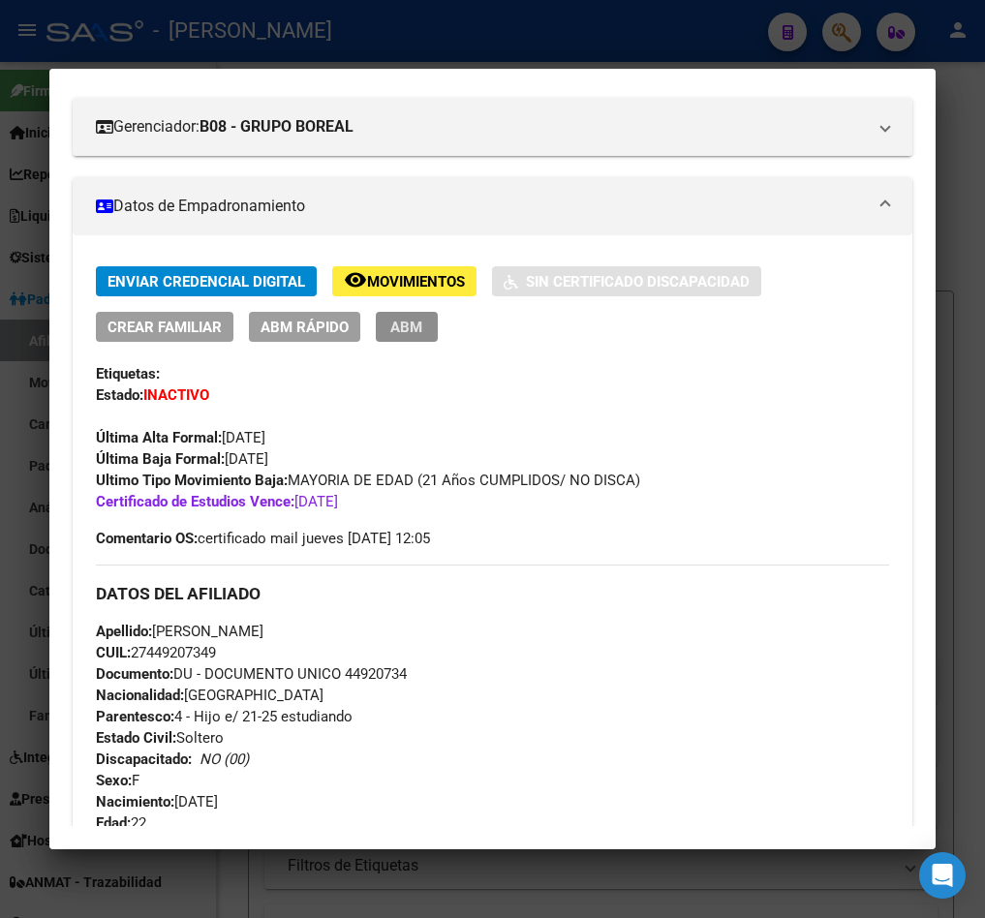
click at [407, 335] on span "ABM" at bounding box center [406, 327] width 32 height 17
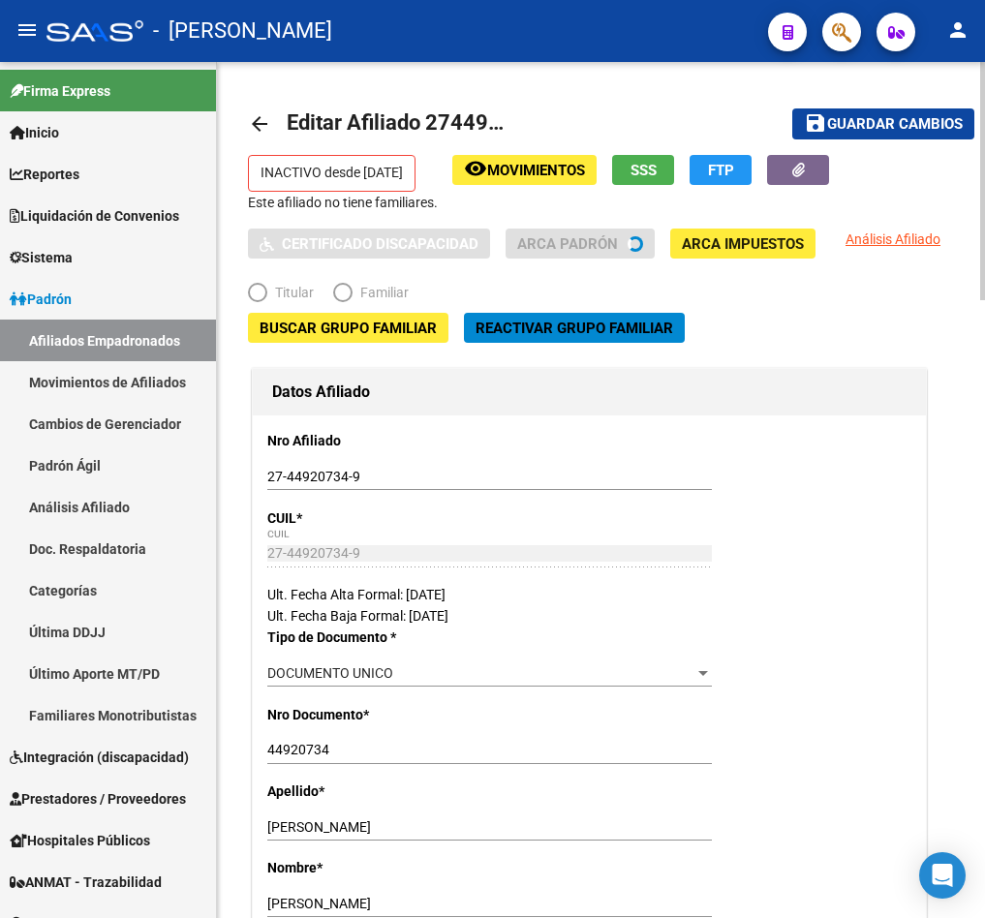
radio input "true"
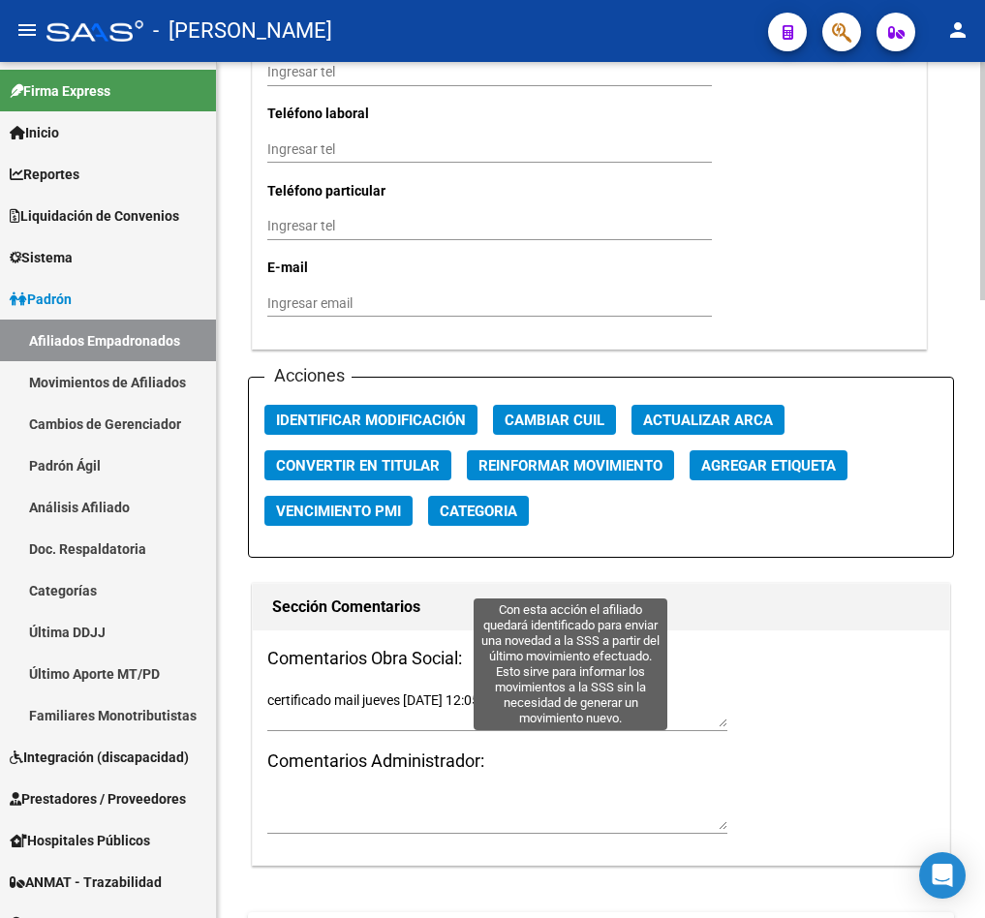
scroll to position [2218, 0]
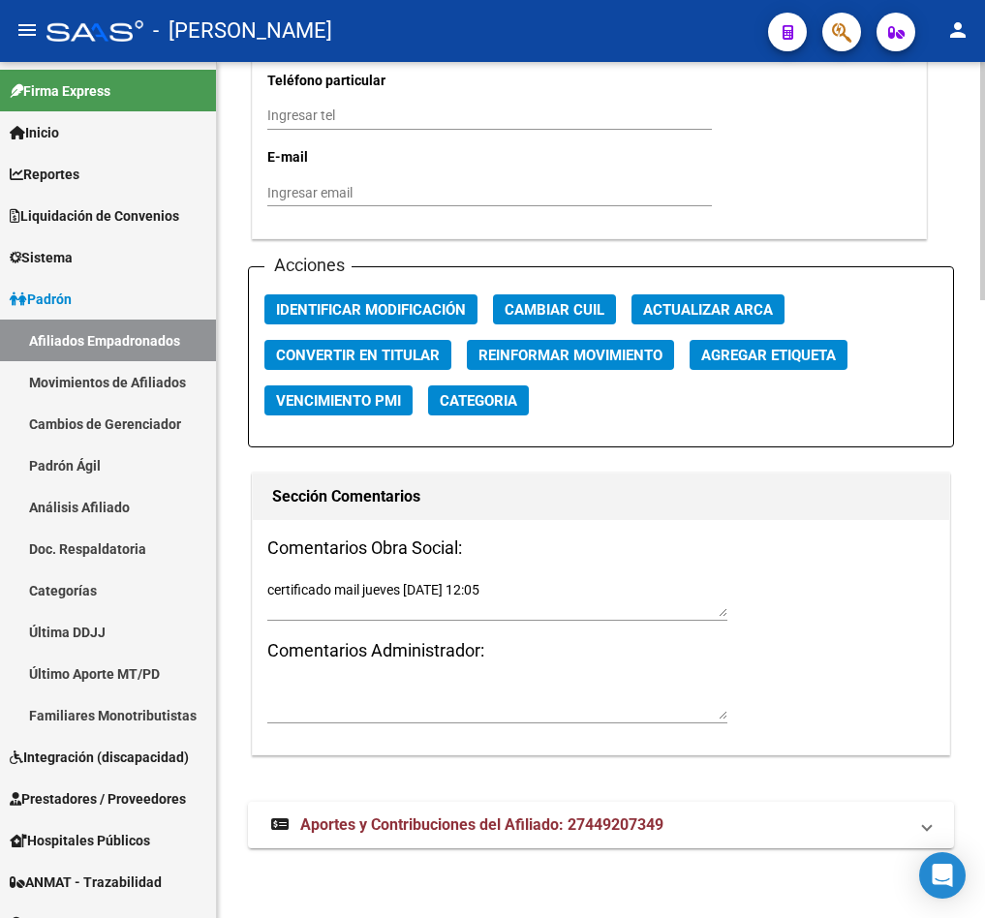
click at [532, 593] on textarea "certificado mail jueves [DATE] 12:05" at bounding box center [497, 598] width 460 height 37
click at [349, 591] on textarea "certificado mail jueves [DATE] 12:05" at bounding box center [497, 598] width 460 height 37
drag, startPoint x: 372, startPoint y: 590, endPoint x: 511, endPoint y: 588, distance: 139.5
click at [511, 588] on textarea "certificado mail jueves [DATE] 12:05" at bounding box center [497, 598] width 460 height 37
paste textarea "lunes [DATE] 16:39"
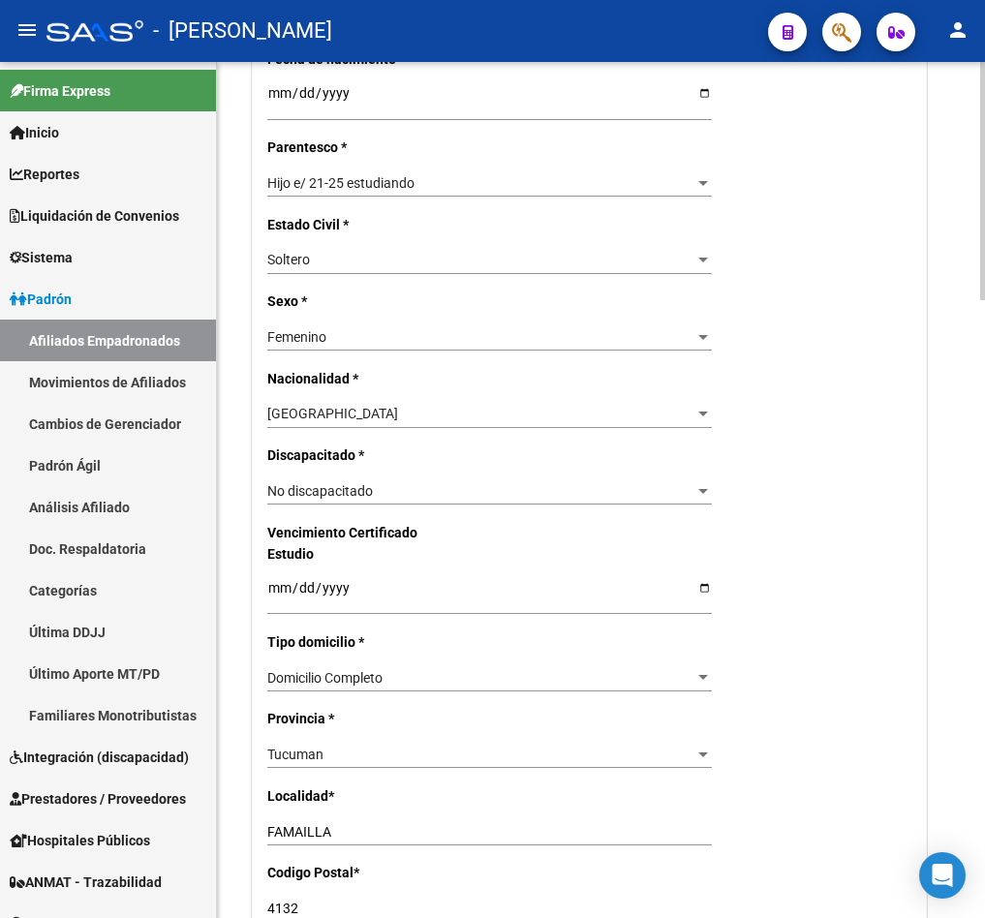
scroll to position [1056, 0]
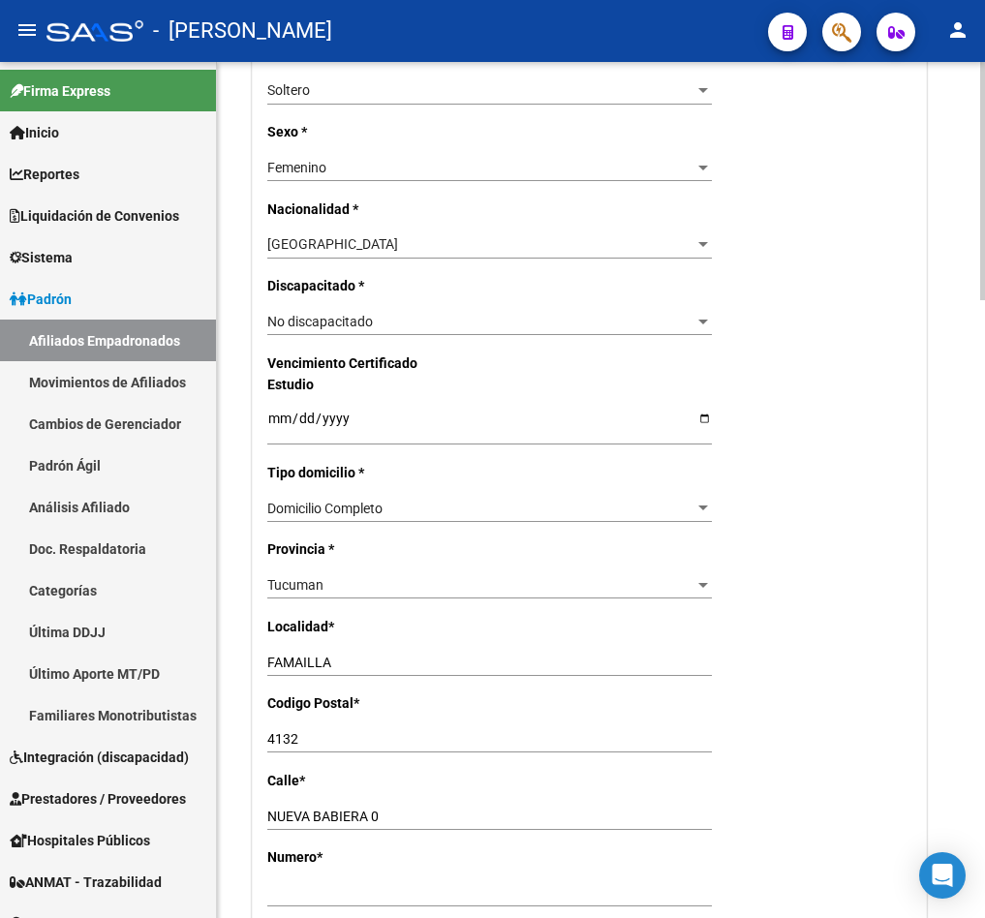
type textarea "certificado mail jlunes [DATE] 16:39"
click at [271, 416] on input "[DATE]" at bounding box center [489, 425] width 445 height 29
type input "[DATE]"
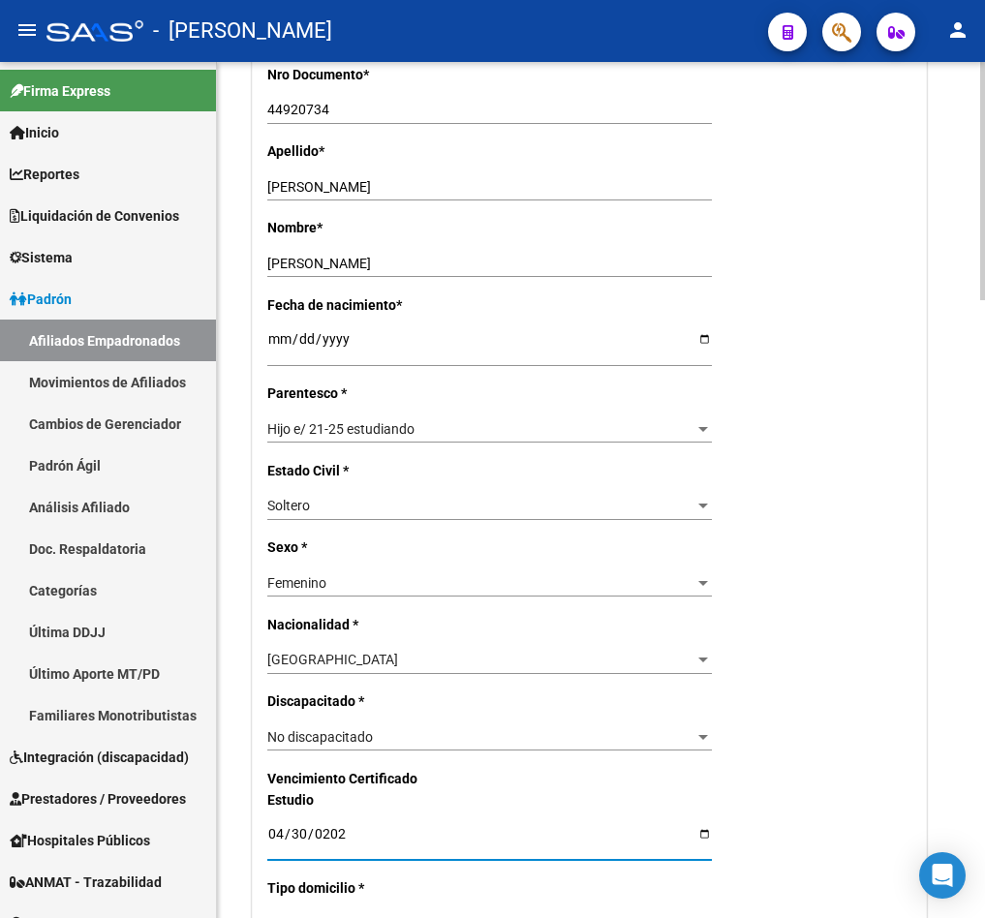
scroll to position [0, 0]
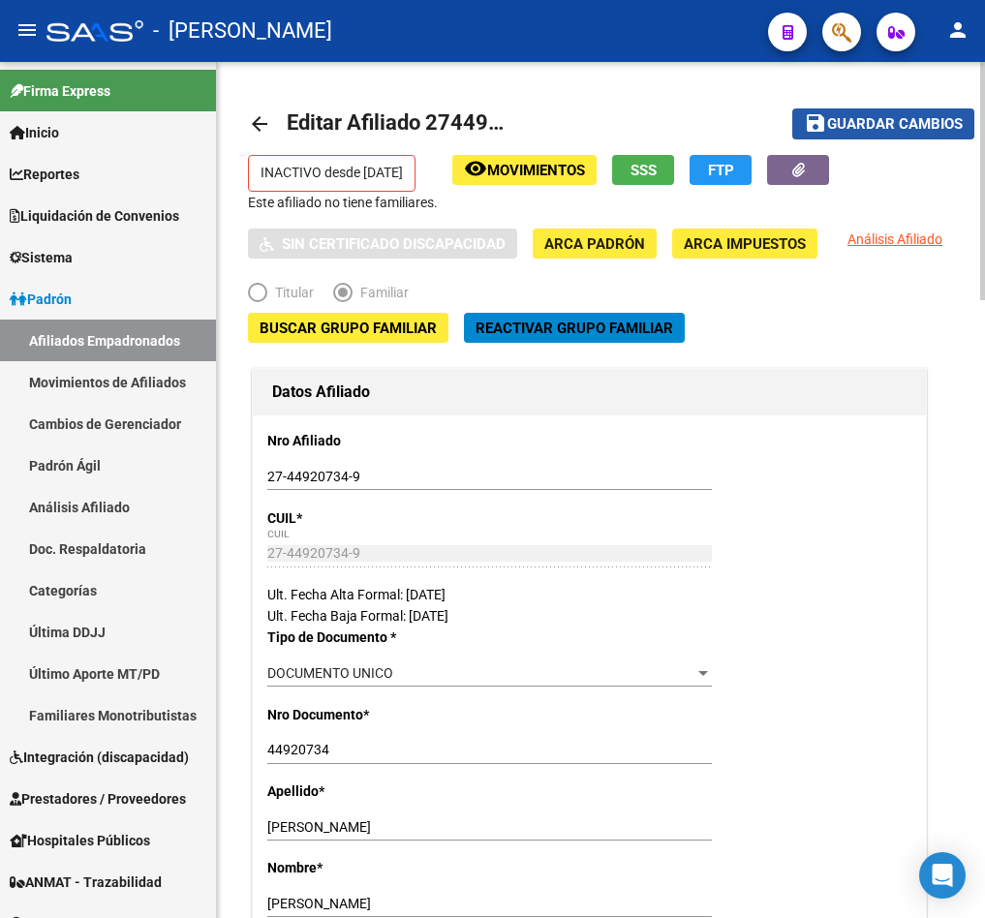
click at [907, 134] on button "save Guardar cambios" at bounding box center [883, 123] width 182 height 30
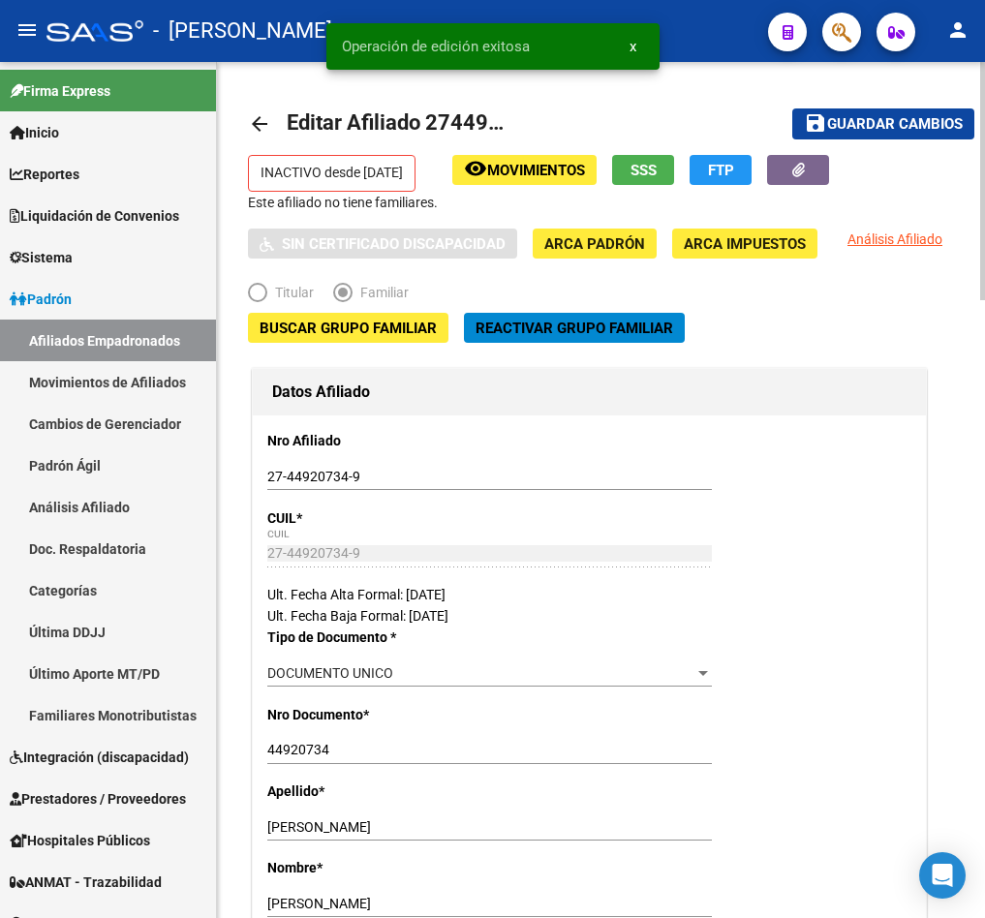
click at [535, 334] on span "Reactivar Grupo Familiar" at bounding box center [575, 328] width 198 height 17
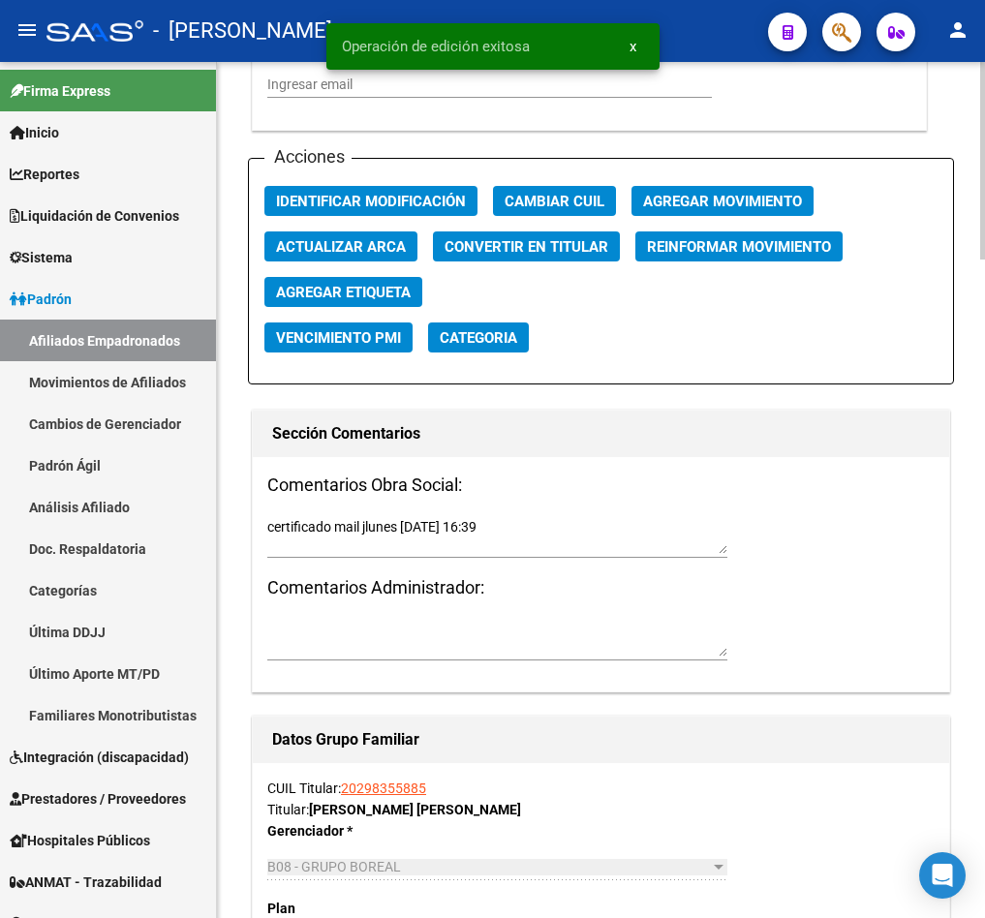
scroll to position [2179, 0]
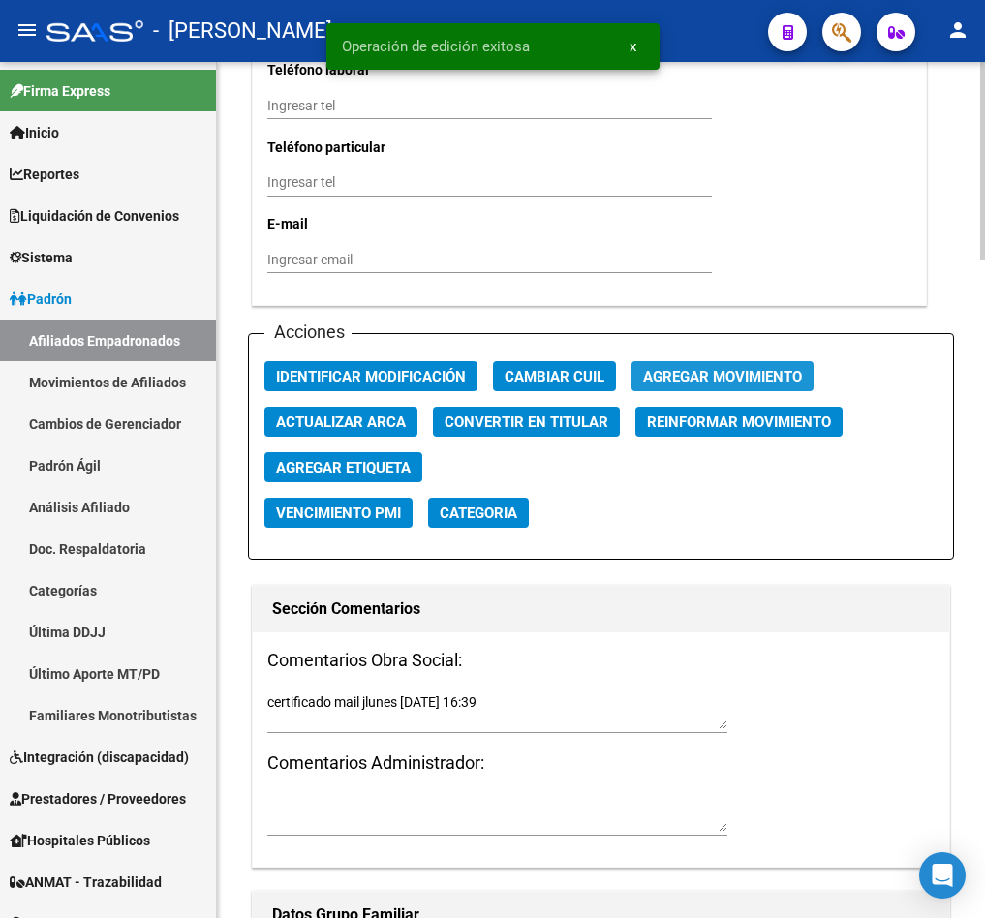
click at [695, 370] on span "Agregar Movimiento" at bounding box center [722, 376] width 159 height 17
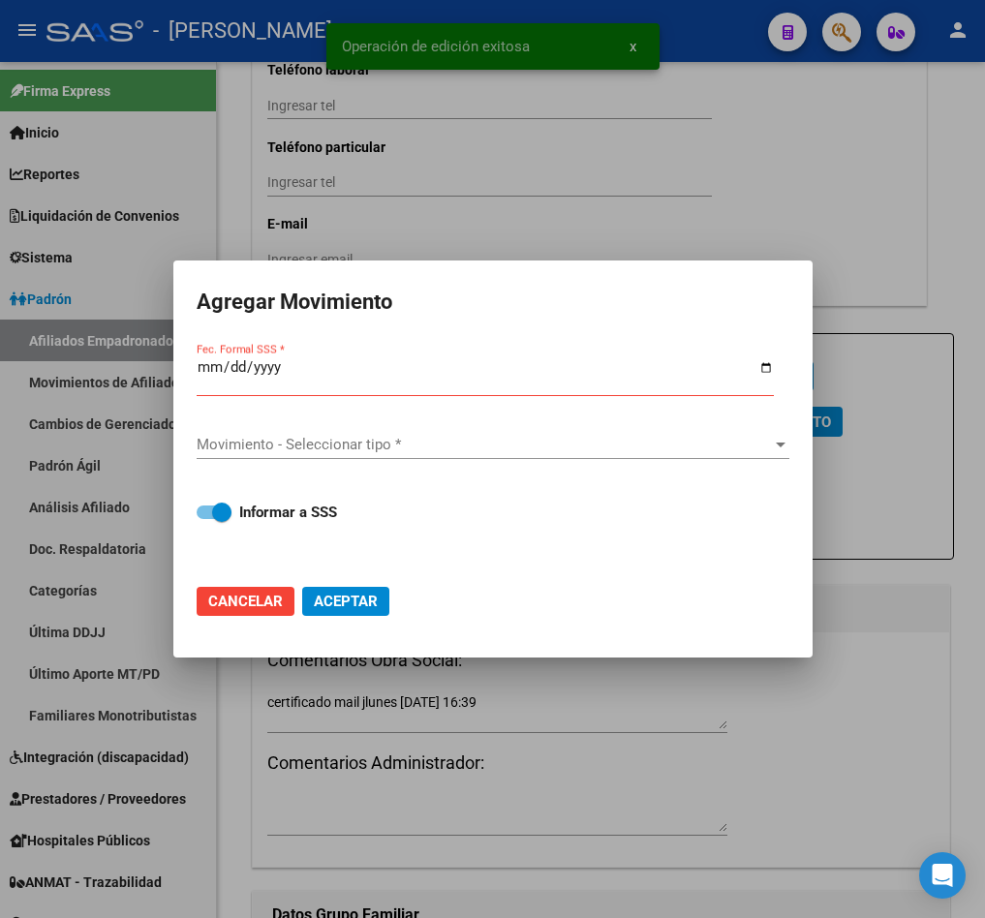
drag, startPoint x: 364, startPoint y: 410, endPoint x: 363, endPoint y: 437, distance: 27.1
click at [361, 419] on div "Fec. Formal SSS * Movimiento - Seleccionar tipo * Movimiento - Seleccionar tipo…" at bounding box center [493, 455] width 593 height 230
click at [363, 437] on span "Movimiento - Seleccionar tipo *" at bounding box center [484, 444] width 575 height 17
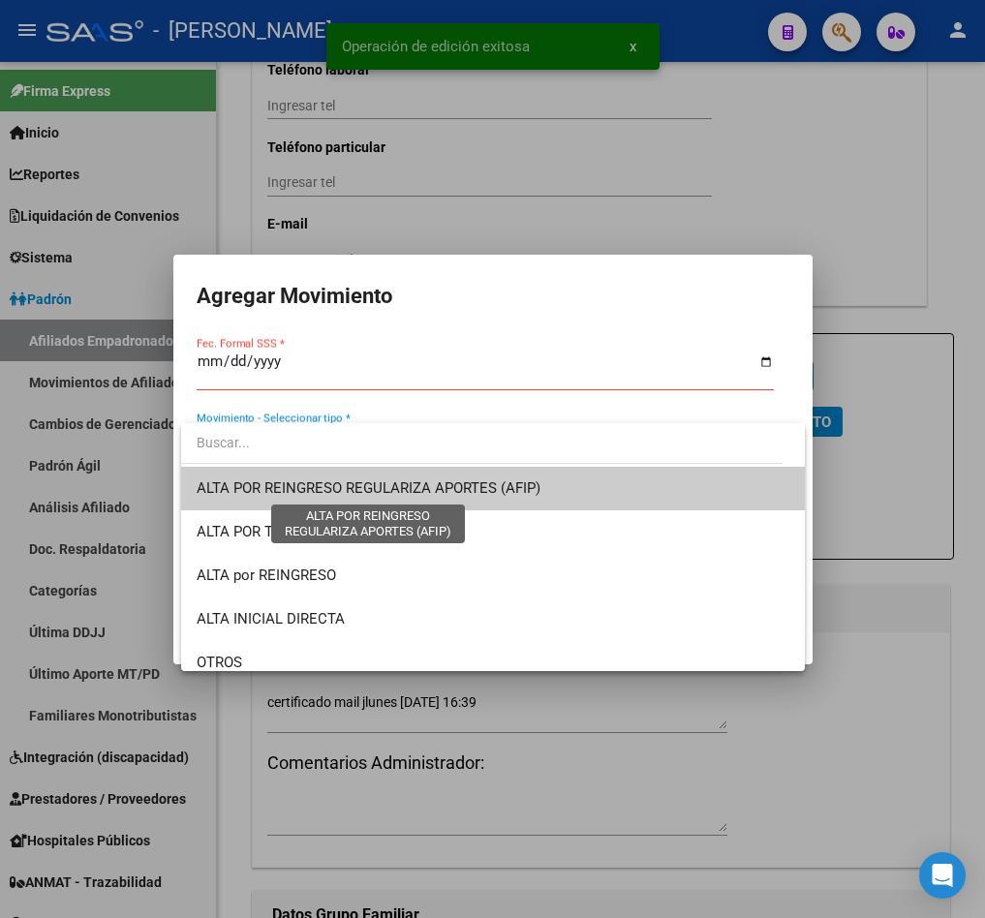
click at [349, 480] on span "ALTA POR REINGRESO REGULARIZA APORTES (AFIP)" at bounding box center [369, 487] width 344 height 17
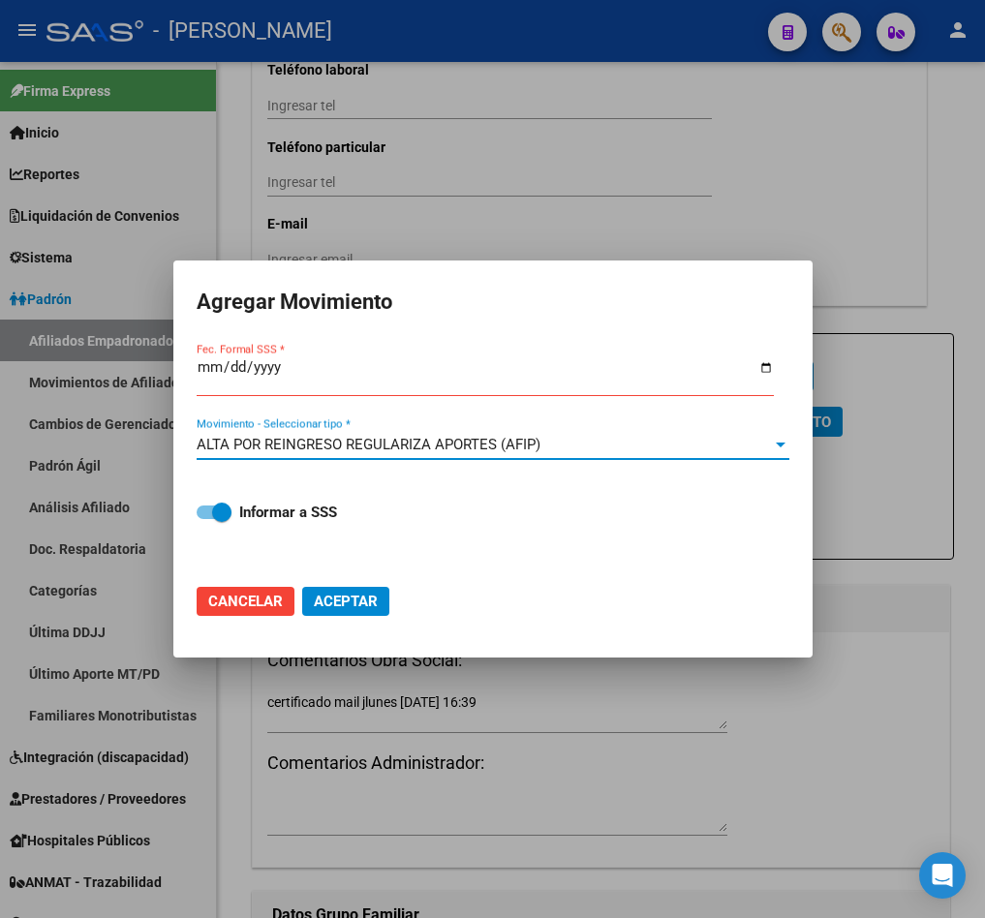
click at [210, 363] on input "Fec. Formal SSS *" at bounding box center [485, 374] width 577 height 31
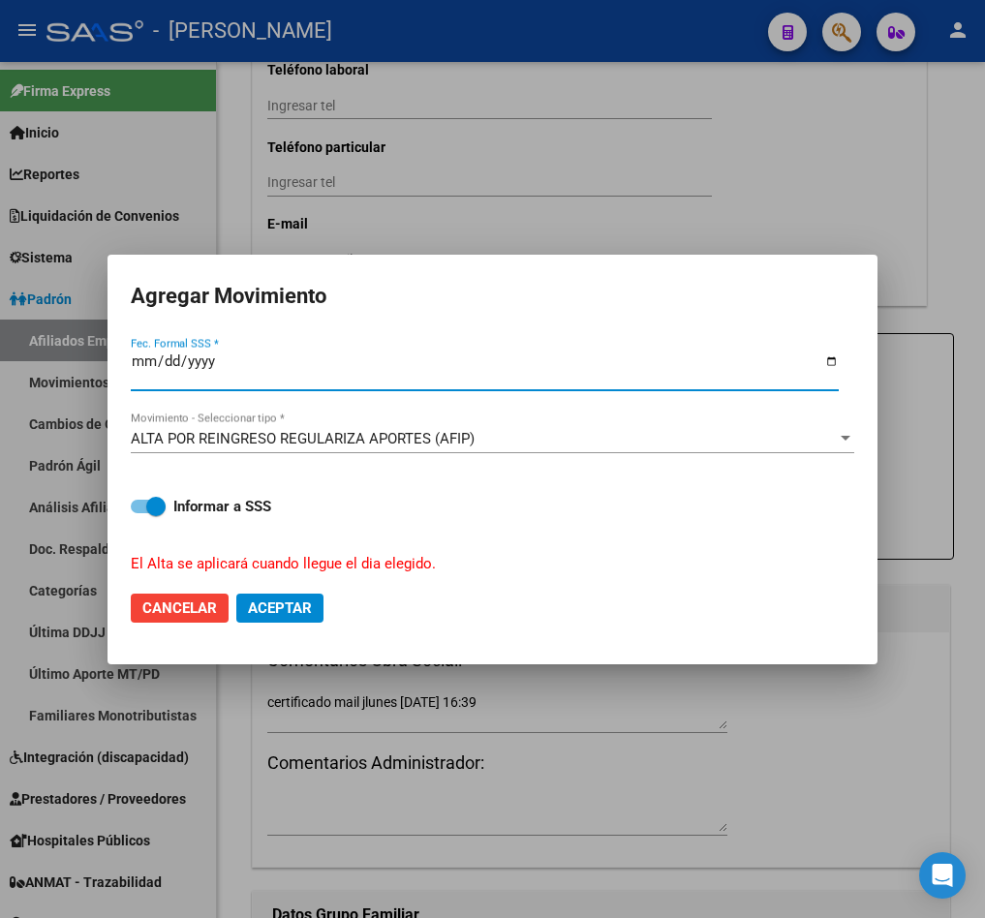
type input "[DATE]"
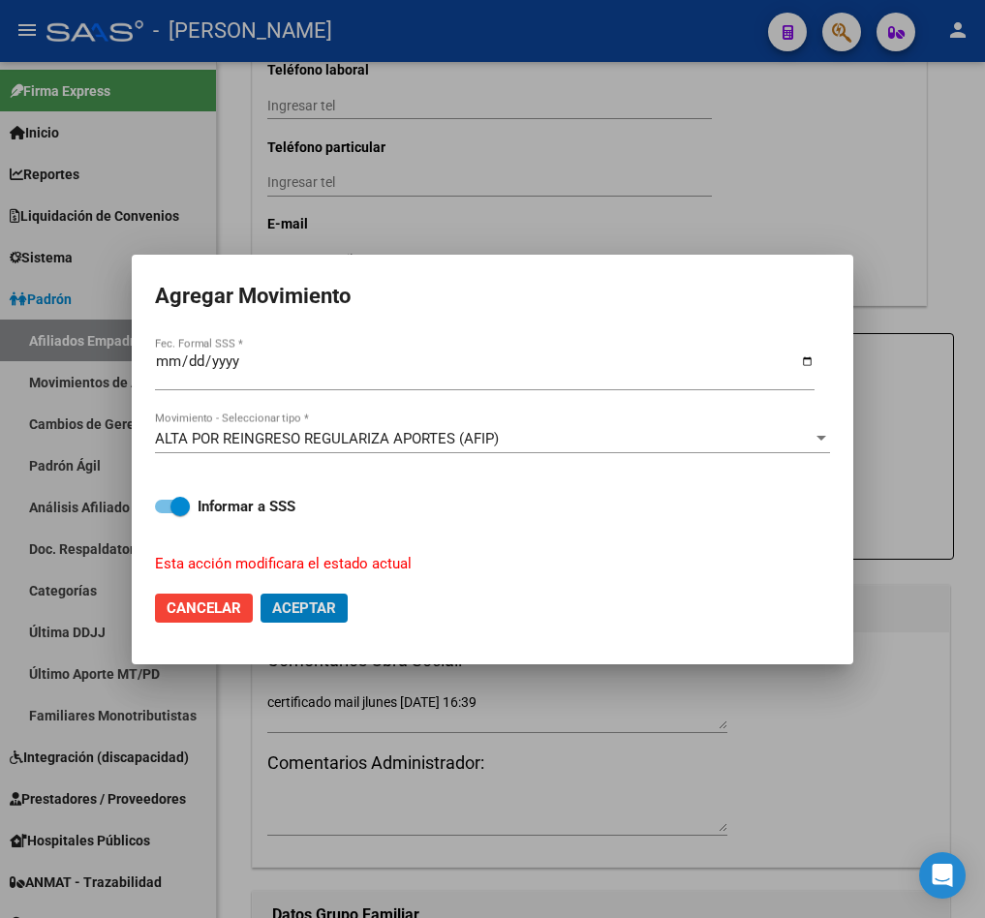
click at [261, 594] on button "Aceptar" at bounding box center [304, 608] width 87 height 29
checkbox input "false"
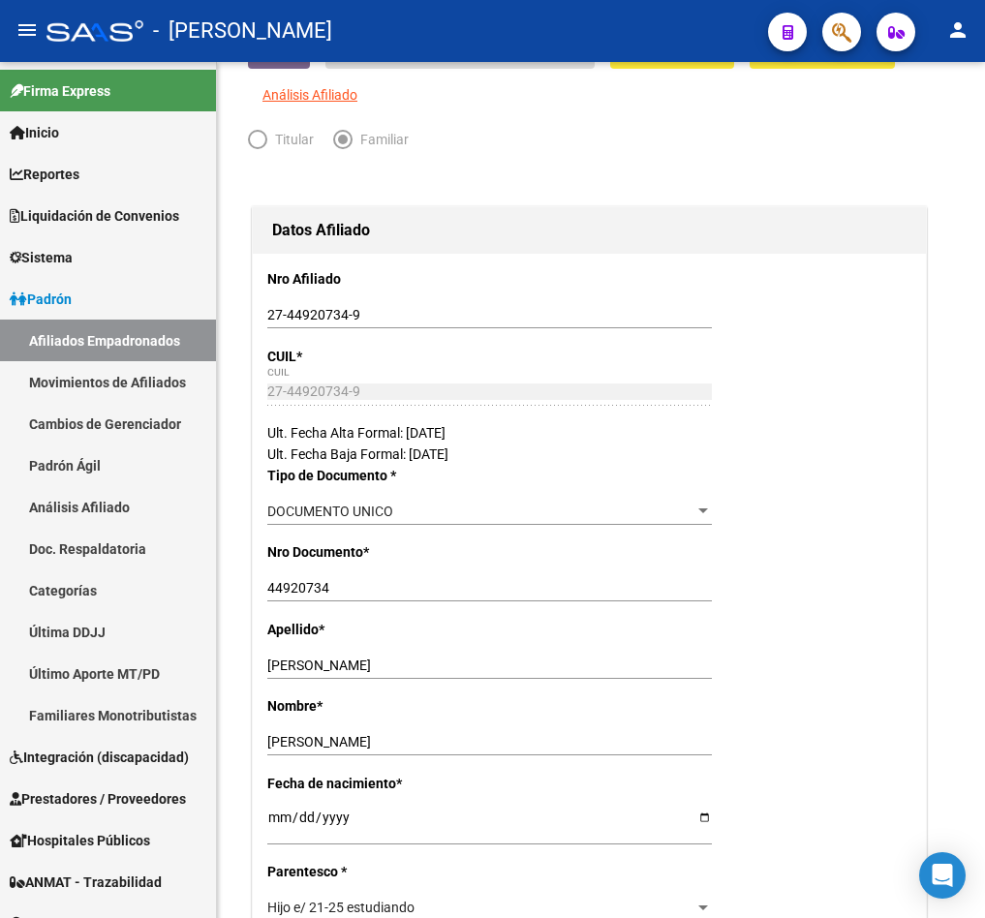
scroll to position [0, 0]
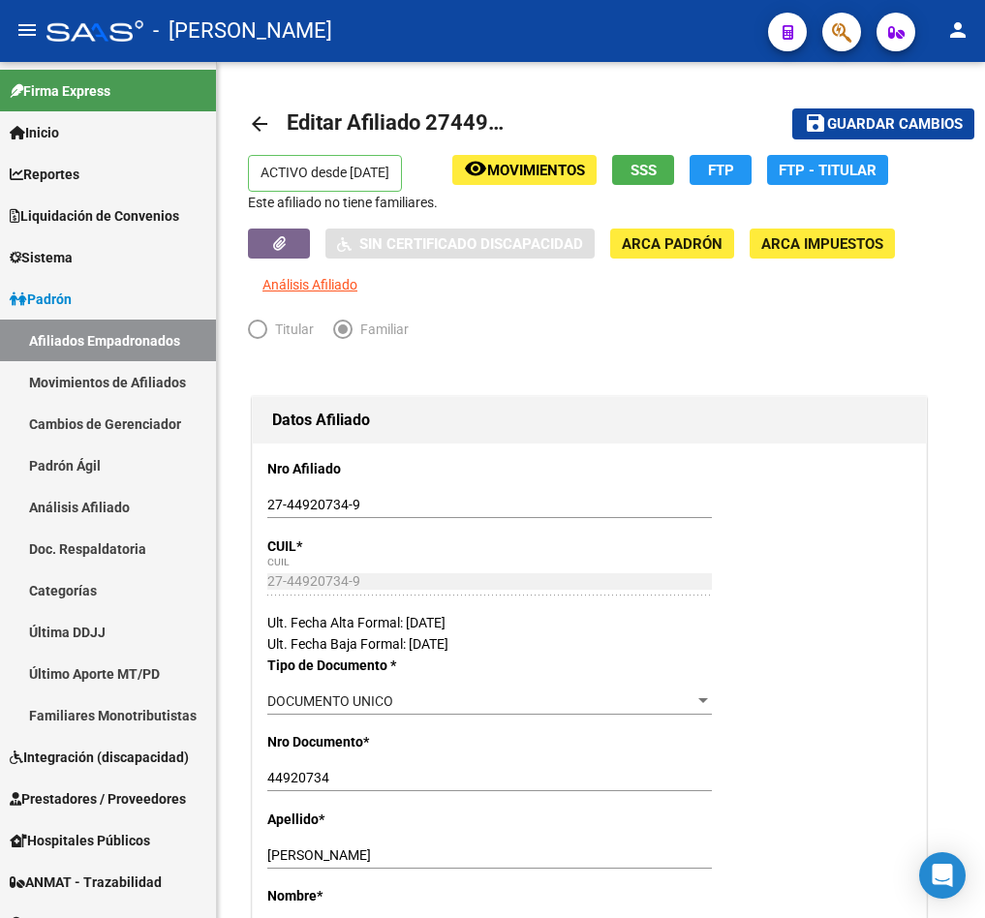
click at [436, 125] on span "Editar Afiliado 27449207349" at bounding box center [425, 122] width 277 height 24
copy h1 "27449207349"
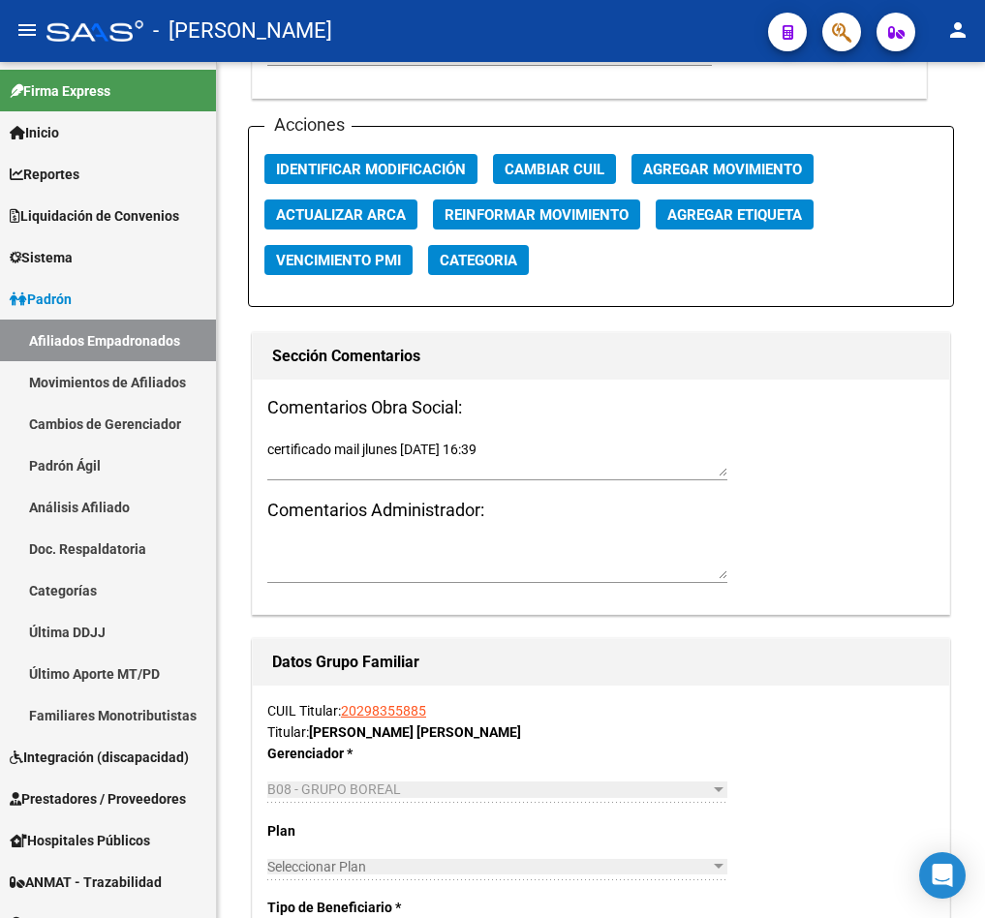
scroll to position [2760, 0]
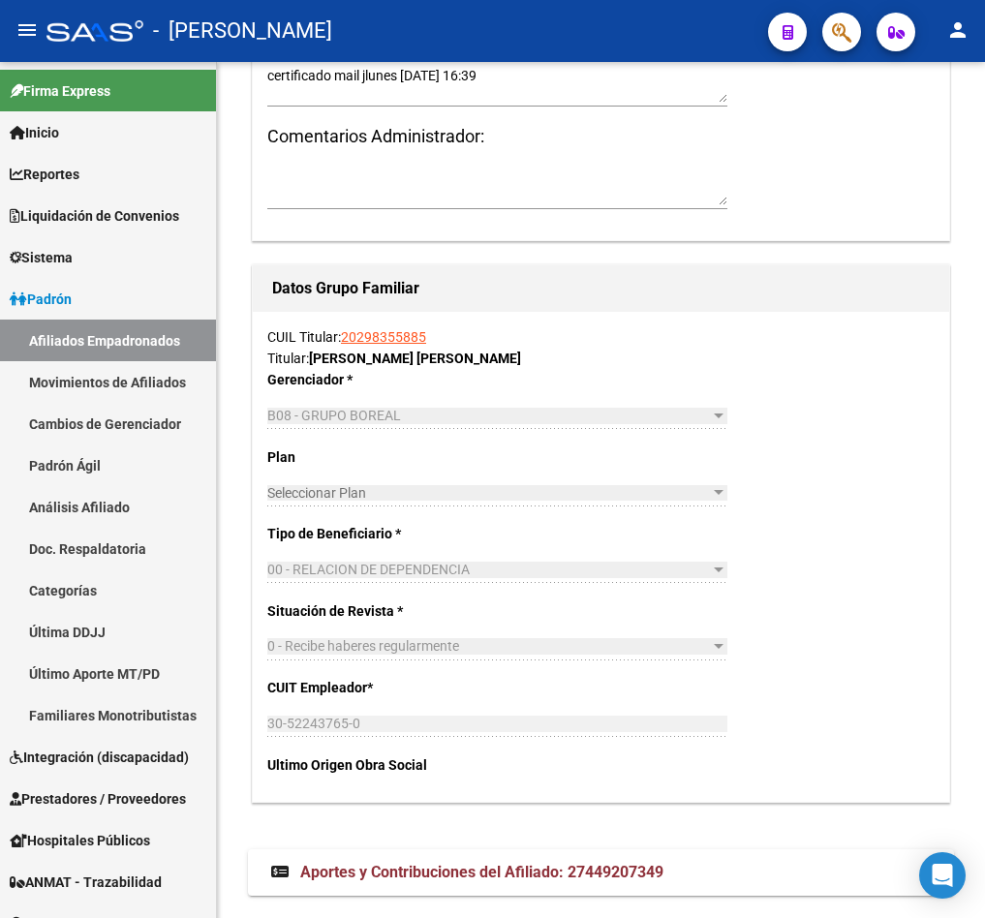
click at [372, 334] on link "20298355885" at bounding box center [383, 336] width 85 height 15
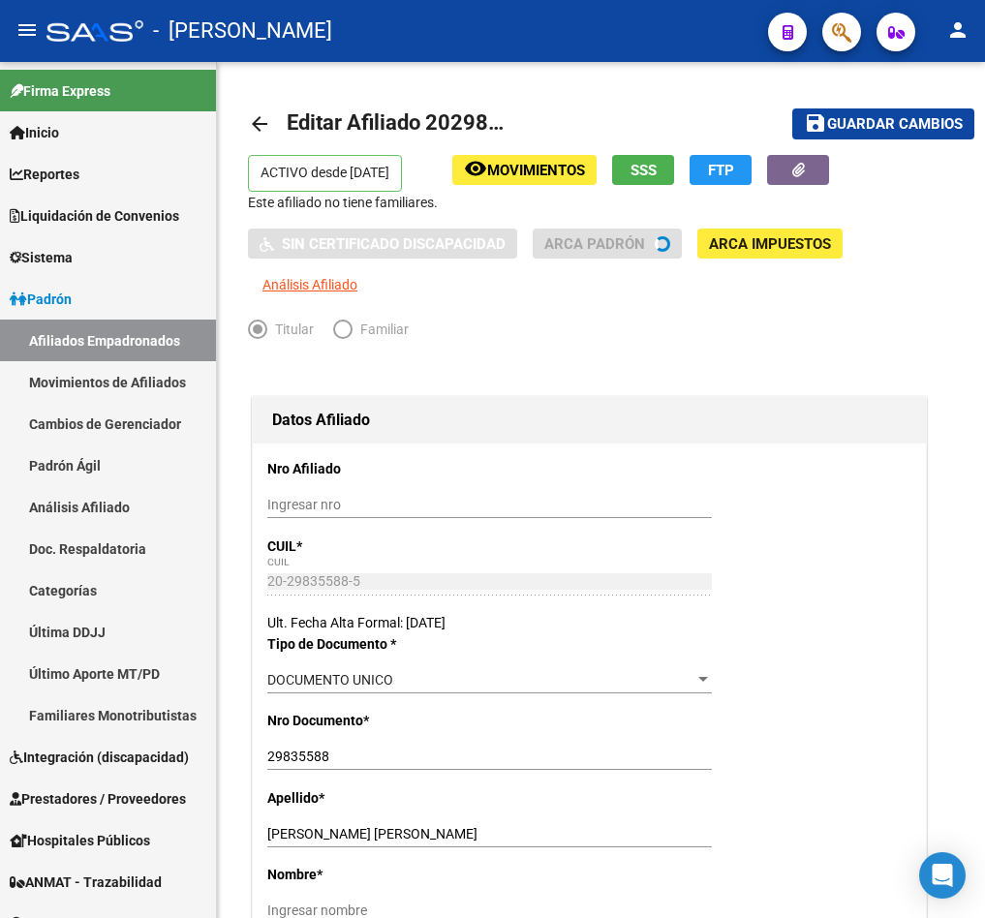
click at [424, 125] on span "Editar Afiliado 20298355885" at bounding box center [425, 122] width 277 height 24
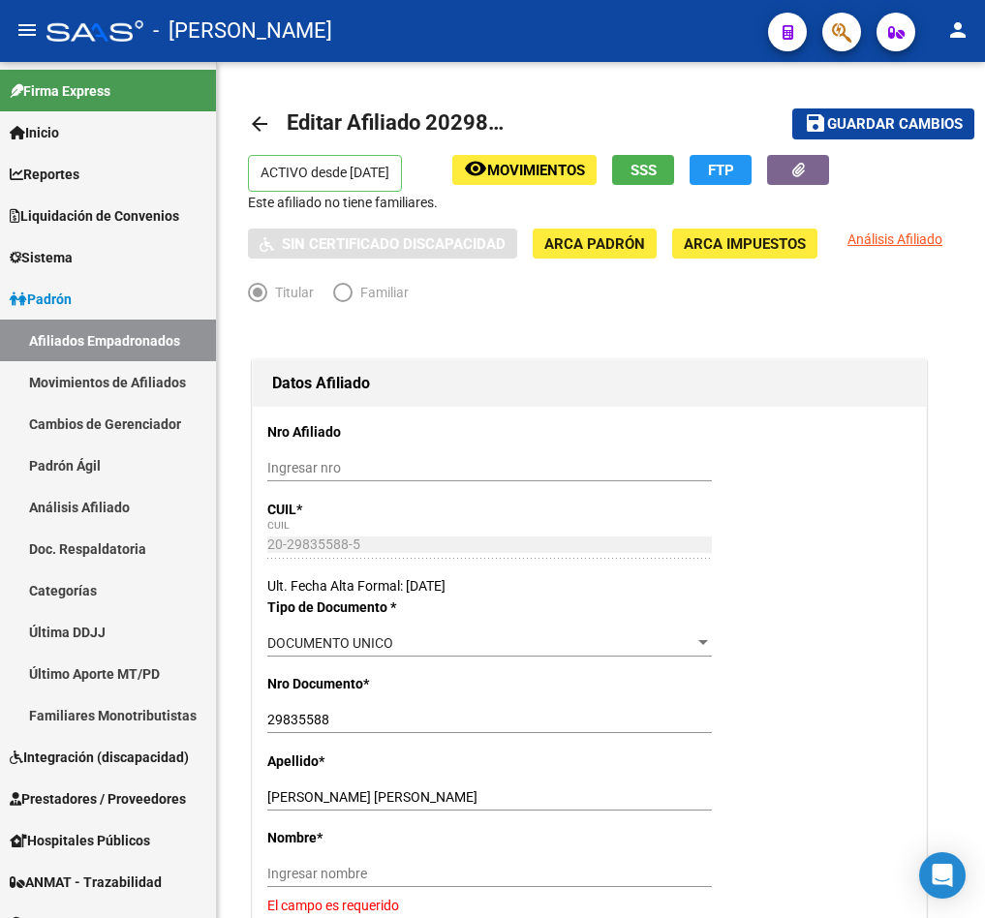
copy h1 "20298355885"
click at [175, 331] on link "Afiliados Empadronados" at bounding box center [108, 341] width 216 height 42
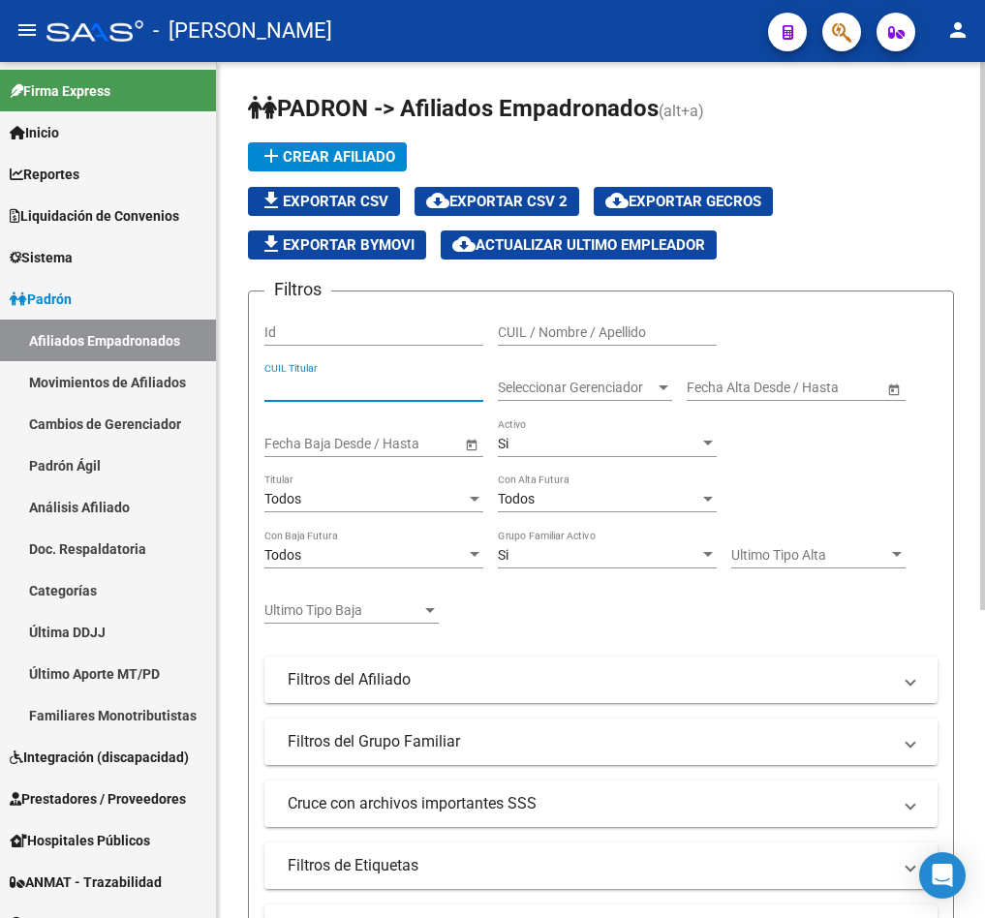
click at [386, 387] on input "CUIL Titular" at bounding box center [373, 388] width 219 height 16
paste input "20298355885"
type input "20298355885"
click at [488, 215] on button "cloud_download Exportar CSV 2" at bounding box center [497, 201] width 165 height 29
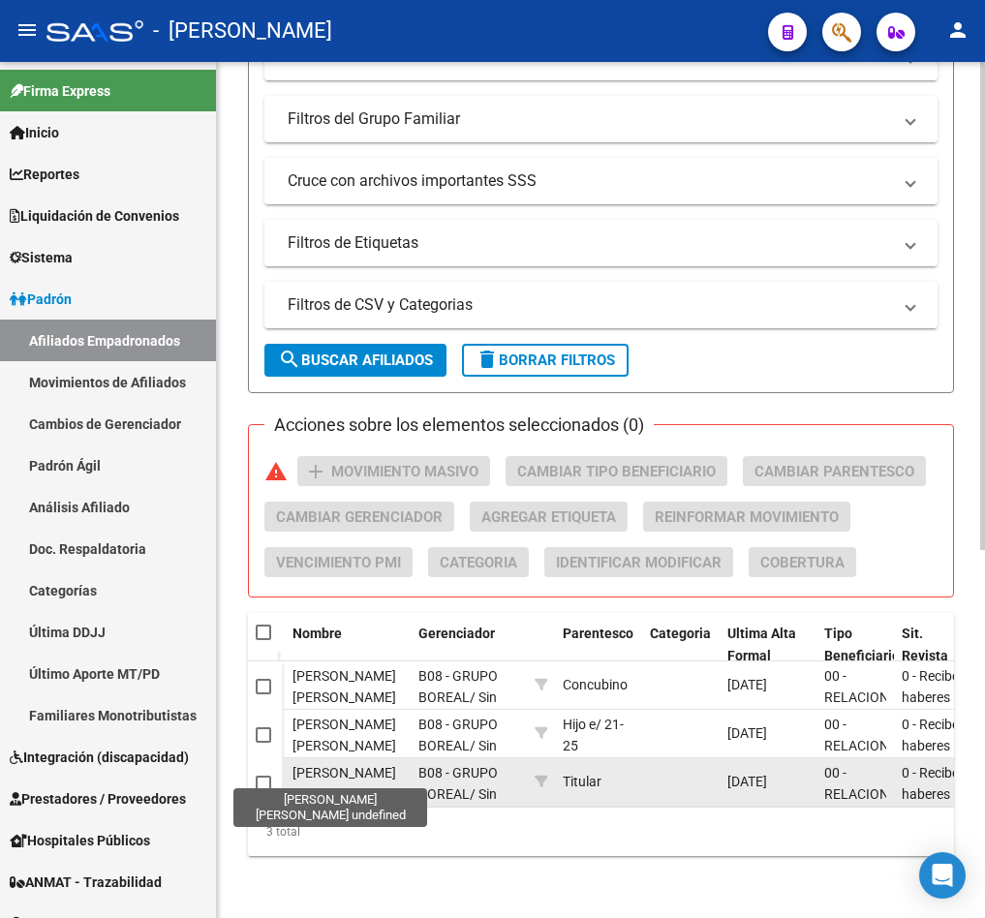
scroll to position [1, 0]
drag, startPoint x: 294, startPoint y: 753, endPoint x: 340, endPoint y: 771, distance: 49.1
click at [340, 771] on span "[PERSON_NAME] [PERSON_NAME]" at bounding box center [344, 780] width 104 height 38
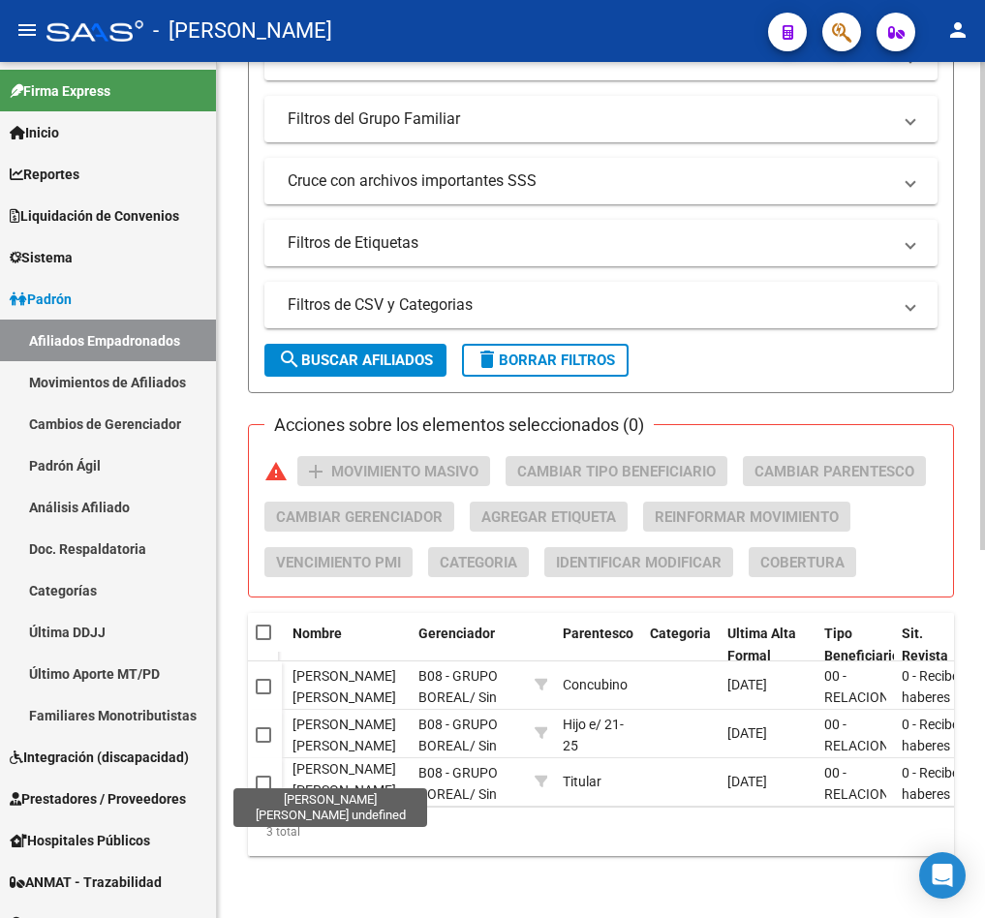
copy span "[PERSON_NAME] [PERSON_NAME]"
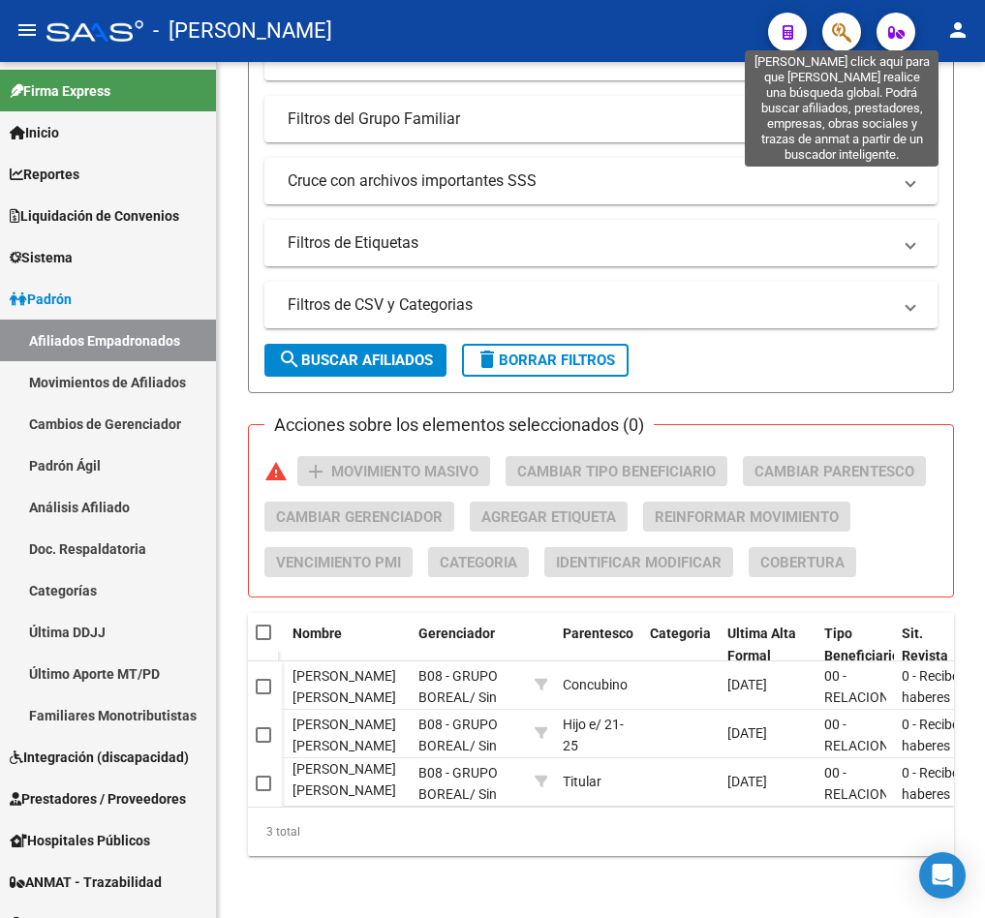
click at [843, 33] on icon "button" at bounding box center [841, 32] width 19 height 22
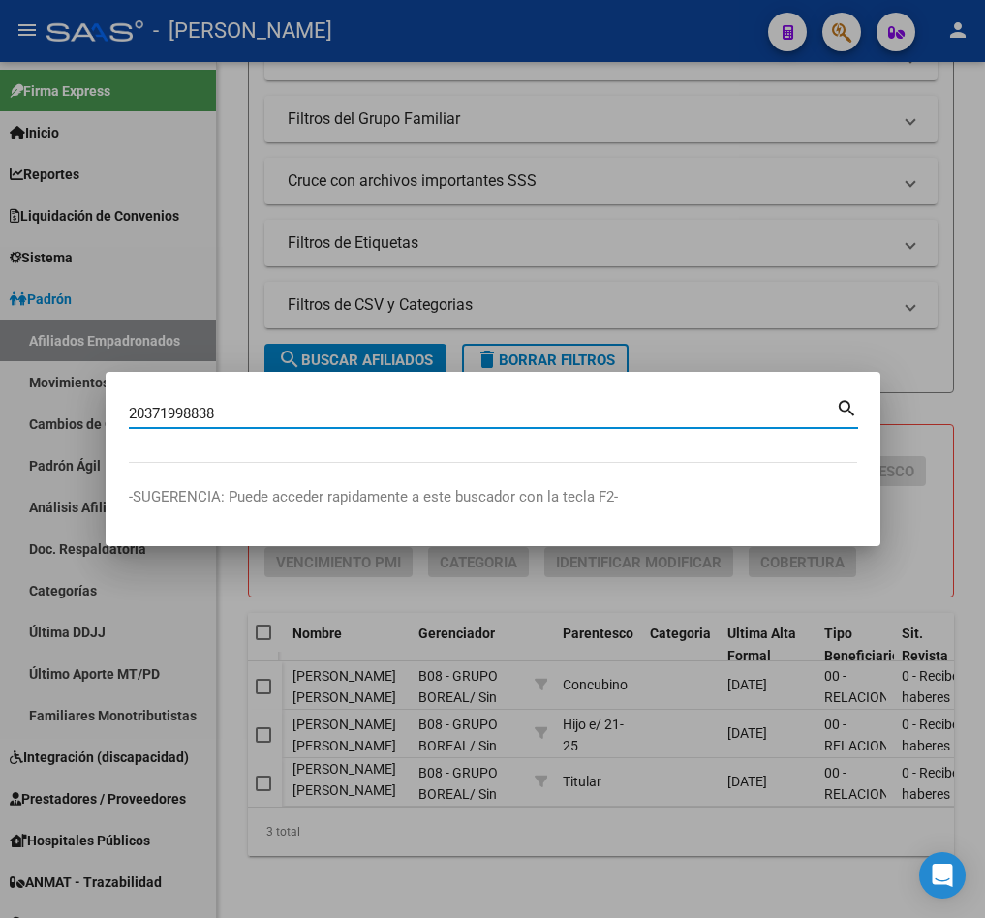
type input "20371998838"
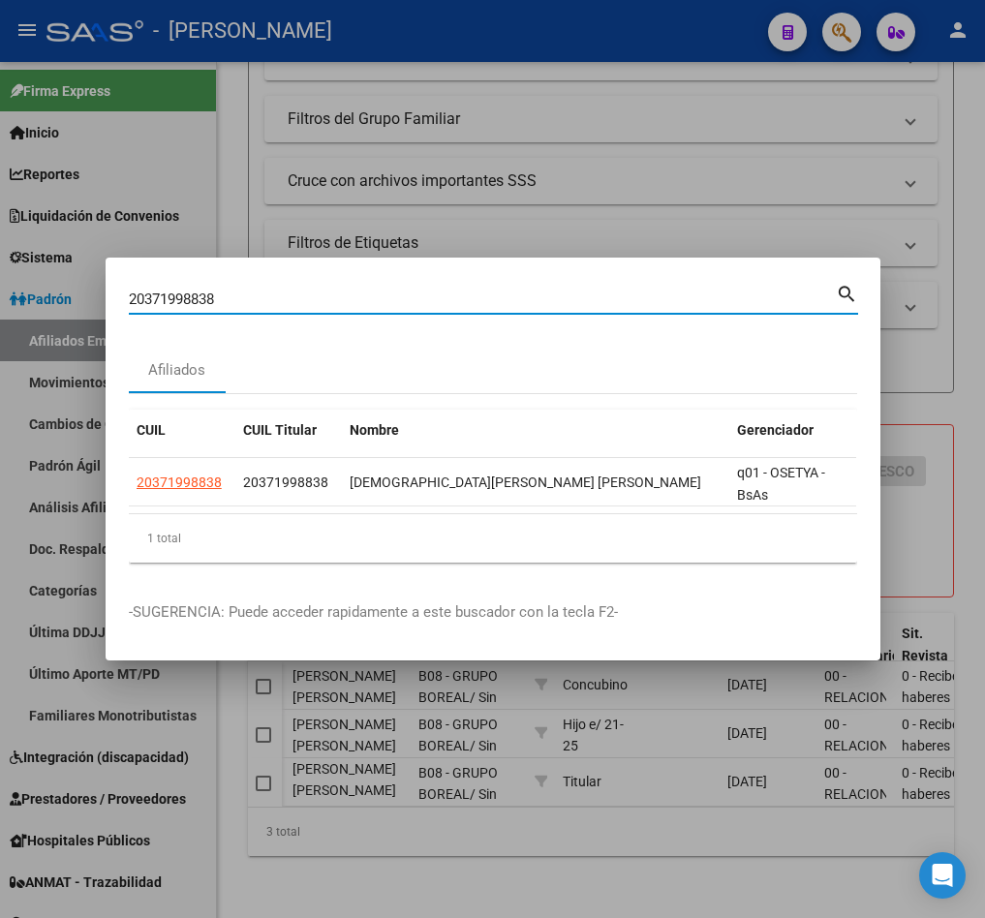
click at [350, 291] on input "20371998838" at bounding box center [482, 299] width 707 height 17
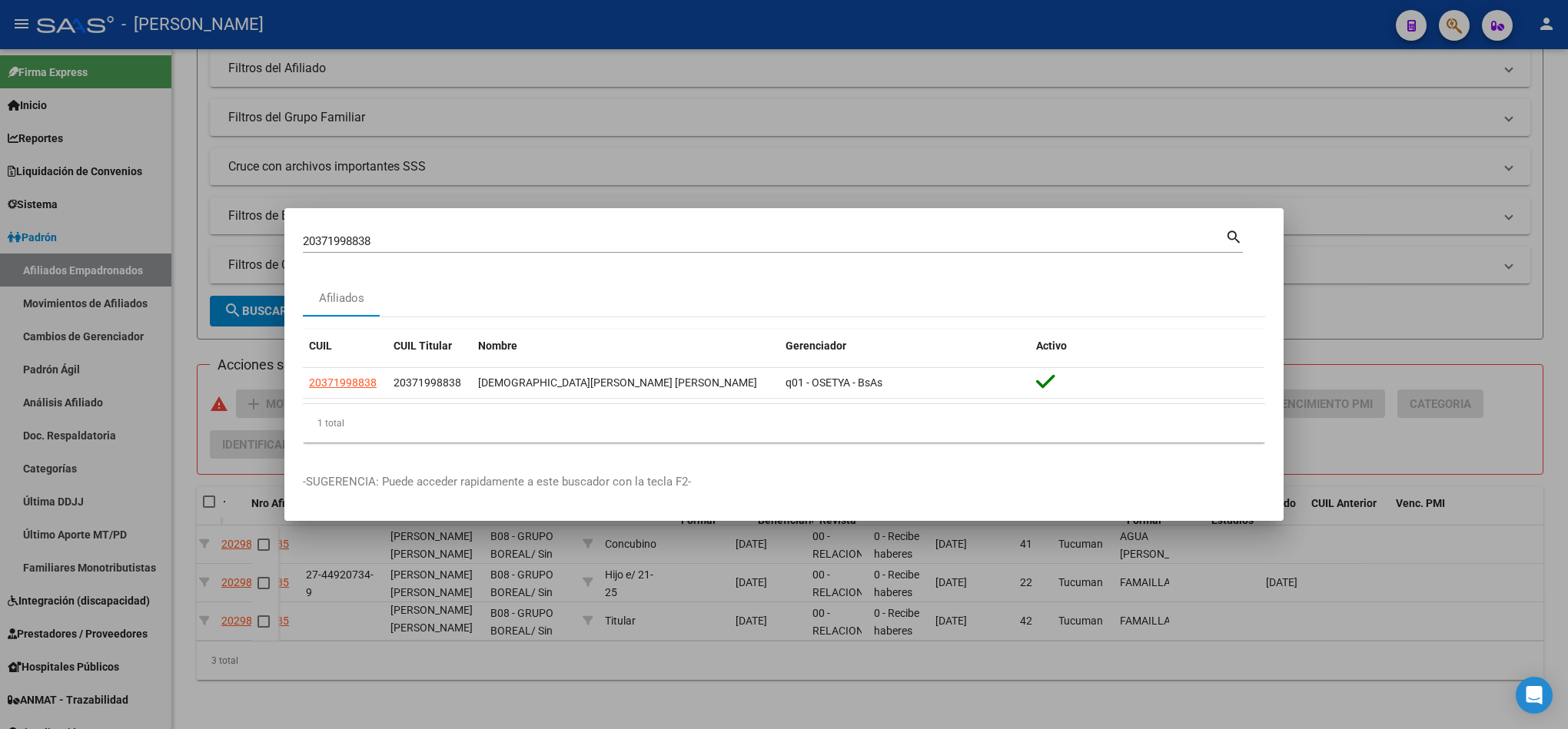
scroll to position [0, 427]
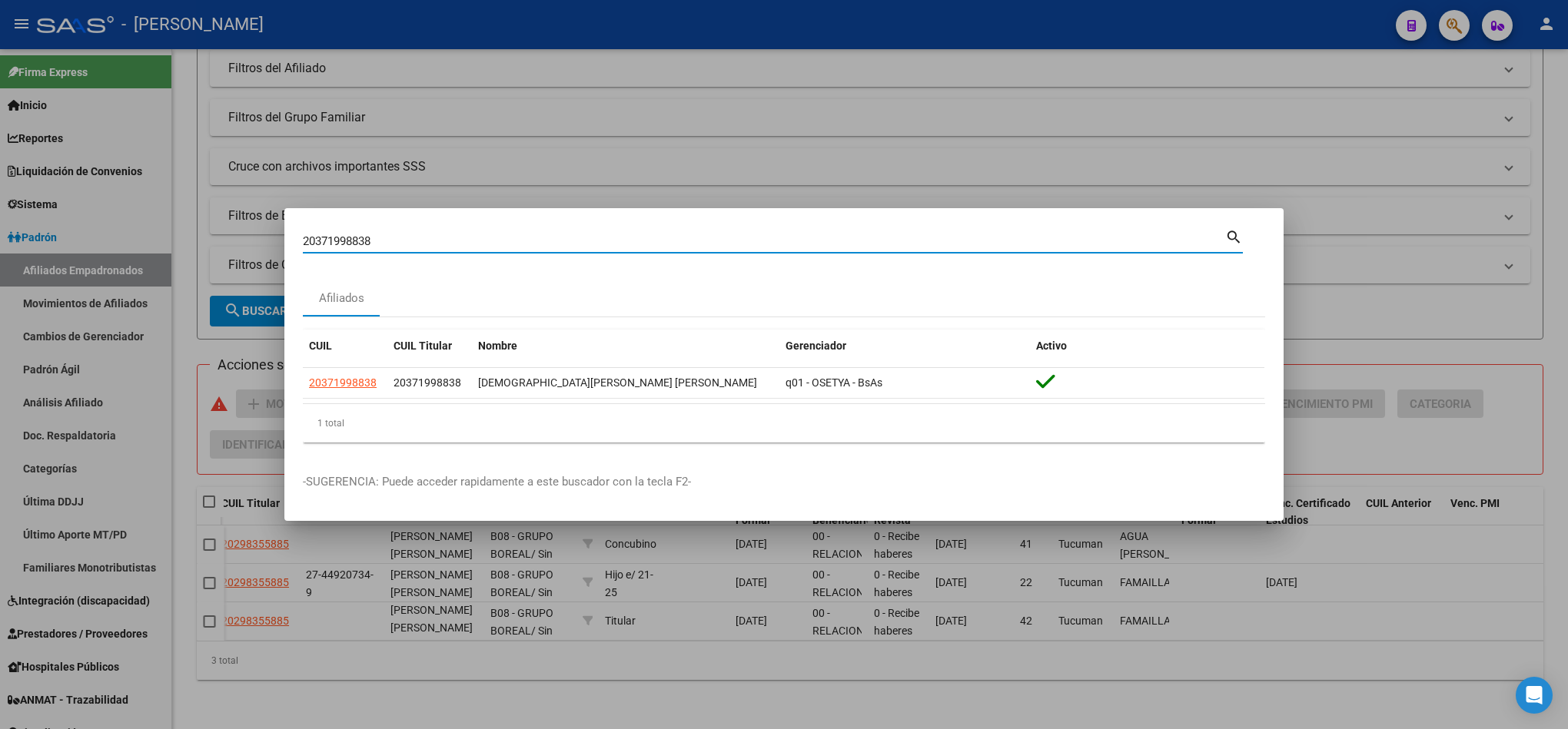
click at [351, 245] on input "20371998838" at bounding box center [764, 240] width 922 height 13
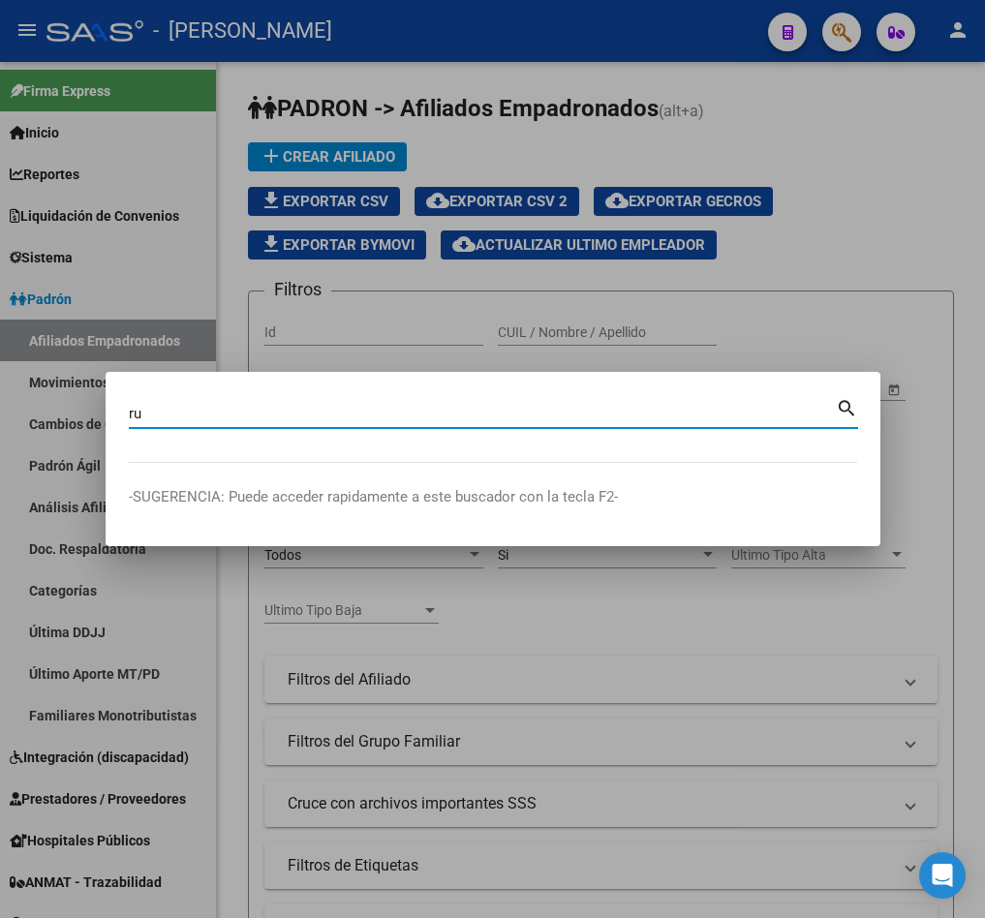
type input "r"
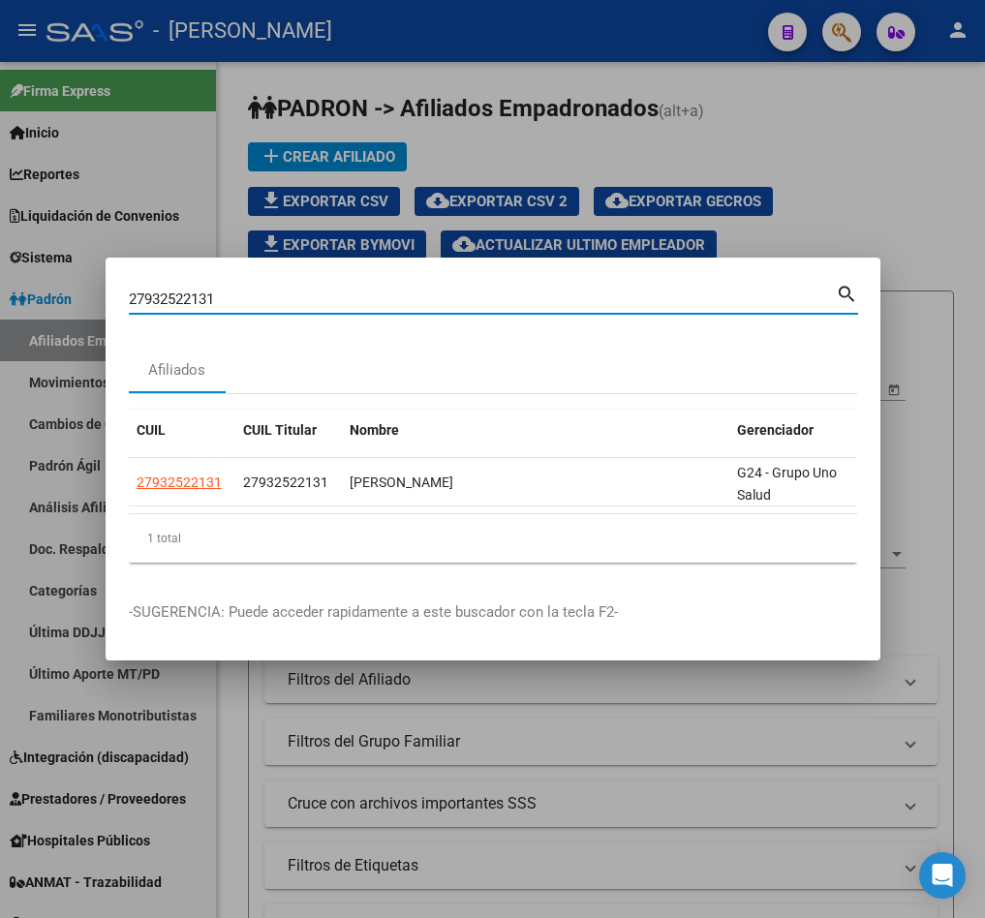
click at [218, 285] on div "27932522131 Buscar (apellido, dni, cuil, nro traspaso, cuit, obra social)" at bounding box center [482, 299] width 707 height 29
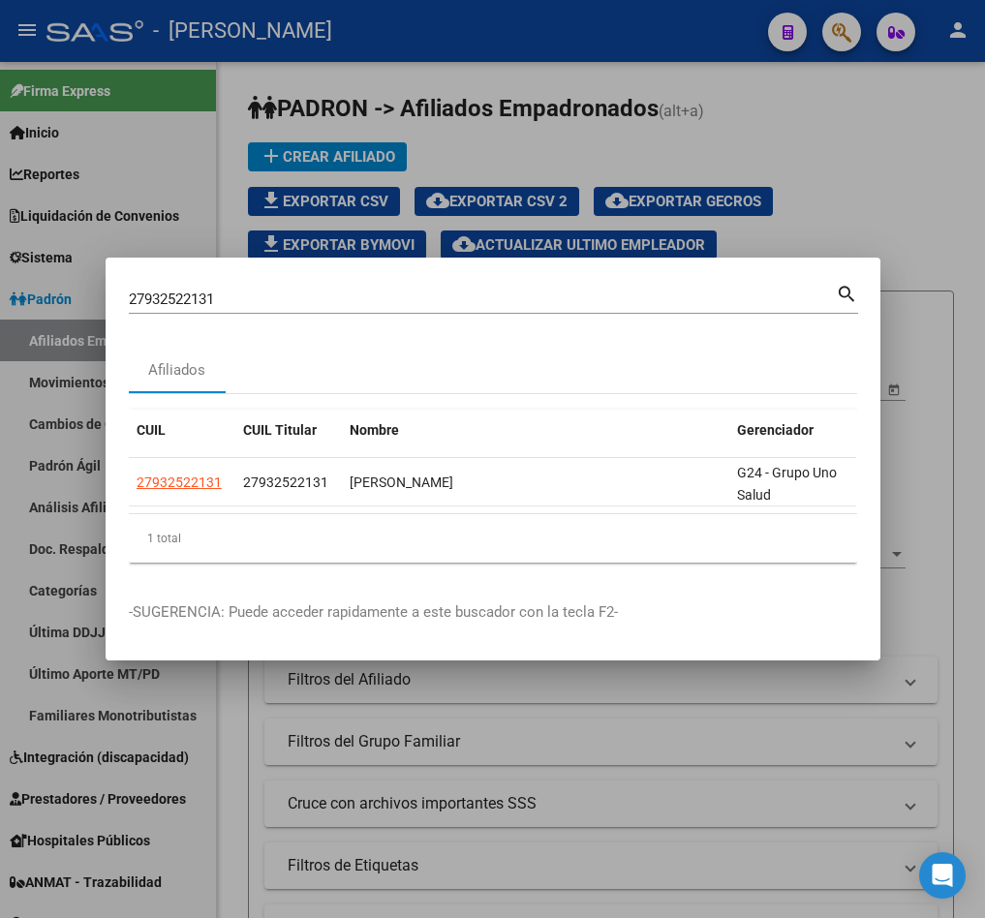
click at [218, 285] on div "27932522131 Buscar (apellido, dni, cuil, nro traspaso, cuit, obra social)" at bounding box center [482, 299] width 707 height 29
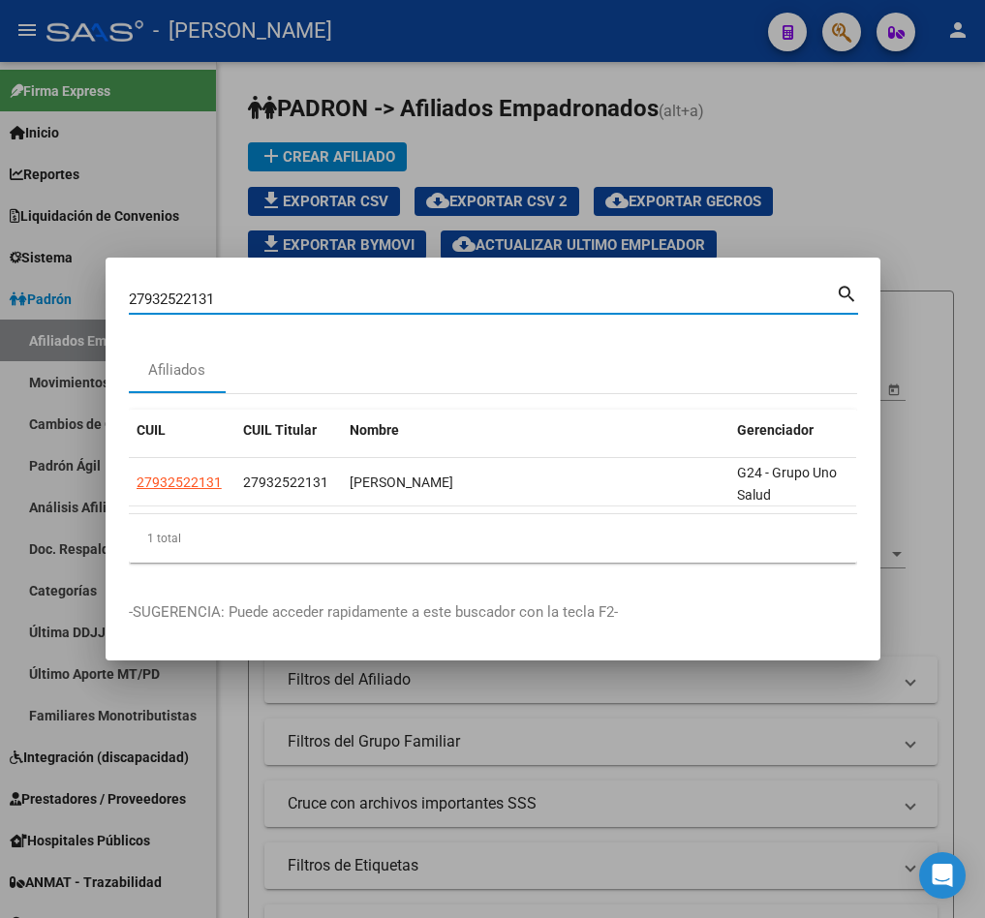
click at [224, 293] on input "27932522131" at bounding box center [482, 299] width 707 height 17
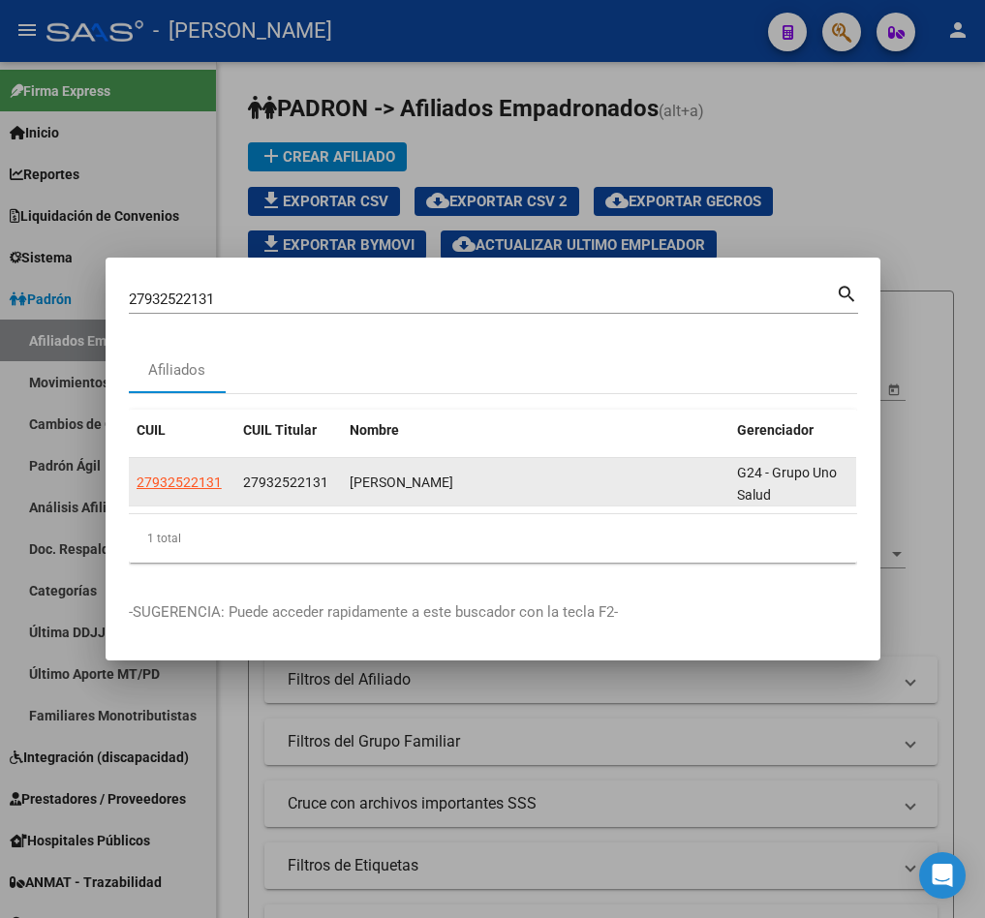
click at [171, 489] on datatable-body-cell "27932522131" at bounding box center [182, 481] width 107 height 47
click at [178, 480] on app-link-go-to "27932522131" at bounding box center [179, 483] width 85 height 22
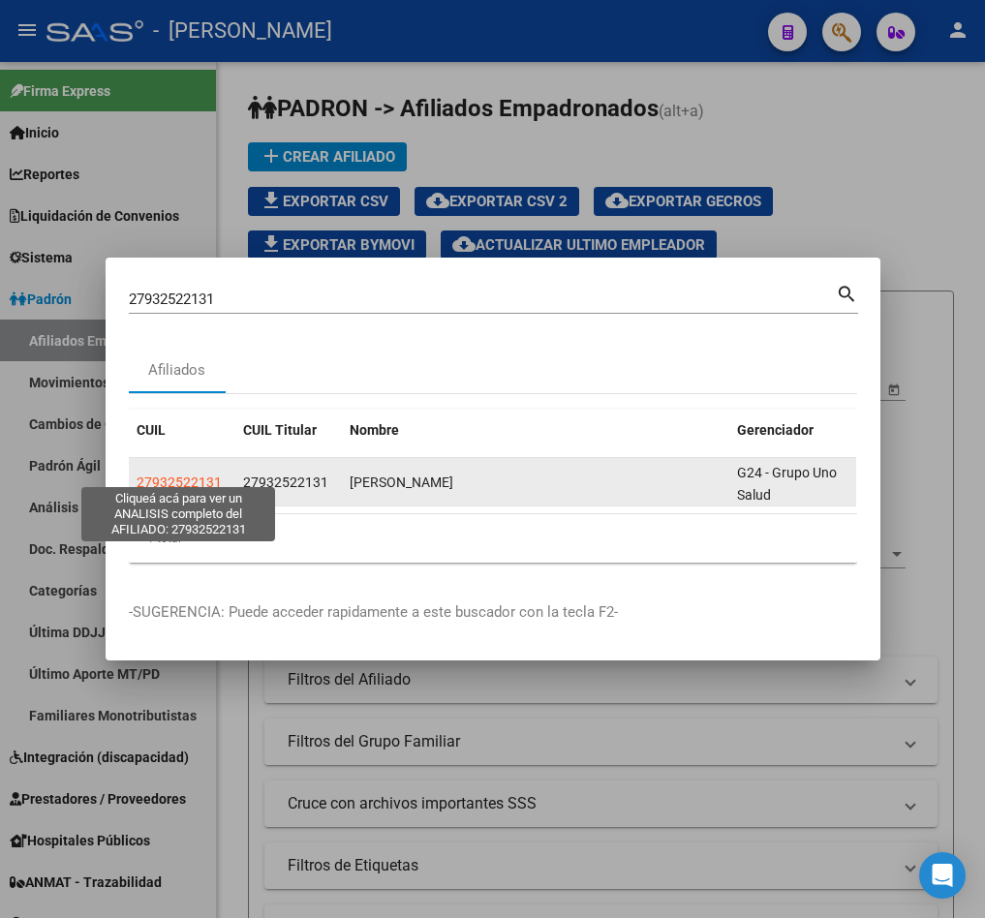
click at [204, 475] on span "27932522131" at bounding box center [179, 482] width 85 height 15
copy span "1"
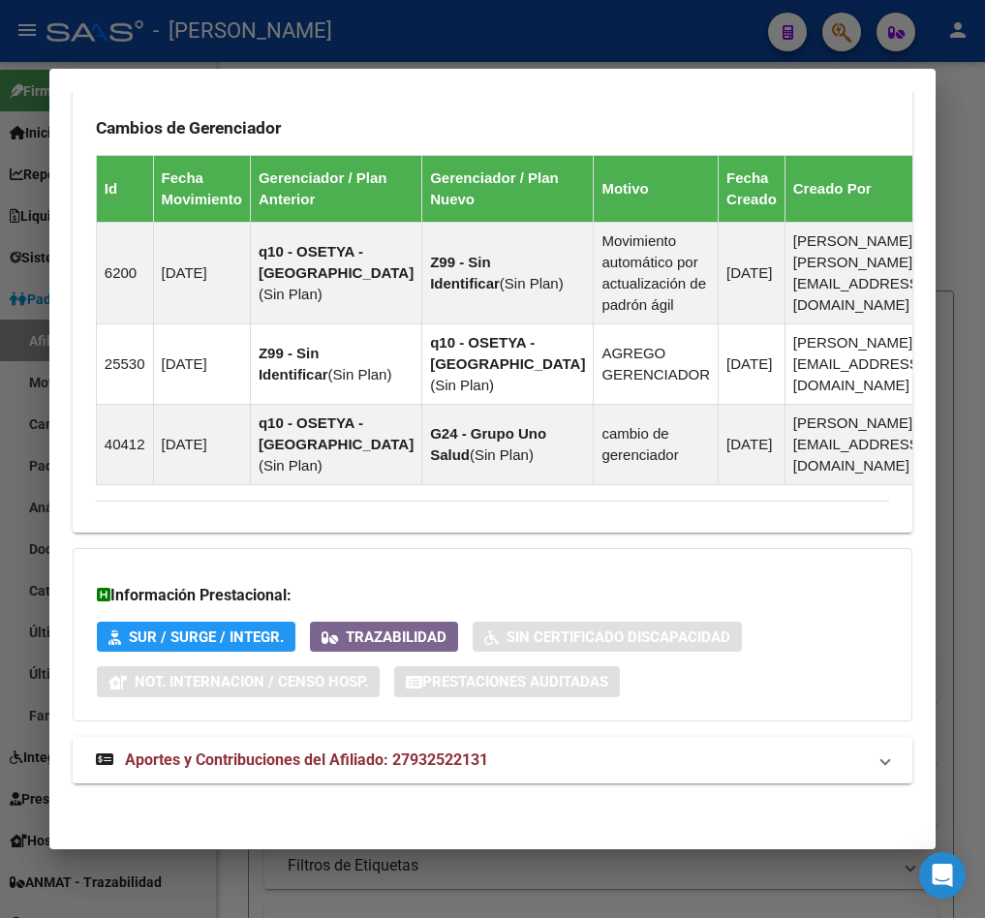
scroll to position [1459, 0]
click at [437, 774] on mat-expansion-panel-header "Aportes y Contribuciones del Afiliado: 27932522131" at bounding box center [493, 760] width 840 height 46
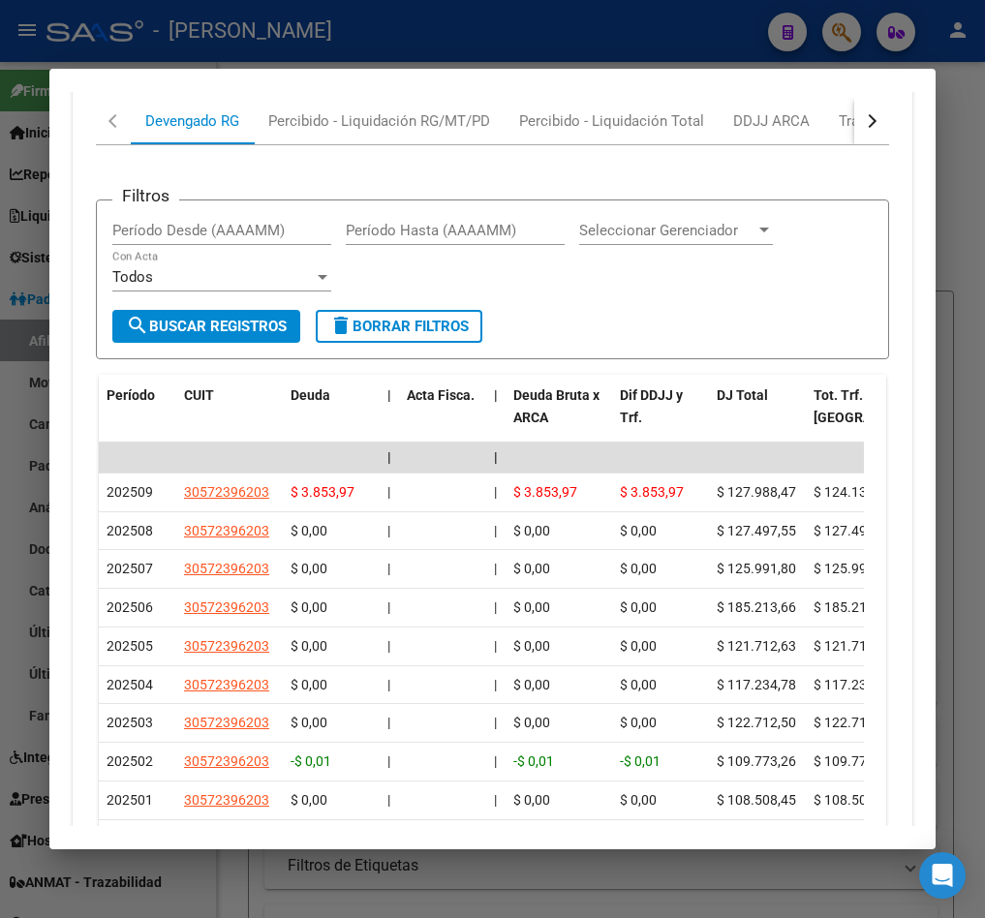
scroll to position [2133, 0]
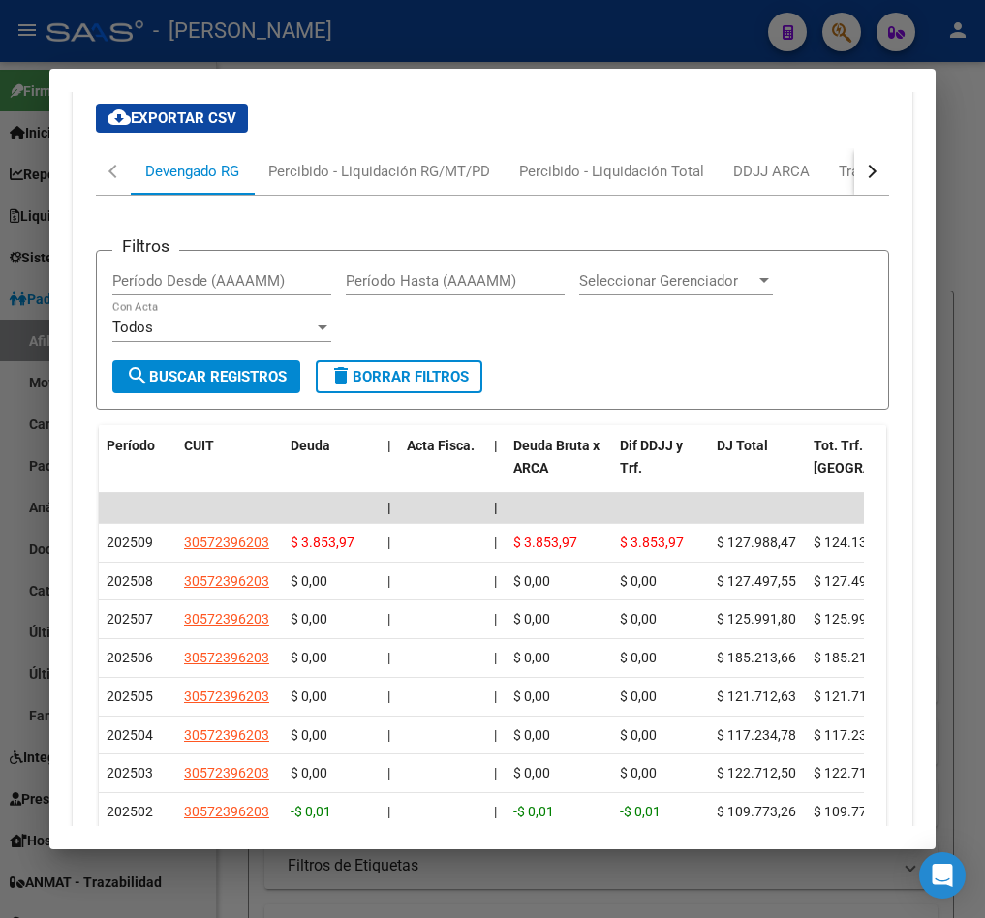
click at [854, 195] on button "button" at bounding box center [871, 171] width 35 height 46
click at [783, 182] on div "ARCA Relaciones Laborales" at bounding box center [733, 171] width 181 height 21
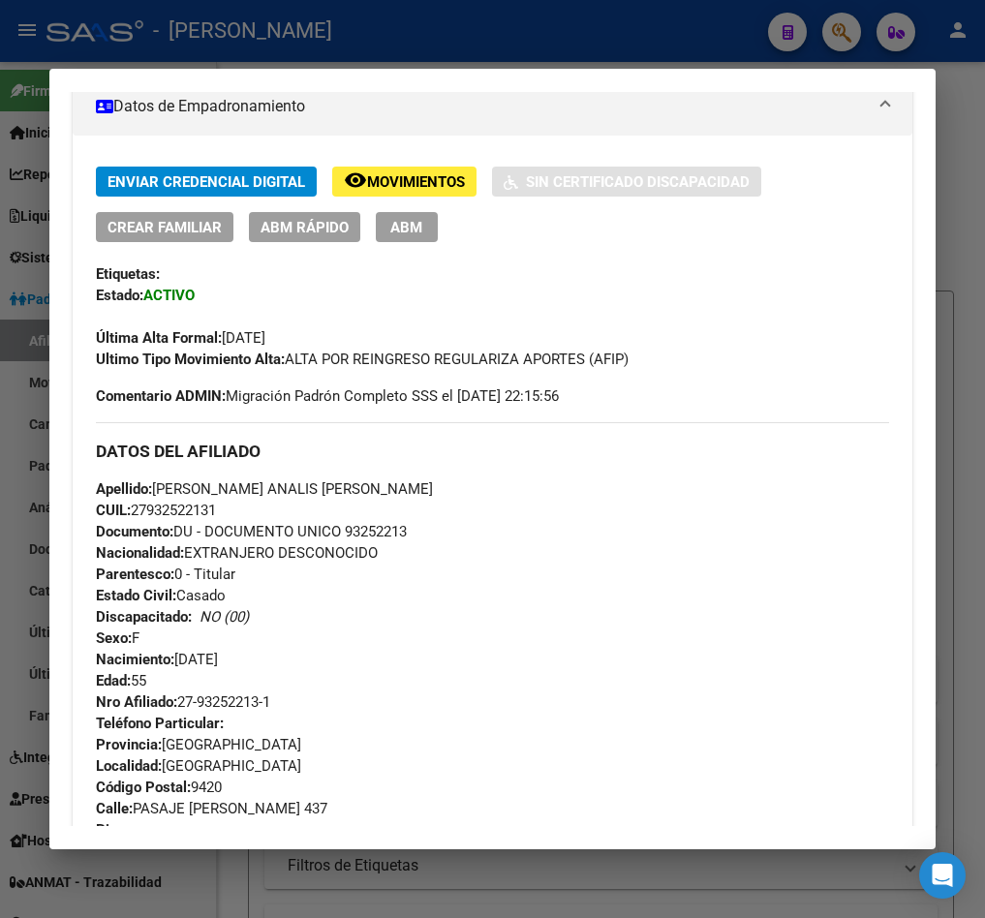
scroll to position [0, 0]
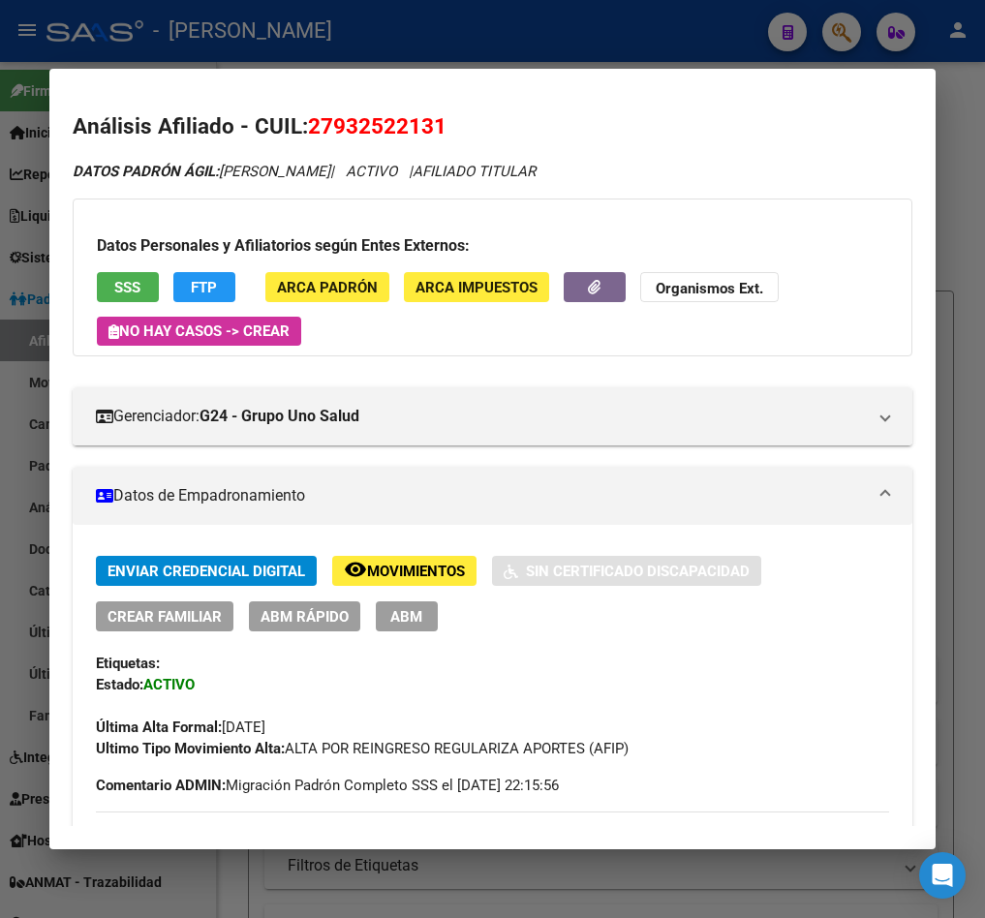
click at [346, 129] on span "27932522131" at bounding box center [377, 125] width 138 height 25
copy span "27932522131"
drag, startPoint x: 26, startPoint y: 113, endPoint x: 78, endPoint y: 142, distance: 59.8
click at [26, 114] on div at bounding box center [492, 459] width 985 height 918
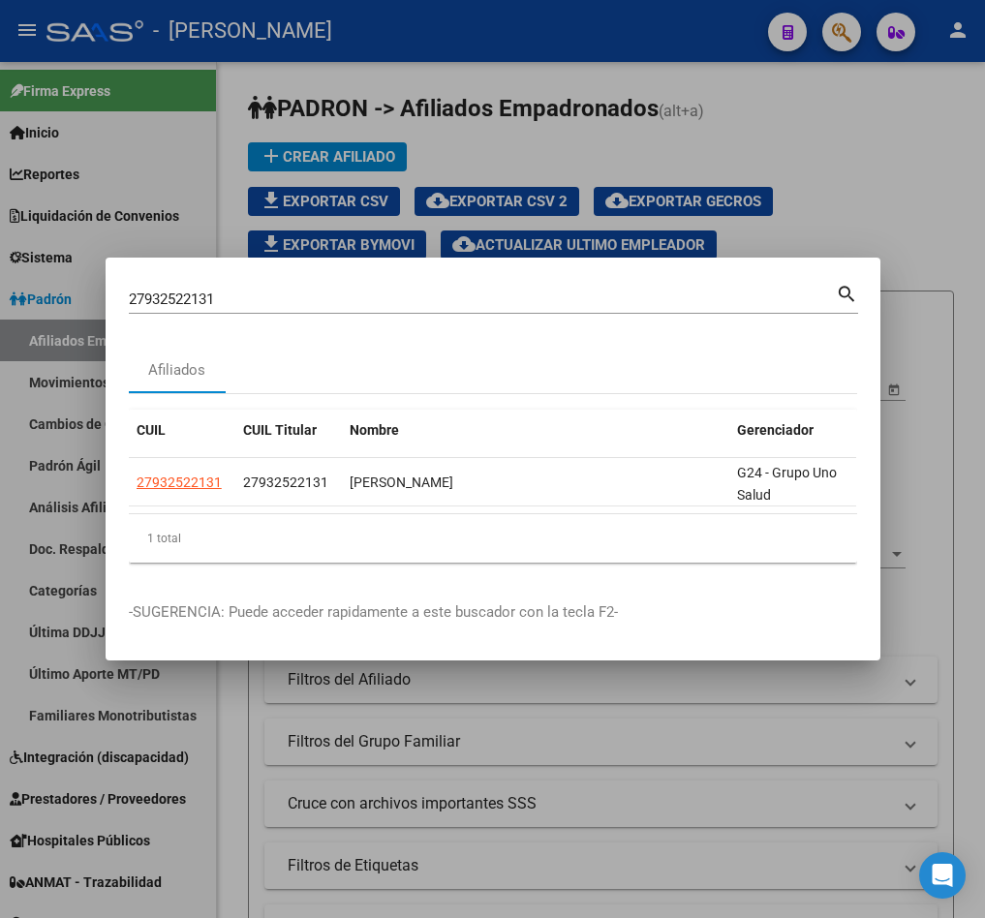
click at [367, 296] on input "27932522131" at bounding box center [482, 299] width 707 height 17
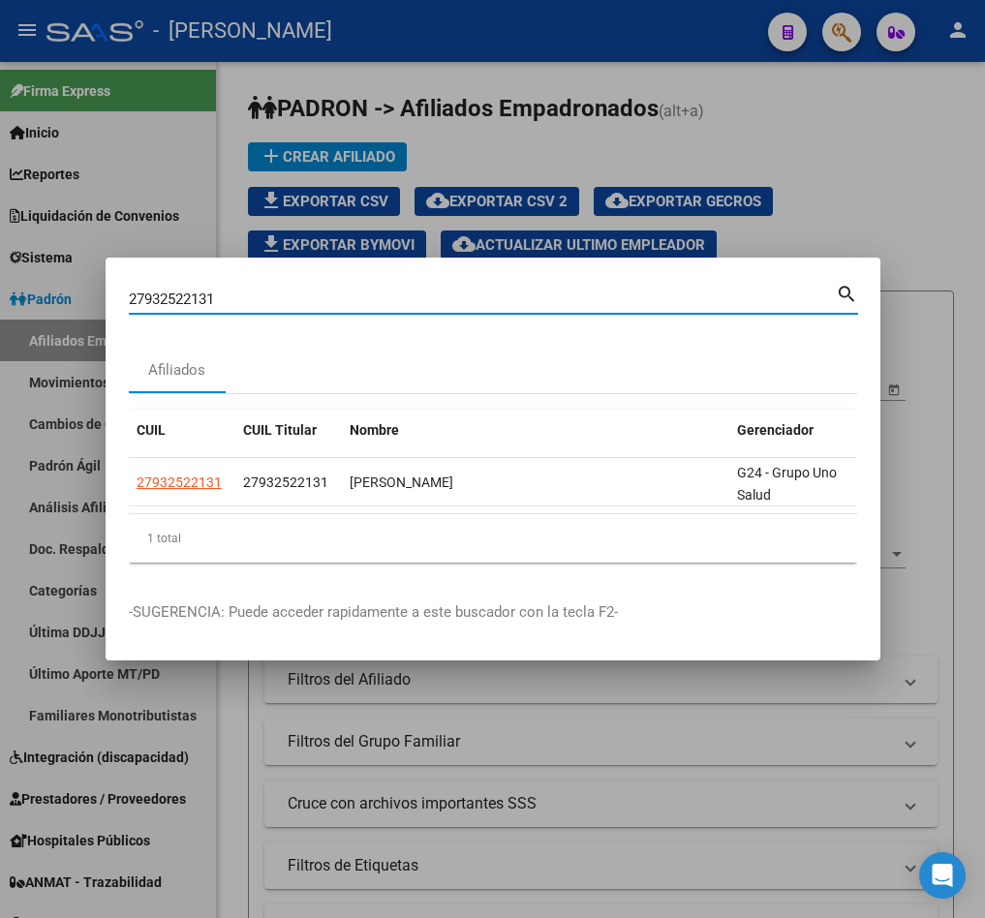
click at [367, 296] on input "27932522131" at bounding box center [482, 299] width 707 height 17
type input "27464407303"
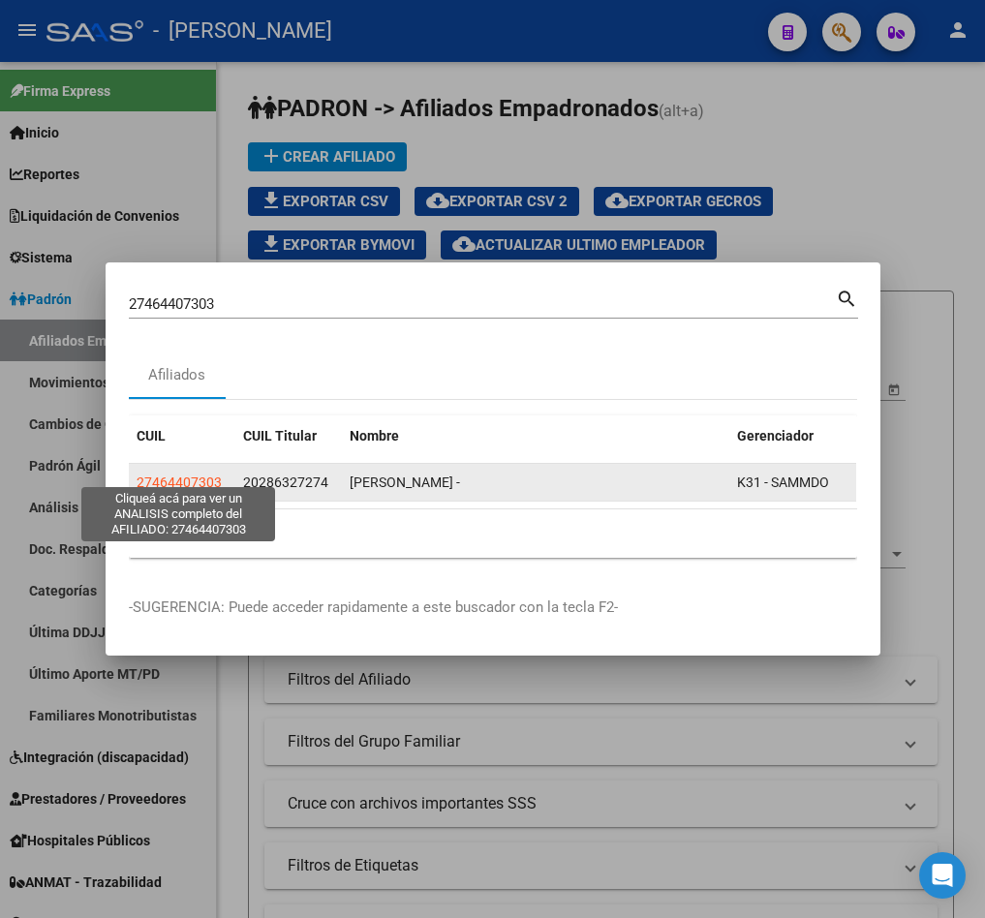
click at [164, 475] on span "27464407303" at bounding box center [179, 482] width 85 height 15
type textarea "27464407303"
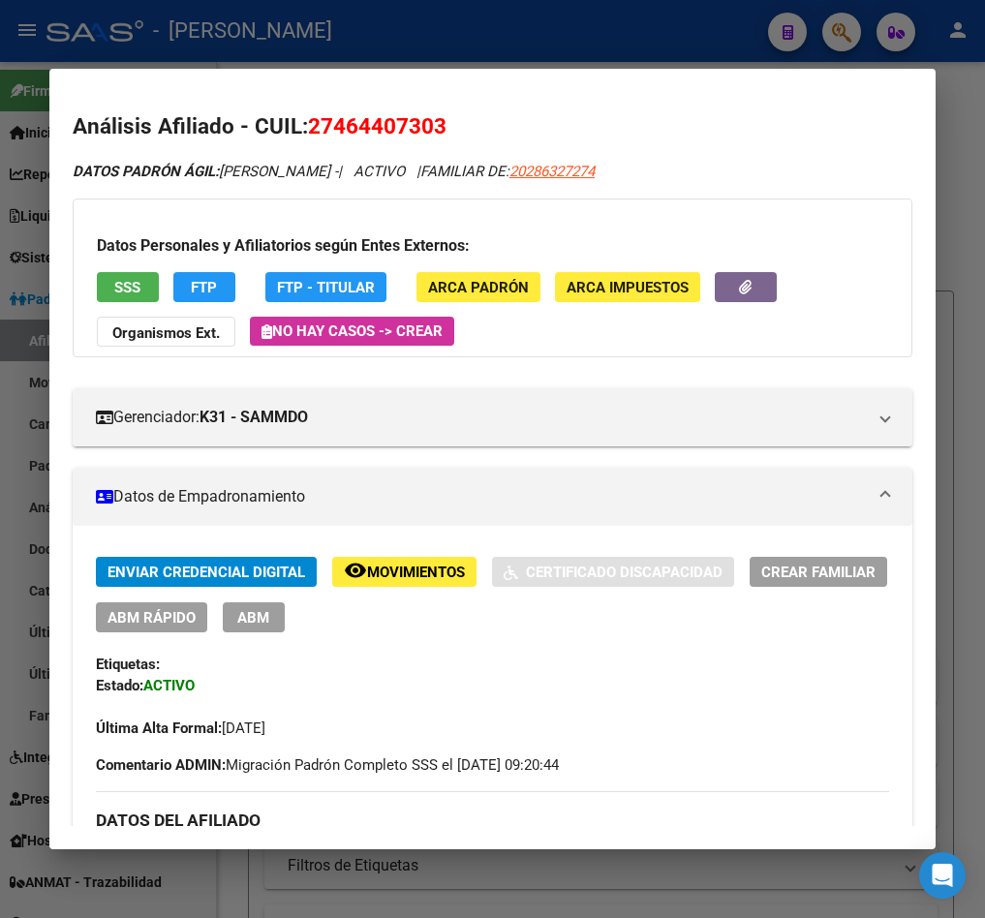
click at [433, 120] on span "27464407303" at bounding box center [377, 125] width 138 height 25
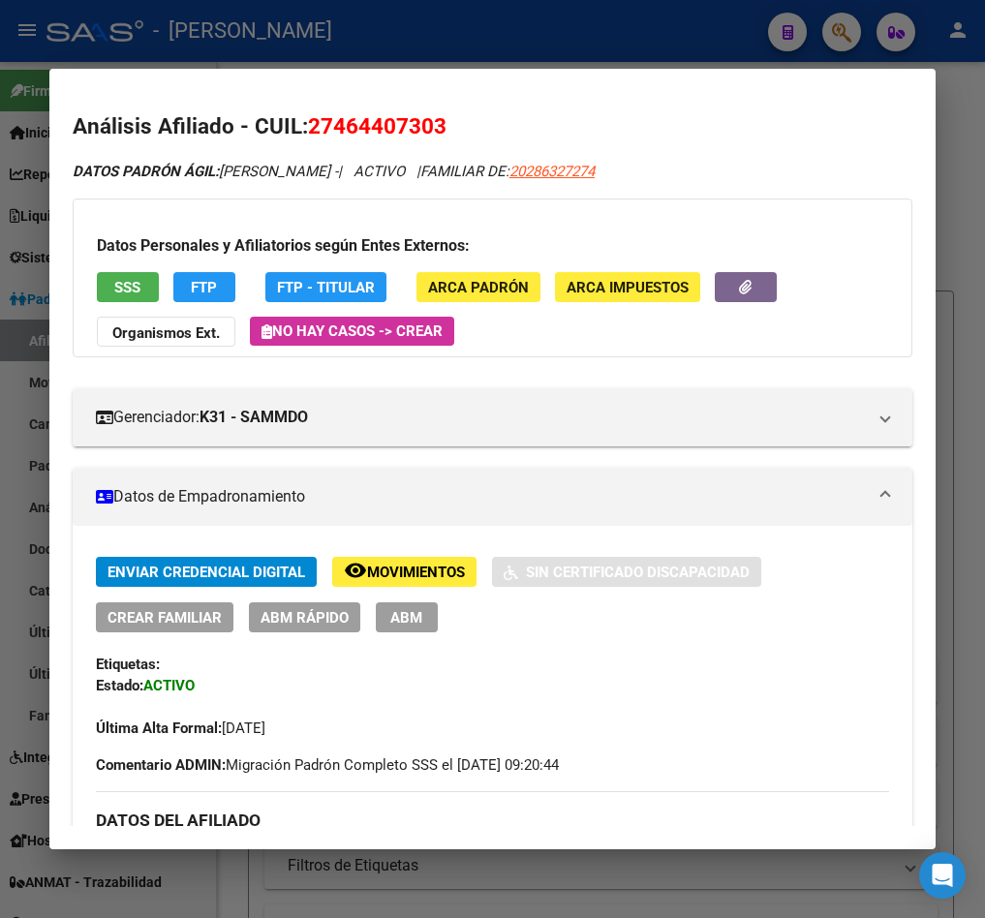
click at [433, 120] on span "27464407303" at bounding box center [377, 125] width 138 height 25
copy span "27464407303"
click at [376, 602] on button "ABM" at bounding box center [407, 617] width 62 height 30
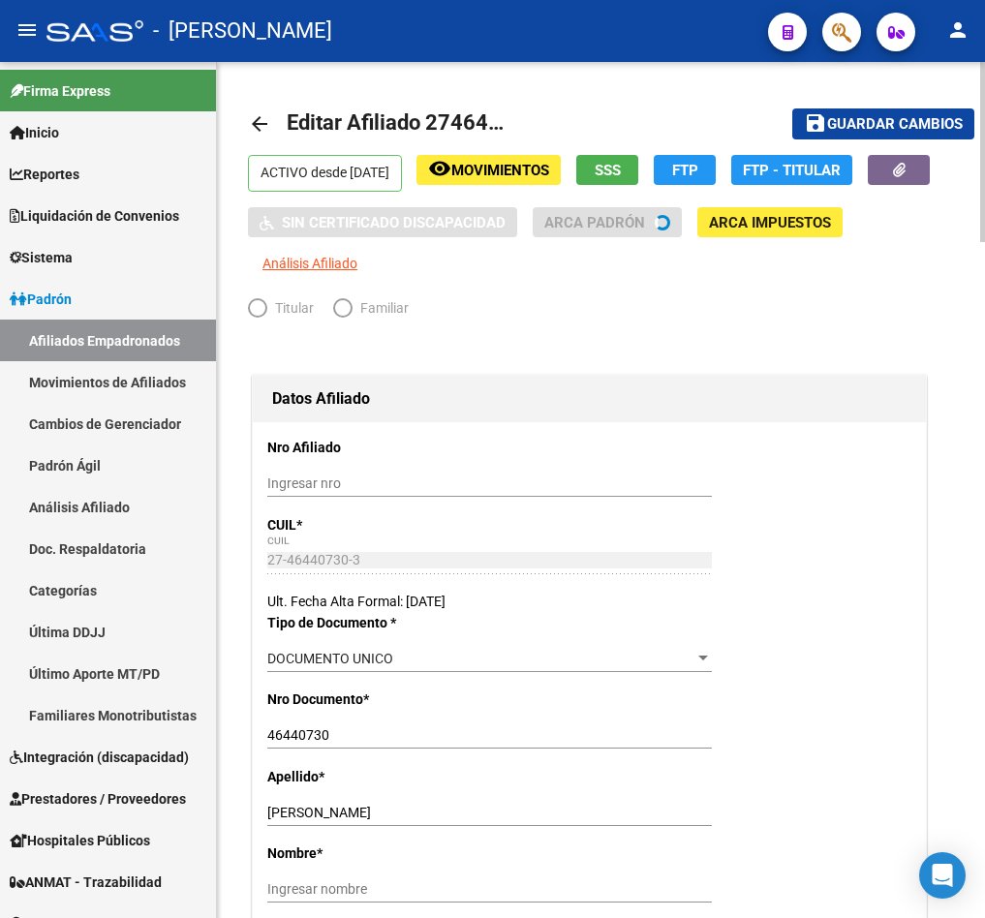
radio input "true"
type input "30-70881430-6"
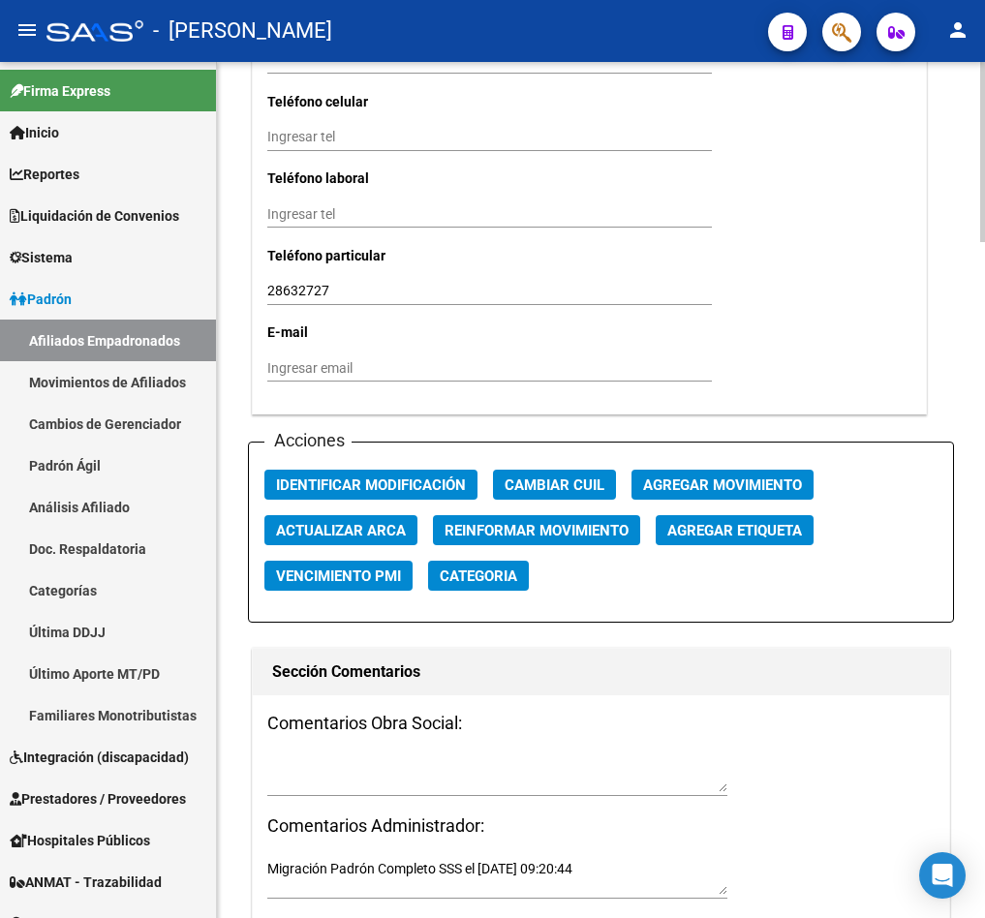
scroll to position [2034, 0]
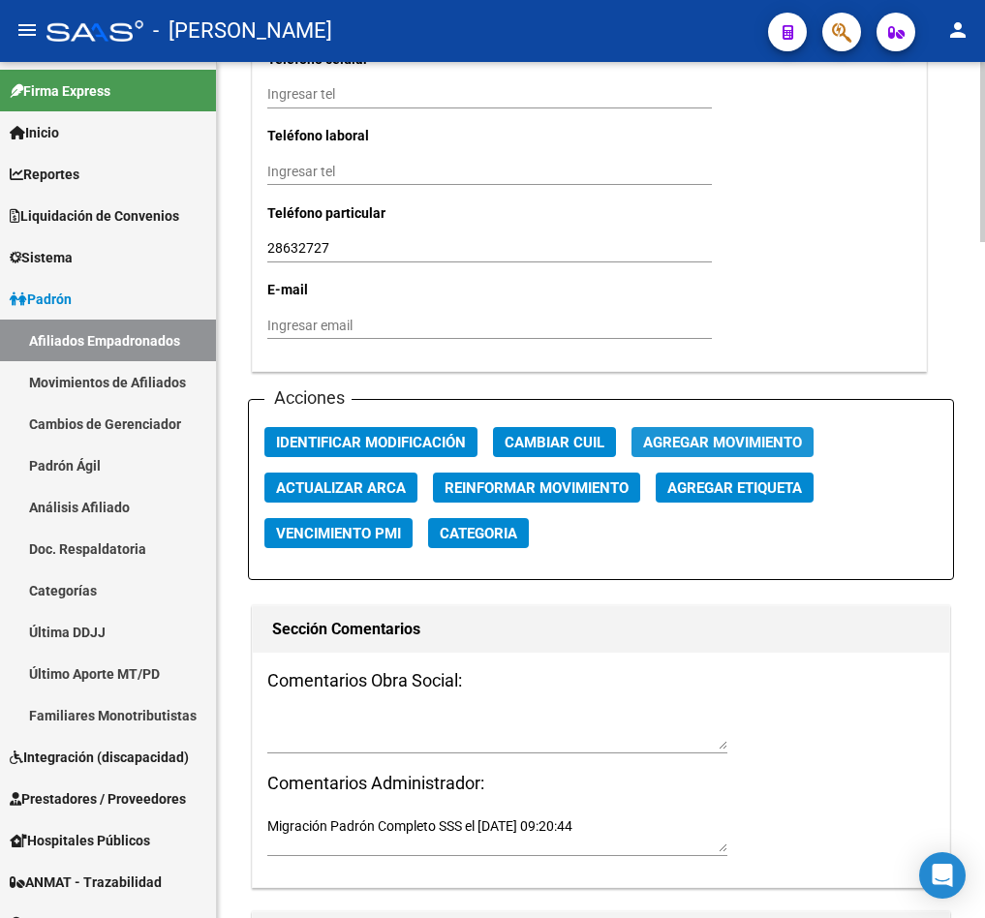
click at [712, 451] on span "Agregar Movimiento" at bounding box center [722, 442] width 159 height 17
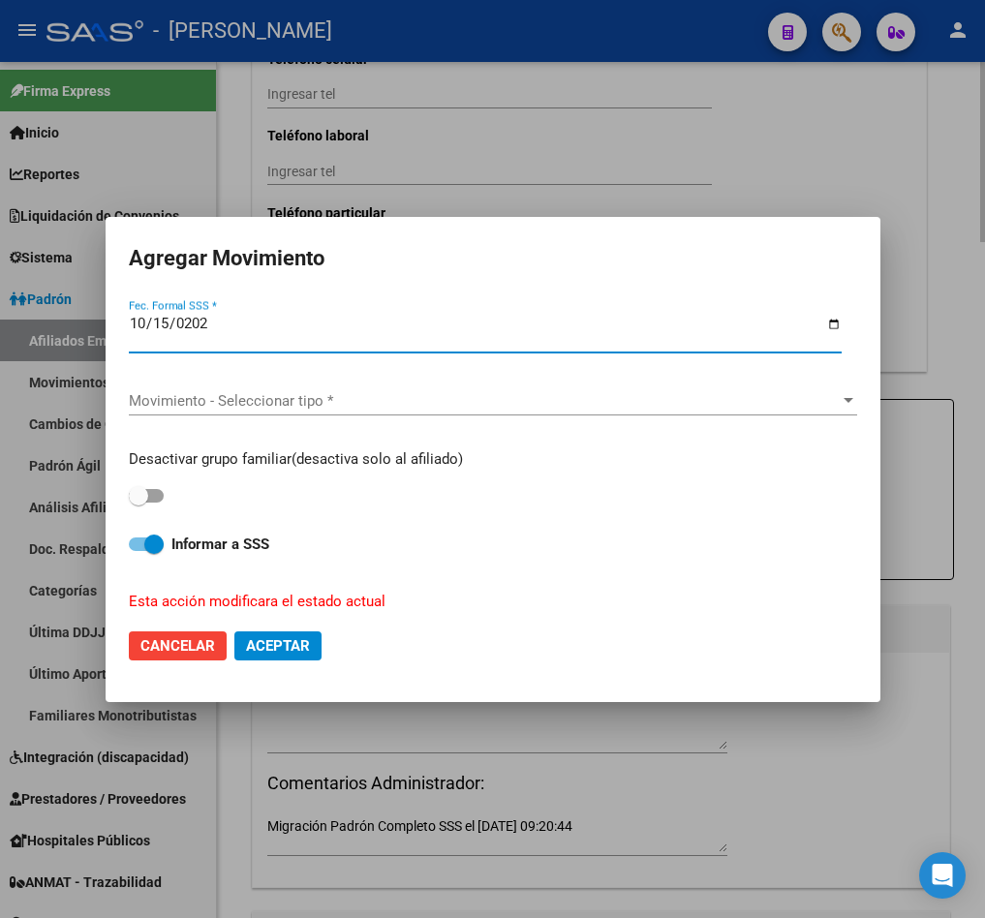
type input "[DATE]"
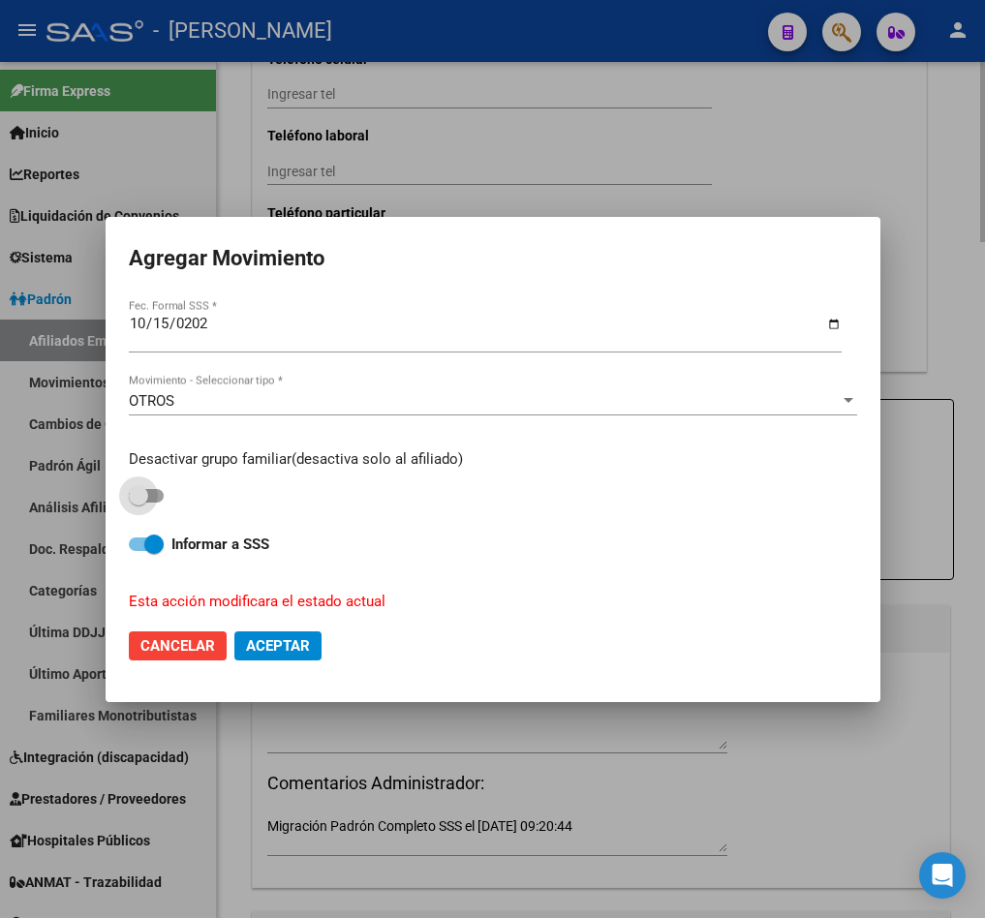
click at [138, 503] on input "checkbox" at bounding box center [138, 503] width 1 height 1
checkbox input "true"
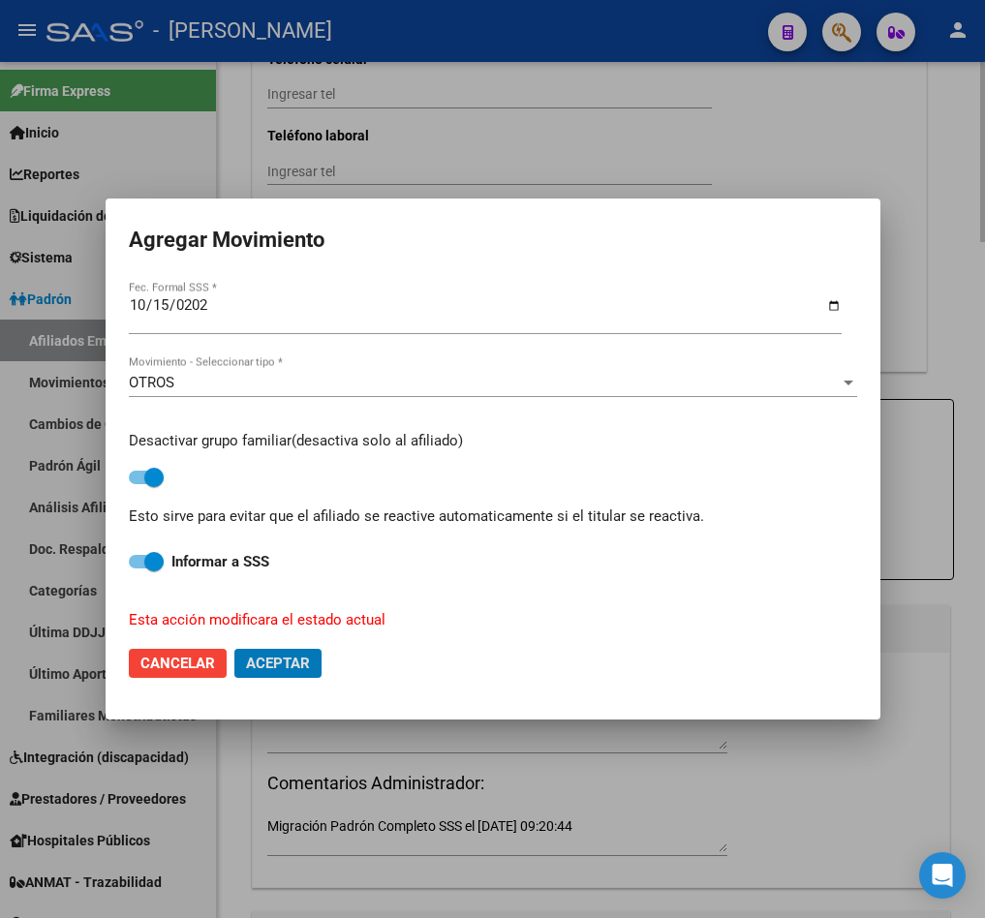
click at [234, 649] on button "Aceptar" at bounding box center [277, 663] width 87 height 29
checkbox input "false"
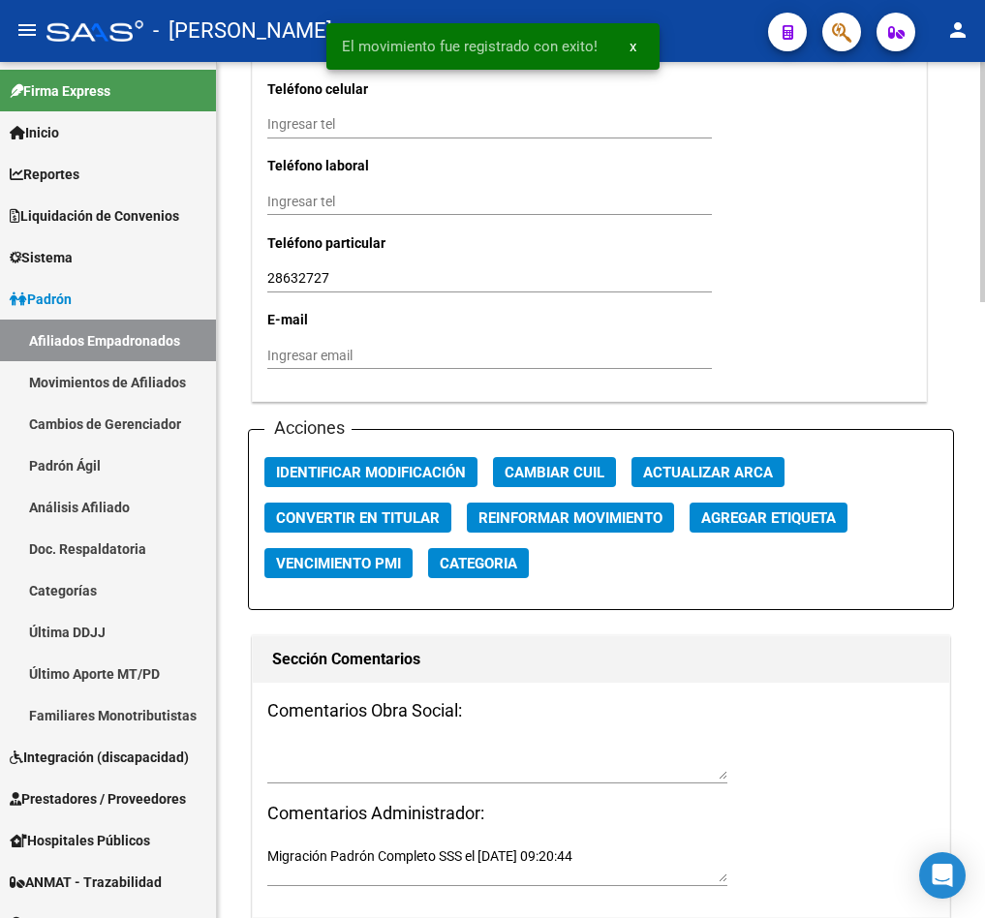
click at [404, 748] on textarea at bounding box center [497, 761] width 460 height 37
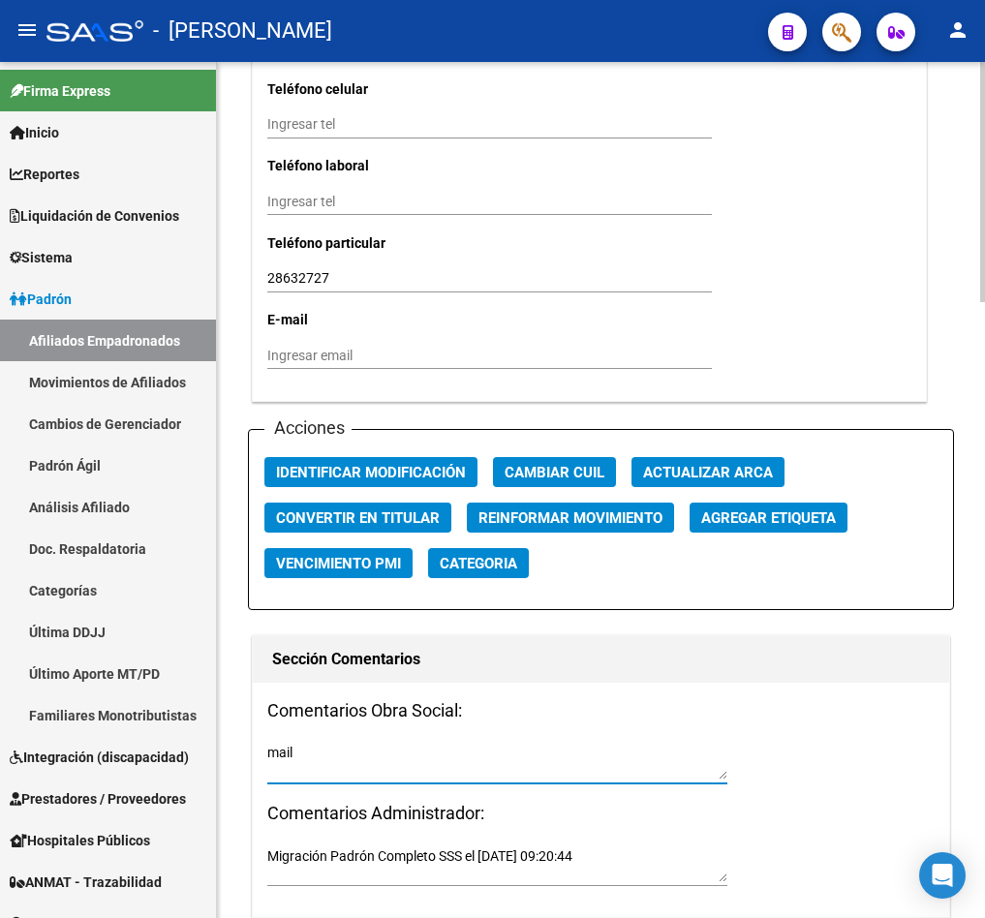
paste textarea "martes 14/10/2025 14:05"
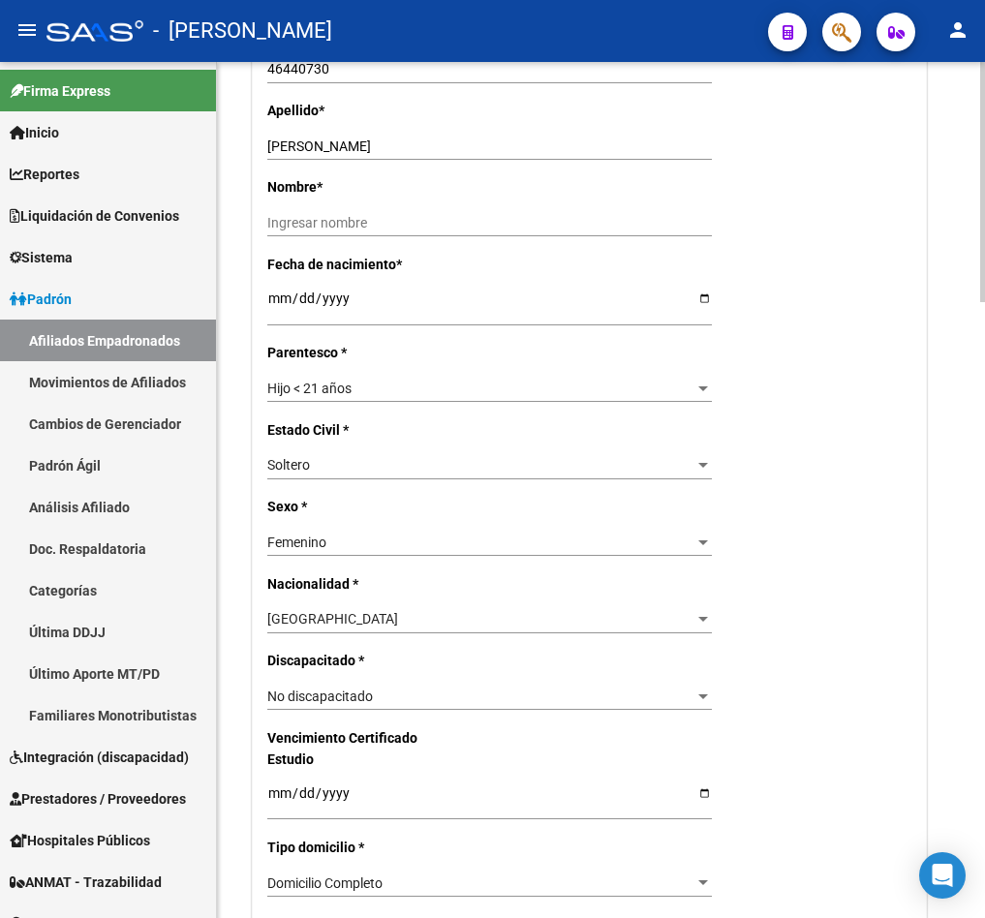
scroll to position [0, 0]
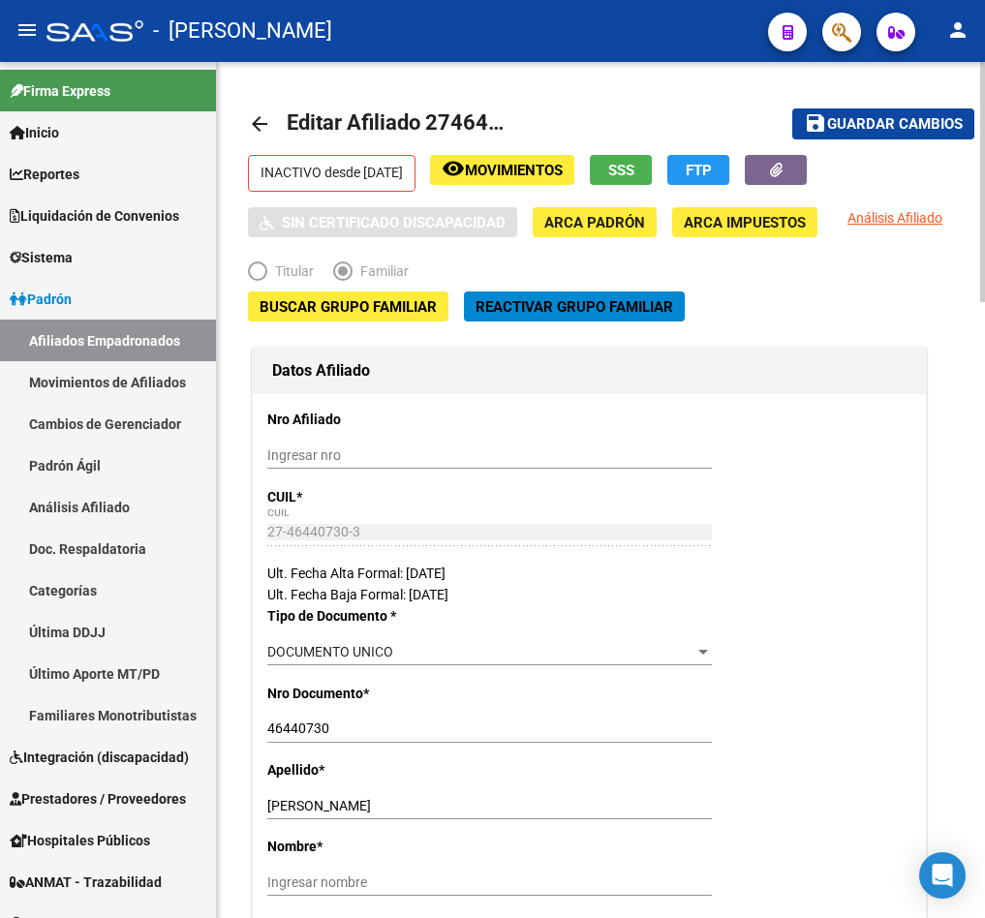
type textarea "mail martes 14/10/2025 14:05"
click at [876, 123] on span "Guardar cambios" at bounding box center [895, 124] width 136 height 17
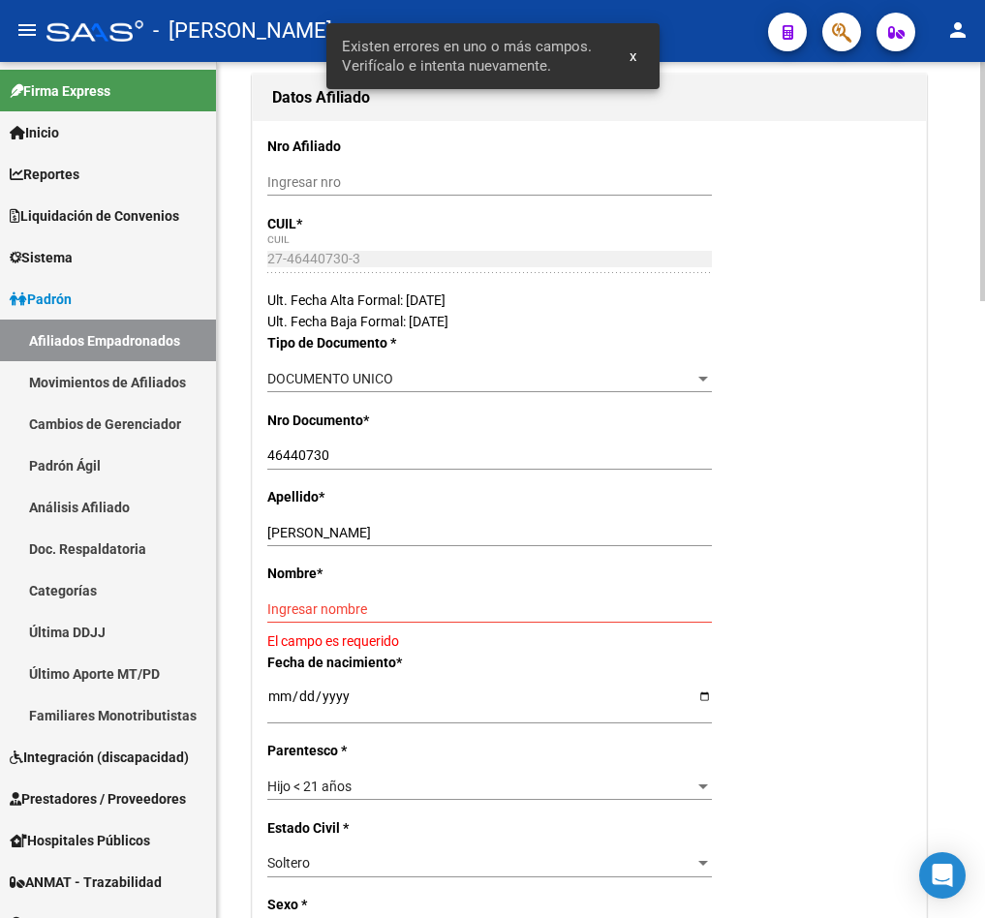
scroll to position [291, 0]
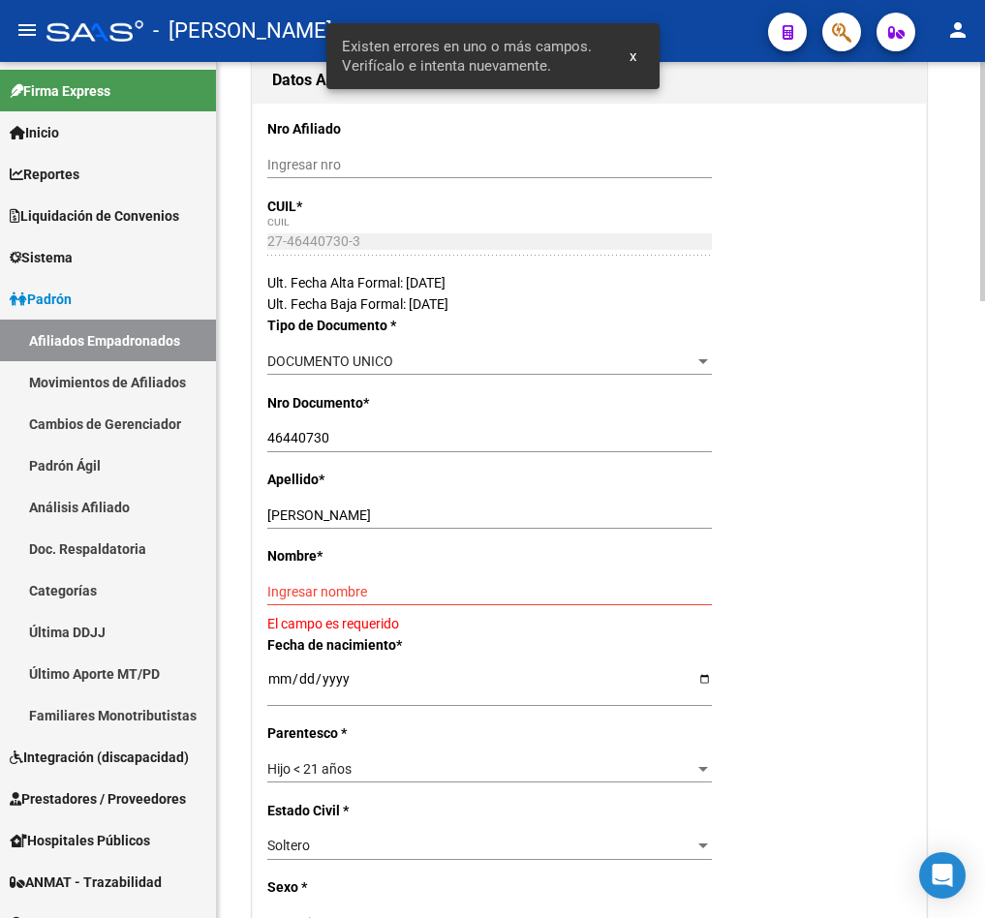
click at [407, 503] on div "FUNES JIMENA ABIGAIL Ingresar apellido" at bounding box center [489, 515] width 445 height 27
click at [402, 520] on input "FUNES JIMENA ABIGAIL" at bounding box center [489, 516] width 445 height 16
drag, startPoint x: 402, startPoint y: 520, endPoint x: 320, endPoint y: 507, distance: 83.4
click at [320, 508] on input "FUNES JIMENA ABIGAIL" at bounding box center [489, 516] width 445 height 16
type input "FUNES"
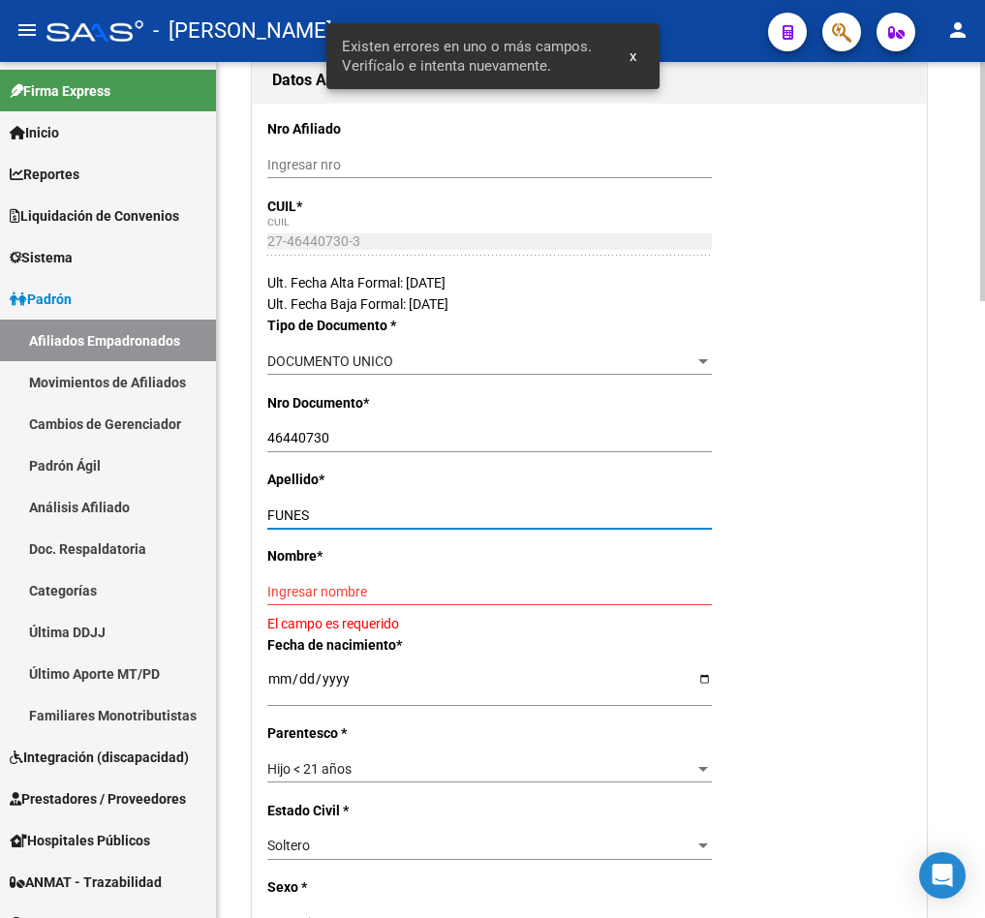
click at [334, 582] on div "Ingresar nombre" at bounding box center [489, 591] width 445 height 27
paste input "JIMENA ABIGAIL"
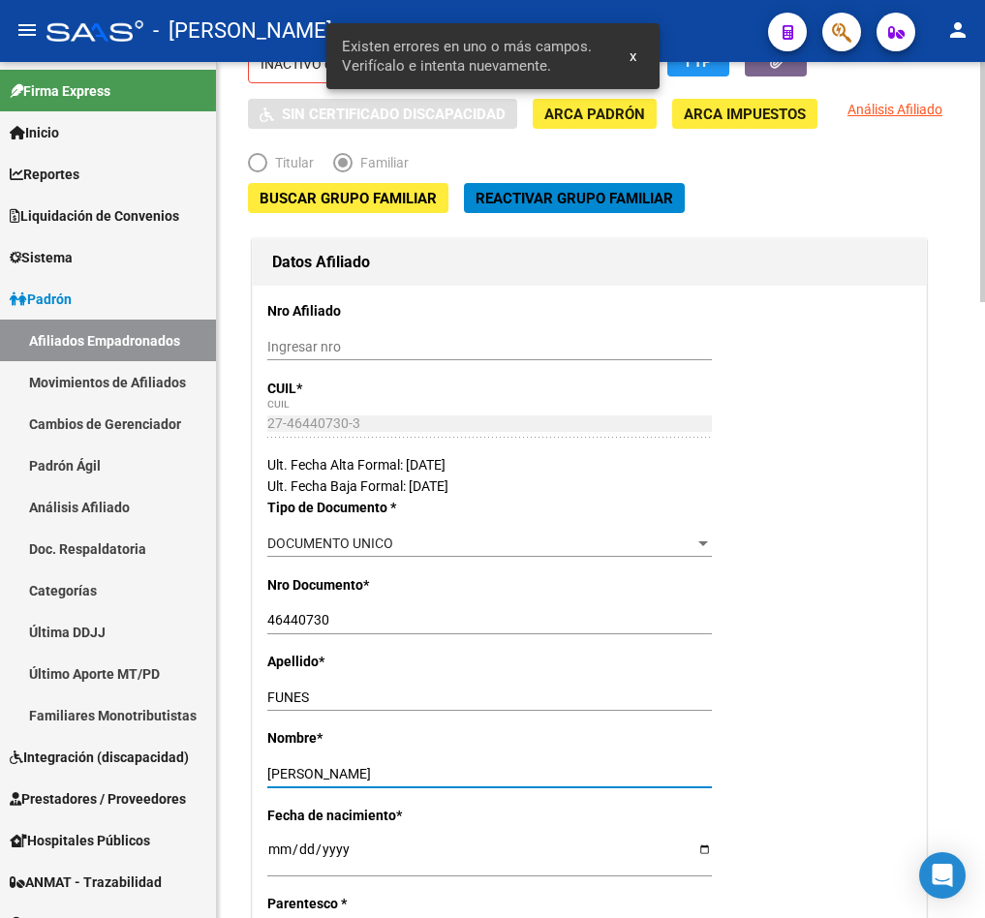
scroll to position [0, 0]
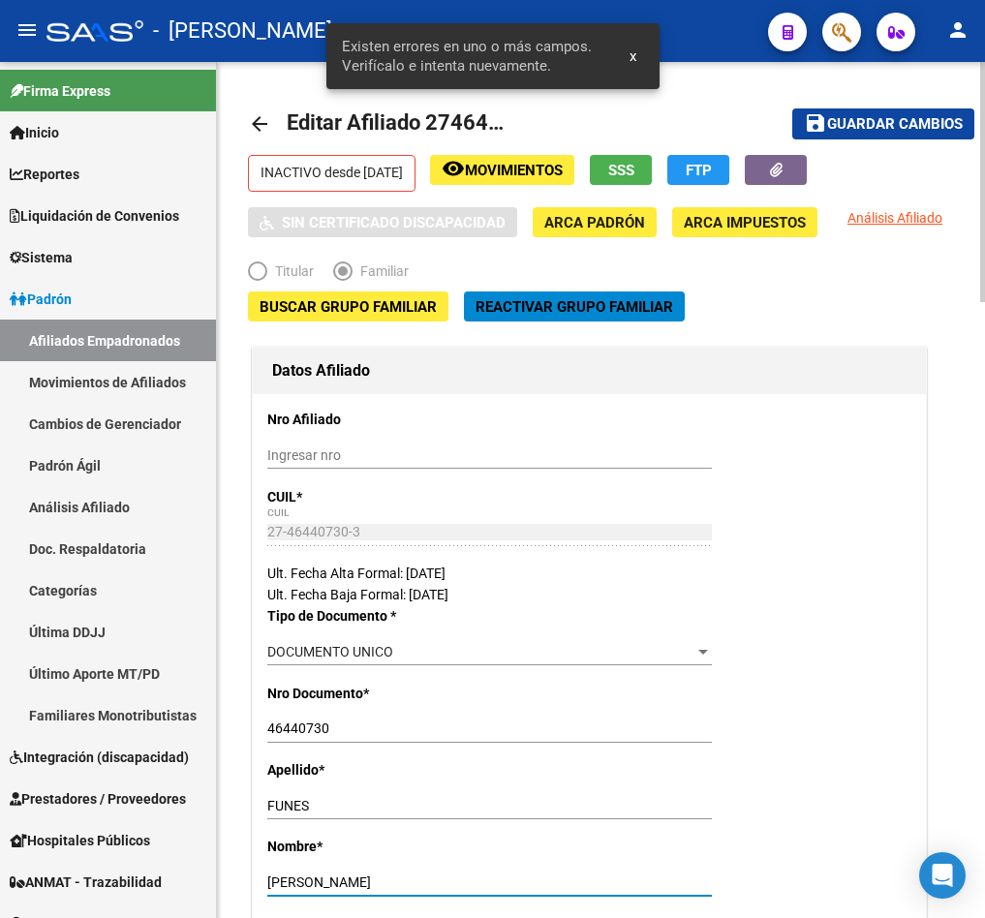
type input "JIMENA ABIGAIL"
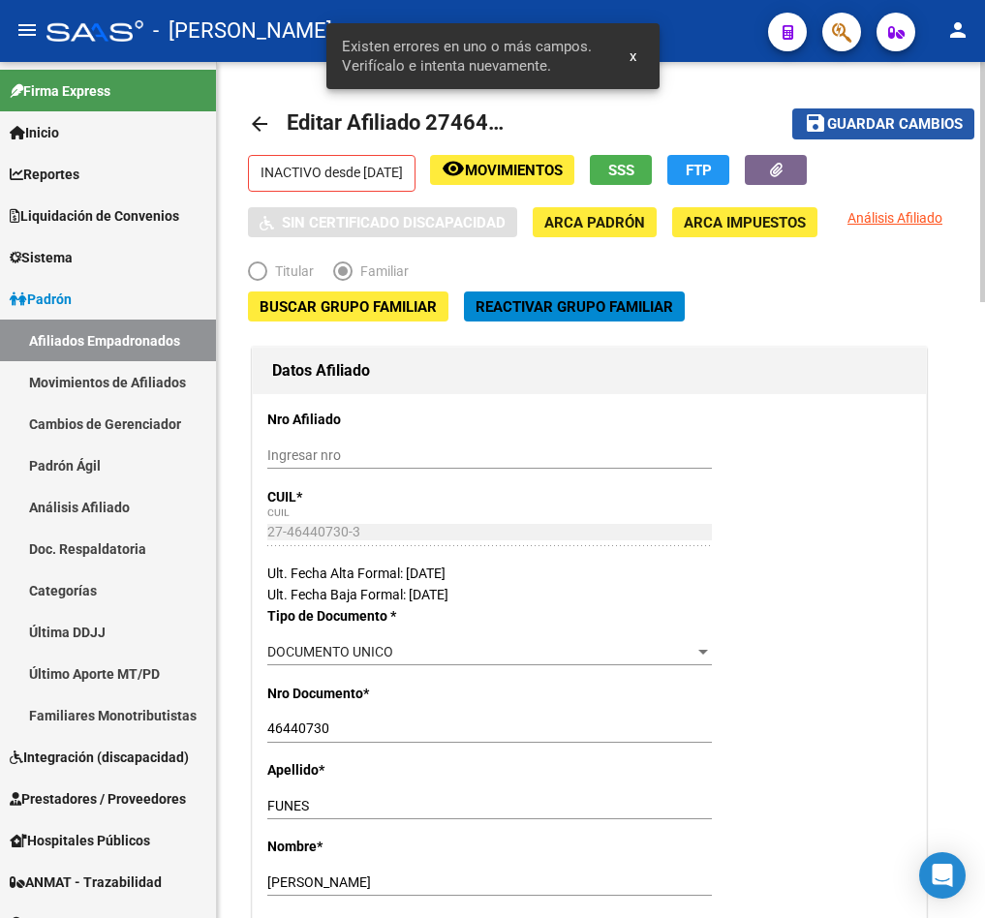
click at [919, 123] on span "Guardar cambios" at bounding box center [895, 124] width 136 height 17
